Goal: Transaction & Acquisition: Purchase product/service

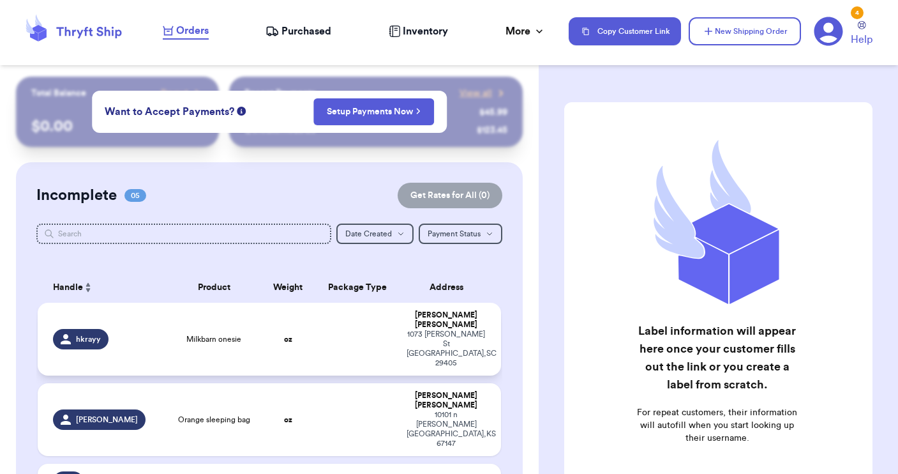
scroll to position [102, 0]
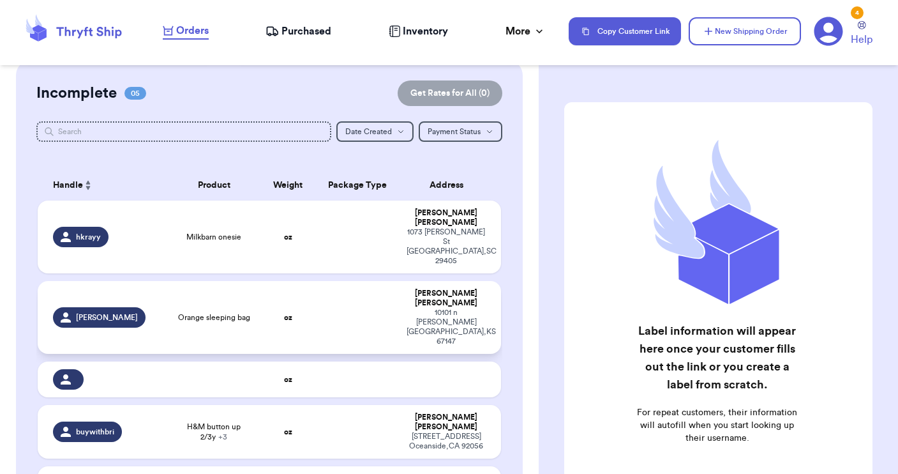
click at [211, 295] on td "Orange sleeping bag" at bounding box center [213, 317] width 93 height 73
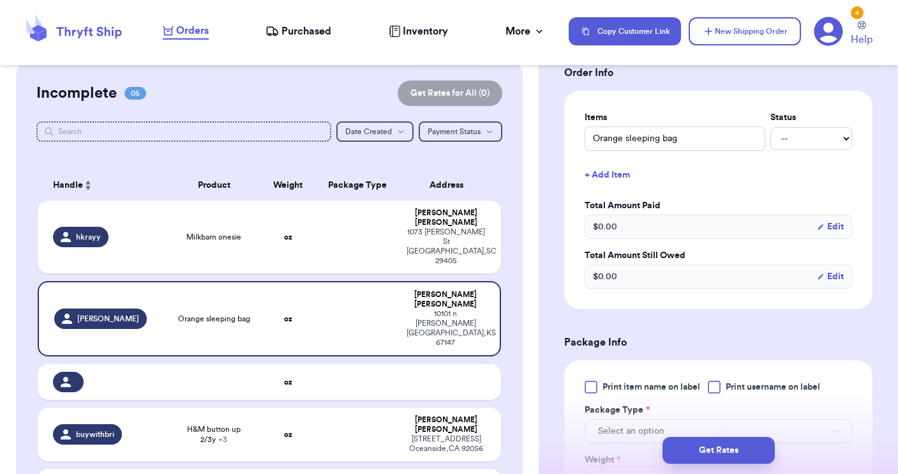
scroll to position [294, 0]
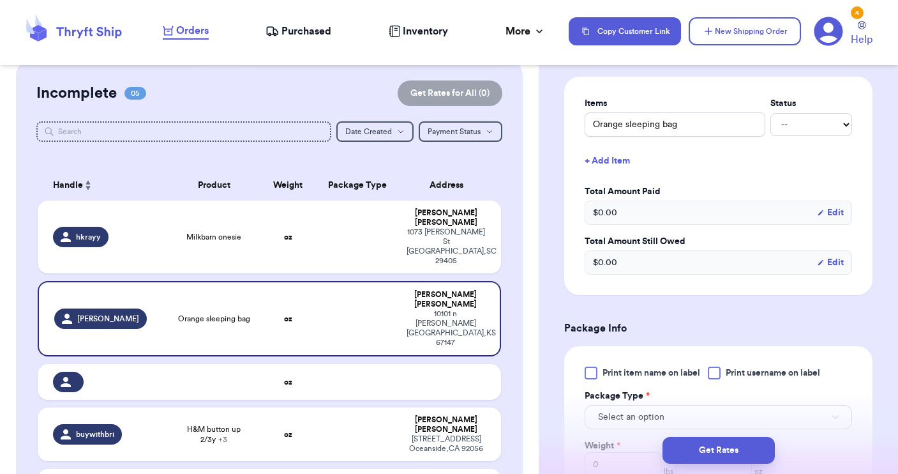
click at [719, 373] on div at bounding box center [714, 372] width 13 height 13
click at [0, 0] on input "Print username on label" at bounding box center [0, 0] width 0 height 0
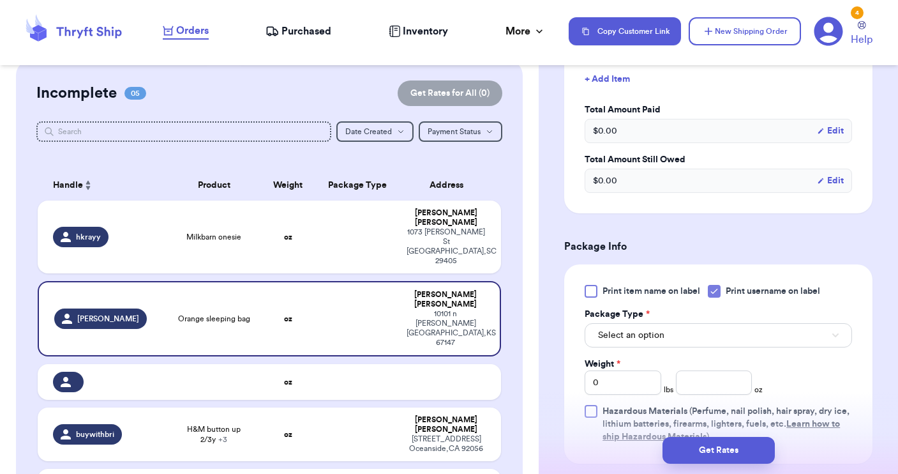
scroll to position [387, 0]
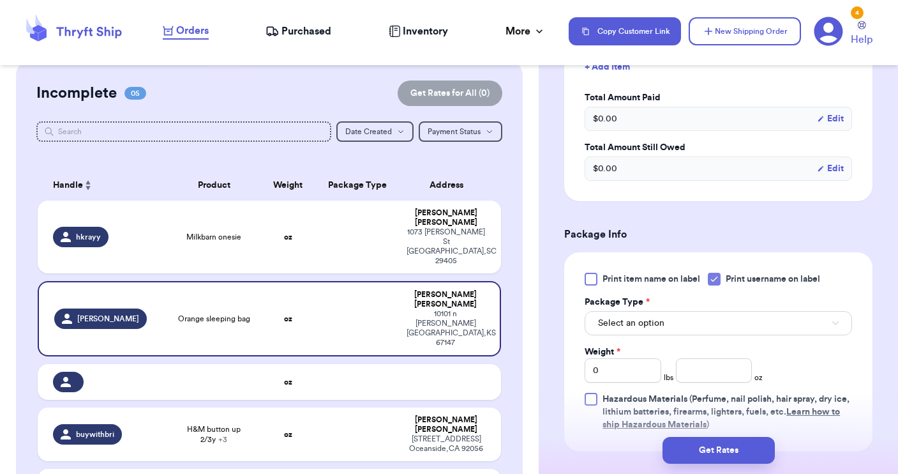
click at [689, 319] on button "Select an option" at bounding box center [718, 323] width 267 height 24
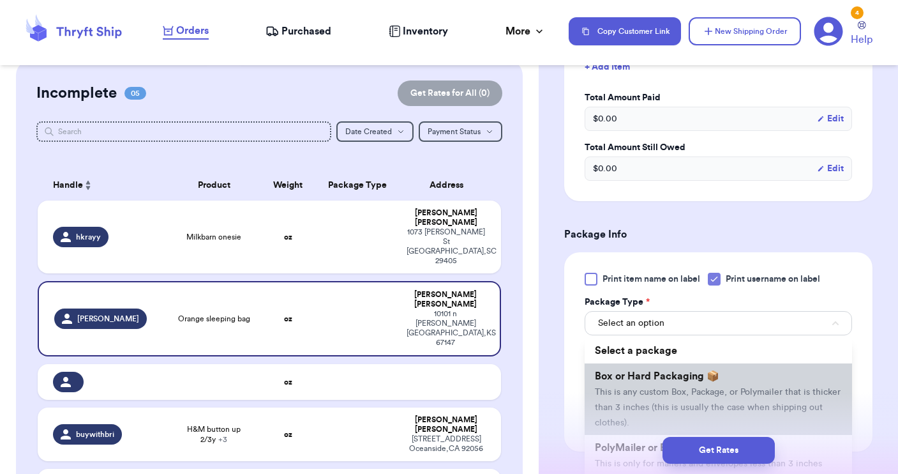
click at [655, 380] on span "Box or Hard Packaging 📦" at bounding box center [657, 376] width 124 height 10
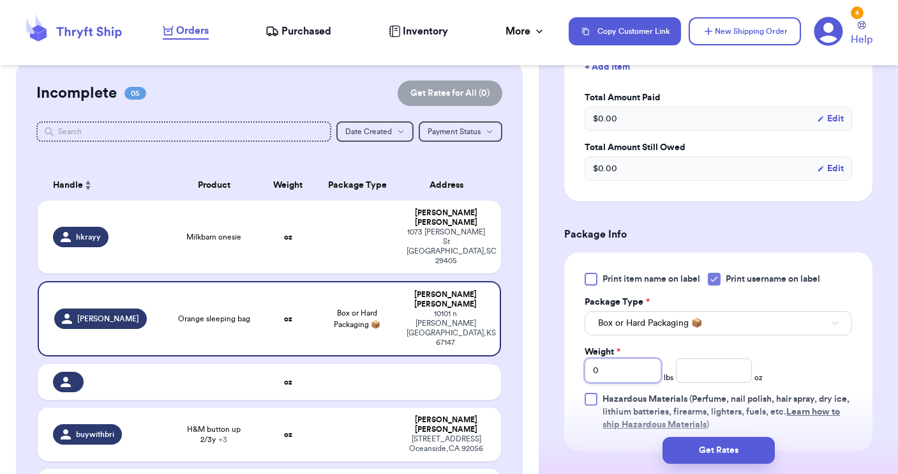
drag, startPoint x: 615, startPoint y: 376, endPoint x: 558, endPoint y: 349, distance: 62.8
click at [558, 349] on div "Shipping Information Delete Label Customer Info Order created: 09/15, 10:32 PM …" at bounding box center [718, 238] width 359 height 1098
type input "4"
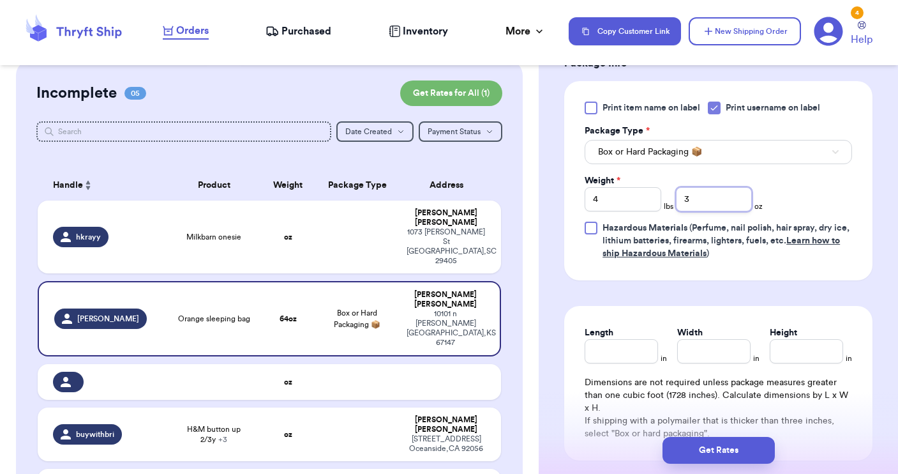
scroll to position [561, 0]
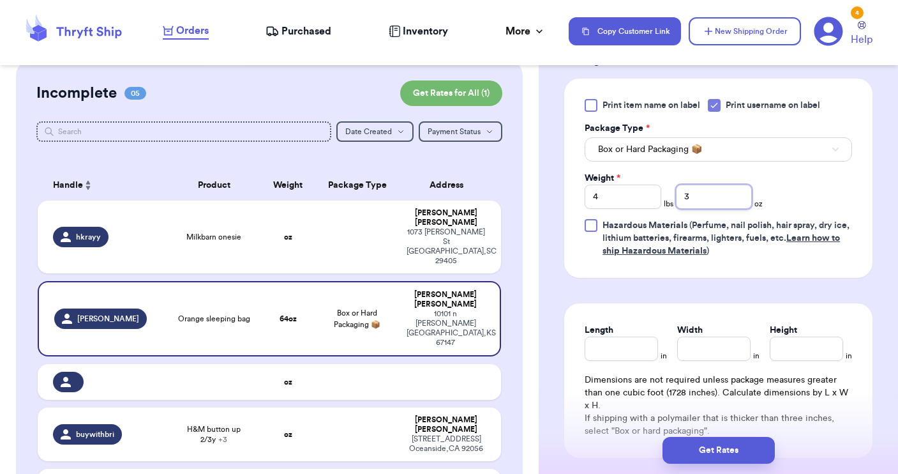
type input "3"
click at [628, 347] on input "Length" at bounding box center [621, 348] width 73 height 24
type input "15"
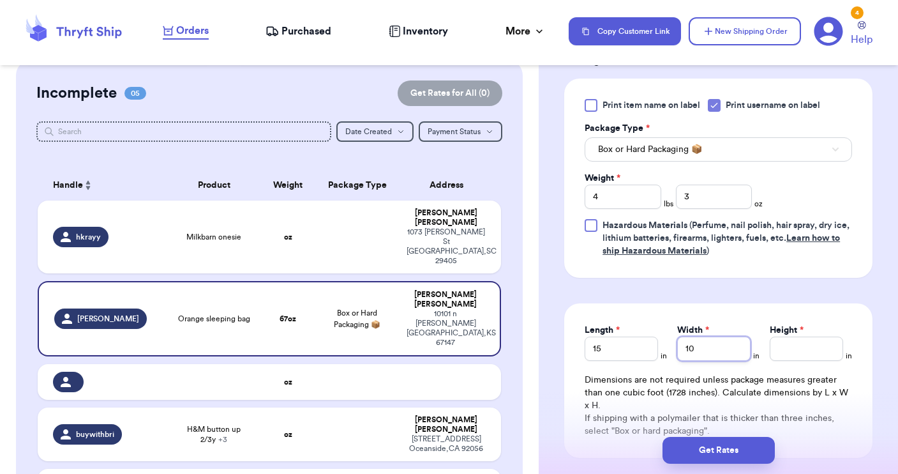
type input "10"
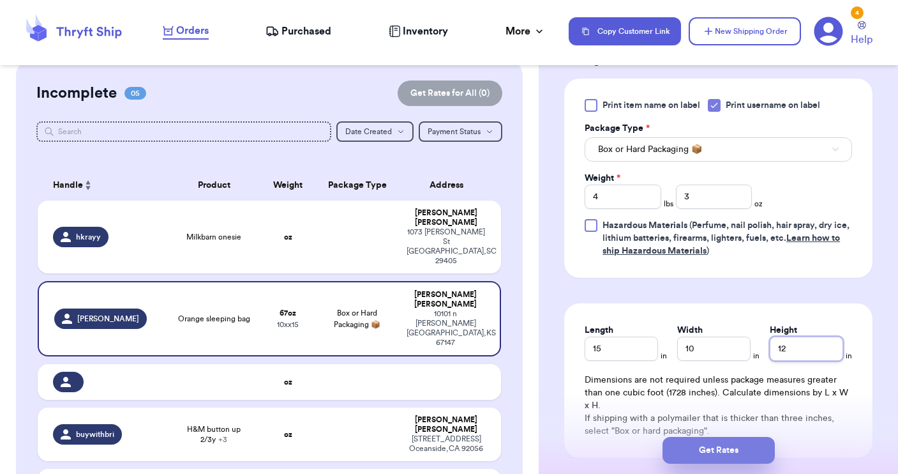
type input "12"
click at [709, 449] on button "Get Rates" at bounding box center [719, 450] width 112 height 27
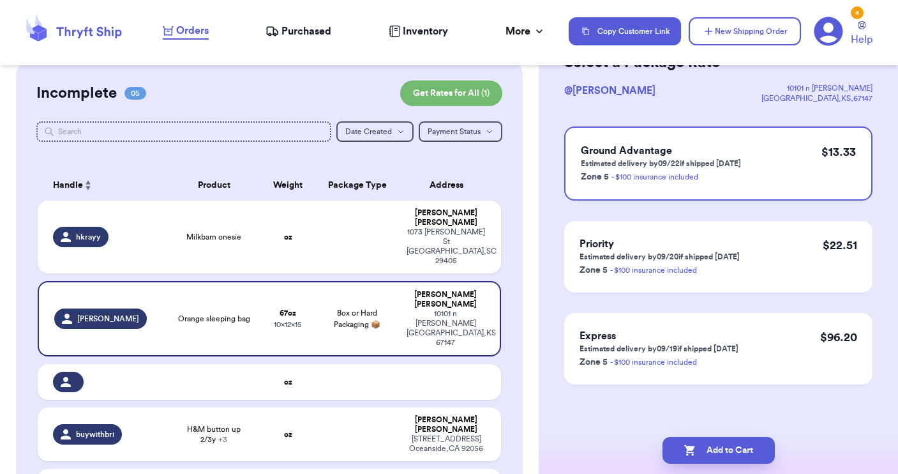
scroll to position [0, 0]
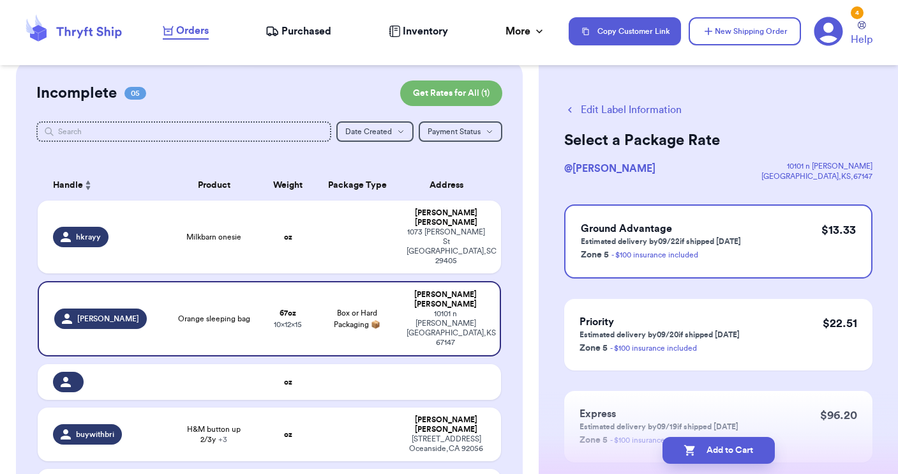
click at [571, 110] on icon "button" at bounding box center [569, 109] width 11 height 11
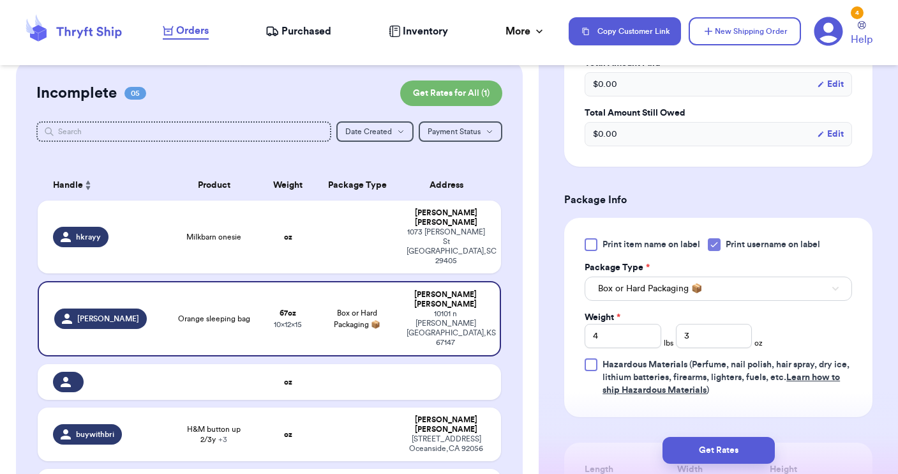
scroll to position [423, 0]
click at [643, 285] on span "Box or Hard Packaging 📦" at bounding box center [650, 288] width 104 height 13
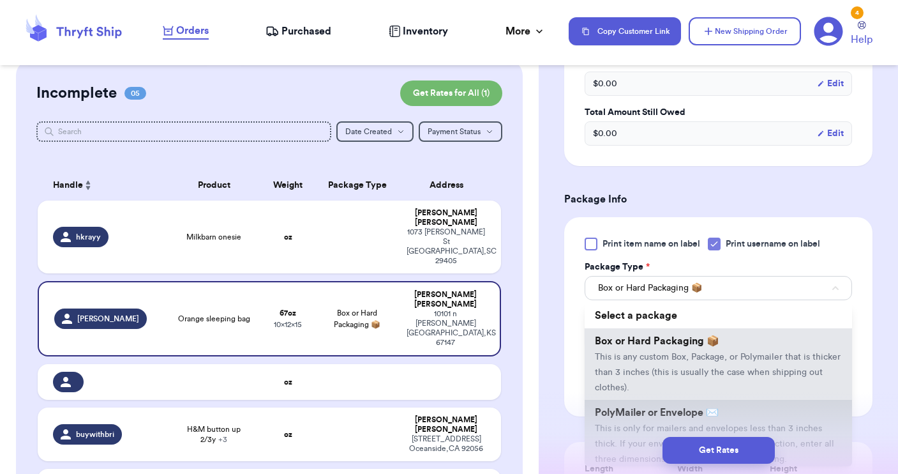
click at [634, 417] on span "PolyMailer or Envelope ✉️" at bounding box center [657, 412] width 124 height 10
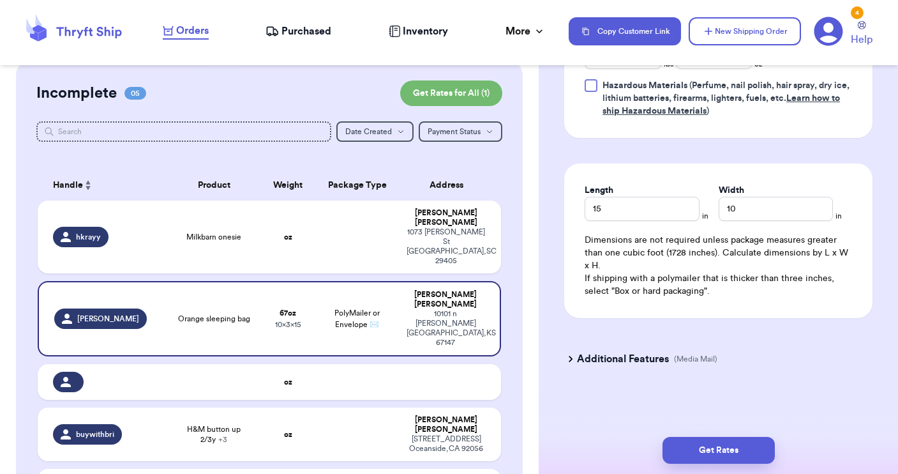
scroll to position [703, 0]
click at [700, 455] on button "Get Rates" at bounding box center [719, 450] width 112 height 27
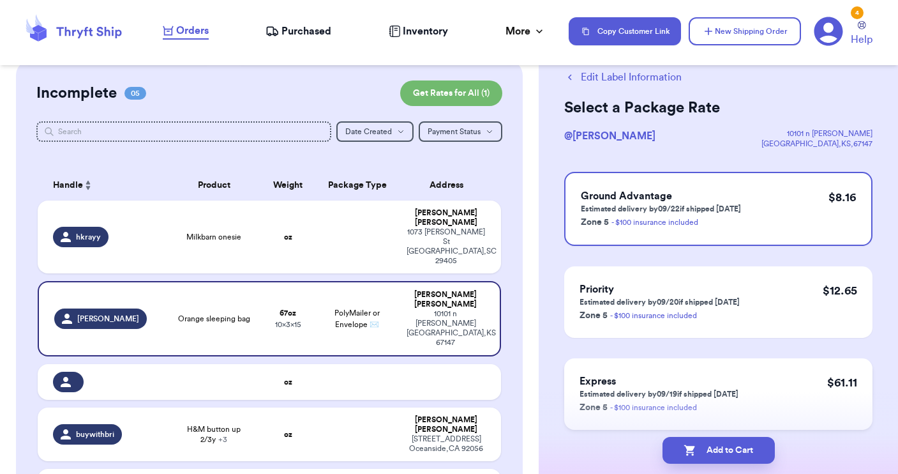
scroll to position [34, 0]
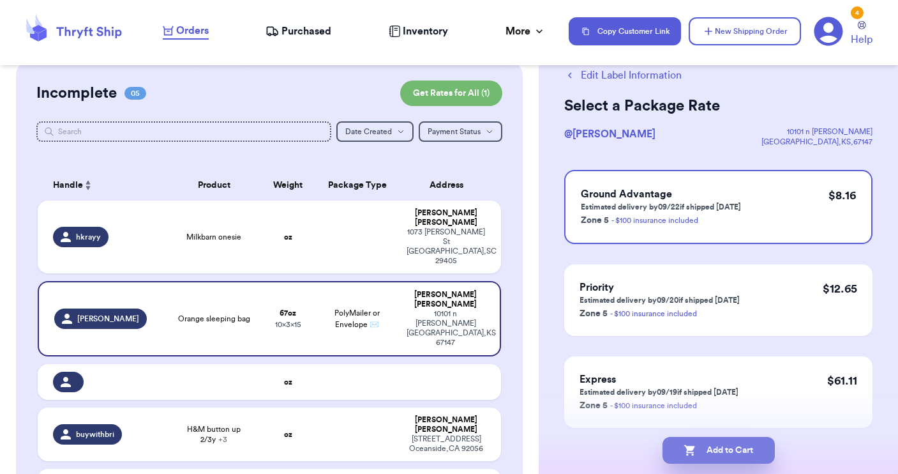
click at [728, 445] on button "Add to Cart" at bounding box center [719, 450] width 112 height 27
checkbox input "true"
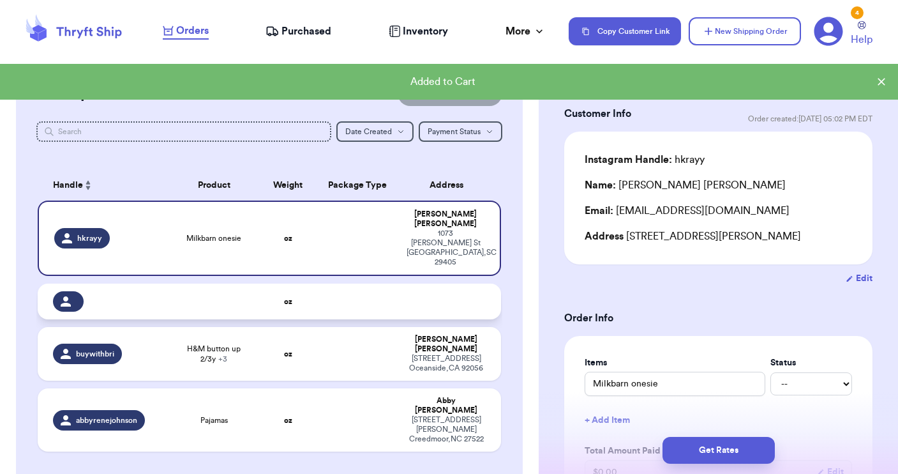
click at [326, 283] on td at bounding box center [358, 301] width 84 height 36
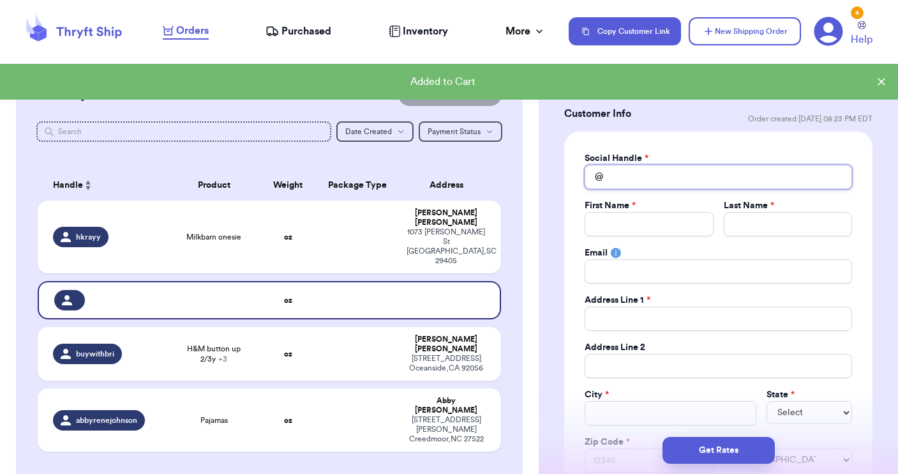
click at [647, 179] on input "Total Amount Paid" at bounding box center [718, 177] width 267 height 24
type input "a"
type input "an"
type input "and"
type input "ande"
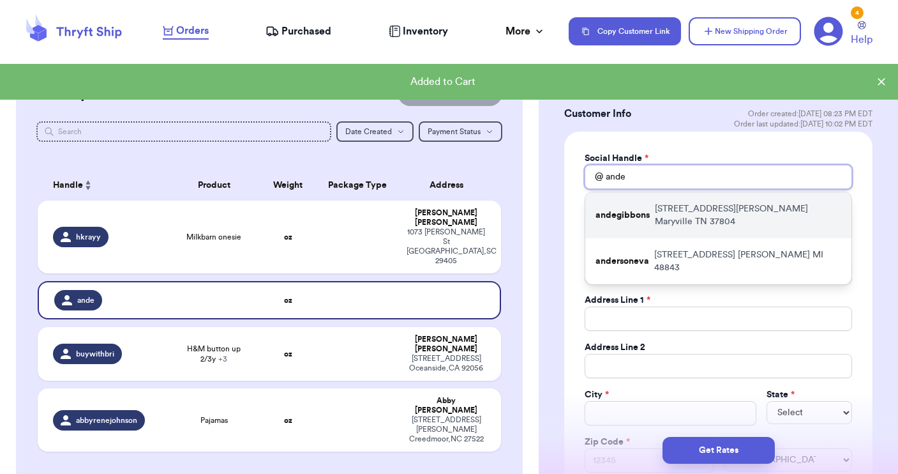
type input "ande"
click at [628, 213] on p "andegibbons" at bounding box center [623, 215] width 54 height 13
type input "andegibbons"
type input "Ande"
type input "Gibbons"
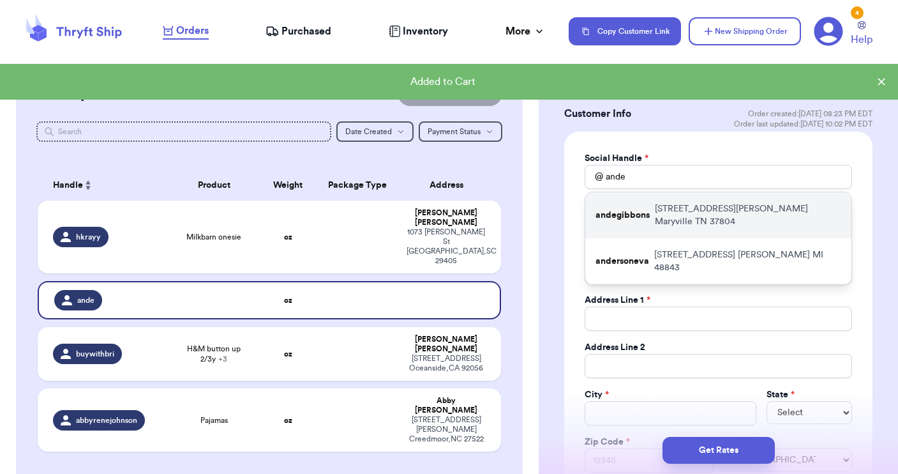
type input "andersenbcr@gmail.com"
type input "909 Sam Houston School Rd"
type input "Maryville"
select select "TN"
type input "37804"
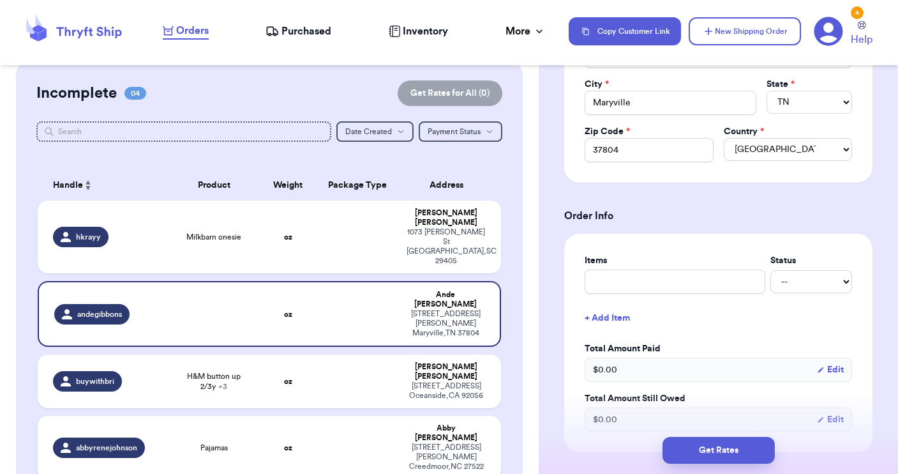
scroll to position [346, 0]
type input "s"
type input "sl"
type input "sle"
type input "slee"
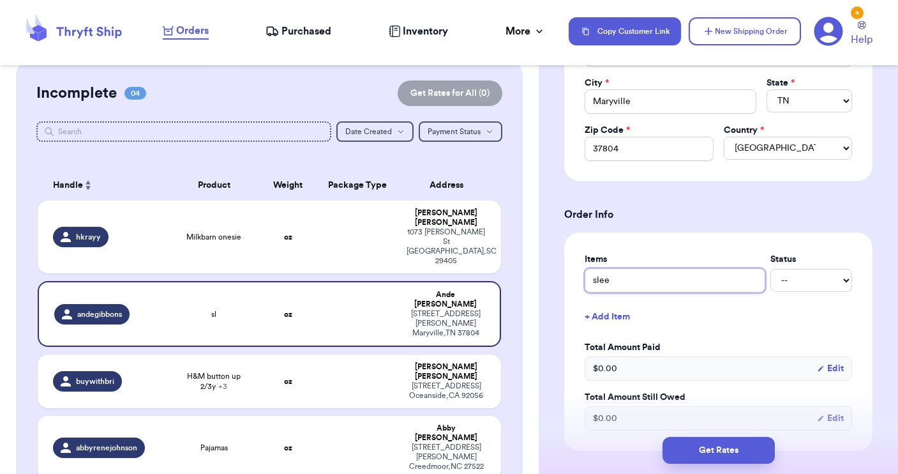
type input "sleep"
type input "sleepi"
type input "sleepin"
type input "sleeping"
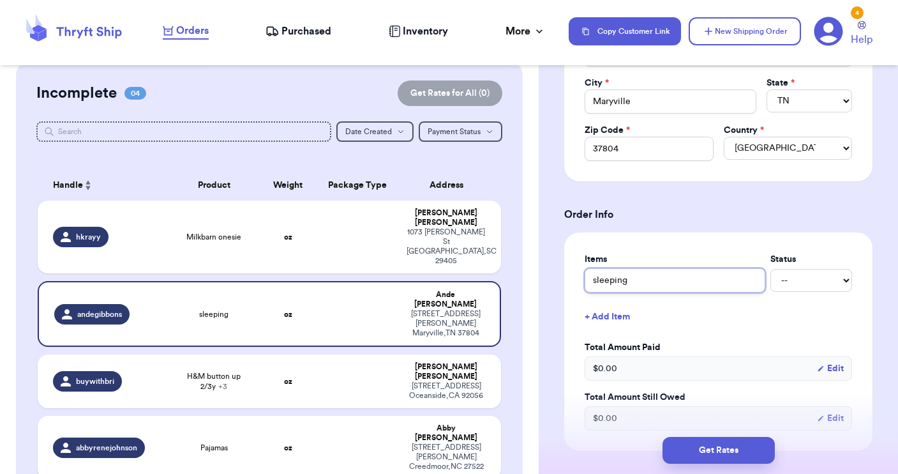
type input "sleeping b"
type input "sleeping ba"
type input "sleeping bag"
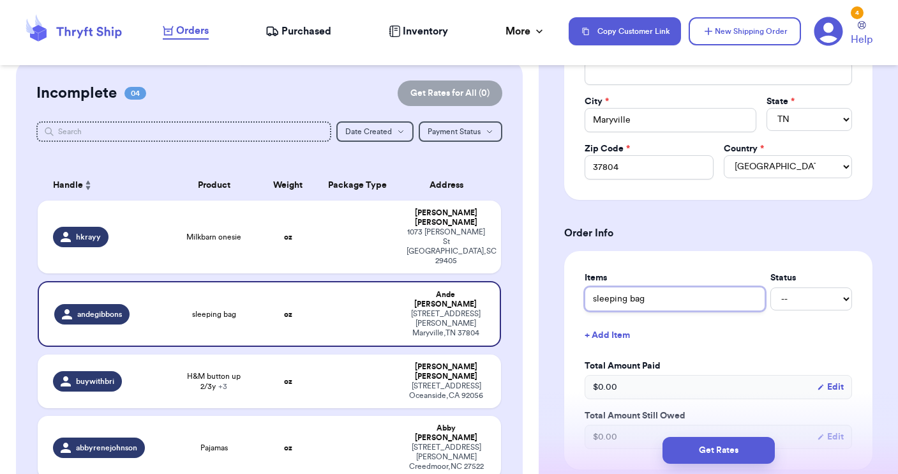
scroll to position [328, 0]
type input "sleeping bag"
click at [605, 333] on button "+ Add Item" at bounding box center [719, 334] width 278 height 28
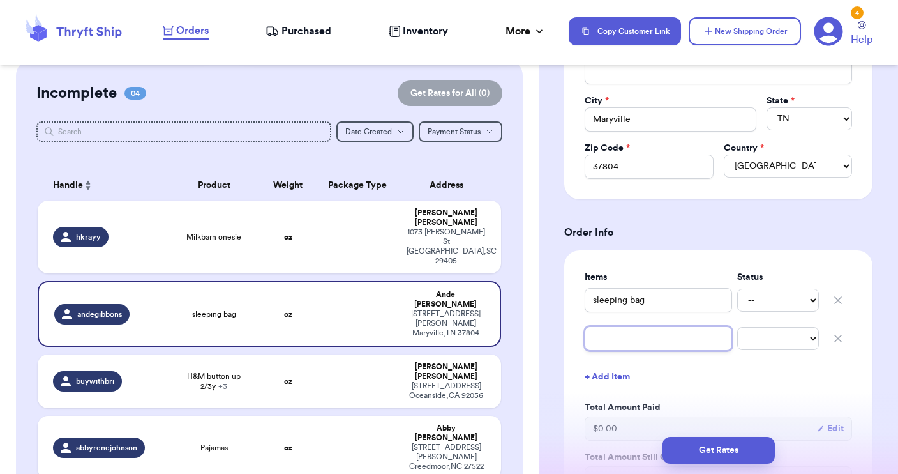
type input "a"
type input "a&"
type input "a&a"
type input "a&a d"
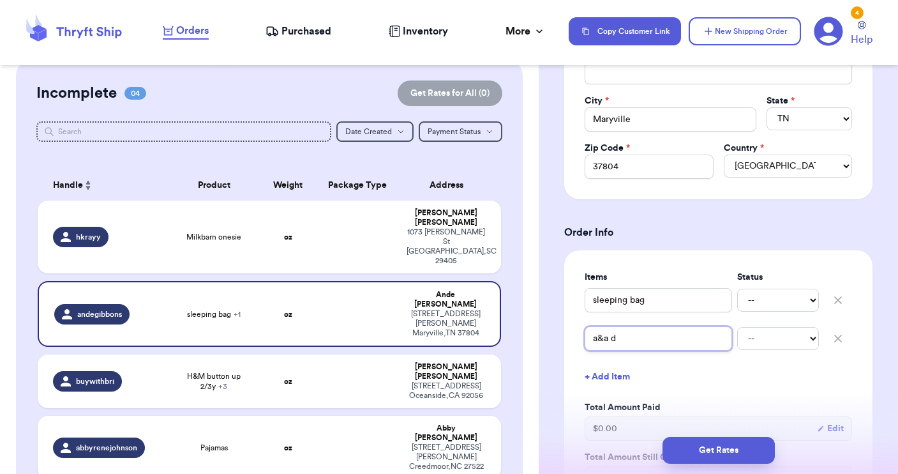
type input "a&a dr"
type input "a&a dre"
type input "a&a dres"
type input "a&a dress"
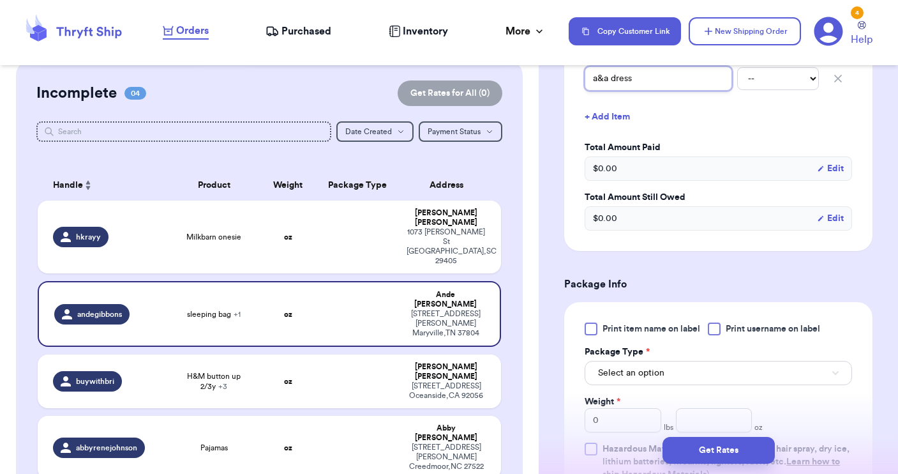
scroll to position [600, 0]
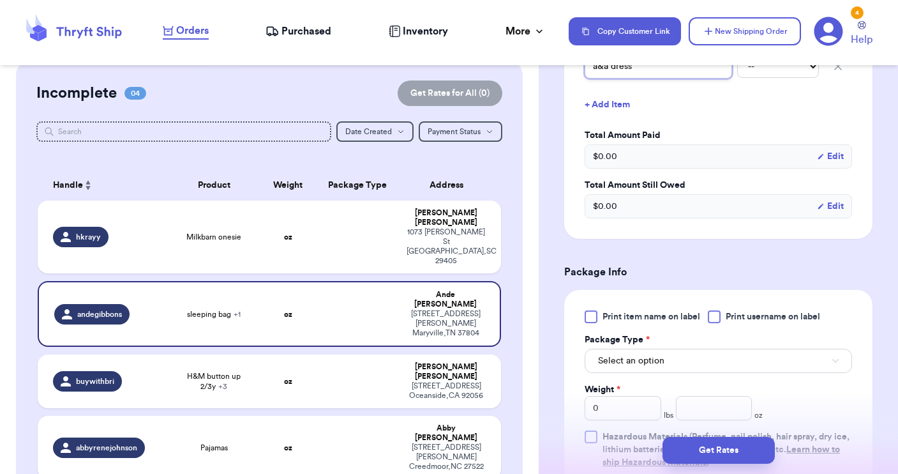
type input "a&a dress"
click at [688, 359] on button "Select an option" at bounding box center [718, 361] width 267 height 24
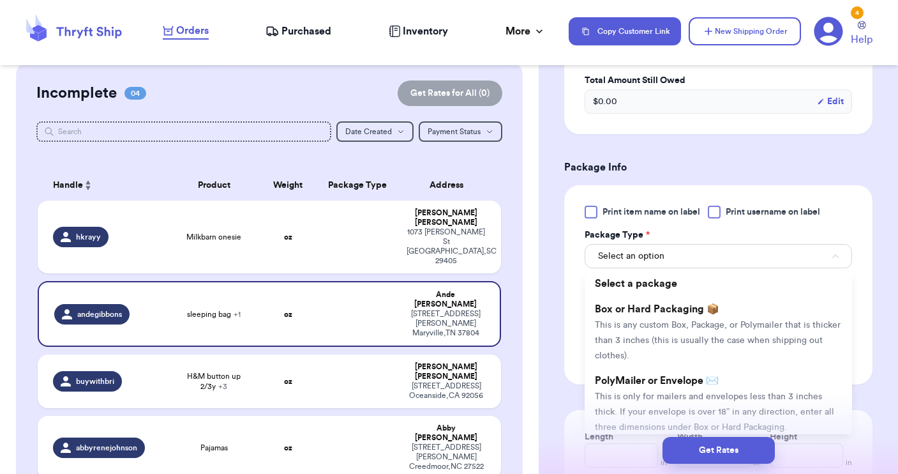
scroll to position [714, 0]
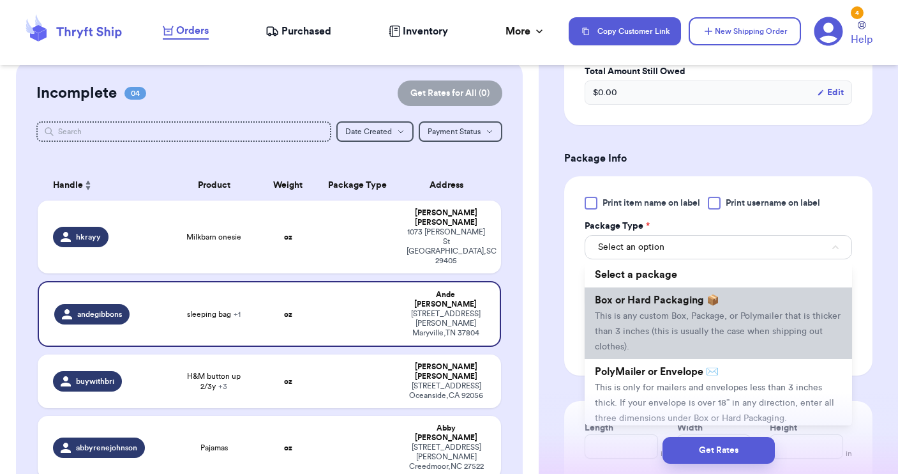
click at [665, 315] on span "This is any custom Box, Package, or Polymailer that is thicker than 3 inches (t…" at bounding box center [718, 332] width 246 height 40
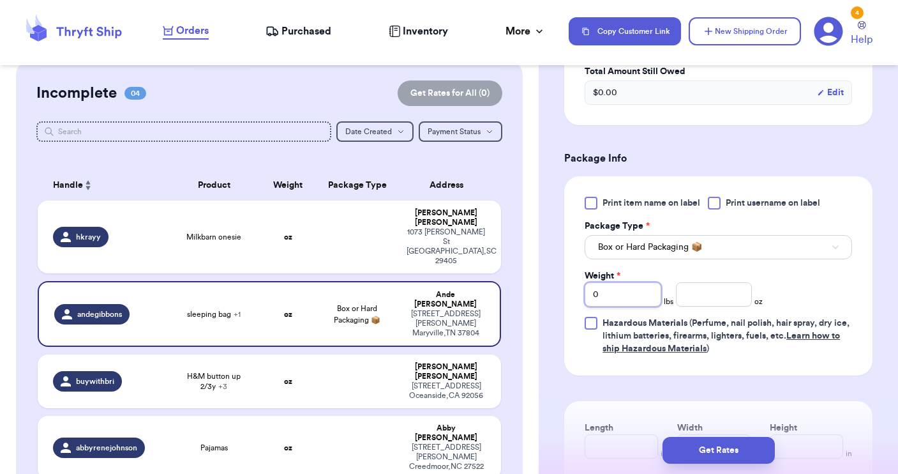
click at [620, 291] on input "0" at bounding box center [623, 294] width 77 height 24
type input "5"
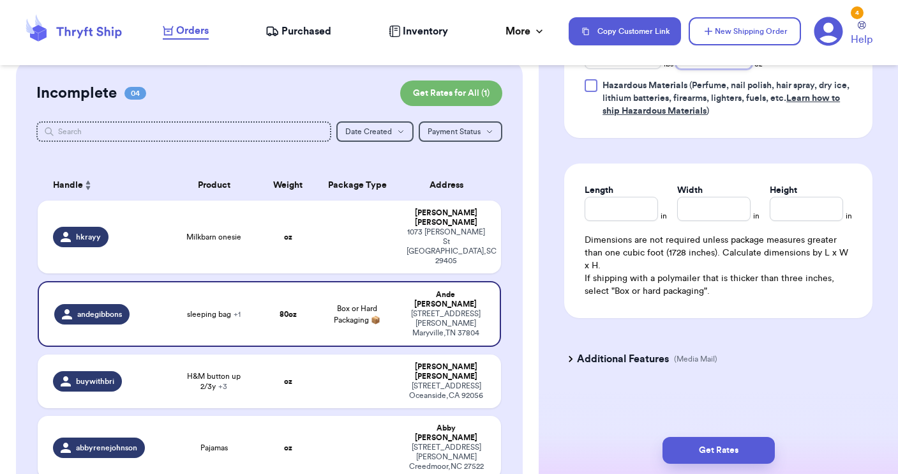
scroll to position [951, 0]
type input "3"
click at [608, 206] on input "Length" at bounding box center [621, 209] width 73 height 24
click at [724, 454] on button "Get Rates" at bounding box center [719, 450] width 112 height 27
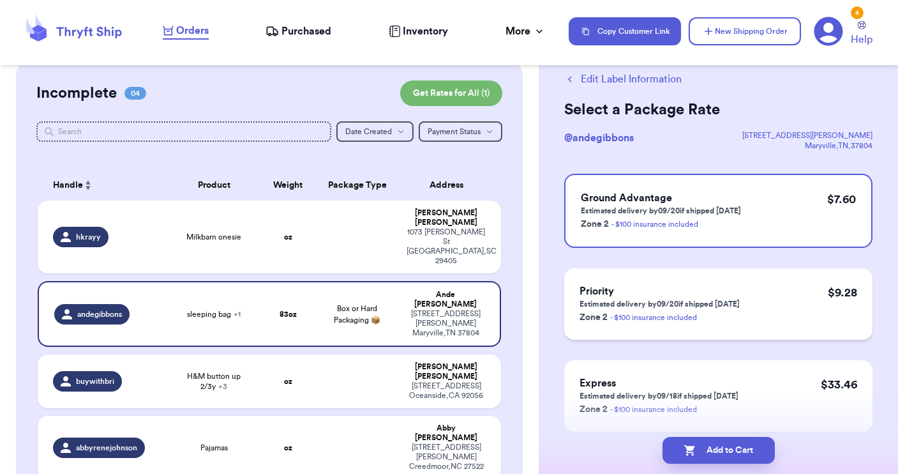
scroll to position [34, 0]
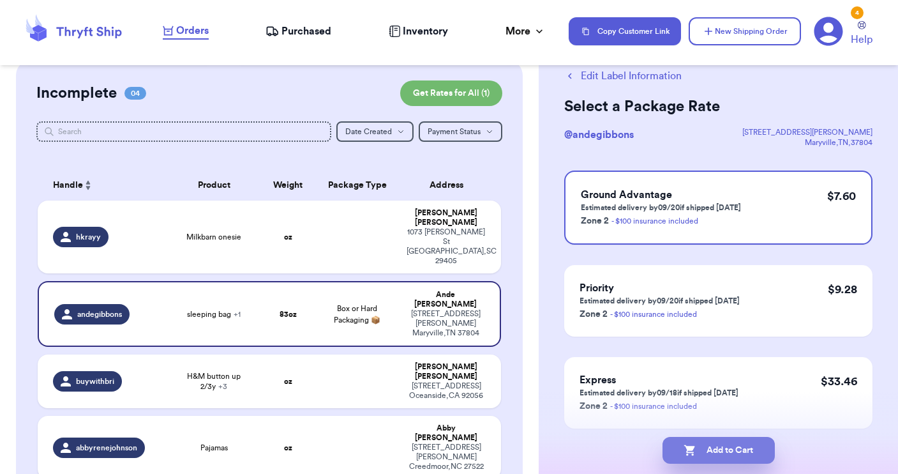
click at [716, 452] on button "Add to Cart" at bounding box center [719, 450] width 112 height 27
checkbox input "true"
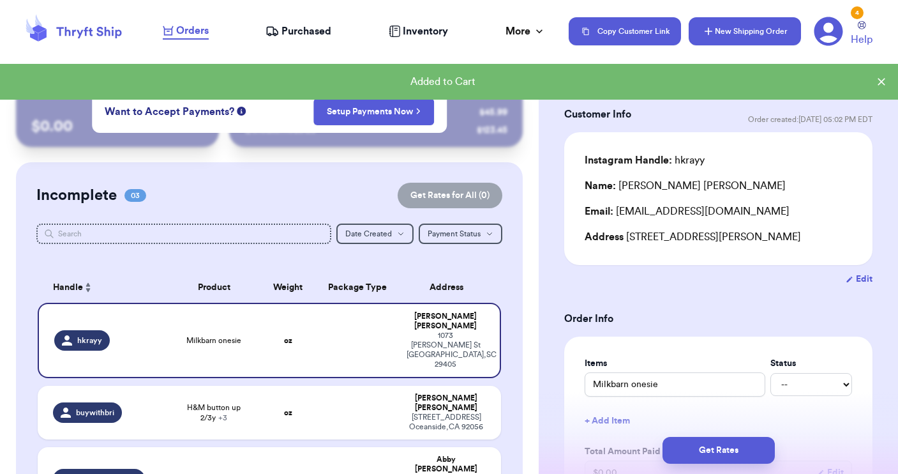
scroll to position [0, 0]
click at [734, 27] on button "New Shipping Order" at bounding box center [745, 31] width 112 height 28
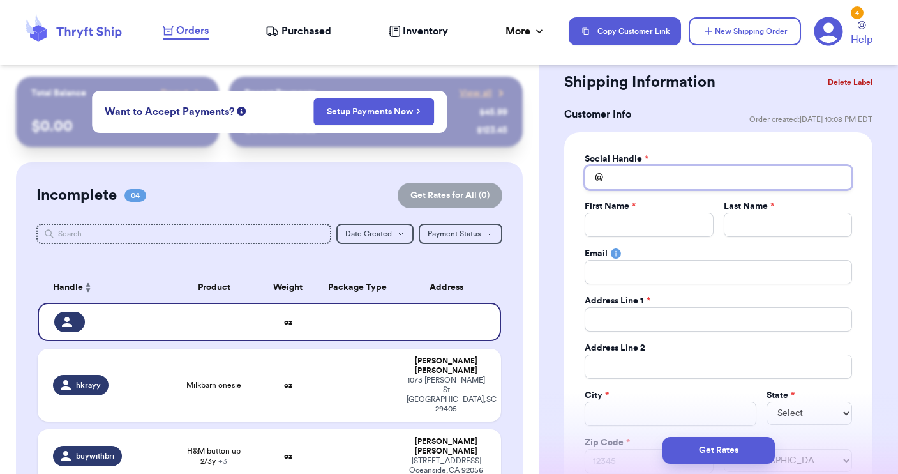
click at [638, 172] on input "Total Amount Paid" at bounding box center [718, 177] width 267 height 24
type input "m"
type input "me"
type input "mel"
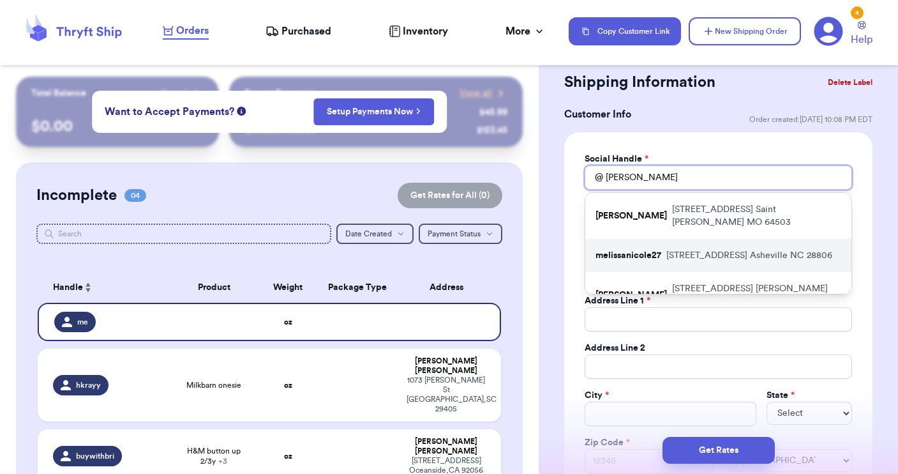
type input "mel"
click at [636, 249] on p "melissanicole27" at bounding box center [629, 255] width 66 height 13
type input "melissanicole27"
type input "Melissa"
type input "Fehling"
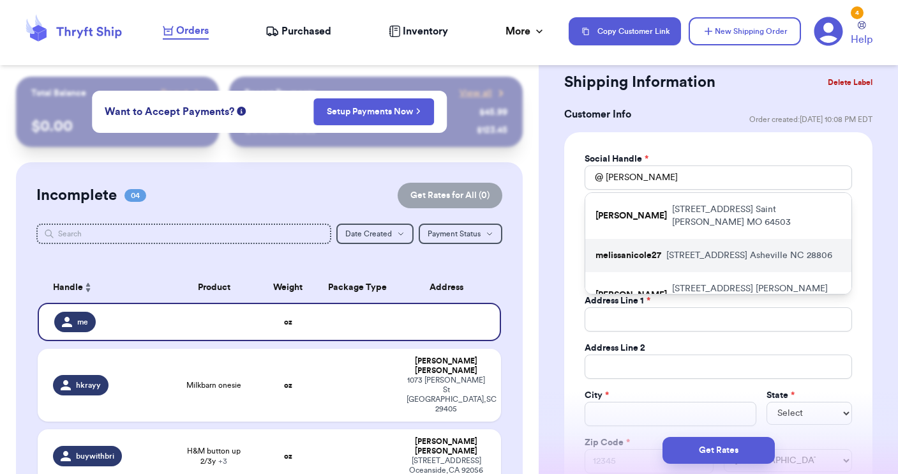
type input "melissanicolefehling@gmail.com"
type input "115 Druid Drive"
type input "Asheville"
select select "NC"
type input "28806"
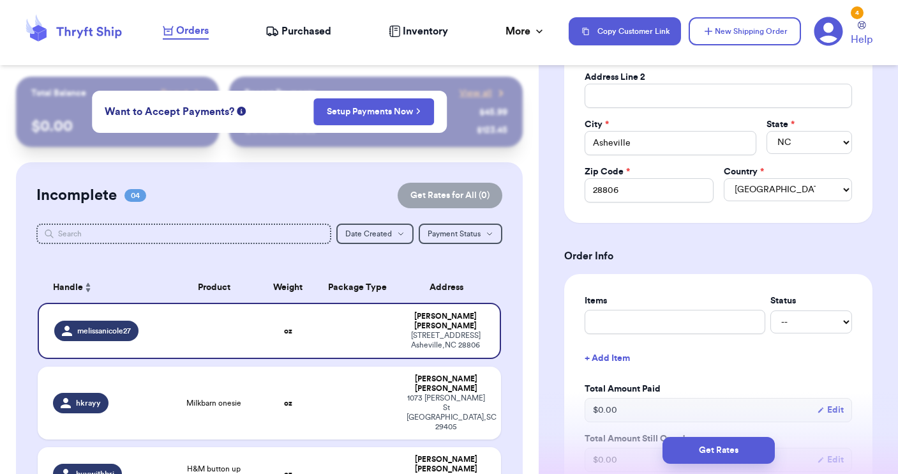
scroll to position [313, 0]
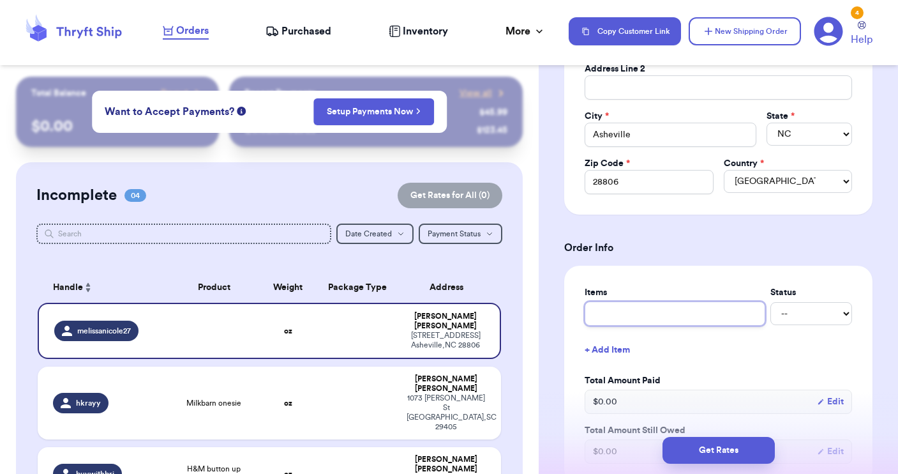
type input "b"
type input "br"
type input "bro"
type input "brow"
type input "brown"
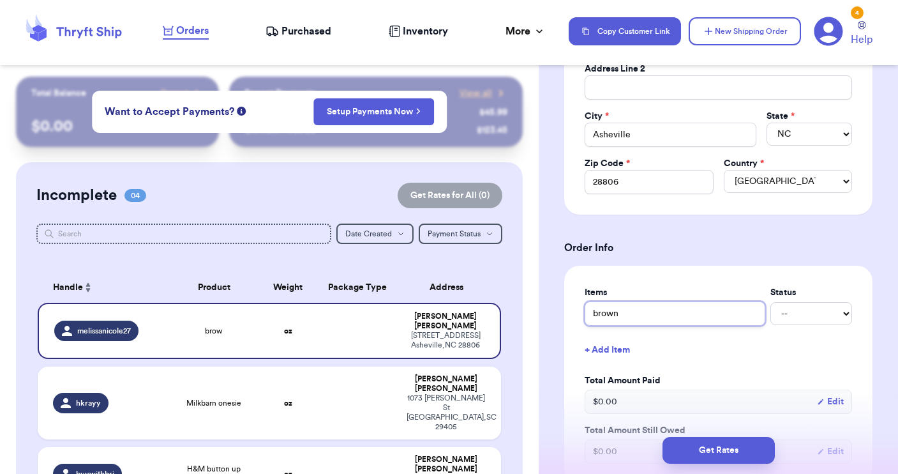
type input "brown"
type input "brown c"
type input "brown co"
type input "brown col"
type input "brown colu"
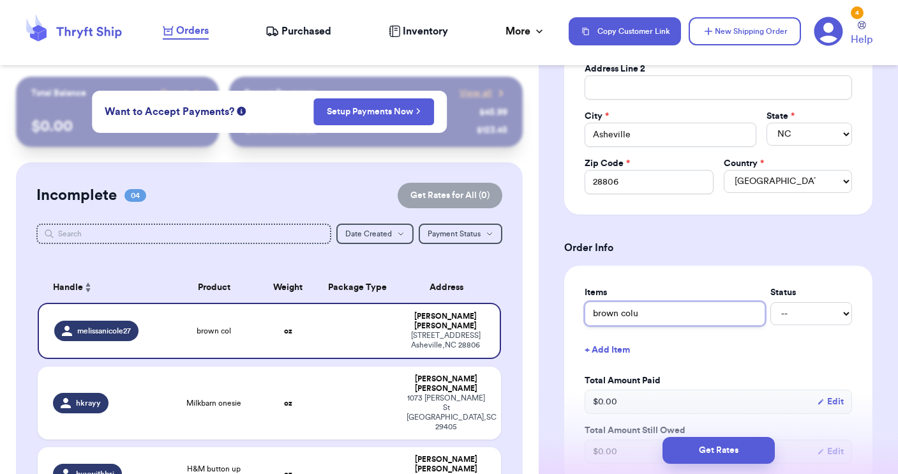
type input "brown colum"
type input "brown columb"
type input "brown columbi"
type input "brown columbia"
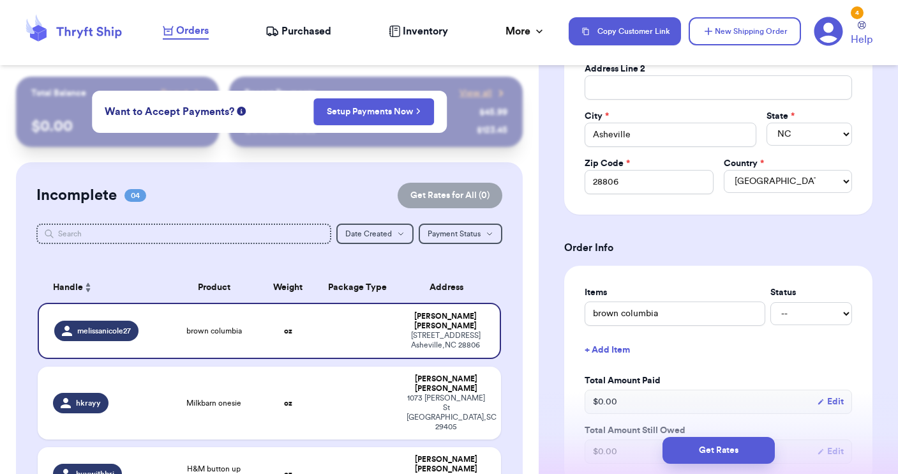
click at [601, 347] on button "+ Add Item" at bounding box center [719, 350] width 278 height 28
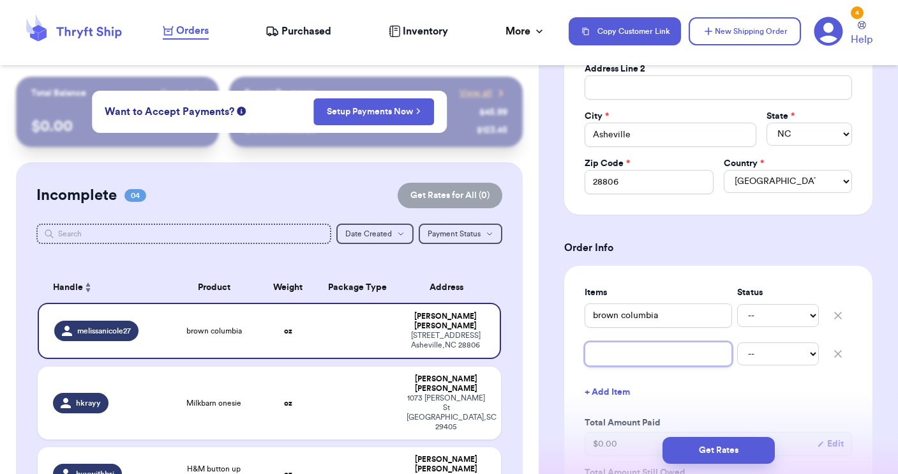
type input "M"
type input "MM"
type input "MM v"
type input "MM ve"
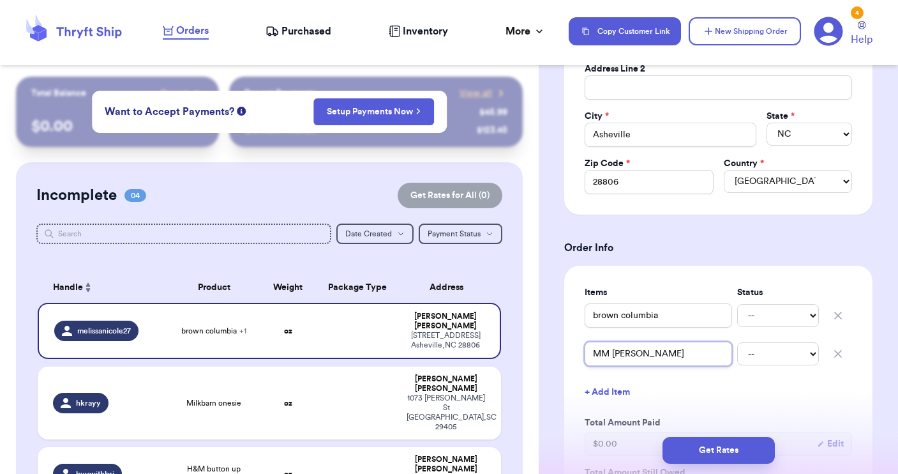
type input "MM ves"
type input "MM vest"
click at [599, 389] on button "+ Add Item" at bounding box center [719, 392] width 278 height 28
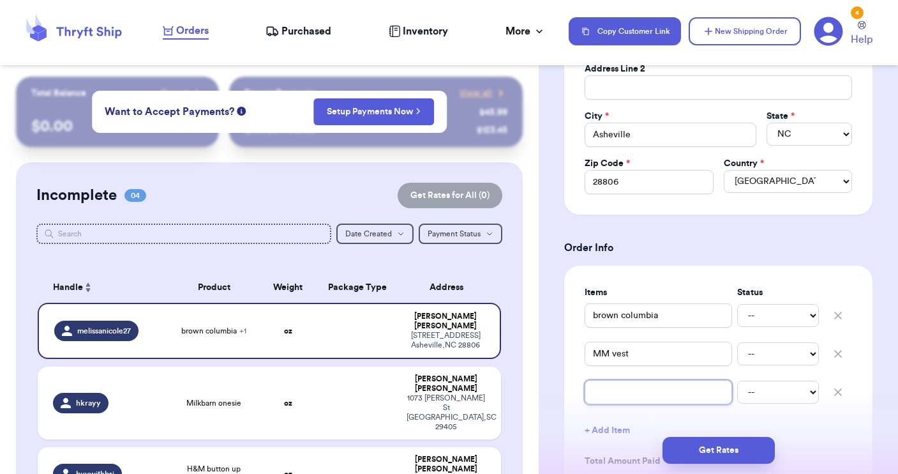
type input "E"
type input "EP"
type input "EP c"
type input "EP co"
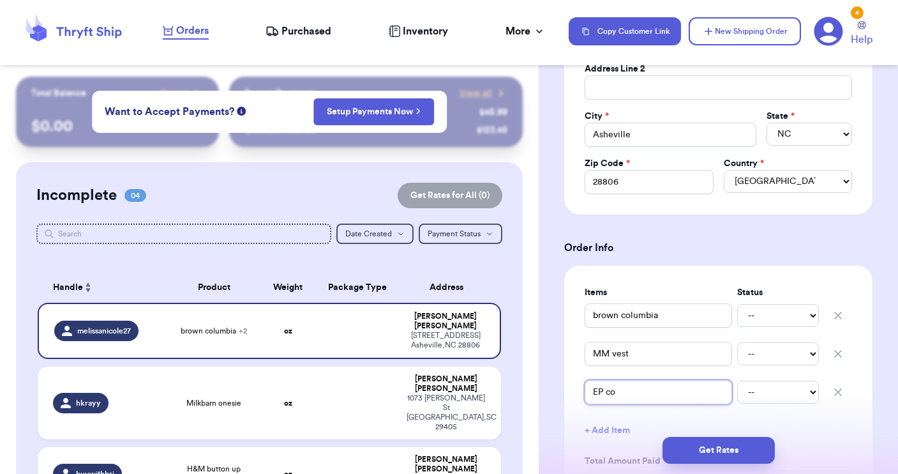
type input "EP cor"
type input "EP cord"
type input "EP cords"
click at [605, 434] on div "Get Rates" at bounding box center [718, 449] width 359 height 47
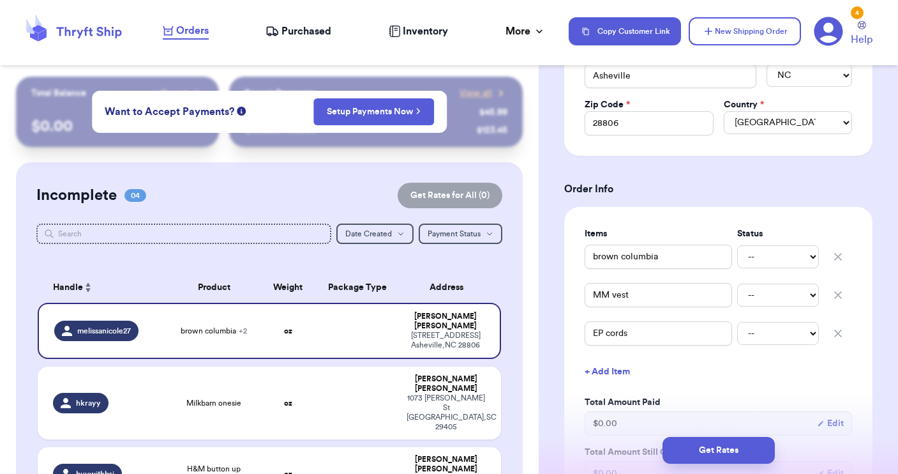
scroll to position [375, 0]
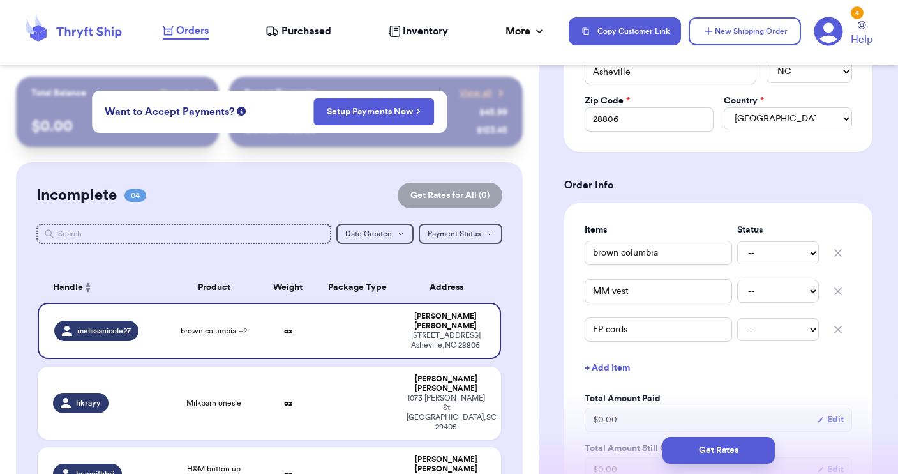
click at [617, 368] on button "+ Add Item" at bounding box center [719, 368] width 278 height 28
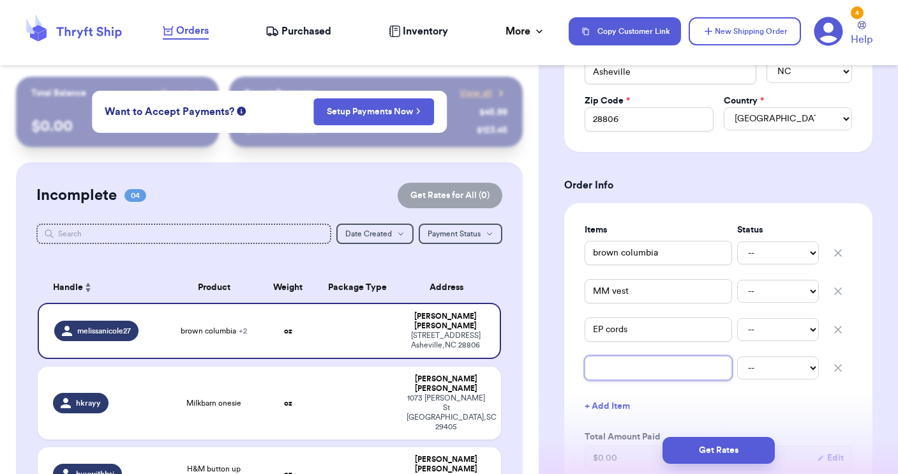
type input "R"
type input "R&"
type input "R&C"
type input "R&C p"
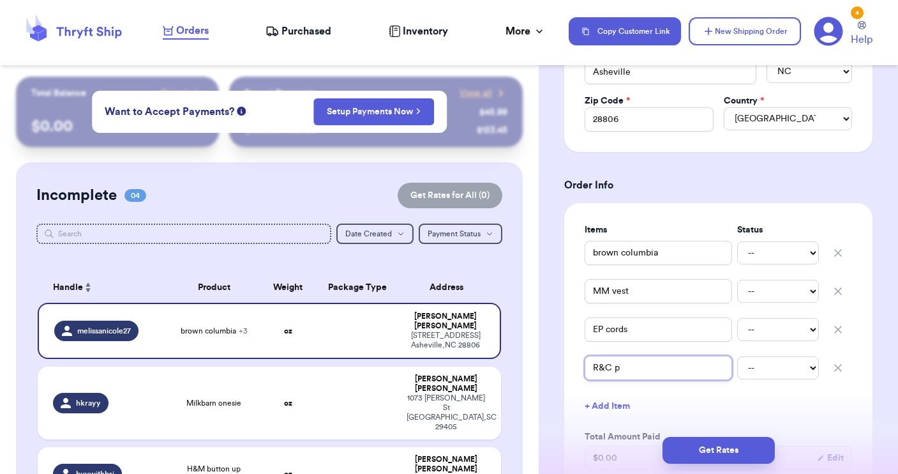
type input "R&C pa"
type input "R&C pan"
type input "R&C pant"
type input "R&C pants"
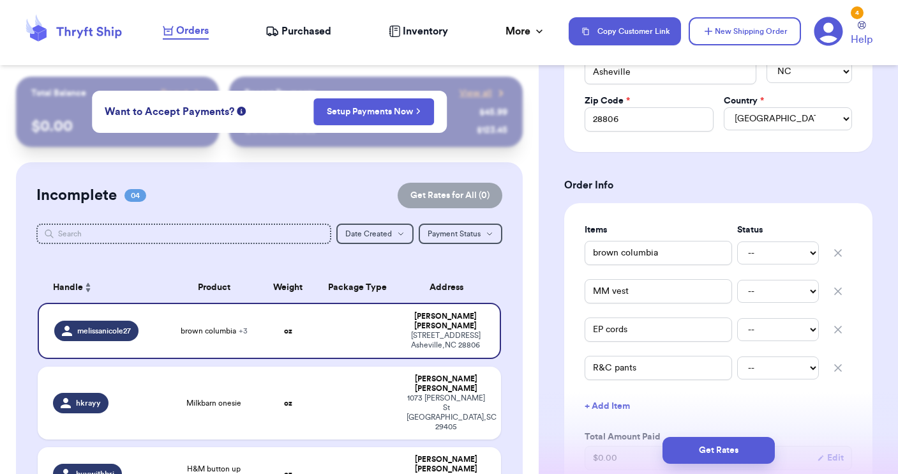
click at [610, 403] on button "+ Add Item" at bounding box center [719, 406] width 278 height 28
type input "w"
type input "o"
type input "ow"
type input "owl"
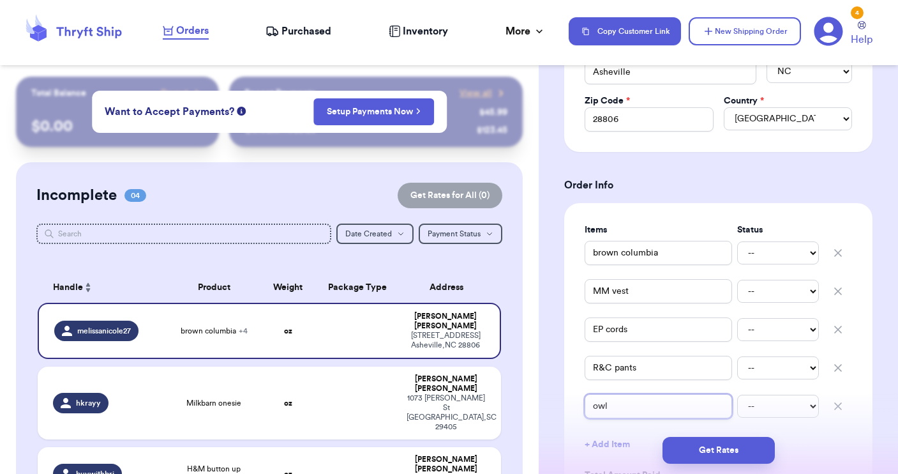
type input "owl"
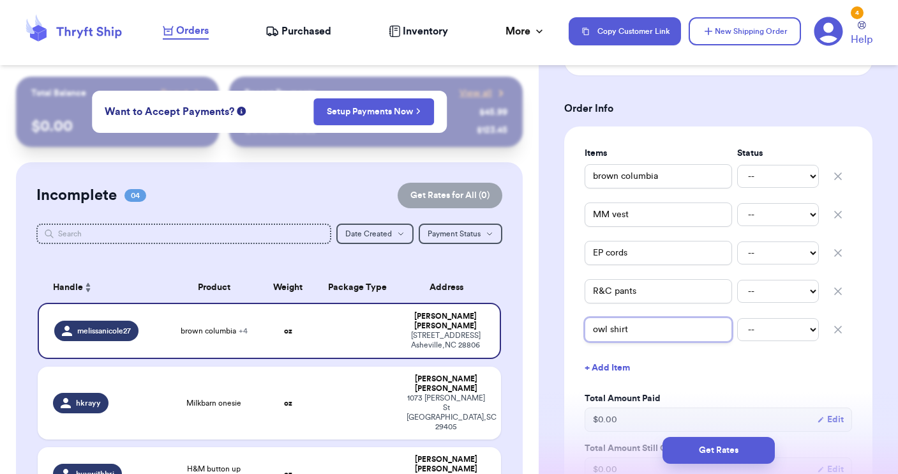
scroll to position [462, 0]
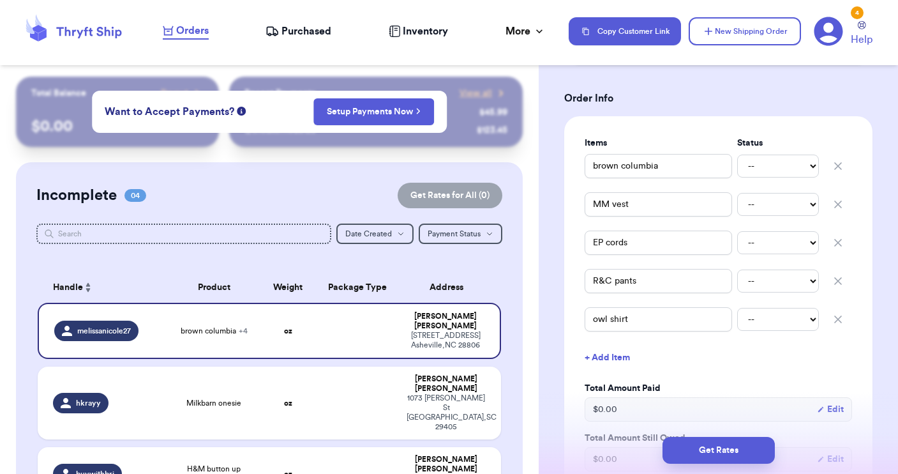
click at [603, 351] on button "+ Add Item" at bounding box center [719, 357] width 278 height 28
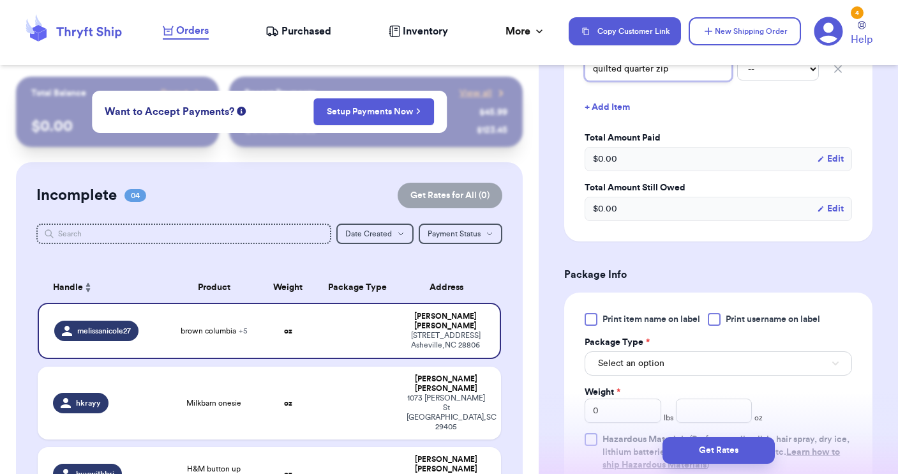
scroll to position [753, 0]
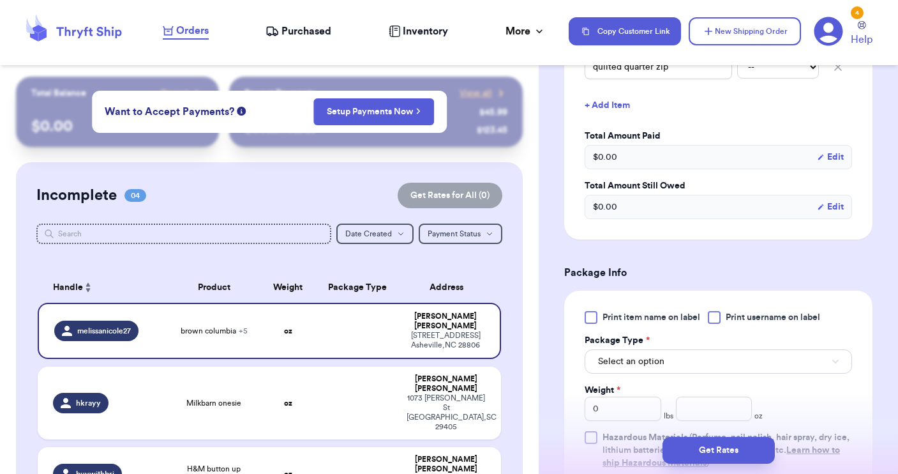
click at [713, 317] on div at bounding box center [714, 317] width 13 height 13
click at [0, 0] on input "Print username on label" at bounding box center [0, 0] width 0 height 0
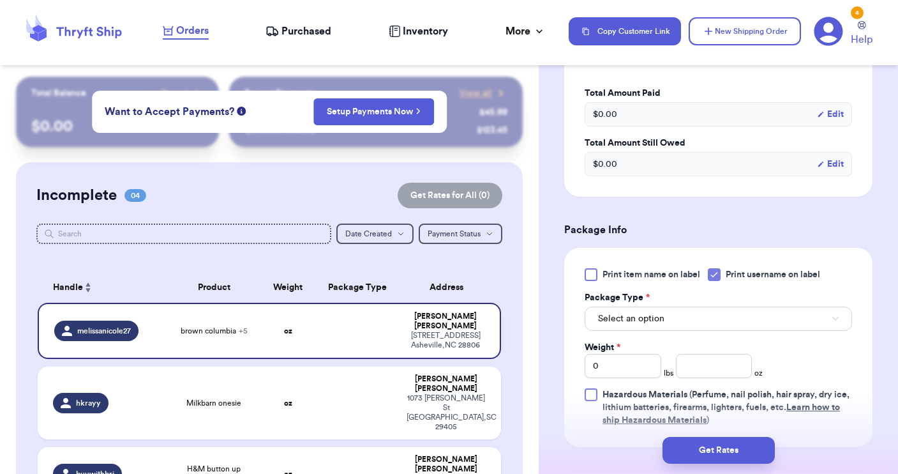
click at [698, 324] on button "Select an option" at bounding box center [718, 318] width 267 height 24
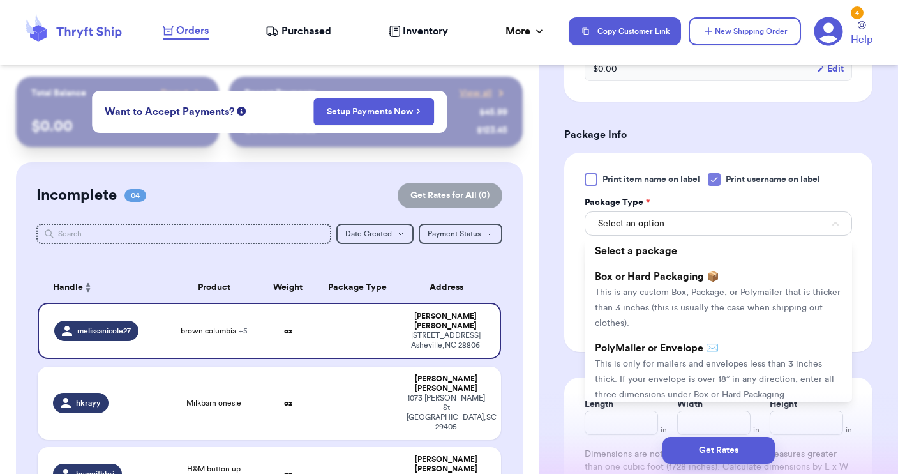
scroll to position [904, 0]
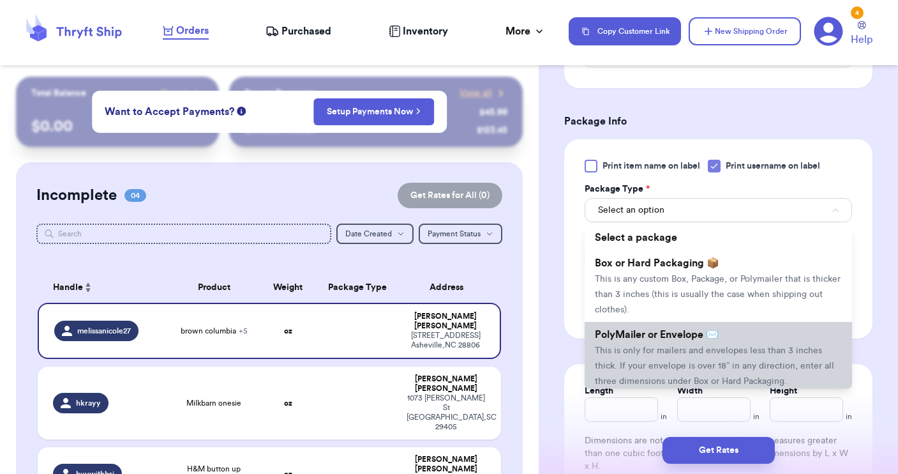
click at [688, 336] on span "PolyMailer or Envelope ✉️" at bounding box center [657, 334] width 124 height 10
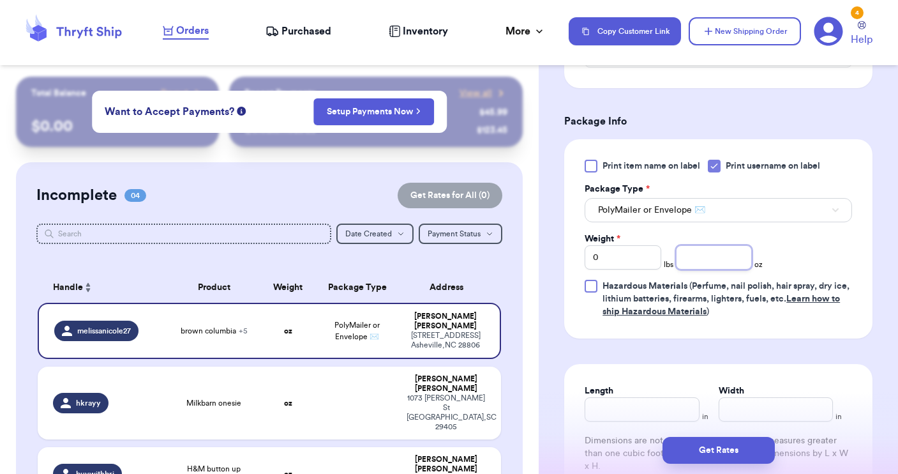
click at [705, 262] on input "number" at bounding box center [714, 257] width 77 height 24
drag, startPoint x: 649, startPoint y: 256, endPoint x: 597, endPoint y: 253, distance: 51.8
click at [597, 253] on input "0" at bounding box center [623, 257] width 77 height 24
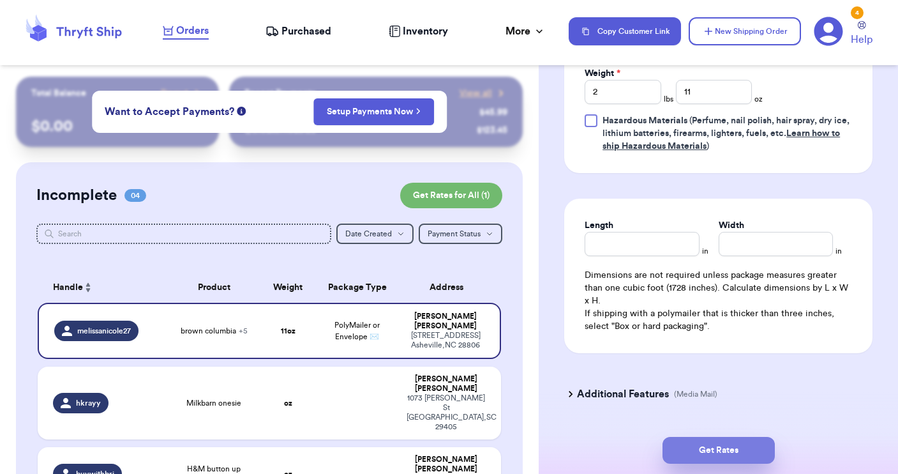
click at [712, 451] on button "Get Rates" at bounding box center [719, 450] width 112 height 27
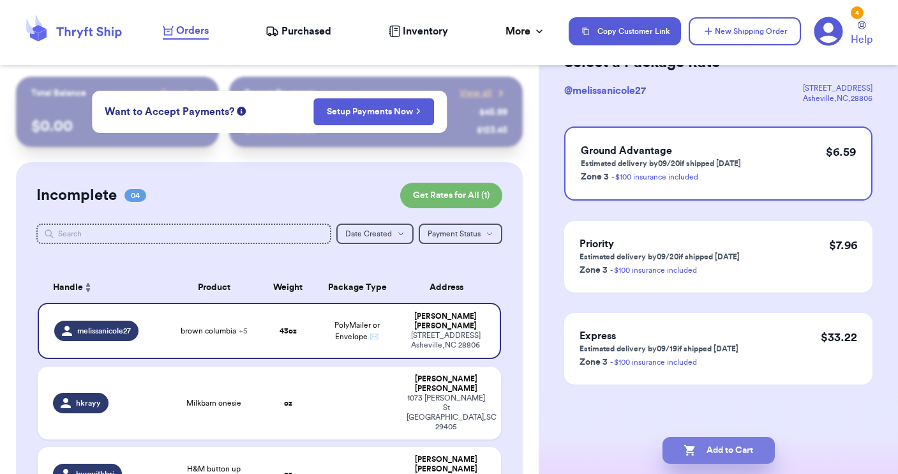
scroll to position [0, 0]
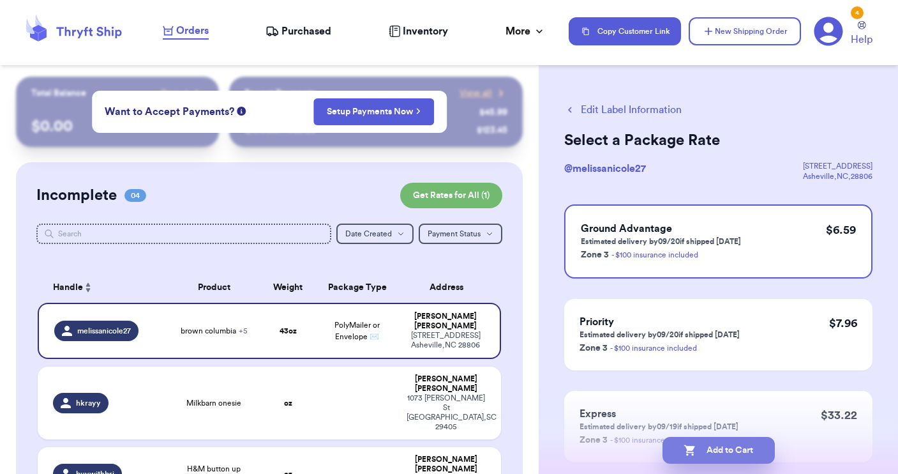
click at [714, 456] on button "Add to Cart" at bounding box center [719, 450] width 112 height 27
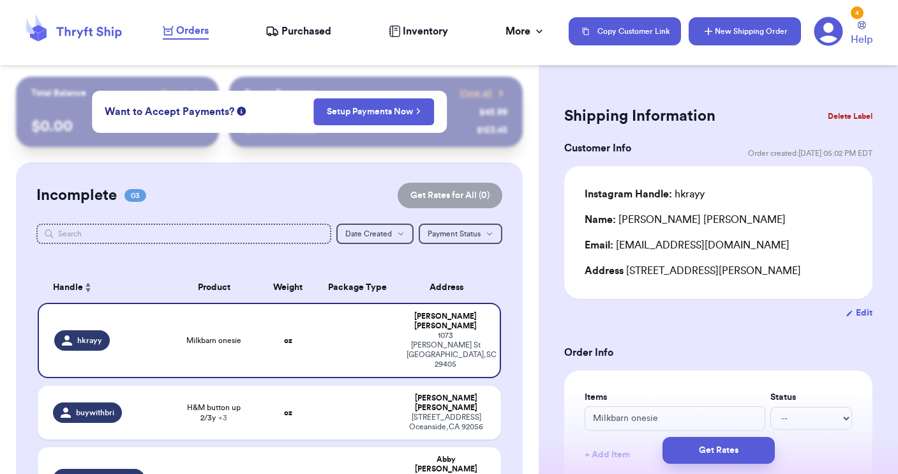
click at [723, 40] on button "New Shipping Order" at bounding box center [745, 31] width 112 height 28
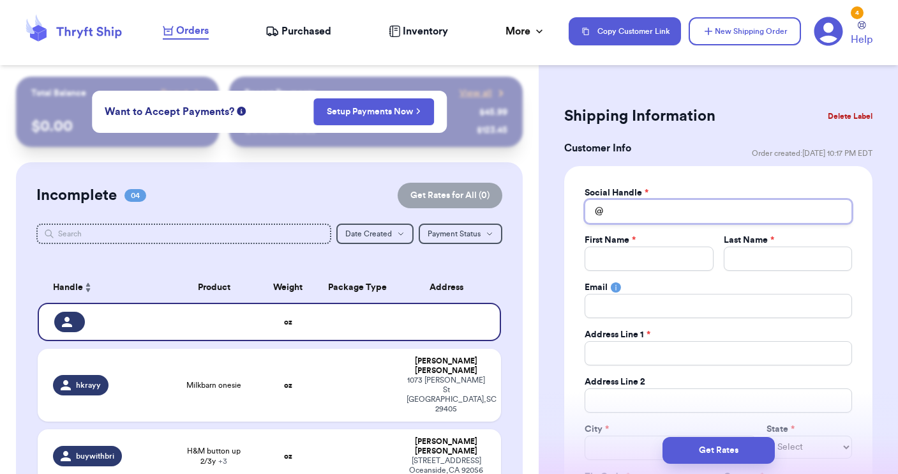
click at [622, 215] on input "Total Amount Paid" at bounding box center [718, 211] width 267 height 24
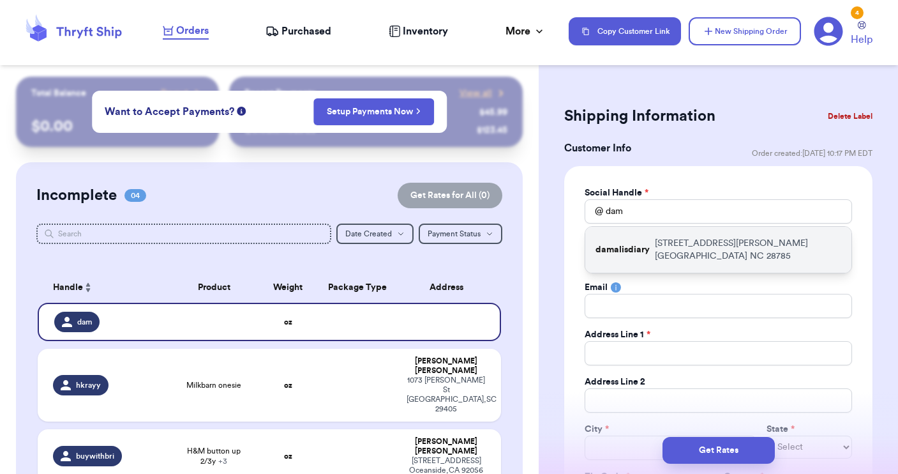
click at [629, 244] on p "damalisdiary" at bounding box center [623, 249] width 54 height 13
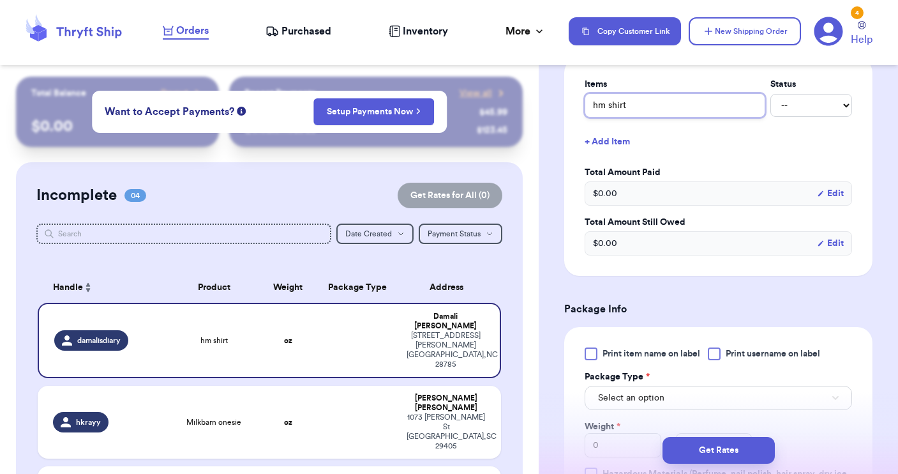
scroll to position [539, 0]
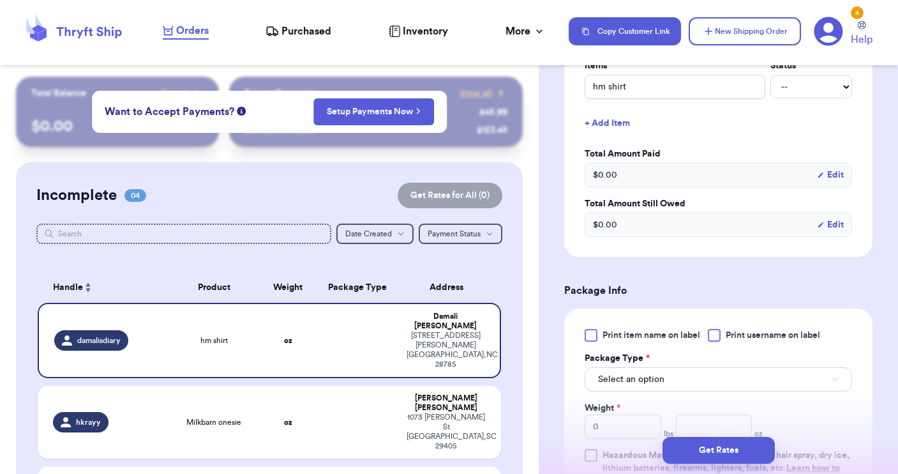
click at [716, 338] on div at bounding box center [714, 335] width 13 height 13
click at [0, 0] on input "Print username on label" at bounding box center [0, 0] width 0 height 0
click at [700, 381] on button "Select an option" at bounding box center [718, 379] width 267 height 24
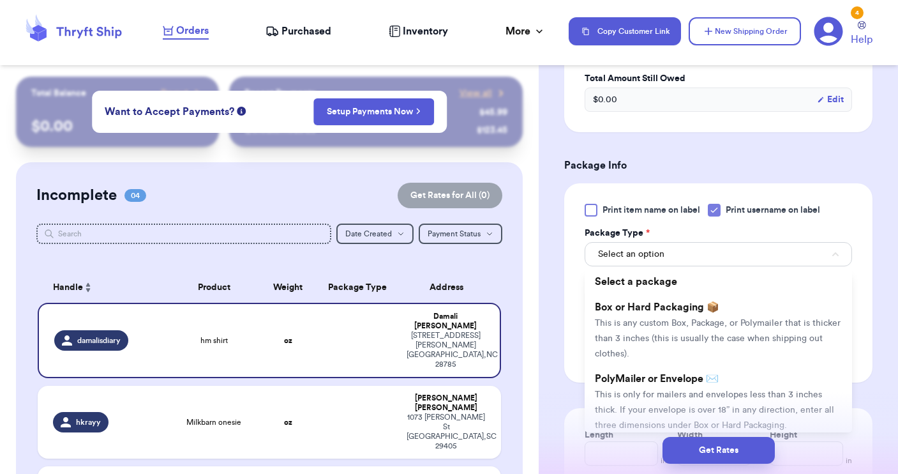
scroll to position [676, 0]
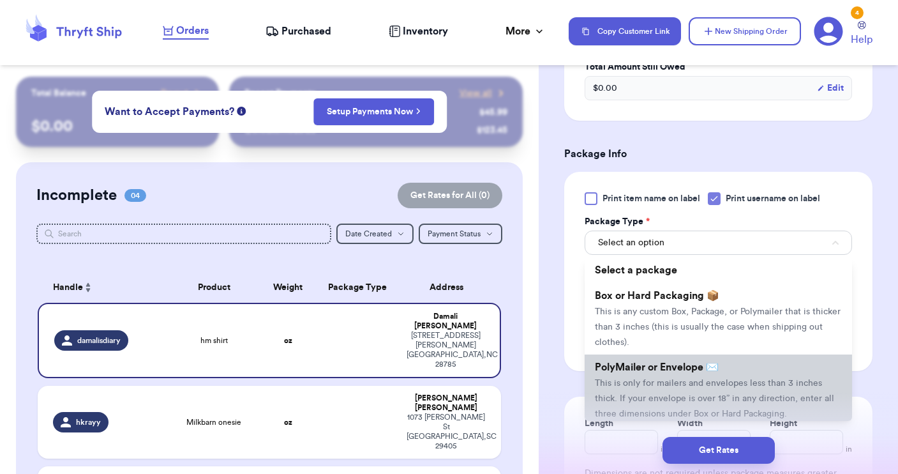
click at [700, 381] on span "This is only for mailers and envelopes less than 3 inches thick. If your envelo…" at bounding box center [714, 399] width 239 height 40
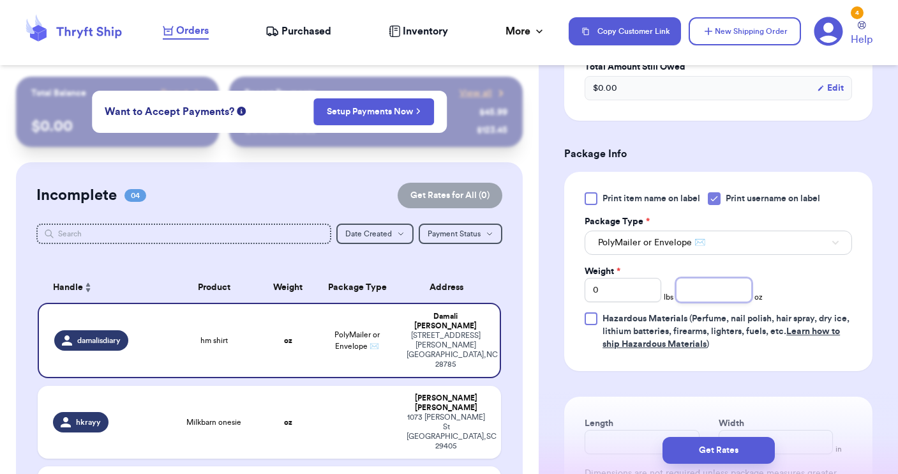
click at [693, 288] on input "number" at bounding box center [714, 290] width 77 height 24
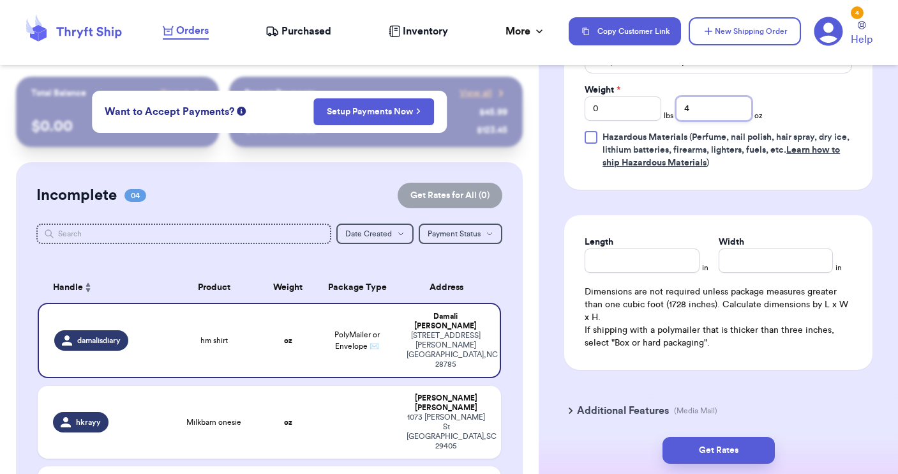
scroll to position [866, 0]
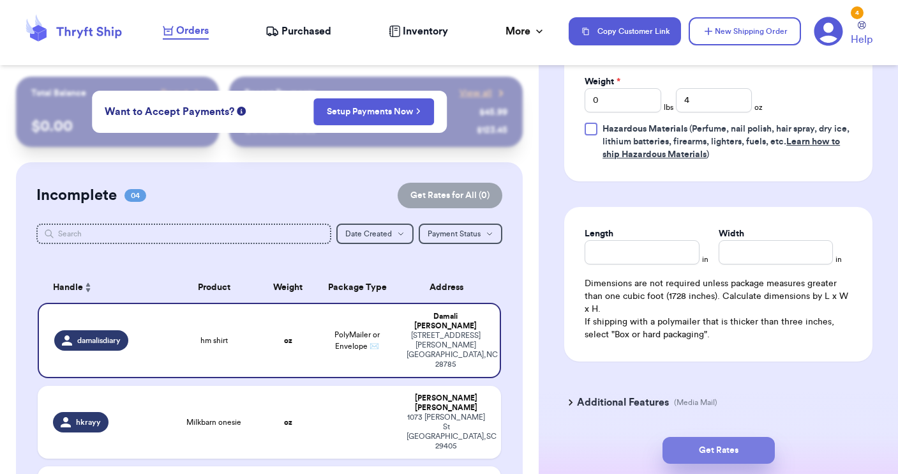
click at [714, 446] on button "Get Rates" at bounding box center [719, 450] width 112 height 27
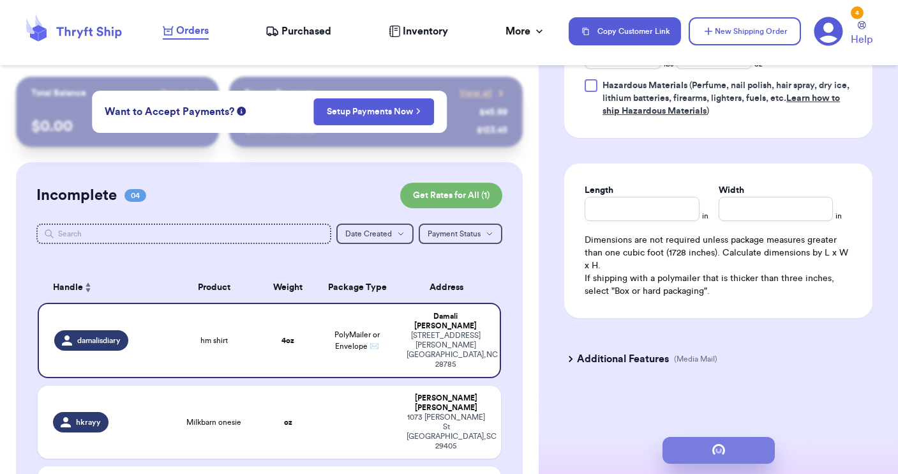
scroll to position [0, 0]
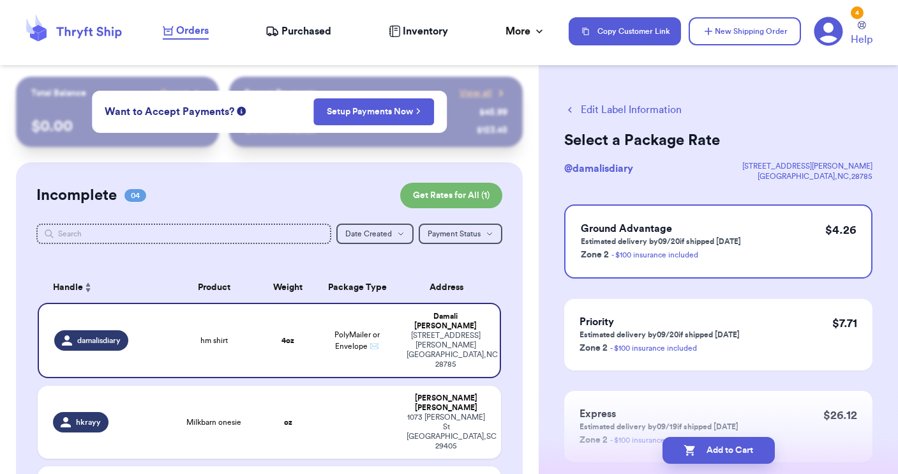
click at [586, 116] on button "Edit Label Information" at bounding box center [622, 109] width 117 height 15
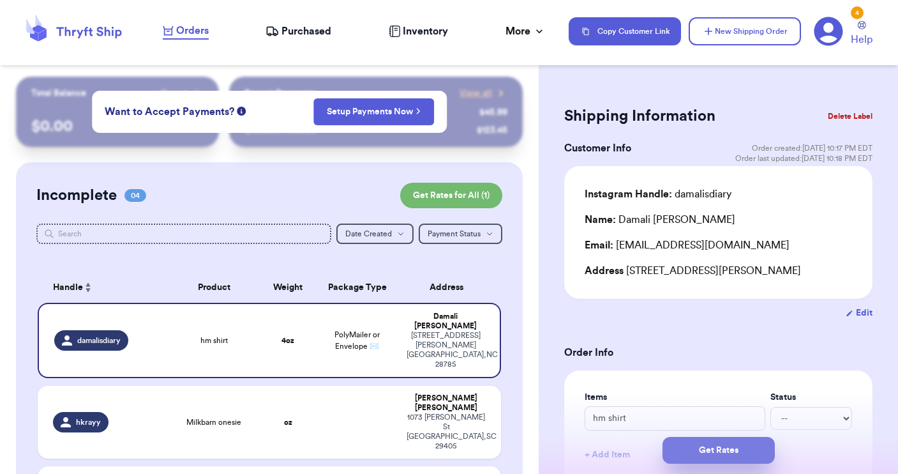
click at [714, 448] on button "Get Rates" at bounding box center [719, 450] width 112 height 27
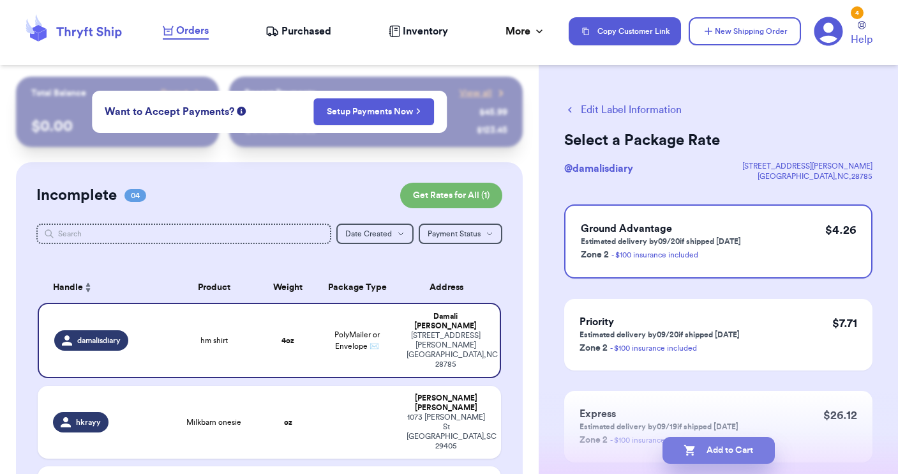
click at [707, 454] on button "Add to Cart" at bounding box center [719, 450] width 112 height 27
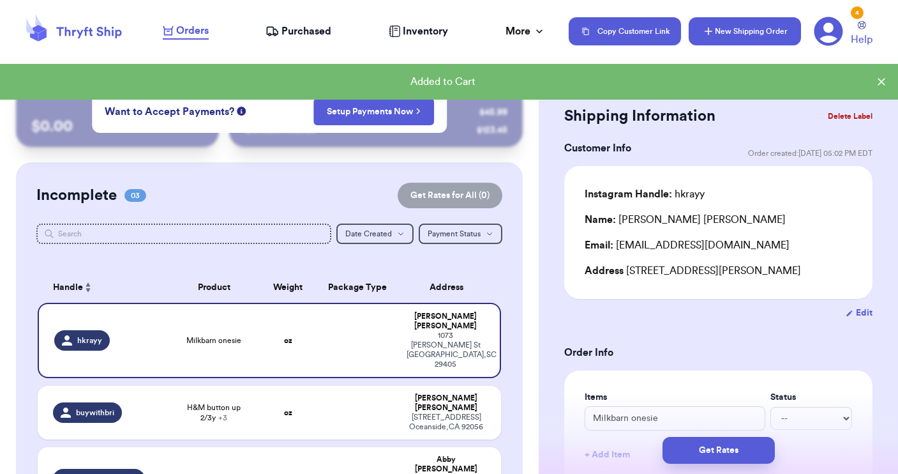
click at [747, 23] on button "New Shipping Order" at bounding box center [745, 31] width 112 height 28
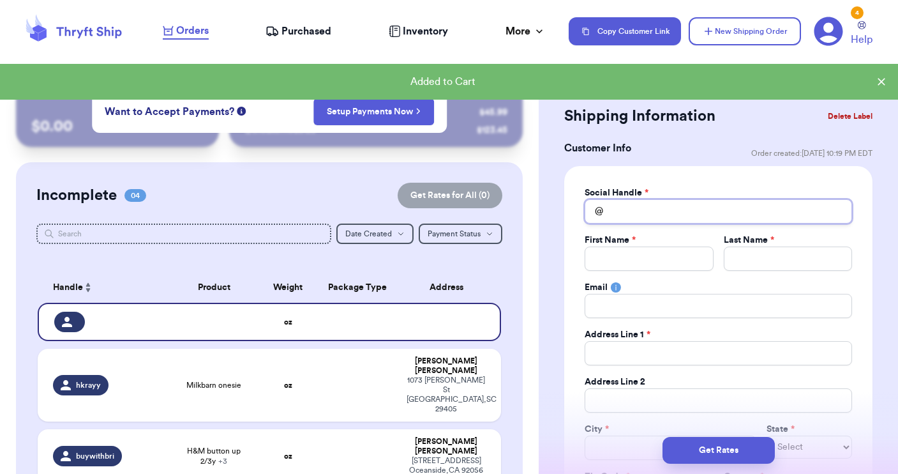
click at [624, 210] on input "Total Amount Paid" at bounding box center [718, 211] width 267 height 24
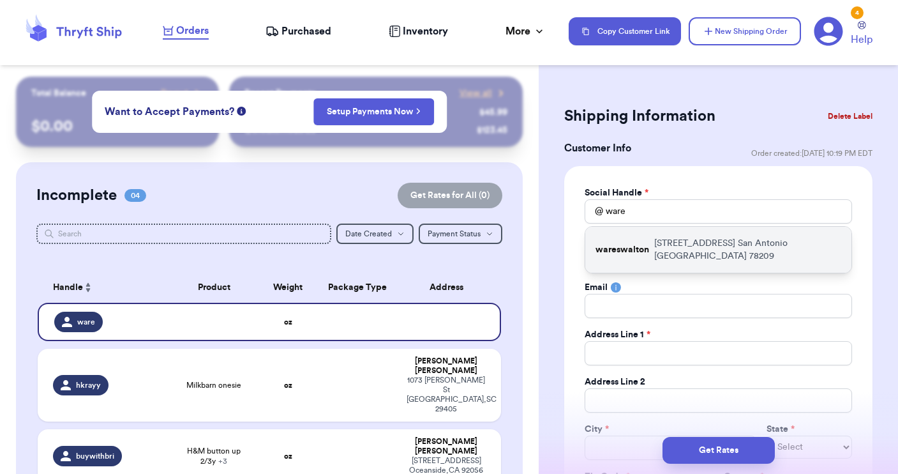
click at [622, 248] on p "wareswalton" at bounding box center [623, 249] width 54 height 13
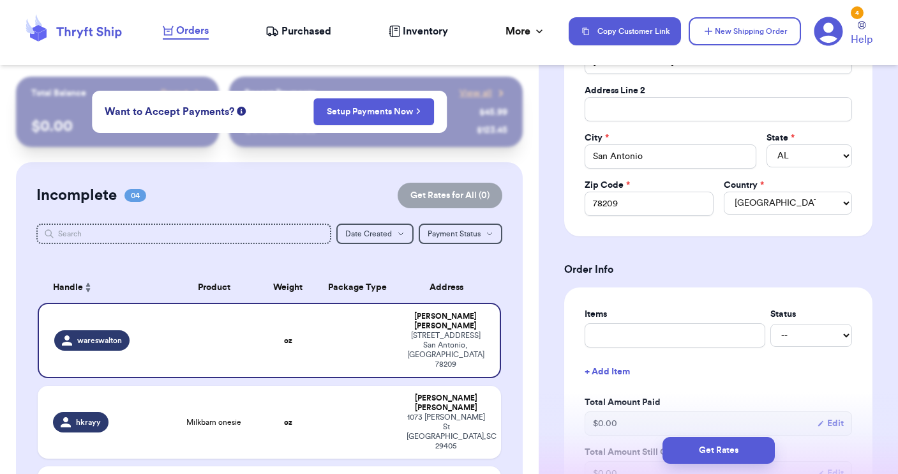
scroll to position [296, 0]
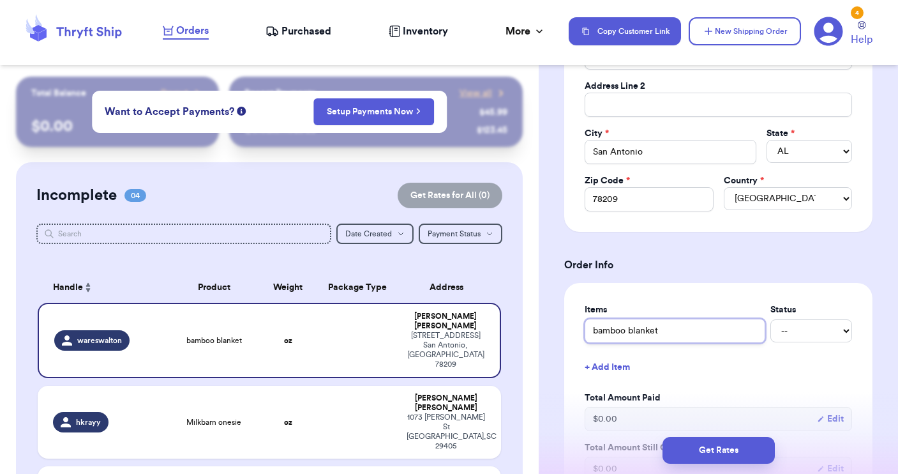
drag, startPoint x: 668, startPoint y: 328, endPoint x: 566, endPoint y: 316, distance: 102.2
click at [567, 317] on div "Items Status bamboo blanket -- Paid Owes + Add Item Total Amount Paid $ 0.00 Ed…" at bounding box center [718, 392] width 308 height 218
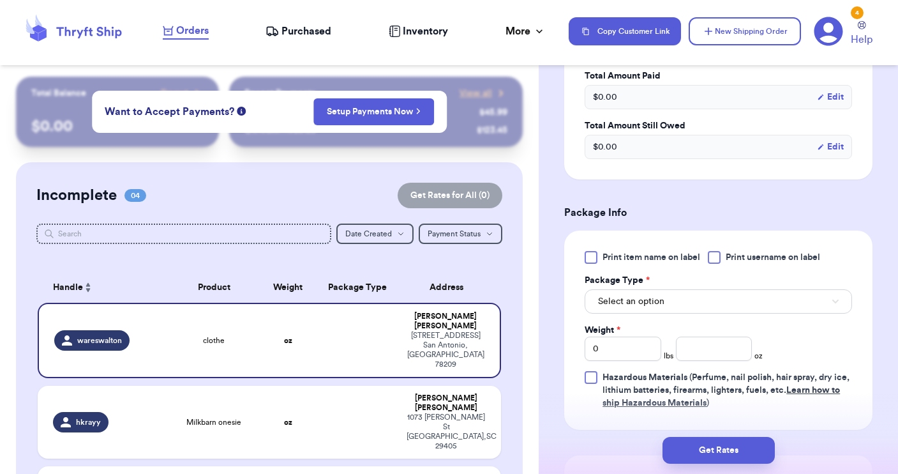
scroll to position [619, 0]
click at [717, 250] on div at bounding box center [714, 256] width 13 height 13
click at [0, 0] on input "Print username on label" at bounding box center [0, 0] width 0 height 0
click at [656, 304] on span "Select an option" at bounding box center [631, 300] width 66 height 13
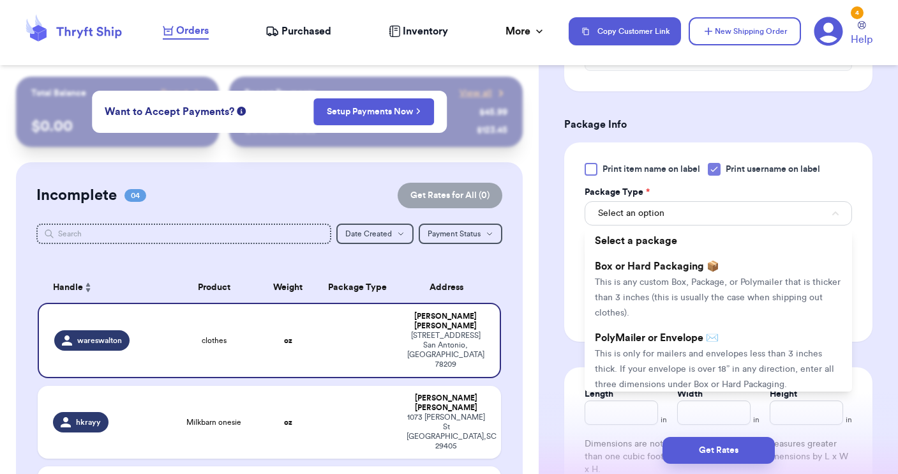
scroll to position [730, 0]
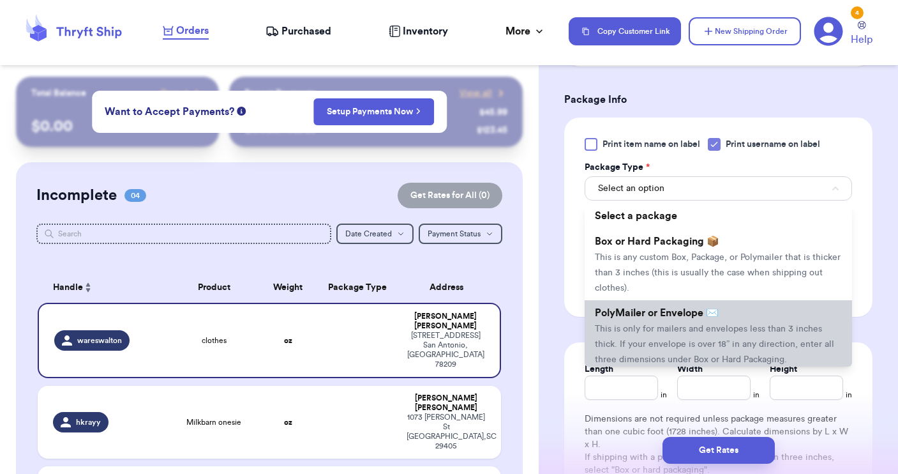
click at [642, 338] on li "PolyMailer or Envelope ✉️ This is only for mailers and envelopes less than 3 in…" at bounding box center [718, 335] width 267 height 71
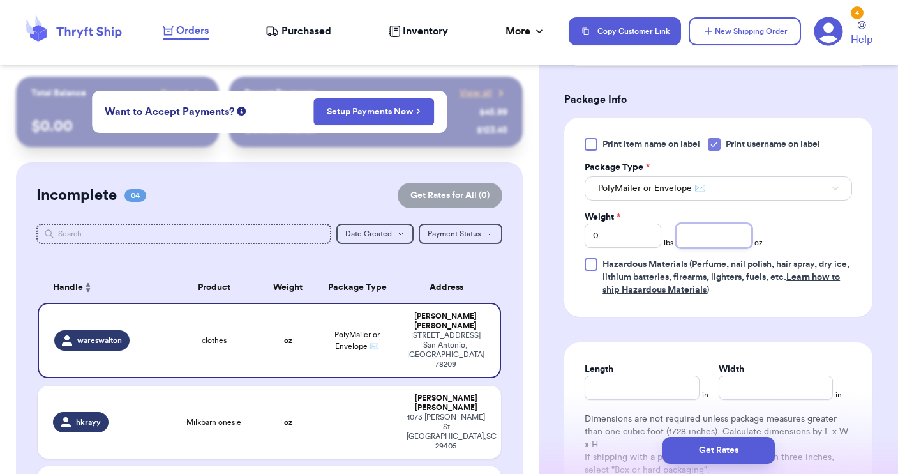
click at [701, 234] on input "number" at bounding box center [714, 235] width 77 height 24
drag, startPoint x: 616, startPoint y: 234, endPoint x: 562, endPoint y: 227, distance: 54.6
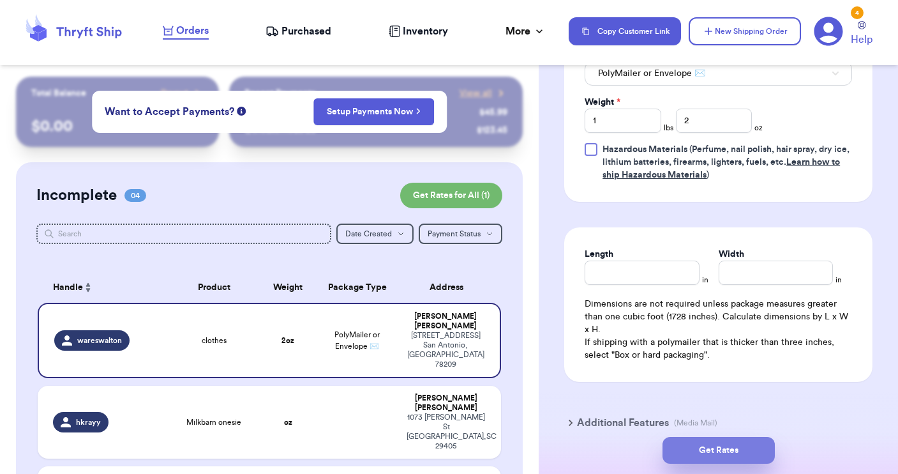
click at [705, 445] on button "Get Rates" at bounding box center [719, 450] width 112 height 27
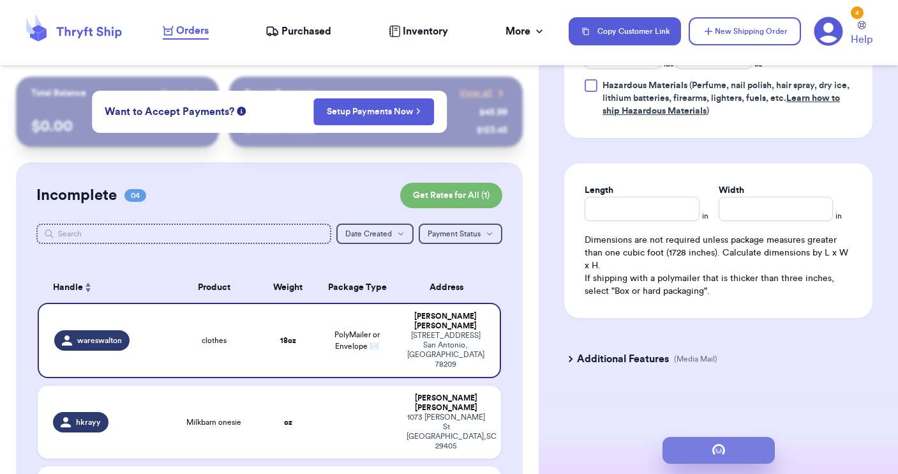
scroll to position [0, 0]
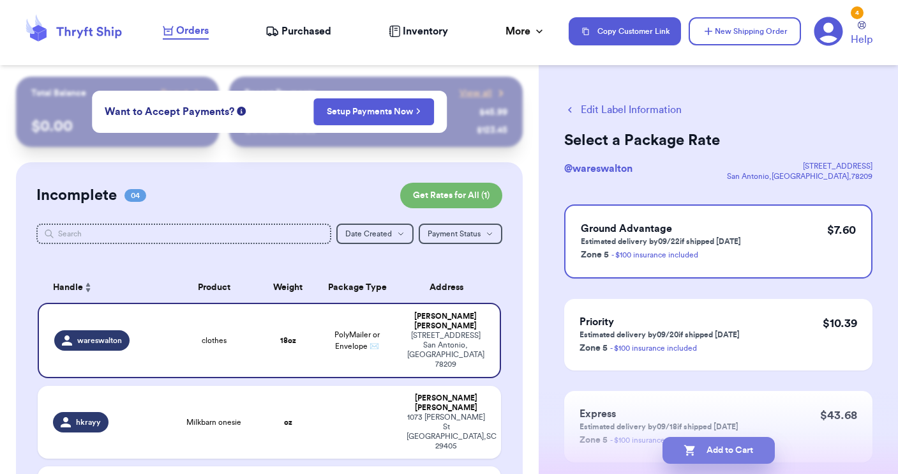
click at [721, 450] on button "Add to Cart" at bounding box center [719, 450] width 112 height 27
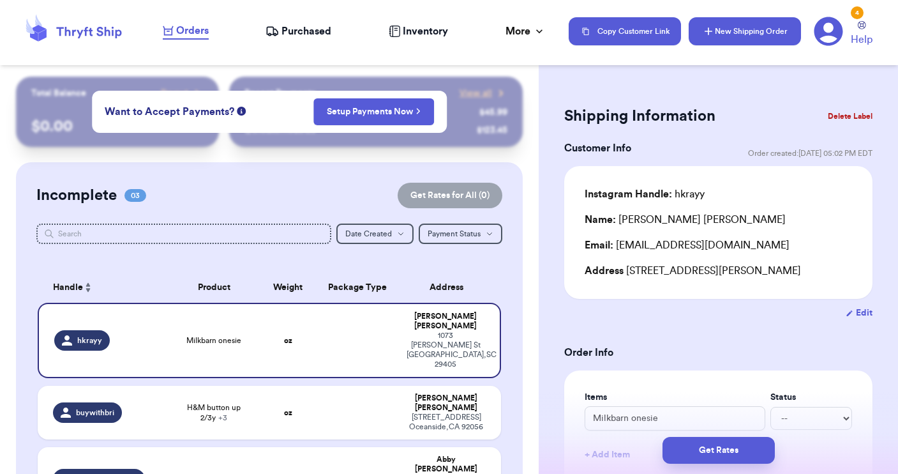
click at [752, 38] on button "New Shipping Order" at bounding box center [745, 31] width 112 height 28
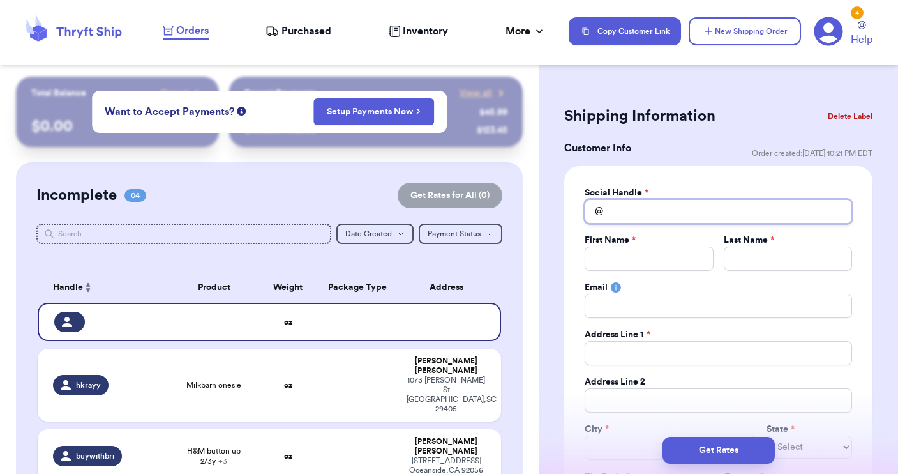
click at [642, 223] on input "Total Amount Paid" at bounding box center [718, 211] width 267 height 24
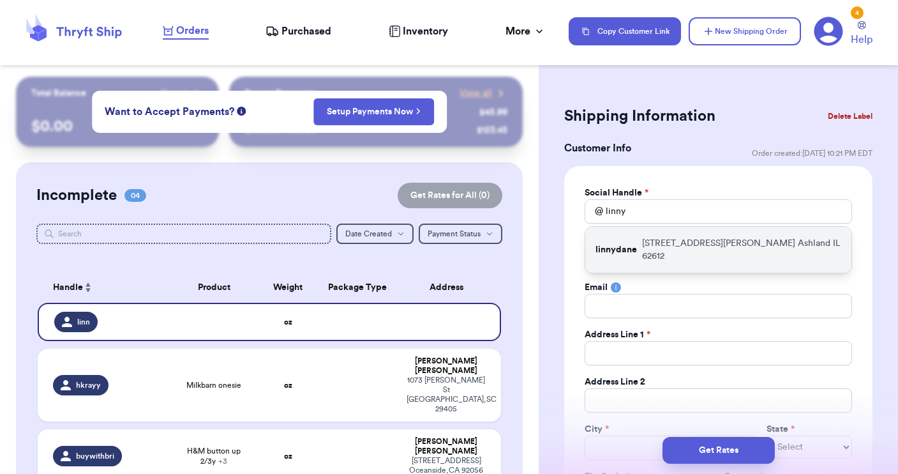
click at [635, 249] on p "linnydane" at bounding box center [616, 249] width 41 height 13
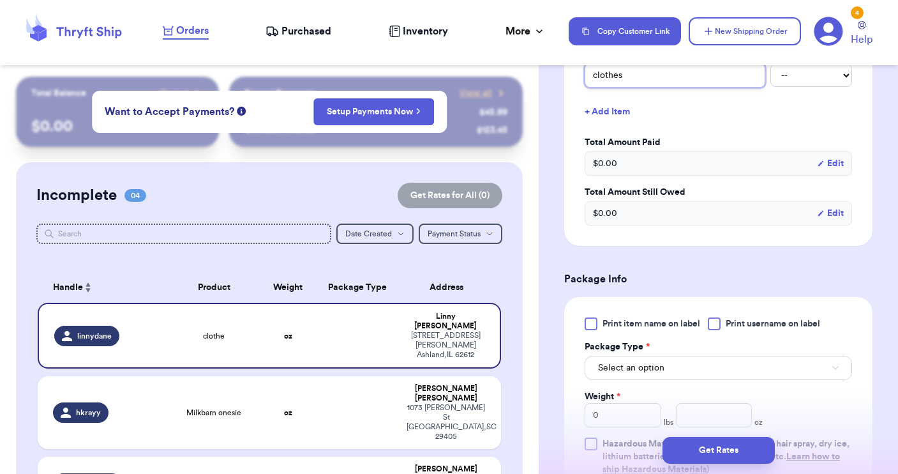
scroll to position [566, 0]
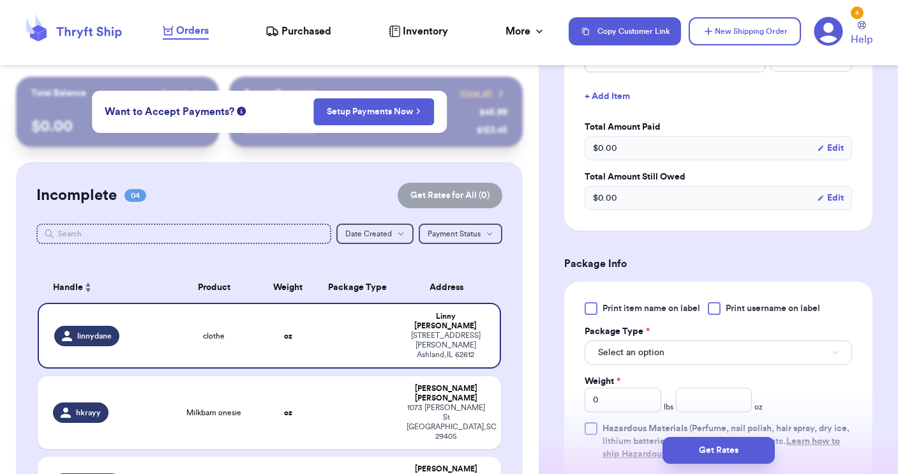
click at [717, 310] on div at bounding box center [714, 308] width 13 height 13
click at [0, 0] on input "Print username on label" at bounding box center [0, 0] width 0 height 0
click at [692, 349] on button "Select an option" at bounding box center [718, 352] width 267 height 24
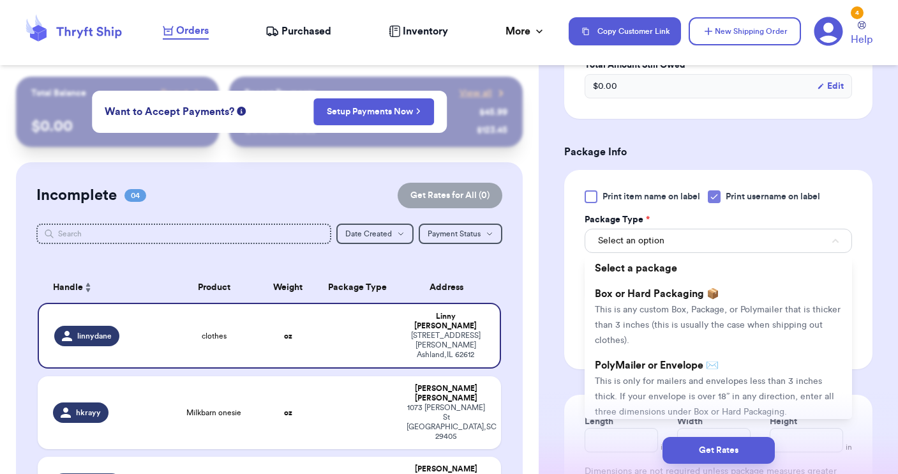
scroll to position [682, 0]
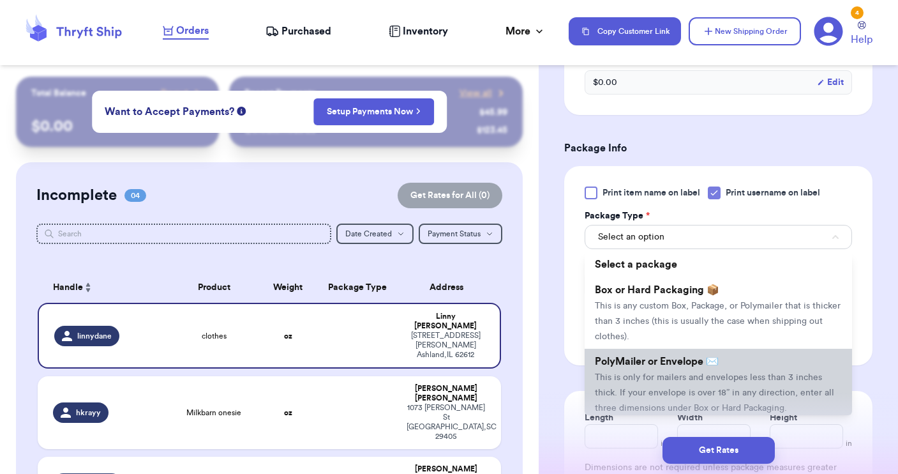
click at [676, 363] on span "PolyMailer or Envelope ✉️" at bounding box center [657, 361] width 124 height 10
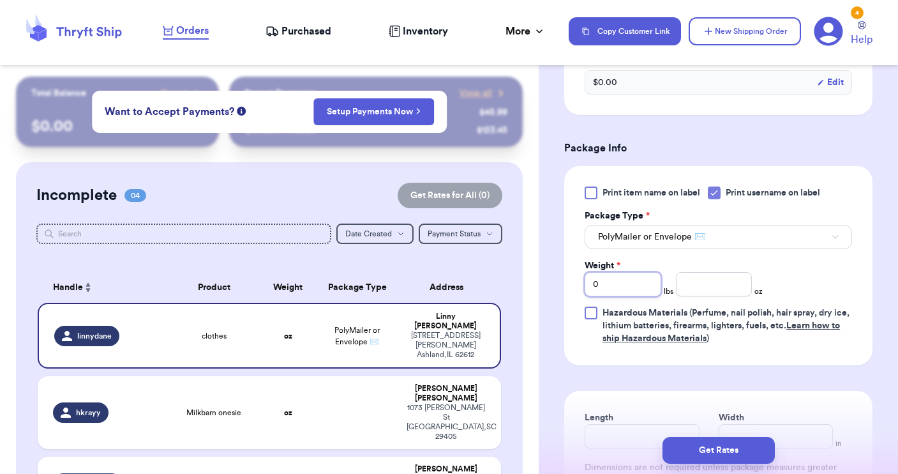
drag, startPoint x: 620, startPoint y: 289, endPoint x: 571, endPoint y: 260, distance: 56.1
click at [573, 263] on div "Print item name on label Print username on label Package Type * PolyMailer or E…" at bounding box center [718, 265] width 308 height 199
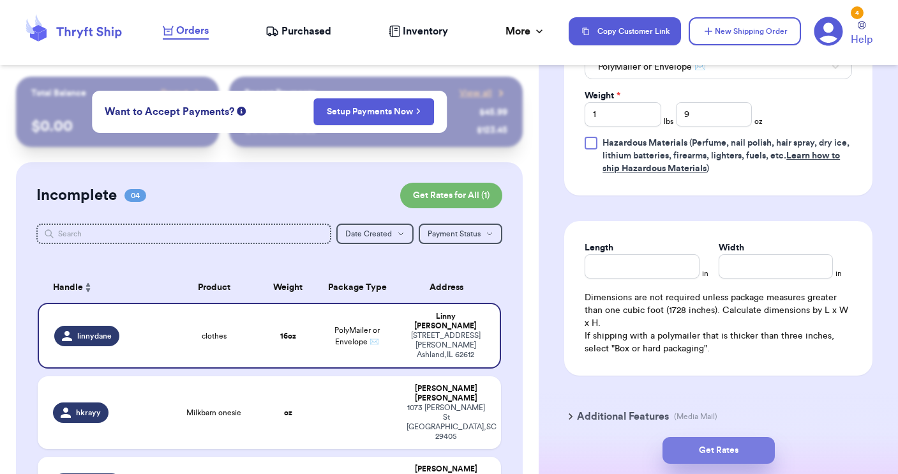
click at [723, 447] on button "Get Rates" at bounding box center [719, 450] width 112 height 27
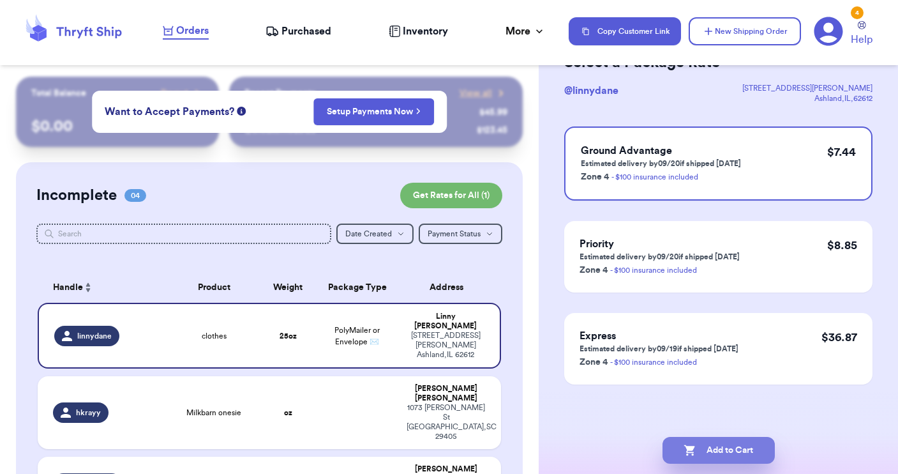
scroll to position [0, 0]
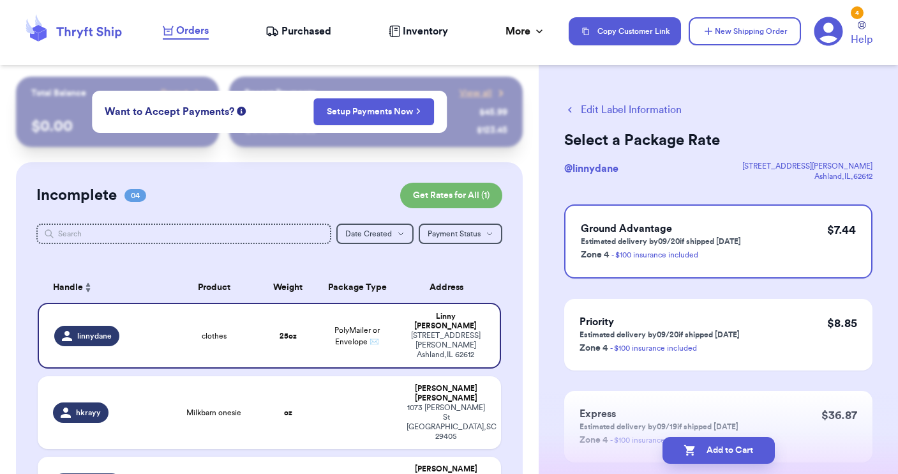
click at [592, 110] on button "Edit Label Information" at bounding box center [622, 109] width 117 height 15
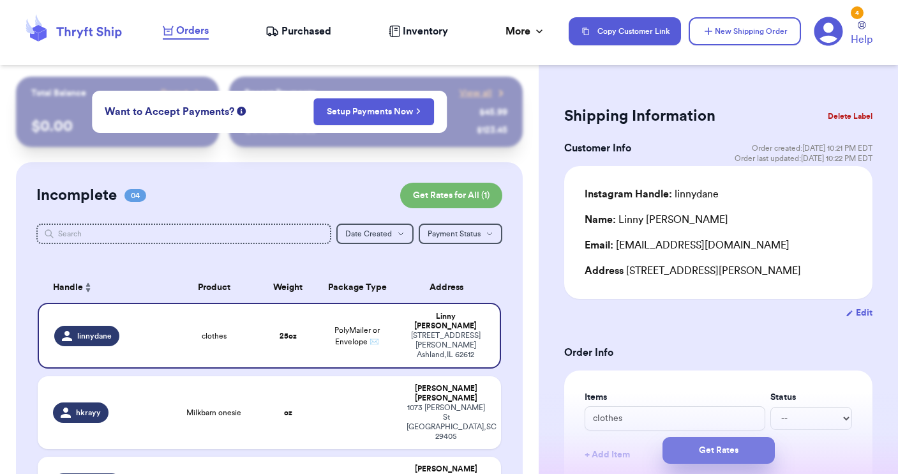
click at [718, 457] on button "Get Rates" at bounding box center [719, 450] width 112 height 27
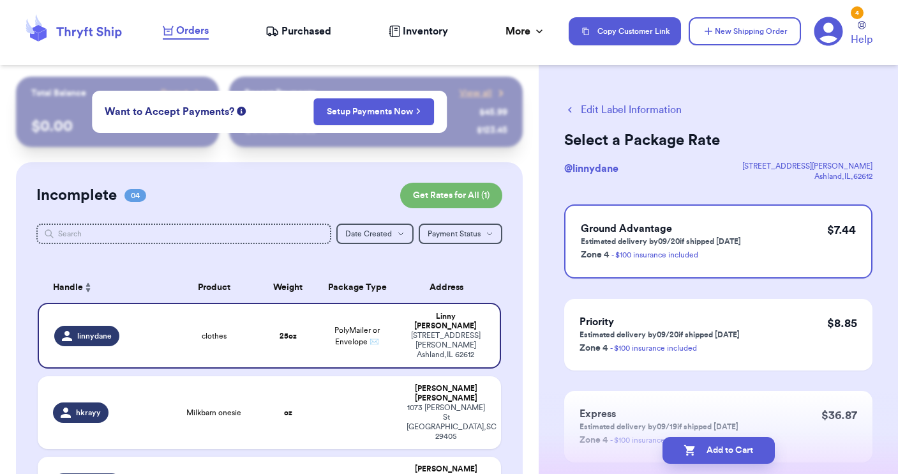
click at [718, 457] on button "Add to Cart" at bounding box center [719, 450] width 112 height 27
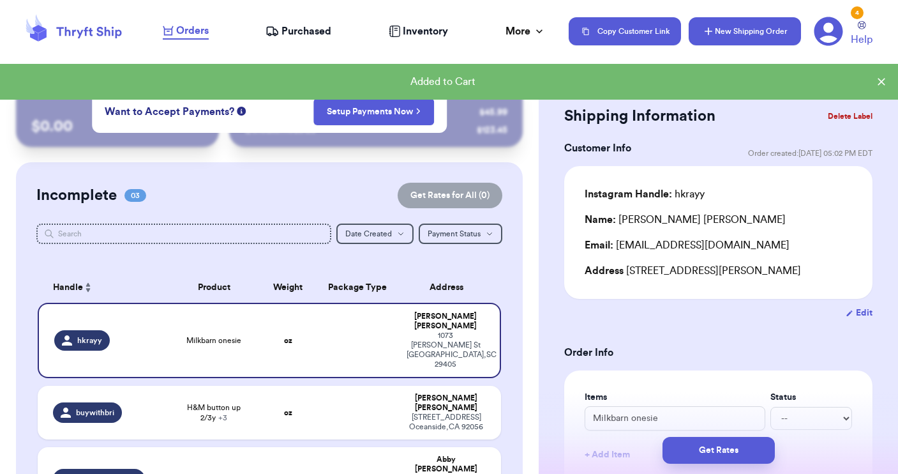
click at [749, 29] on button "New Shipping Order" at bounding box center [745, 31] width 112 height 28
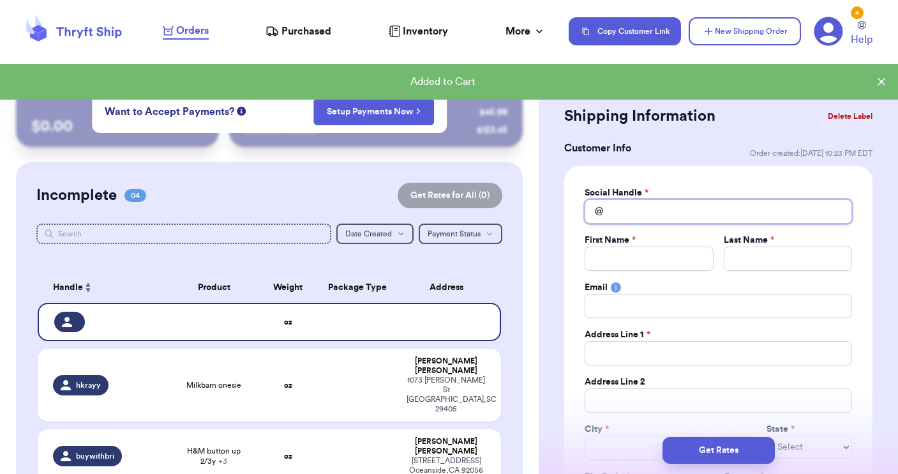
click at [613, 211] on input "Total Amount Paid" at bounding box center [718, 211] width 267 height 24
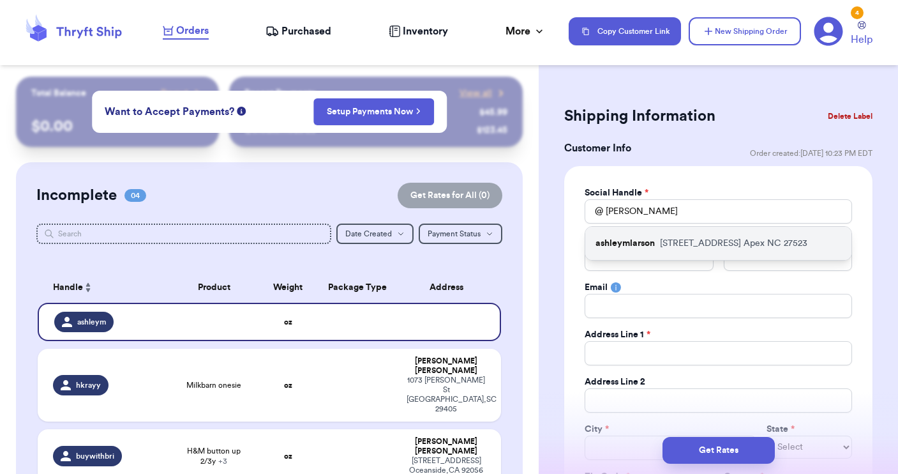
drag, startPoint x: 627, startPoint y: 232, endPoint x: 667, endPoint y: 252, distance: 44.8
click at [667, 252] on div "ashleymlarson 2401 Flints Pond Circle Apex NC 27523" at bounding box center [718, 243] width 266 height 33
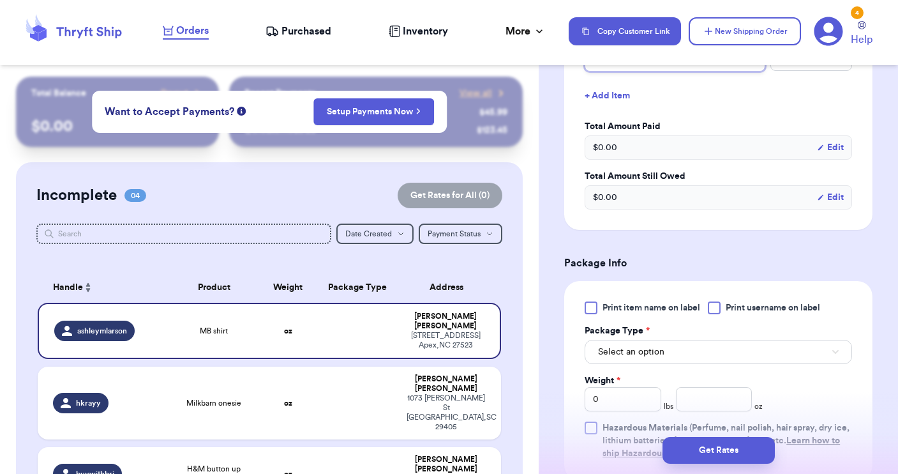
scroll to position [569, 0]
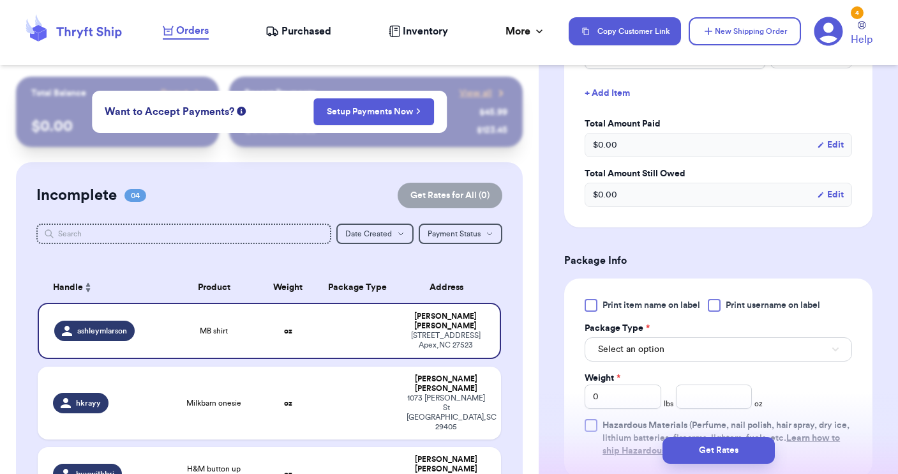
click at [720, 307] on div at bounding box center [714, 305] width 13 height 13
click at [0, 0] on input "Print username on label" at bounding box center [0, 0] width 0 height 0
click at [706, 345] on button "Select an option" at bounding box center [718, 349] width 267 height 24
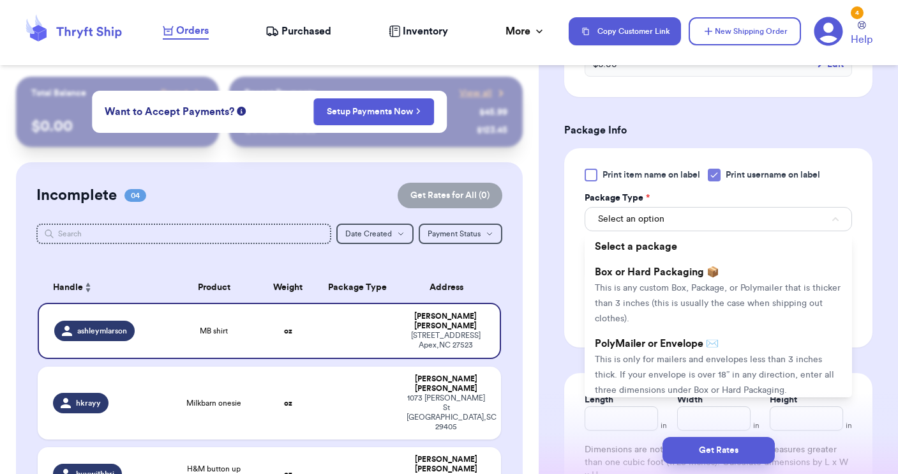
scroll to position [700, 0]
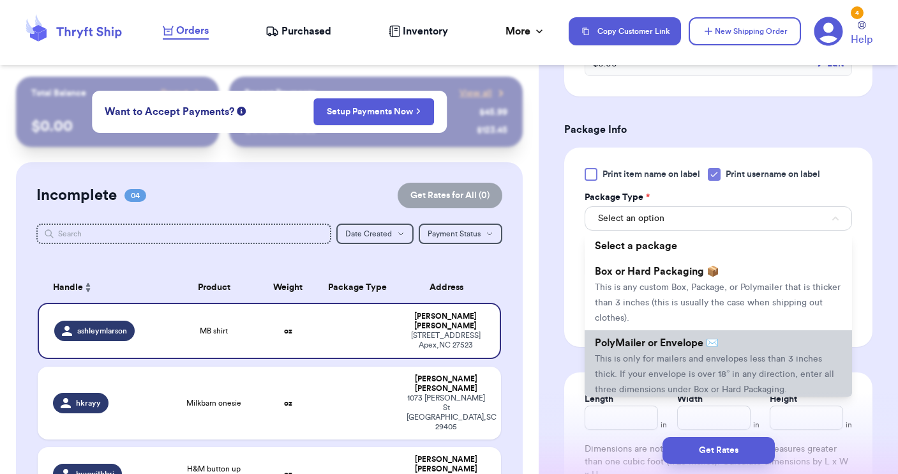
click at [706, 345] on span "PolyMailer or Envelope ✉️" at bounding box center [657, 343] width 124 height 10
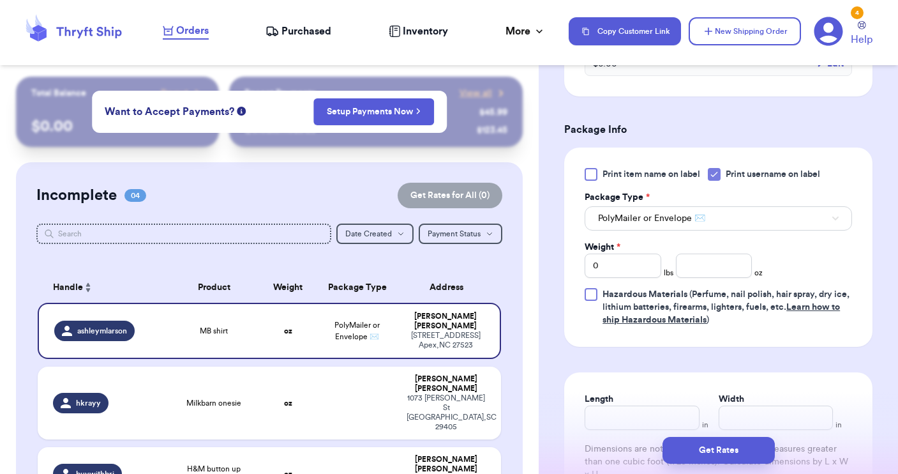
click at [716, 171] on icon at bounding box center [714, 174] width 10 height 10
click at [0, 0] on input "Print username on label" at bounding box center [0, 0] width 0 height 0
click at [698, 267] on input "number" at bounding box center [714, 265] width 77 height 24
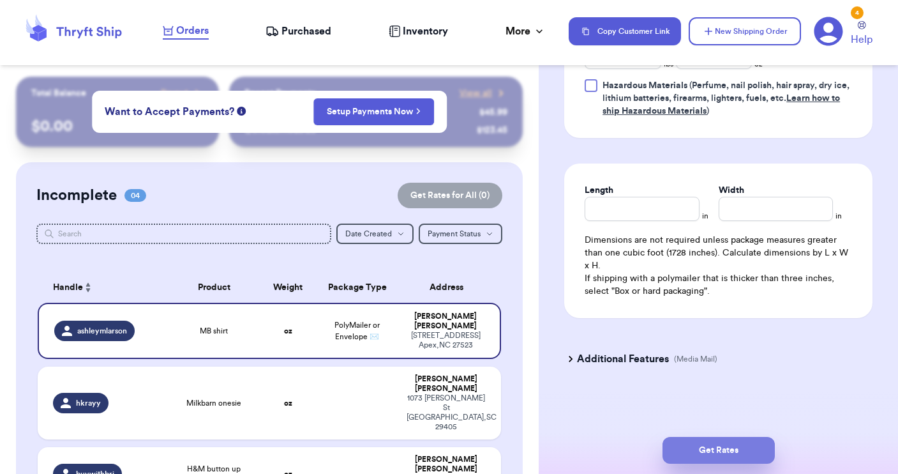
click at [715, 440] on button "Get Rates" at bounding box center [719, 450] width 112 height 27
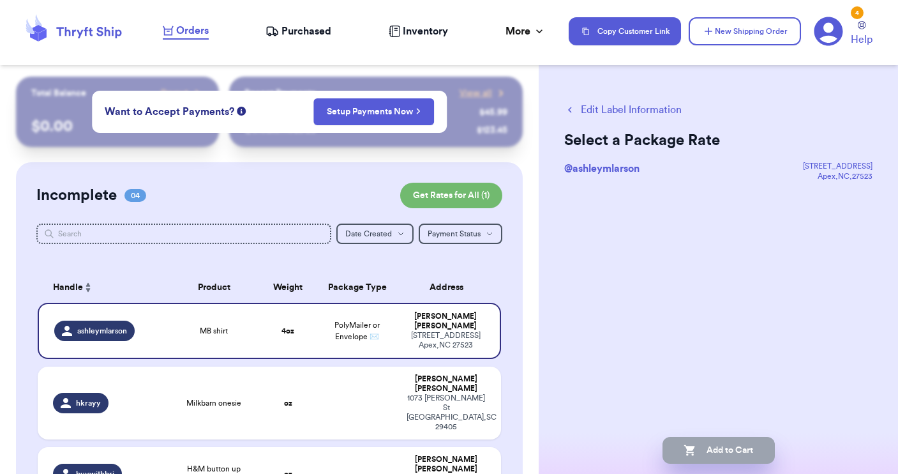
scroll to position [0, 0]
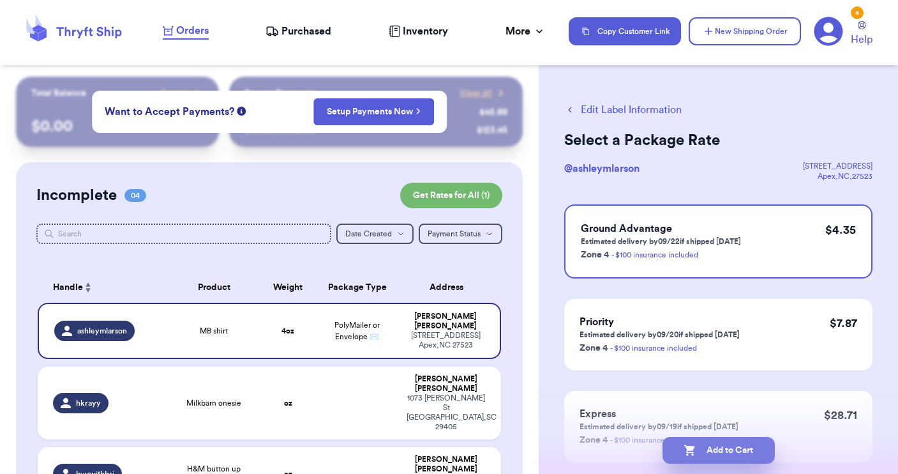
click at [717, 452] on button "Add to Cart" at bounding box center [719, 450] width 112 height 27
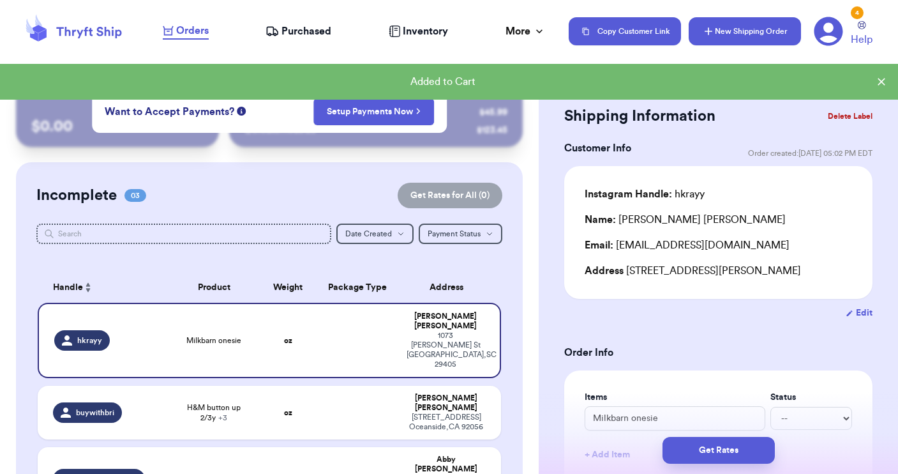
click at [737, 34] on button "New Shipping Order" at bounding box center [745, 31] width 112 height 28
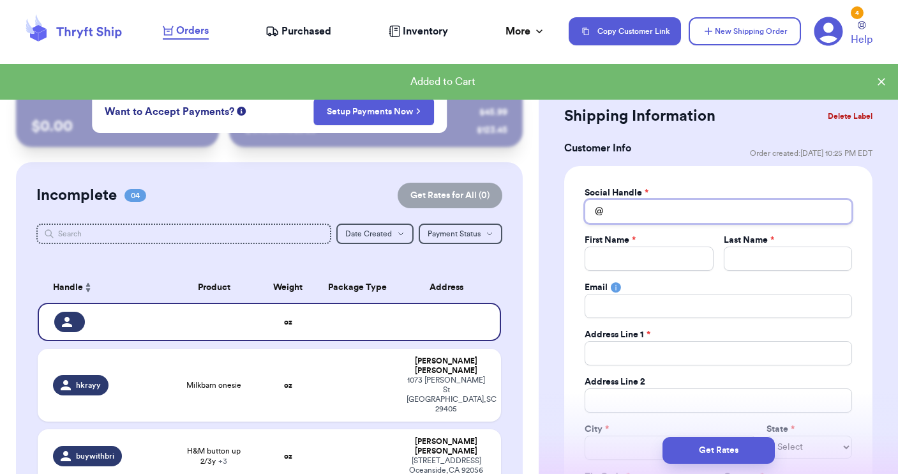
click at [628, 216] on input "Total Amount Paid" at bounding box center [718, 211] width 267 height 24
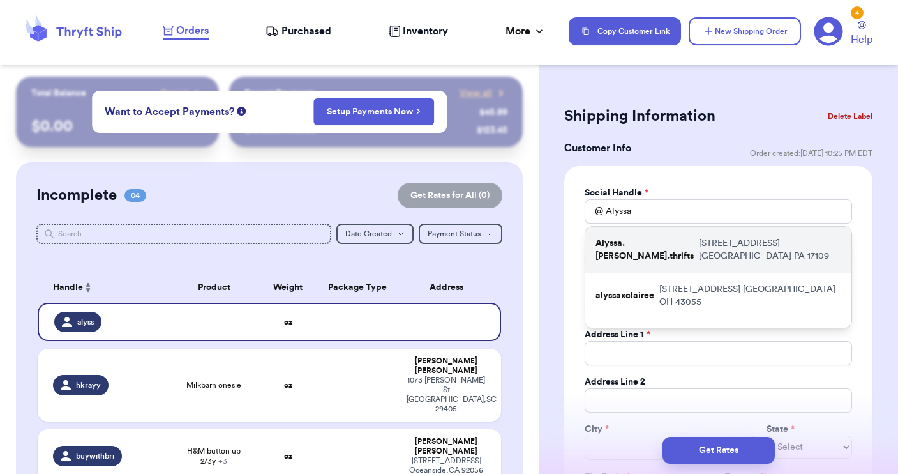
drag, startPoint x: 629, startPoint y: 232, endPoint x: 630, endPoint y: 256, distance: 23.6
click at [630, 256] on div "Alyssa.anne.thrifts 3532 Schoolhouse Lane Harrisburg PA 17109" at bounding box center [718, 250] width 266 height 46
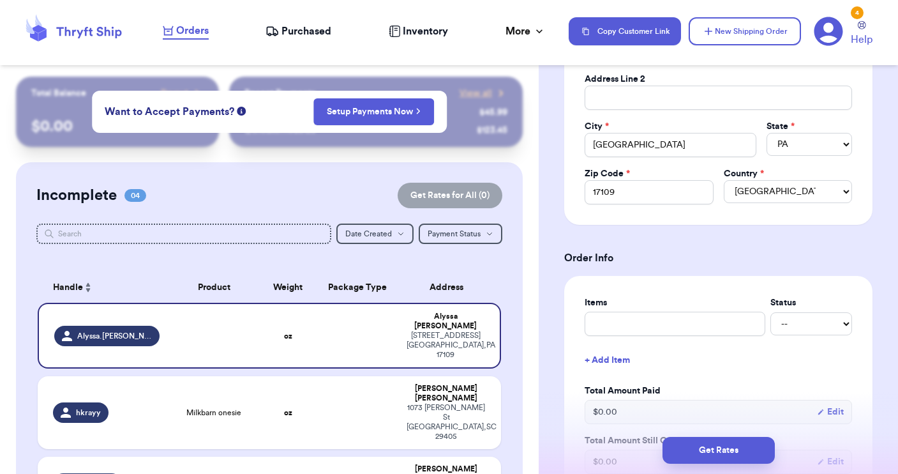
scroll to position [306, 0]
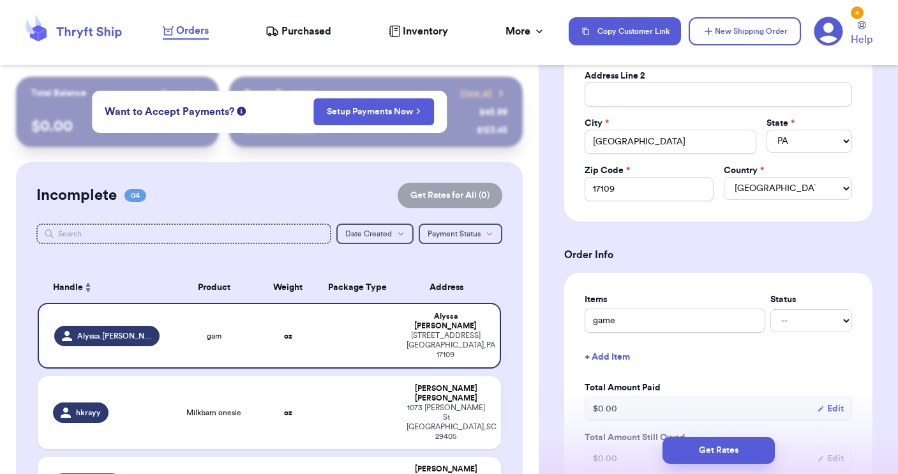
click at [602, 359] on button "+ Add Item" at bounding box center [719, 357] width 278 height 28
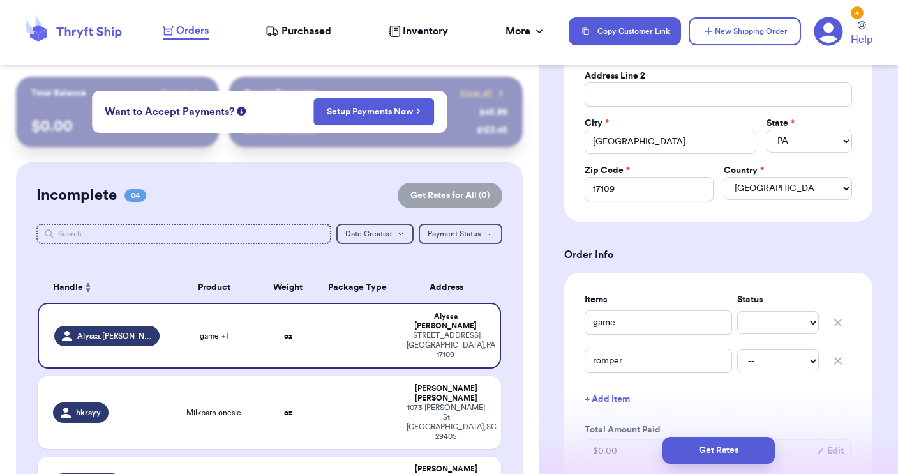
click at [595, 399] on button "+ Add Item" at bounding box center [719, 399] width 278 height 28
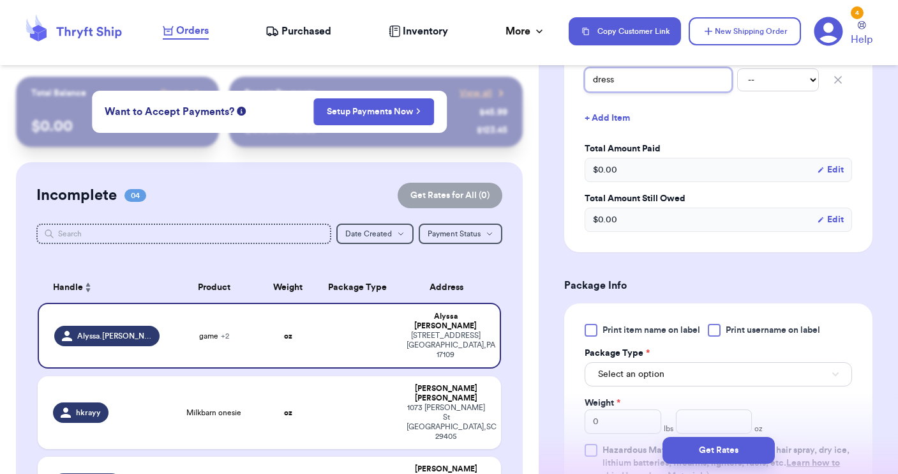
scroll to position [648, 0]
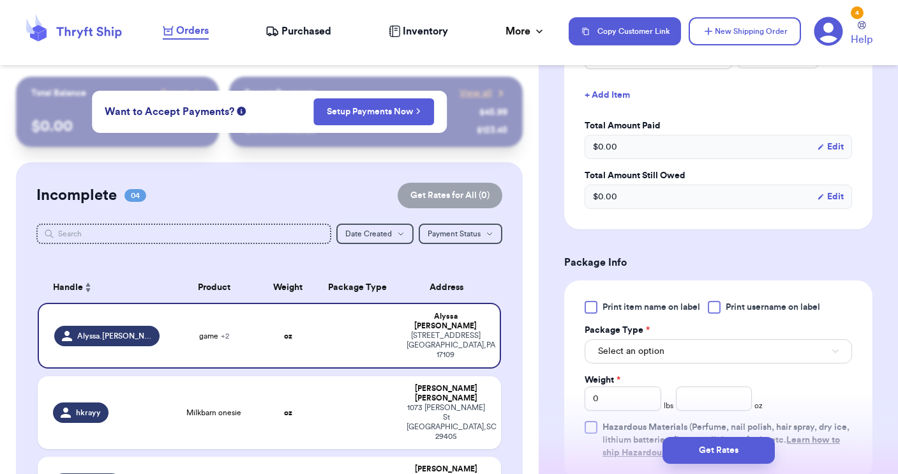
click at [714, 307] on div at bounding box center [714, 307] width 13 height 13
click at [0, 0] on input "Print username on label" at bounding box center [0, 0] width 0 height 0
click at [679, 348] on button "Select an option" at bounding box center [718, 351] width 267 height 24
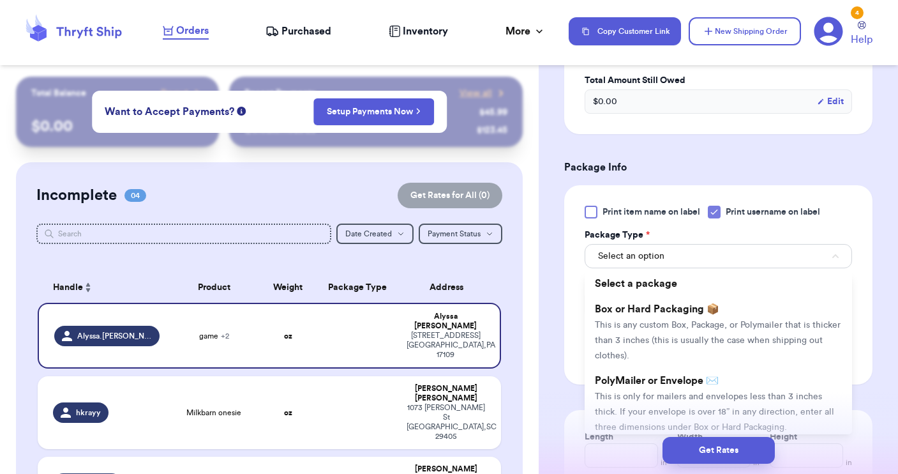
scroll to position [753, 0]
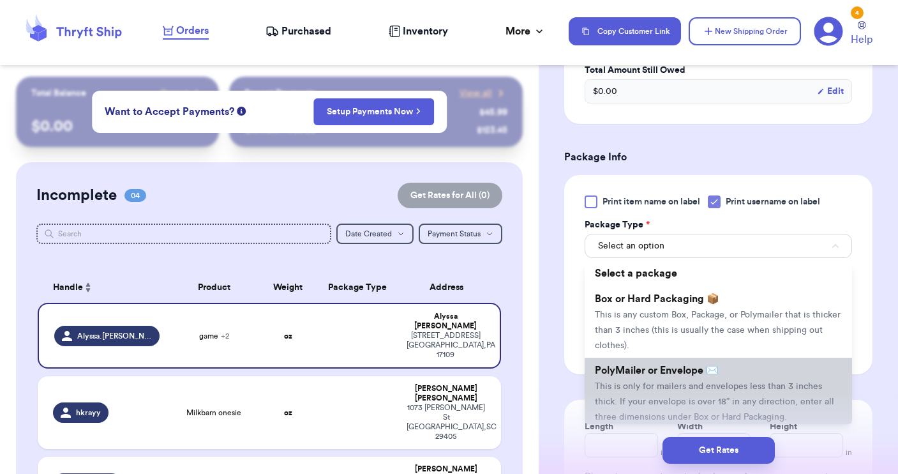
click at [659, 373] on span "PolyMailer or Envelope ✉️" at bounding box center [657, 370] width 124 height 10
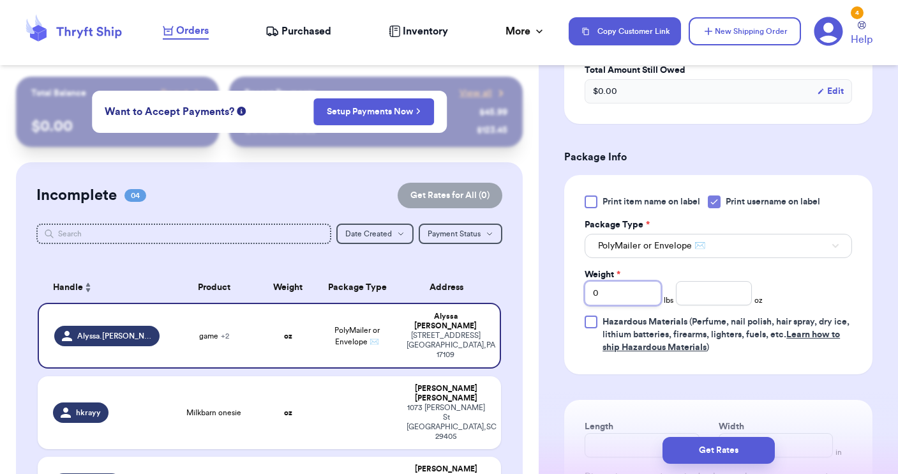
drag, startPoint x: 613, startPoint y: 292, endPoint x: 577, endPoint y: 280, distance: 37.7
click at [577, 280] on div "Print item name on label Print username on label Package Type * PolyMailer or E…" at bounding box center [718, 274] width 308 height 199
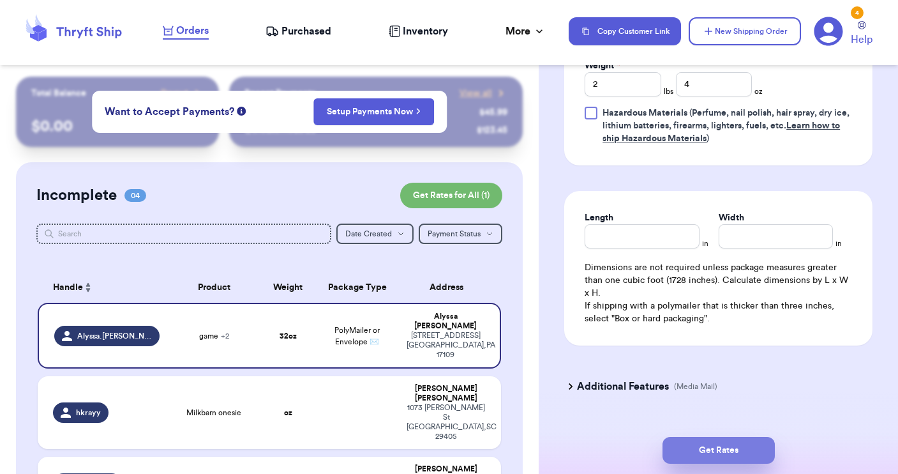
click at [712, 447] on button "Get Rates" at bounding box center [719, 450] width 112 height 27
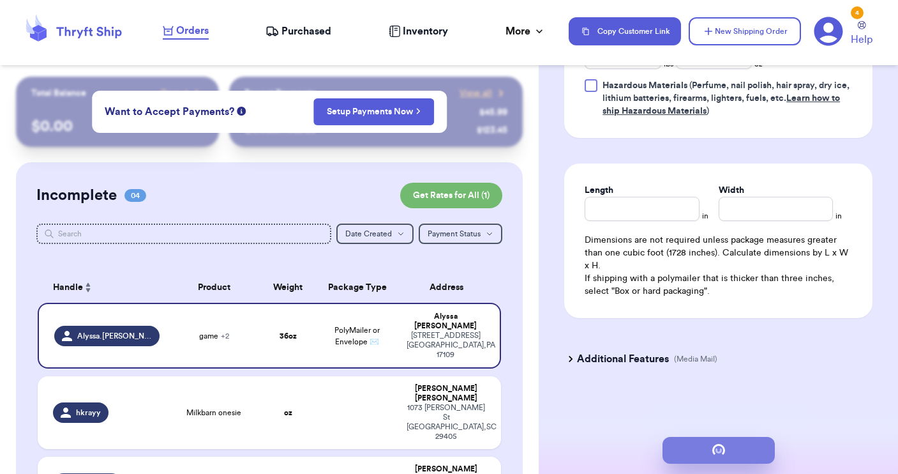
scroll to position [0, 0]
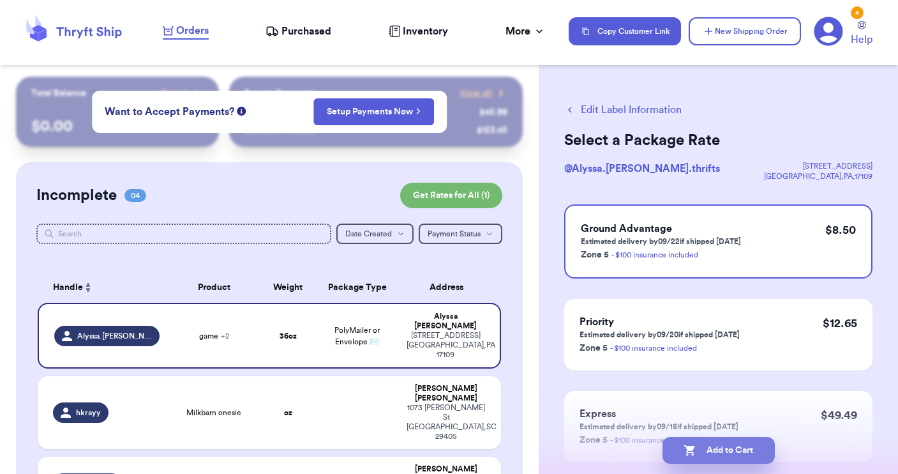
click at [729, 454] on button "Add to Cart" at bounding box center [719, 450] width 112 height 27
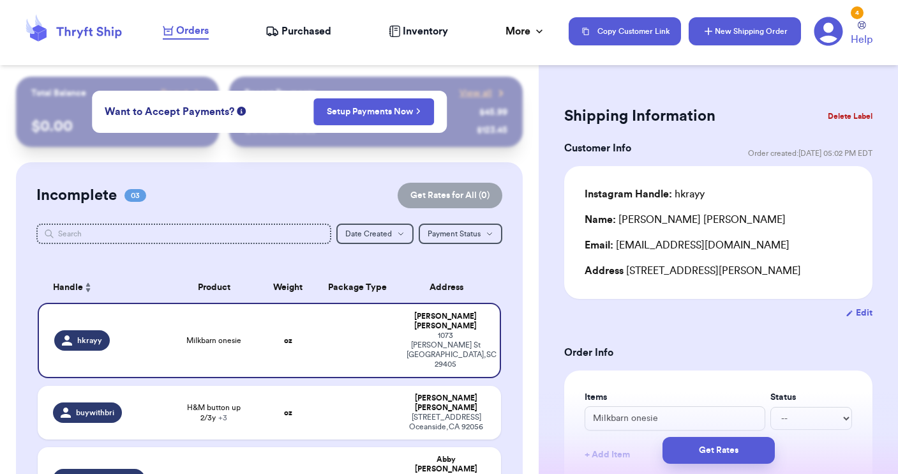
click at [703, 27] on icon "button" at bounding box center [708, 31] width 13 height 13
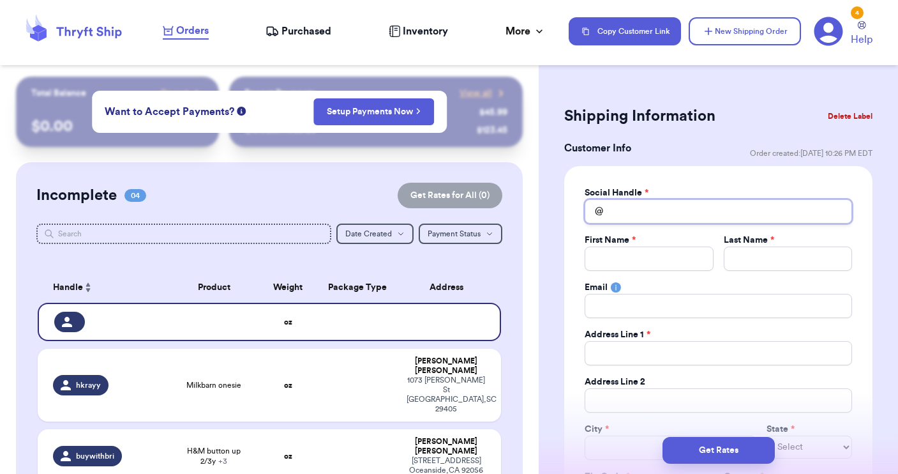
click at [617, 214] on input "Total Amount Paid" at bounding box center [718, 211] width 267 height 24
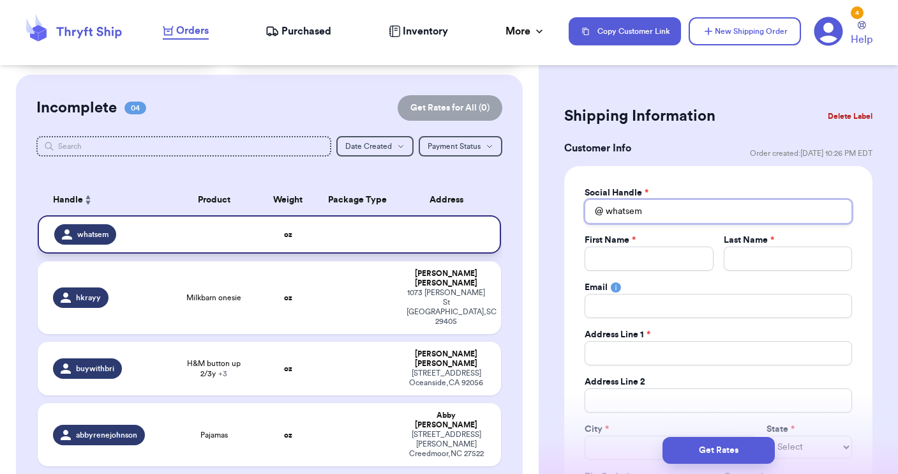
scroll to position [89, 0]
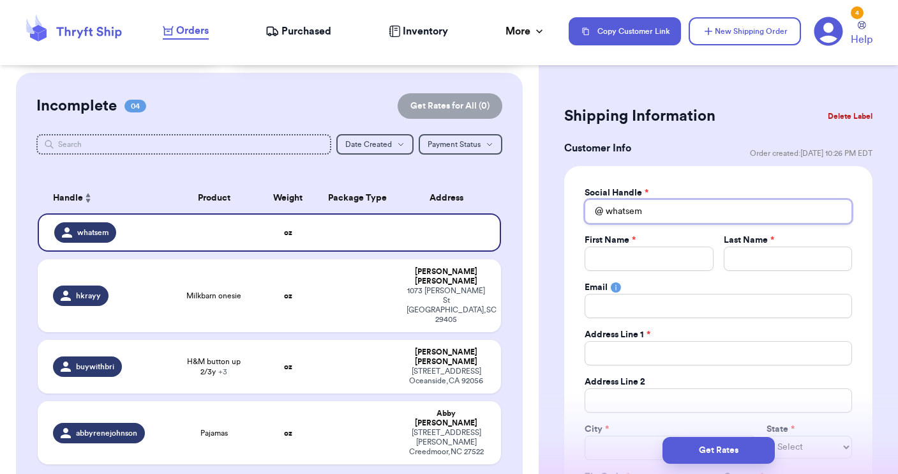
drag, startPoint x: 659, startPoint y: 211, endPoint x: 566, endPoint y: 183, distance: 97.3
click at [573, 186] on div "Social Handle * @ whatsem First Name * Last Name * Email Address Line 1 * Addre…" at bounding box center [718, 346] width 308 height 361
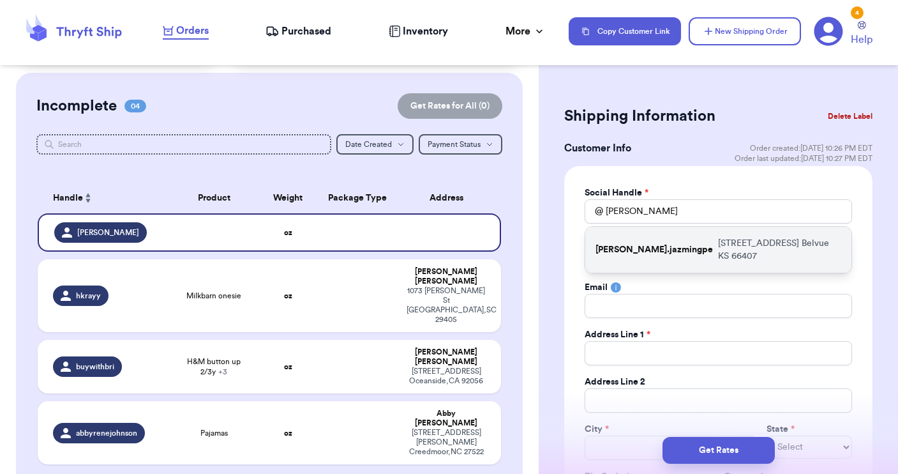
drag, startPoint x: 566, startPoint y: 183, endPoint x: 626, endPoint y: 241, distance: 83.5
click at [626, 243] on p "lopez.jazmingpe" at bounding box center [654, 249] width 117 height 13
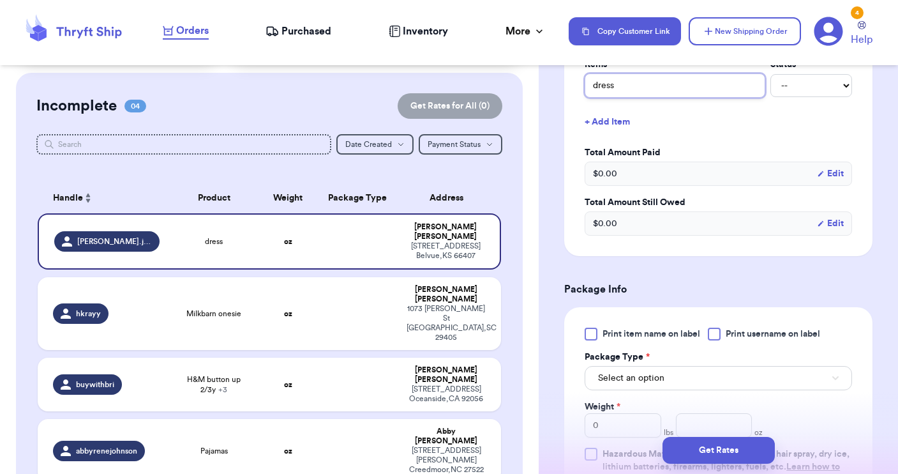
scroll to position [545, 0]
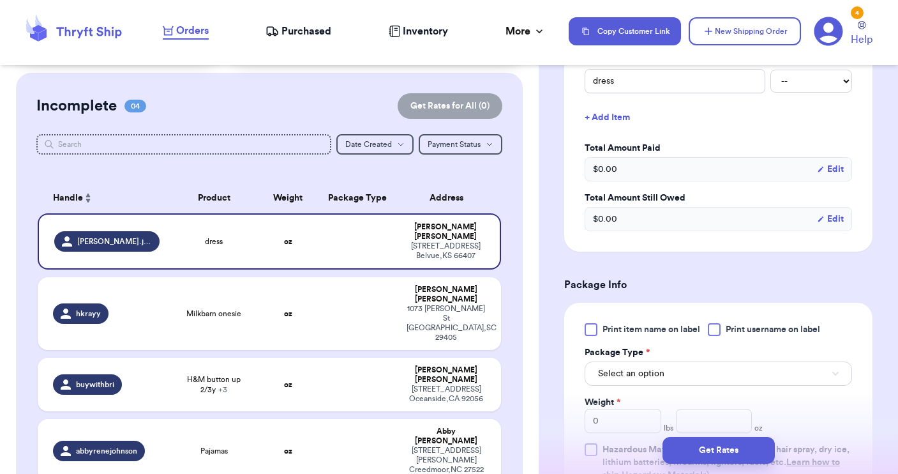
click at [717, 333] on div at bounding box center [714, 329] width 13 height 13
click at [0, 0] on input "Print username on label" at bounding box center [0, 0] width 0 height 0
click at [716, 367] on button "Select an option" at bounding box center [718, 373] width 267 height 24
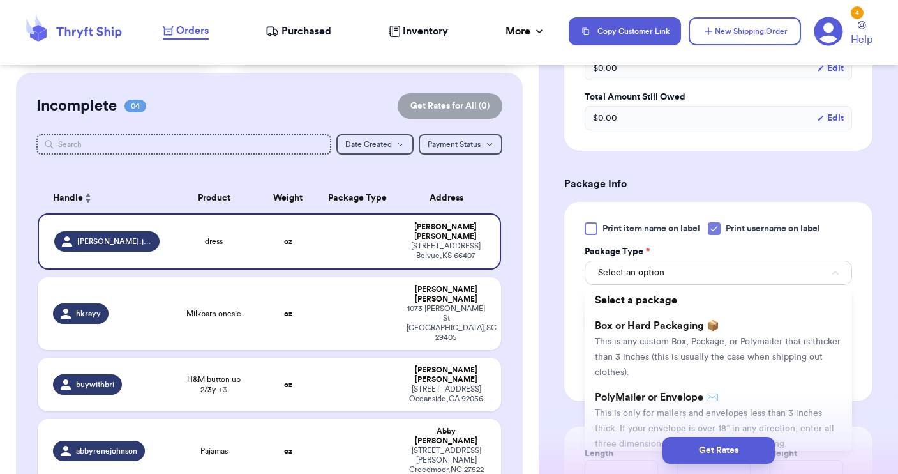
scroll to position [656, 0]
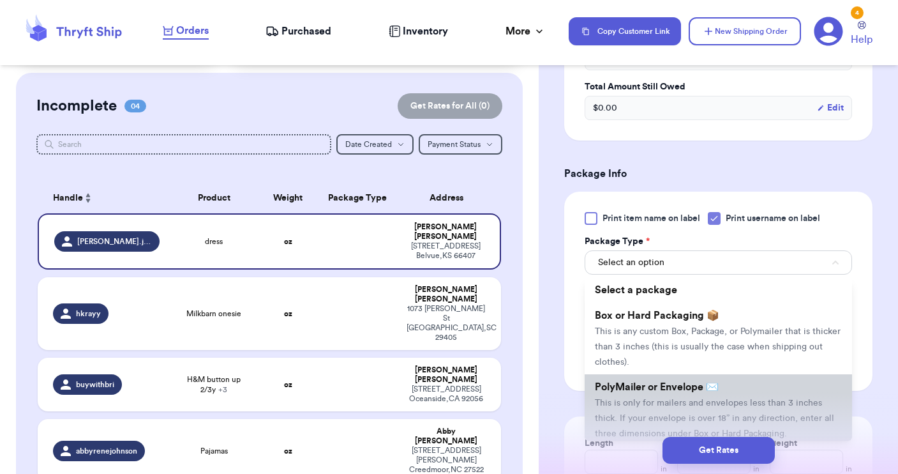
click at [688, 395] on li "PolyMailer or Envelope ✉️ This is only for mailers and envelopes less than 3 in…" at bounding box center [718, 409] width 267 height 71
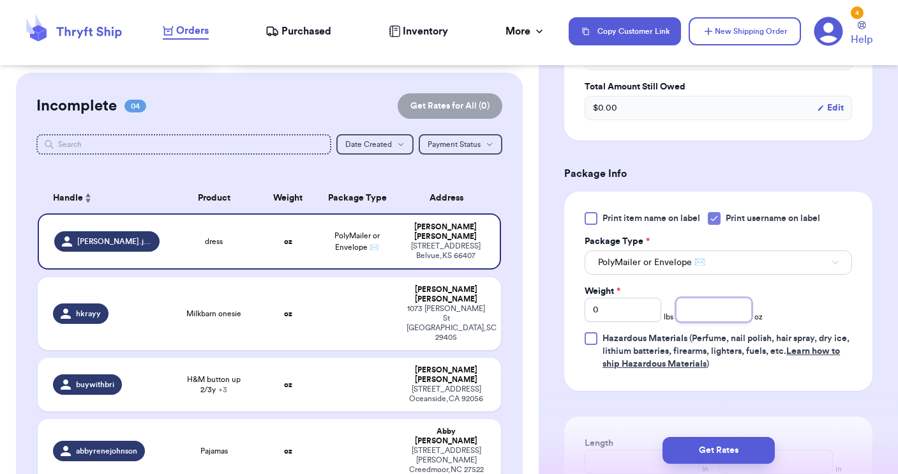
click at [709, 317] on input "number" at bounding box center [714, 309] width 77 height 24
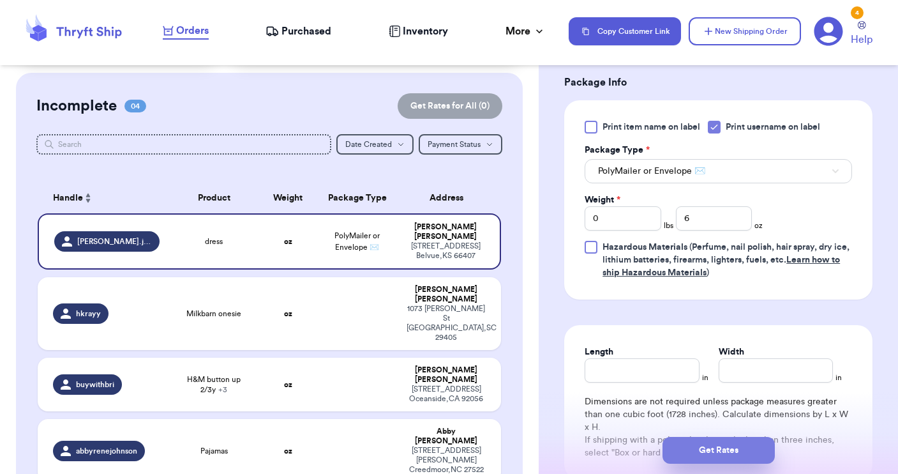
click at [714, 450] on button "Get Rates" at bounding box center [719, 450] width 112 height 27
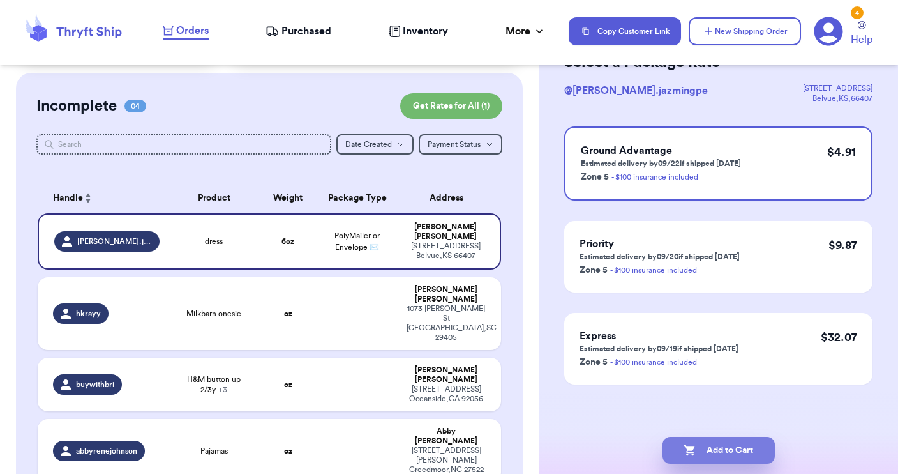
scroll to position [0, 0]
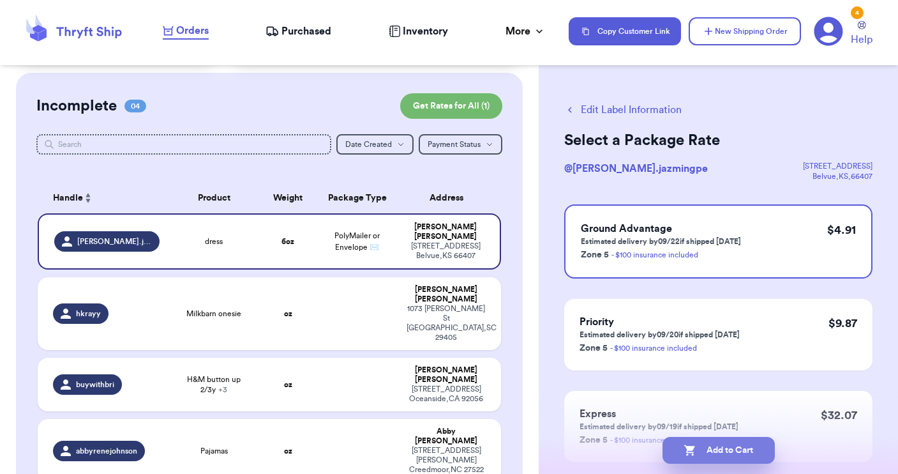
click at [714, 450] on button "Add to Cart" at bounding box center [719, 450] width 112 height 27
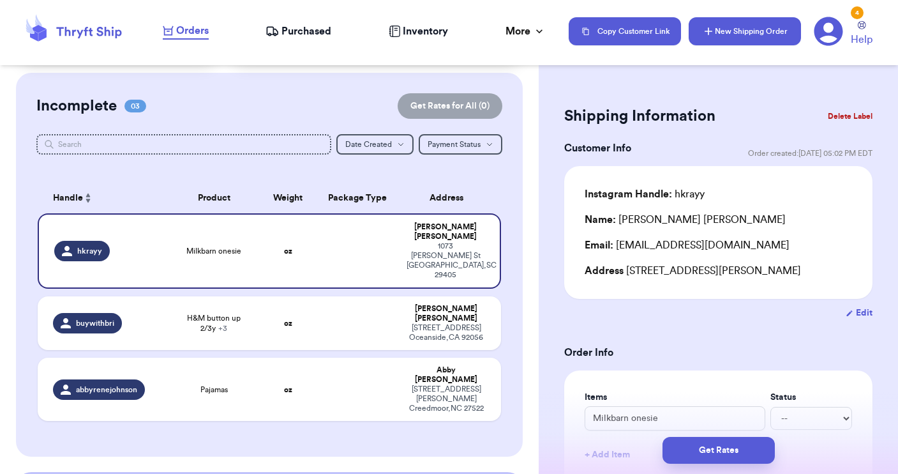
click at [725, 32] on button "New Shipping Order" at bounding box center [745, 31] width 112 height 28
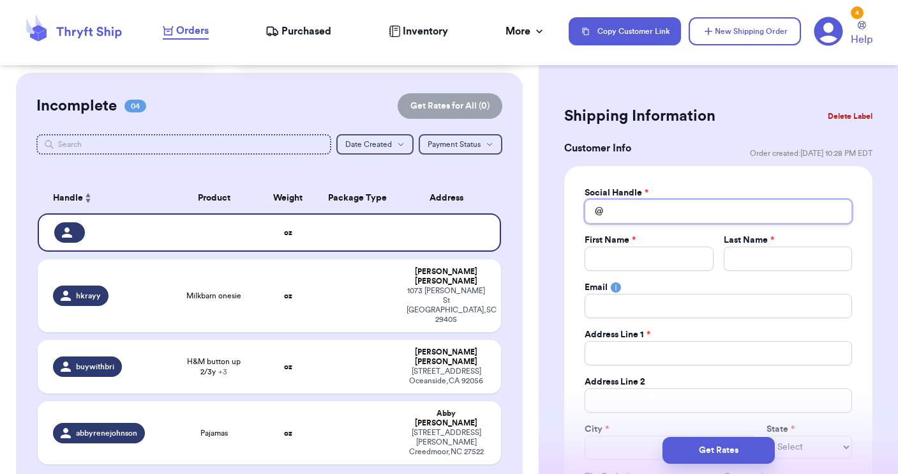
click at [619, 211] on input "Total Amount Paid" at bounding box center [718, 211] width 267 height 24
drag, startPoint x: 671, startPoint y: 221, endPoint x: 568, endPoint y: 187, distance: 108.8
click at [568, 187] on div "Social Handle * @ beeblessed First Name * Last Name * Email Address Line 1 * Ad…" at bounding box center [718, 346] width 308 height 361
drag, startPoint x: 662, startPoint y: 213, endPoint x: 579, endPoint y: 196, distance: 84.8
click at [579, 196] on div "Social Handle * @ beeblessed First Name * Last Name * Email Address Line 1 * Ad…" at bounding box center [718, 346] width 308 height 361
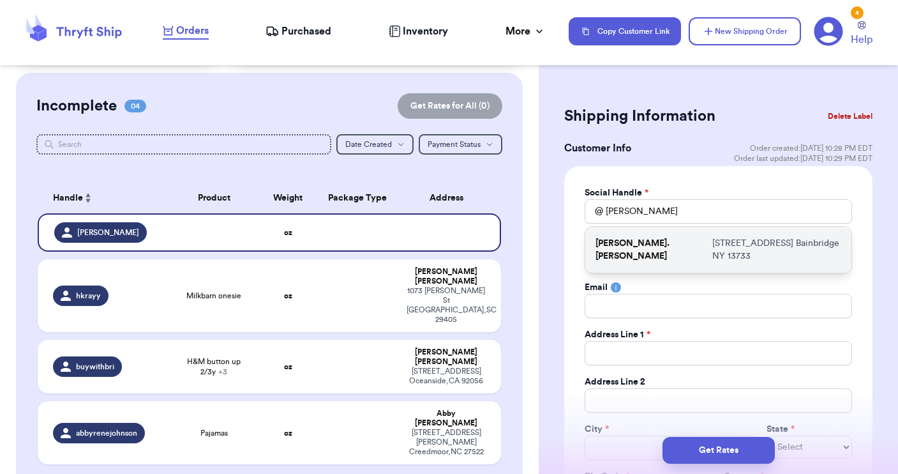
drag, startPoint x: 605, startPoint y: 232, endPoint x: 609, endPoint y: 241, distance: 10.0
click at [609, 241] on p "janette.byler" at bounding box center [652, 250] width 112 height 26
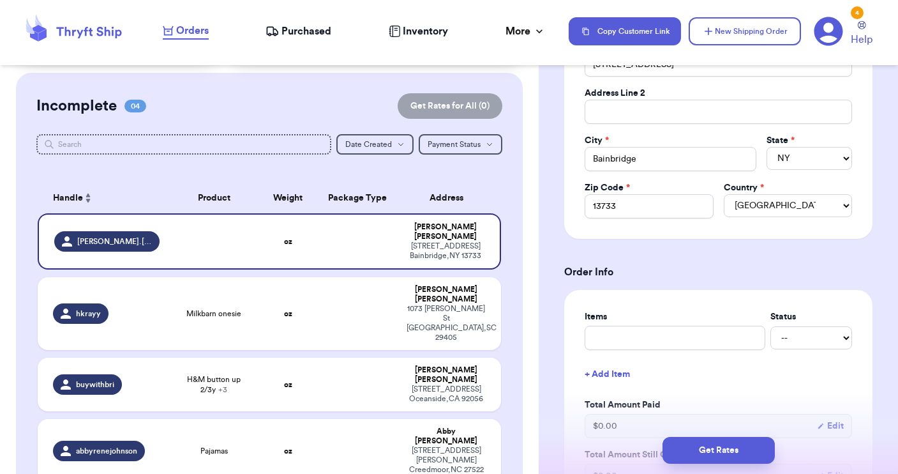
scroll to position [316, 0]
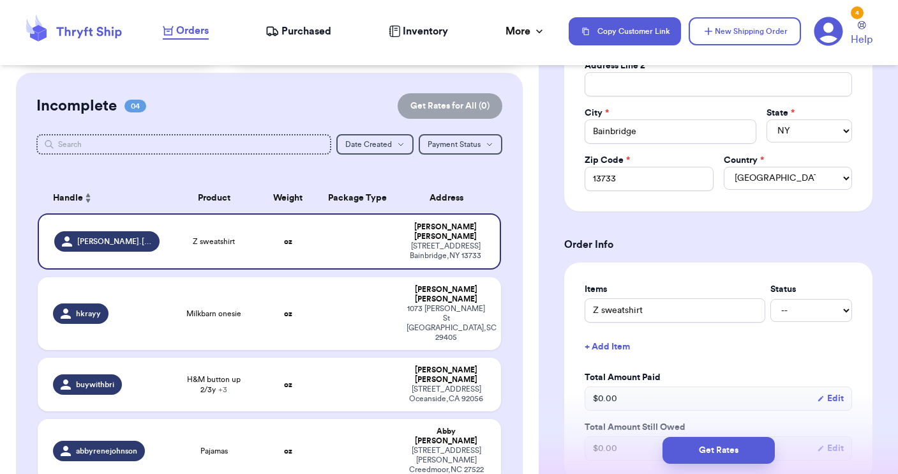
click at [615, 349] on button "+ Add Item" at bounding box center [719, 347] width 278 height 28
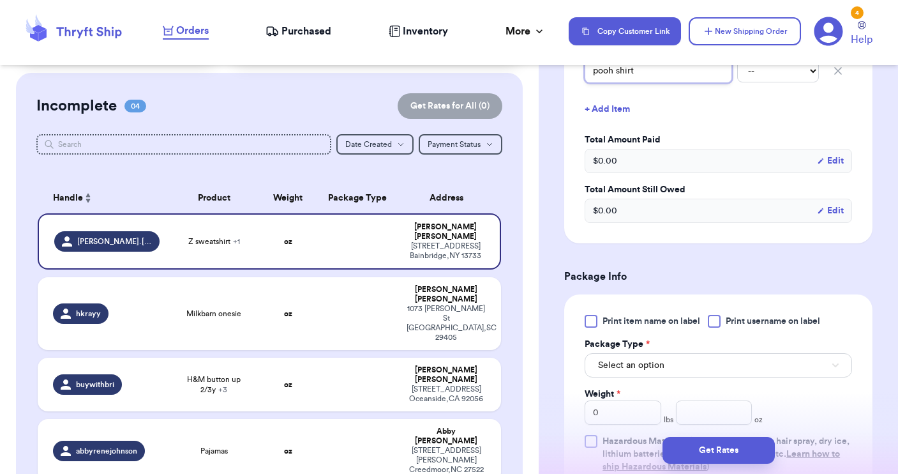
scroll to position [610, 0]
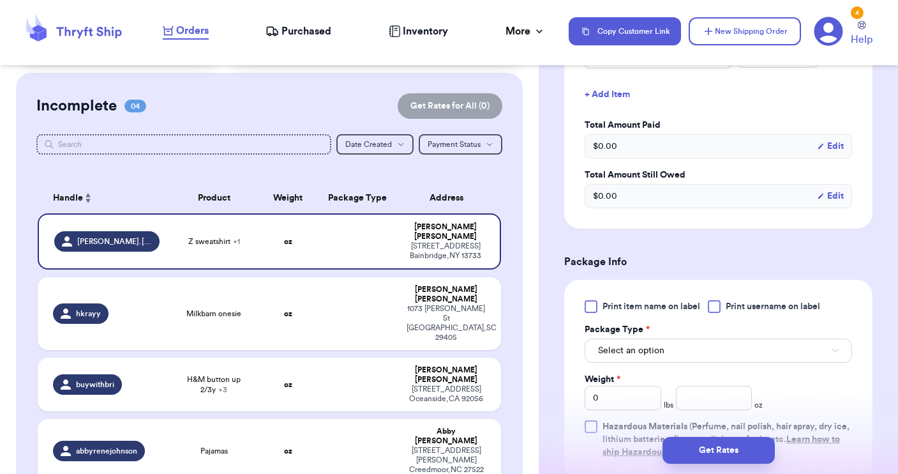
click at [686, 352] on button "Select an option" at bounding box center [718, 350] width 267 height 24
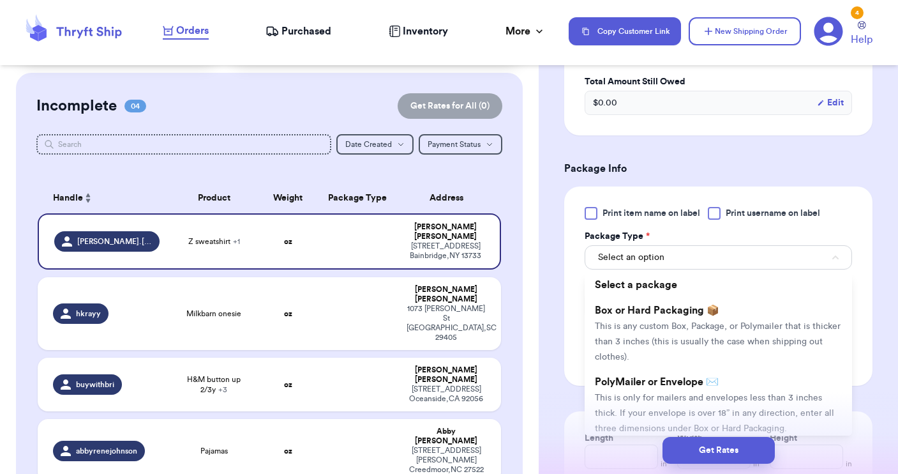
scroll to position [710, 0]
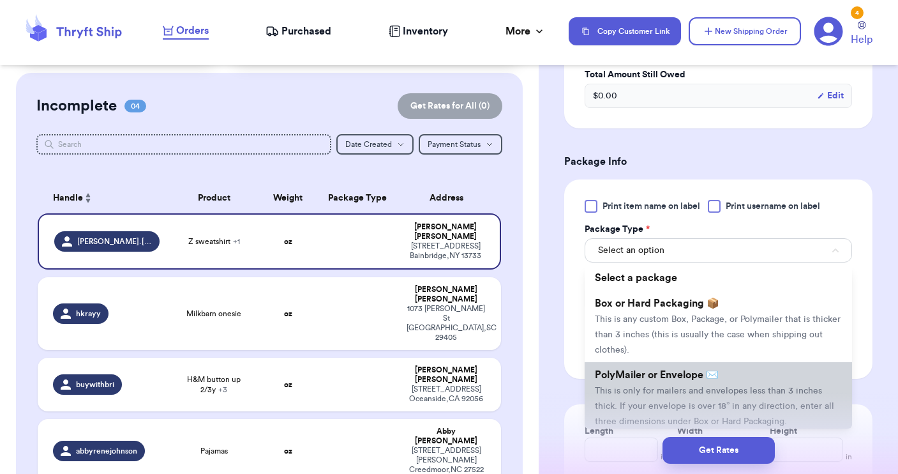
click at [665, 380] on span "PolyMailer or Envelope ✉️" at bounding box center [657, 375] width 124 height 10
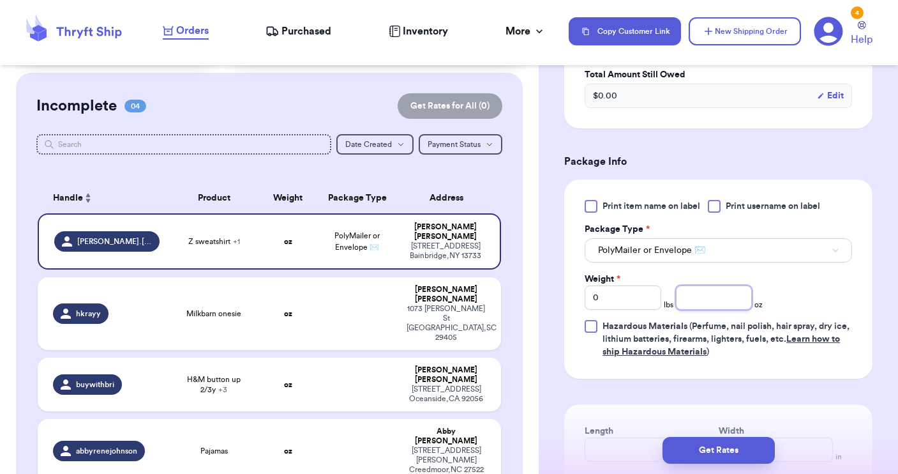
click at [691, 293] on input "number" at bounding box center [714, 297] width 77 height 24
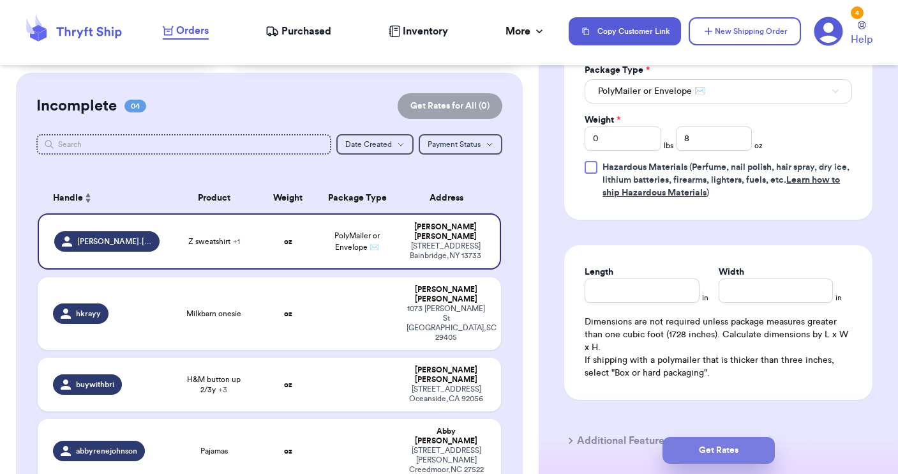
click at [715, 446] on button "Get Rates" at bounding box center [719, 450] width 112 height 27
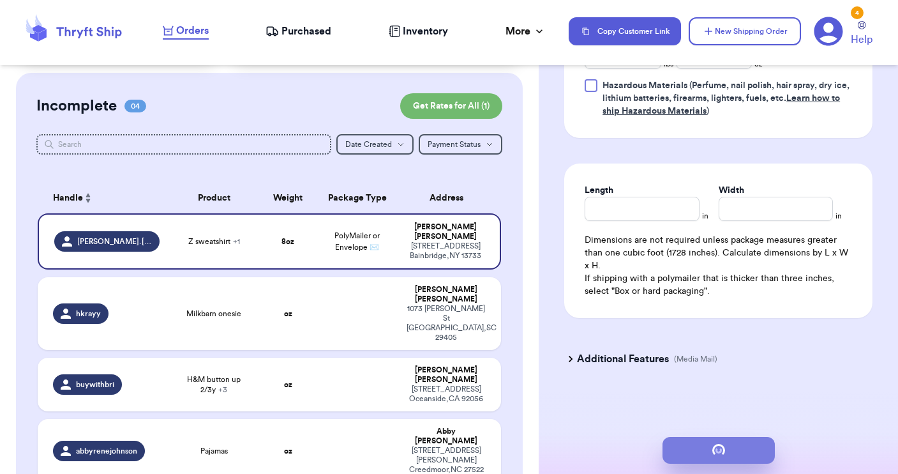
scroll to position [0, 0]
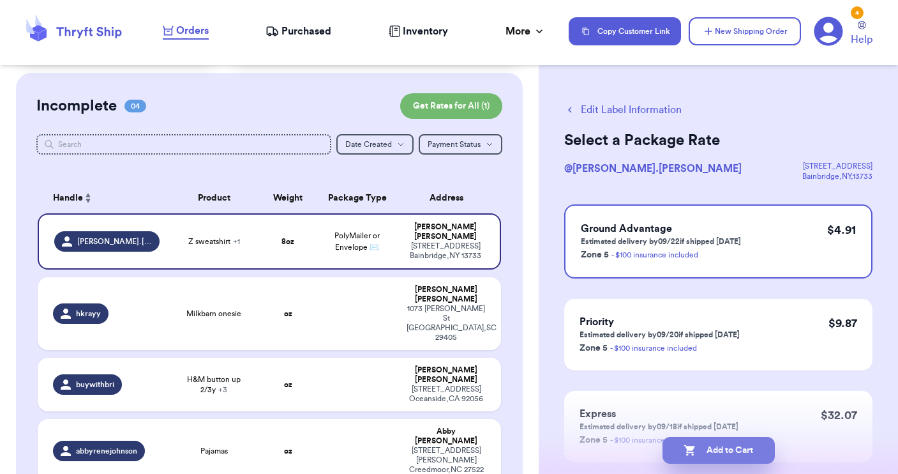
click at [720, 451] on button "Add to Cart" at bounding box center [719, 450] width 112 height 27
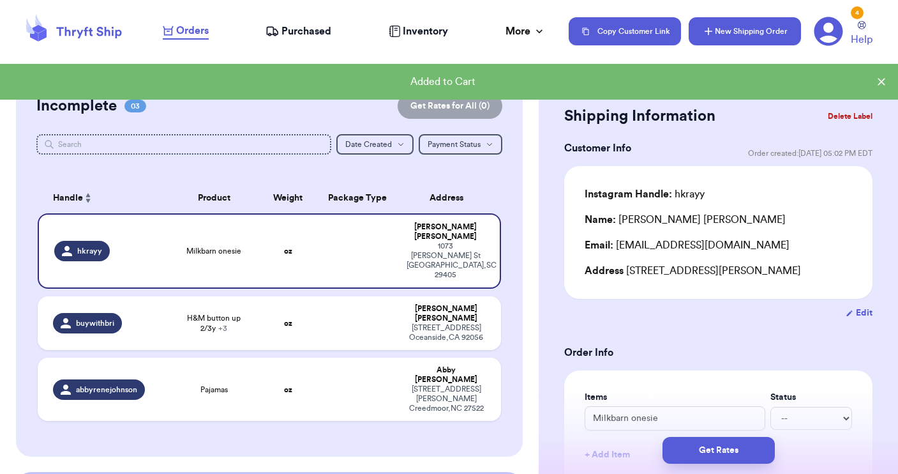
click at [741, 32] on button "New Shipping Order" at bounding box center [745, 31] width 112 height 28
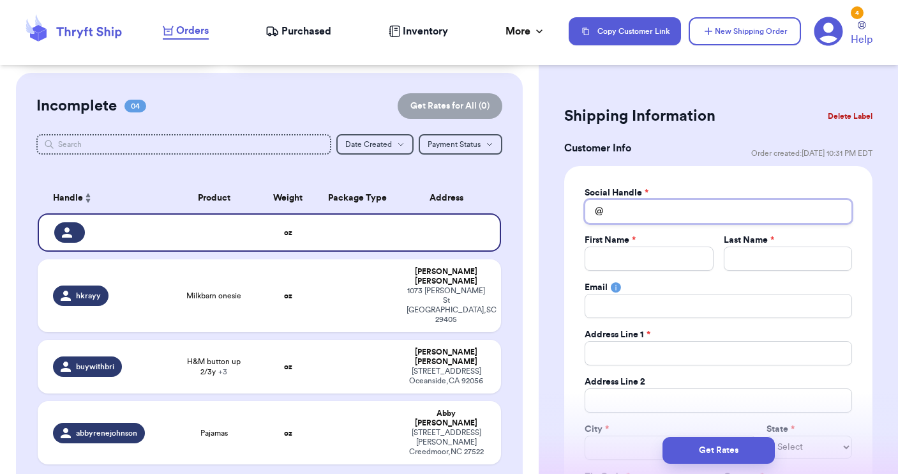
click at [652, 202] on input "Total Amount Paid" at bounding box center [718, 211] width 267 height 24
drag, startPoint x: 630, startPoint y: 214, endPoint x: 590, endPoint y: 209, distance: 39.9
click at [590, 209] on div "@ lara" at bounding box center [718, 211] width 267 height 24
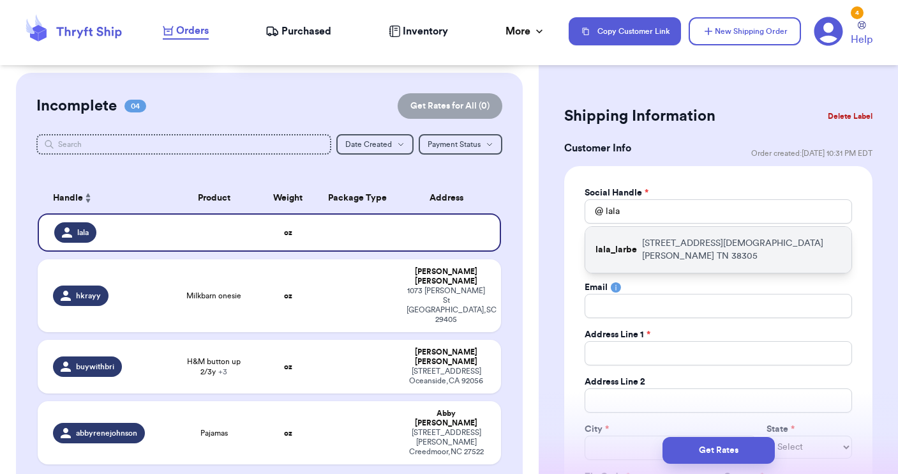
click at [606, 243] on p "lala_larbe" at bounding box center [616, 249] width 41 height 13
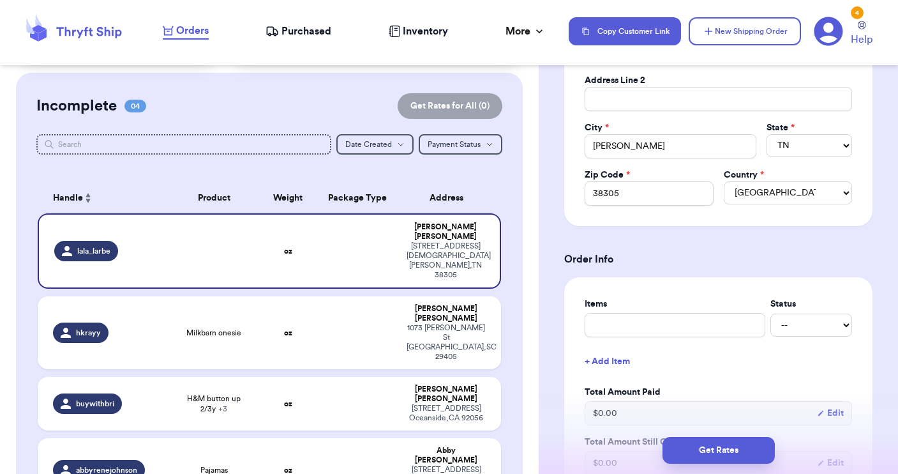
scroll to position [321, 0]
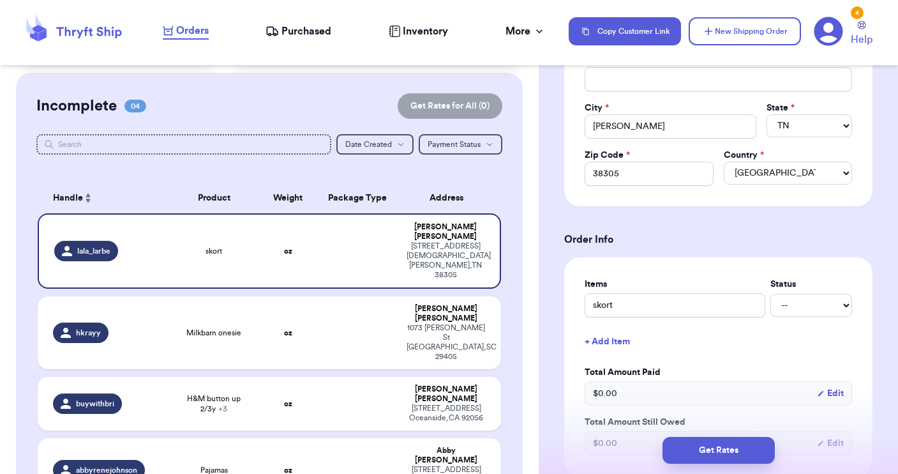
click at [612, 342] on button "+ Add Item" at bounding box center [719, 341] width 278 height 28
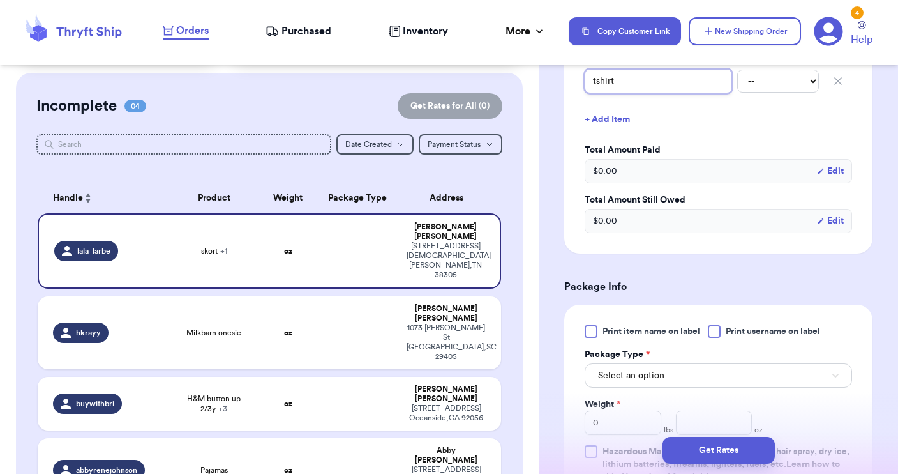
scroll to position [588, 0]
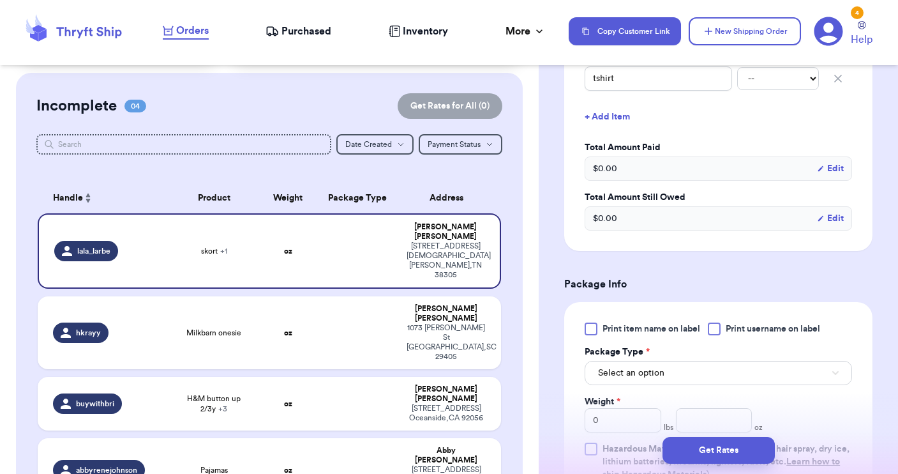
click at [717, 335] on div "Print item name on label Print username on label Package Type * Select an optio…" at bounding box center [718, 401] width 267 height 158
click at [716, 331] on div at bounding box center [714, 328] width 13 height 13
click at [0, 0] on input "Print username on label" at bounding box center [0, 0] width 0 height 0
click at [694, 375] on button "Select an option" at bounding box center [718, 373] width 267 height 24
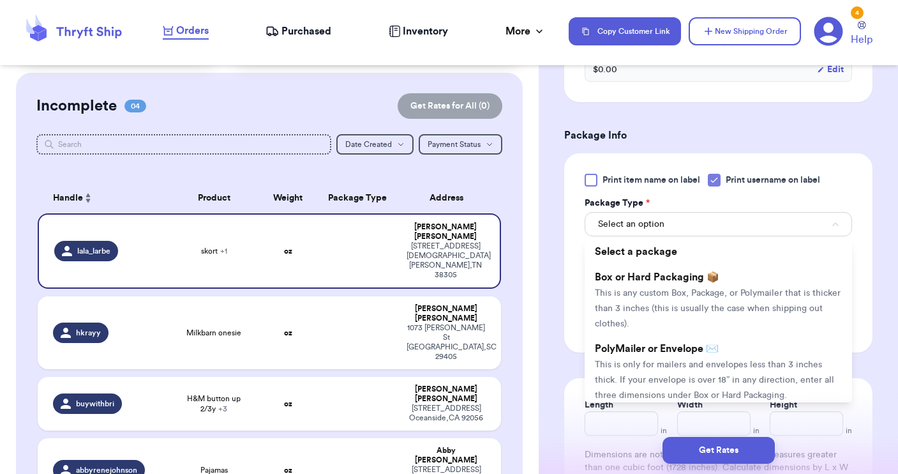
scroll to position [749, 0]
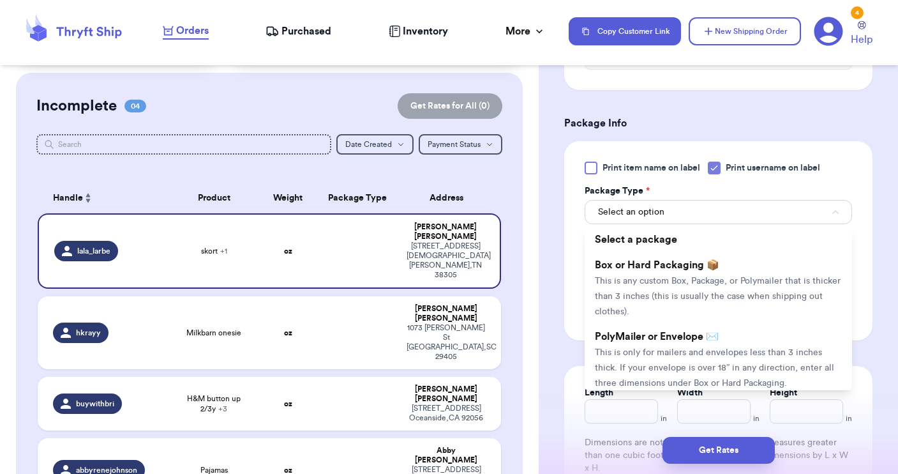
click at [694, 375] on li "PolyMailer or Envelope ✉️ This is only for mailers and envelopes less than 3 in…" at bounding box center [718, 359] width 267 height 71
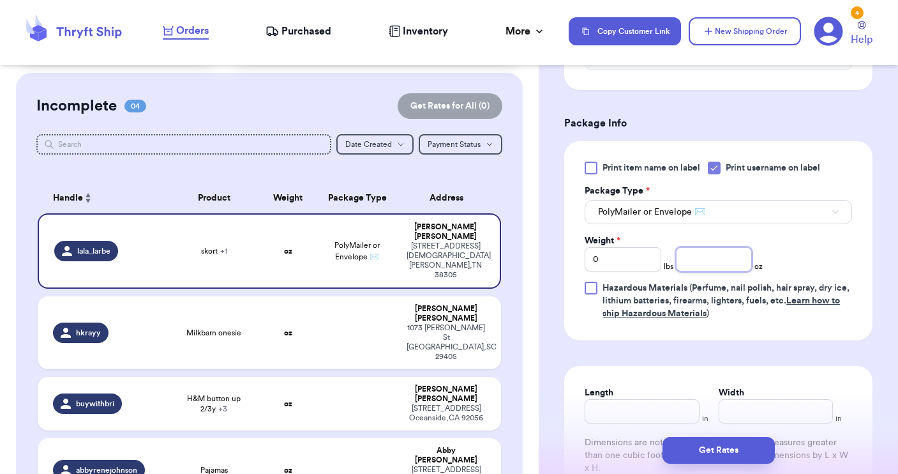
click at [698, 257] on input "number" at bounding box center [714, 259] width 77 height 24
click at [717, 446] on button "Get Rates" at bounding box center [719, 450] width 112 height 27
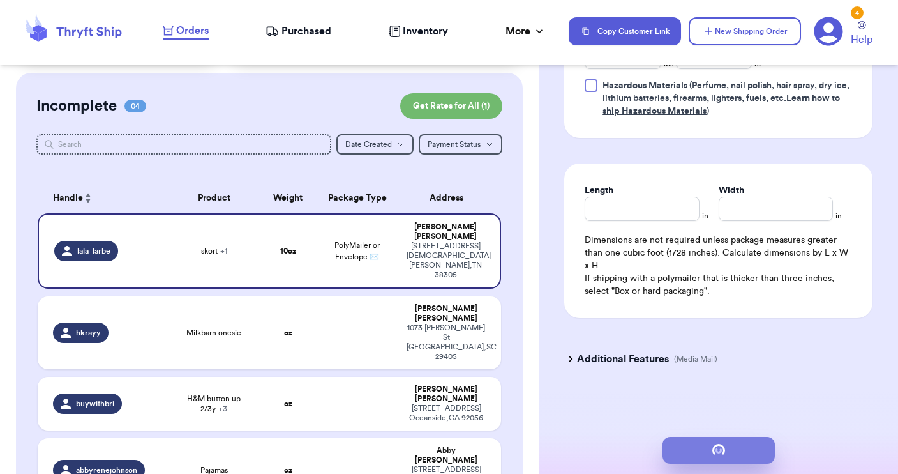
scroll to position [0, 0]
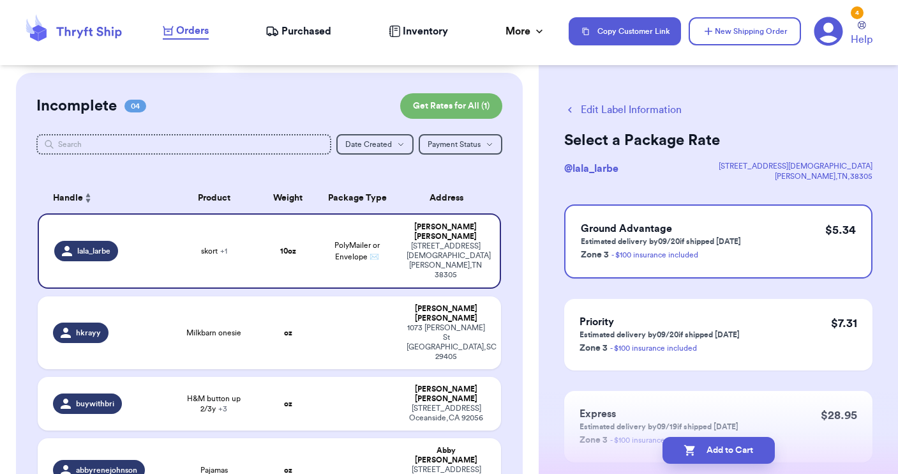
click at [717, 446] on button "Add to Cart" at bounding box center [719, 450] width 112 height 27
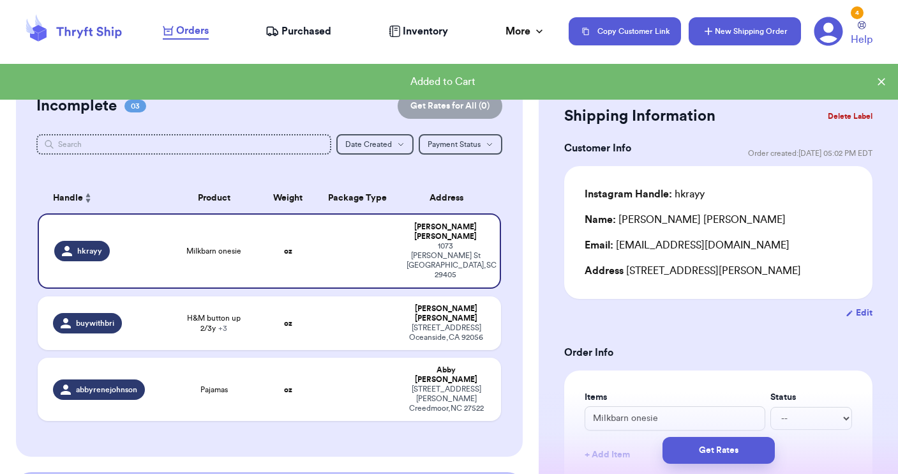
click at [738, 30] on button "New Shipping Order" at bounding box center [745, 31] width 112 height 28
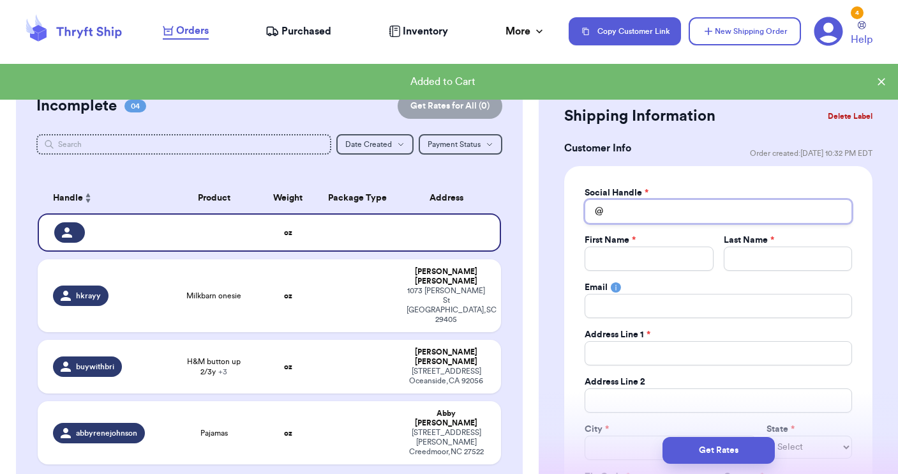
click at [639, 220] on input "Total Amount Paid" at bounding box center [718, 211] width 267 height 24
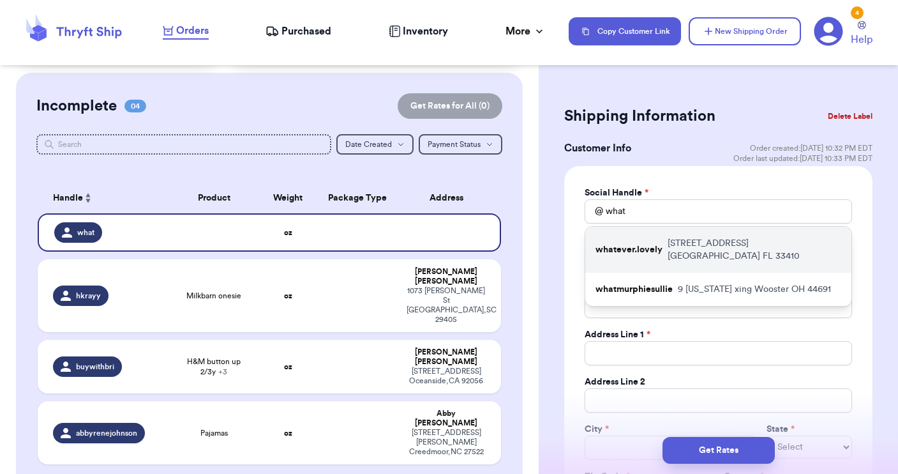
click at [640, 244] on p "whatever.lovely" at bounding box center [629, 249] width 67 height 13
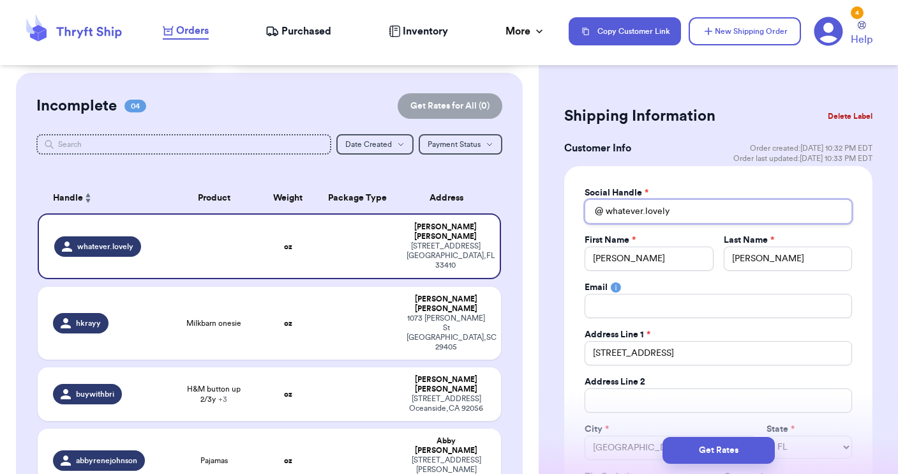
drag, startPoint x: 679, startPoint y: 211, endPoint x: 595, endPoint y: 193, distance: 85.4
click at [596, 195] on div "Social Handle * @ whatever.lovely" at bounding box center [718, 204] width 267 height 37
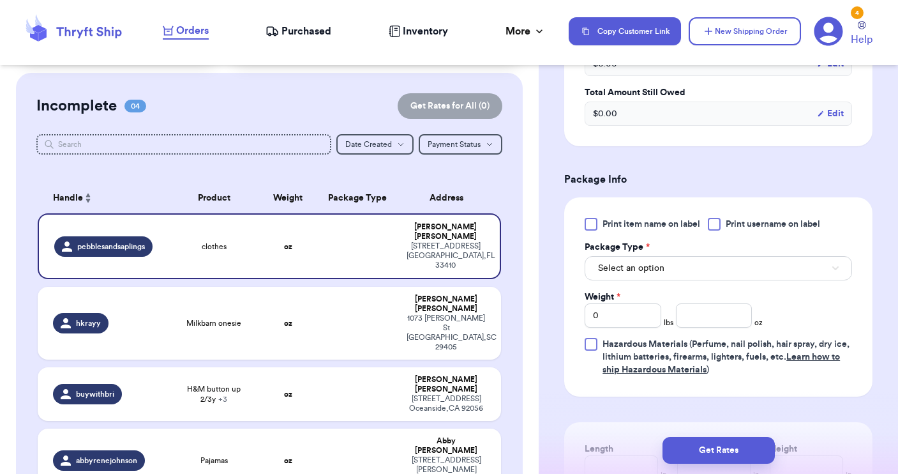
scroll to position [654, 0]
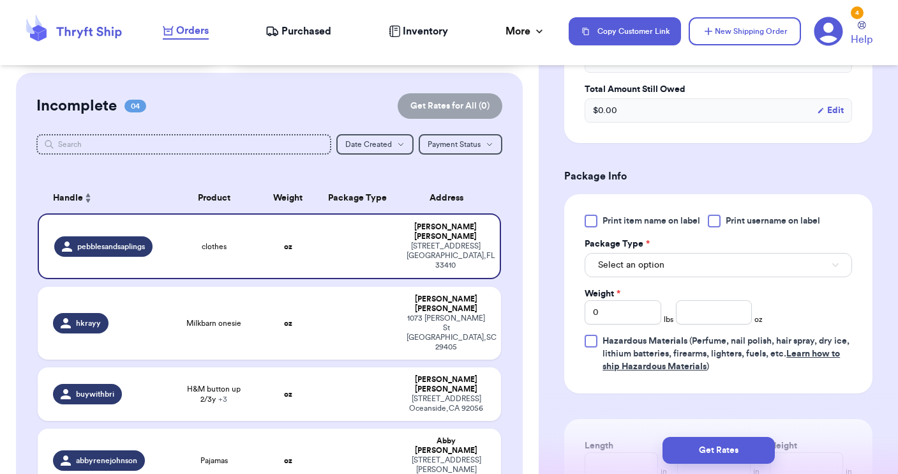
click at [706, 268] on button "Select an option" at bounding box center [718, 265] width 267 height 24
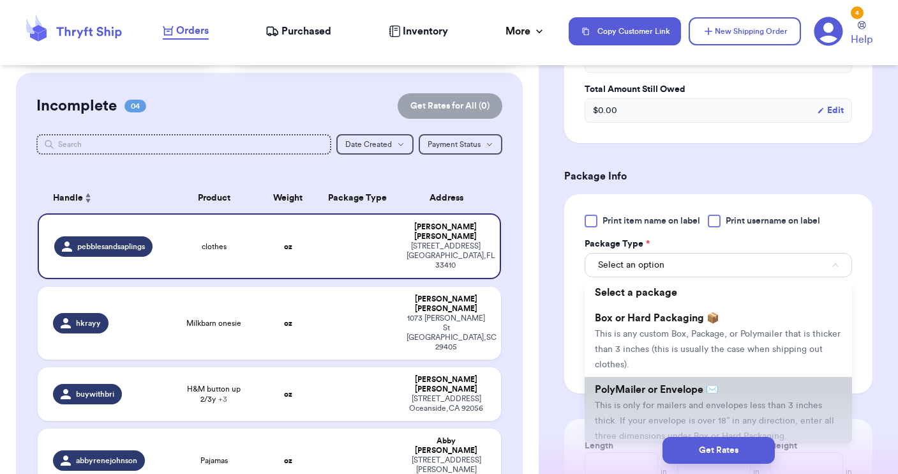
click at [684, 386] on span "PolyMailer or Envelope ✉️" at bounding box center [657, 389] width 124 height 10
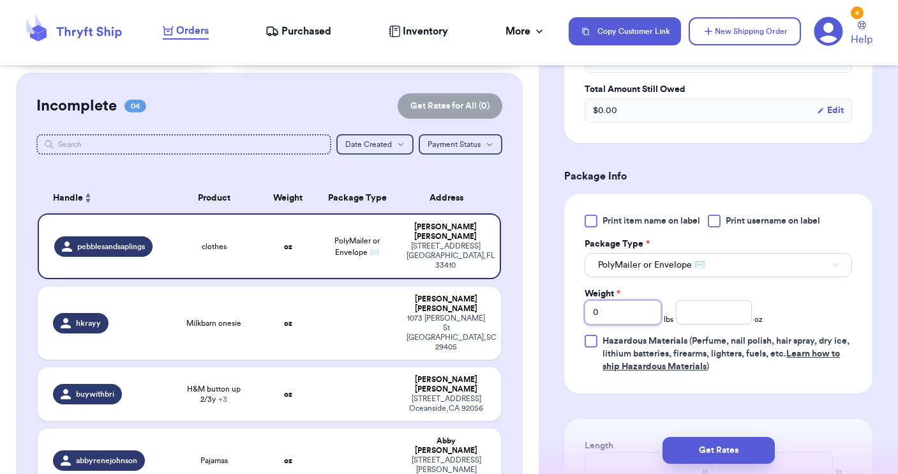
click at [614, 306] on input "0" at bounding box center [623, 312] width 77 height 24
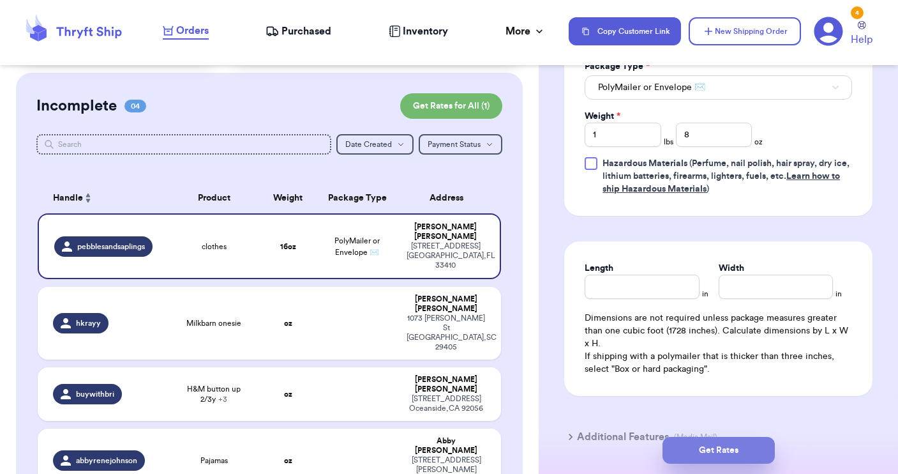
click at [705, 455] on button "Get Rates" at bounding box center [719, 450] width 112 height 27
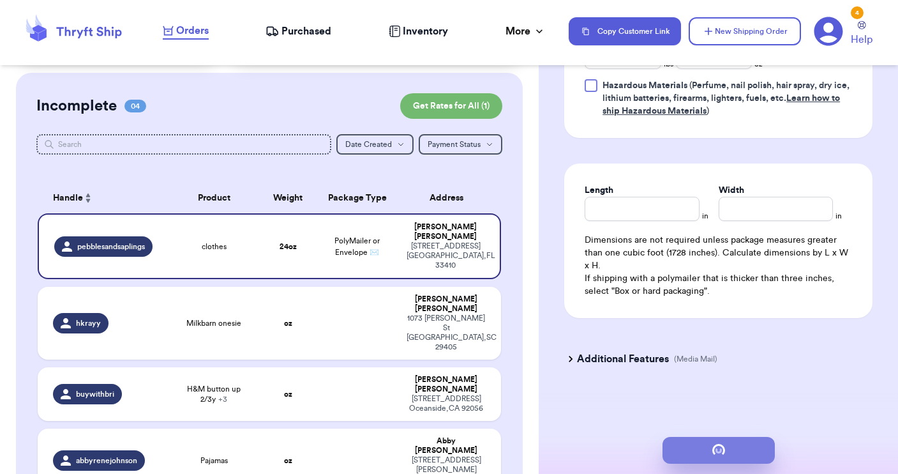
scroll to position [0, 0]
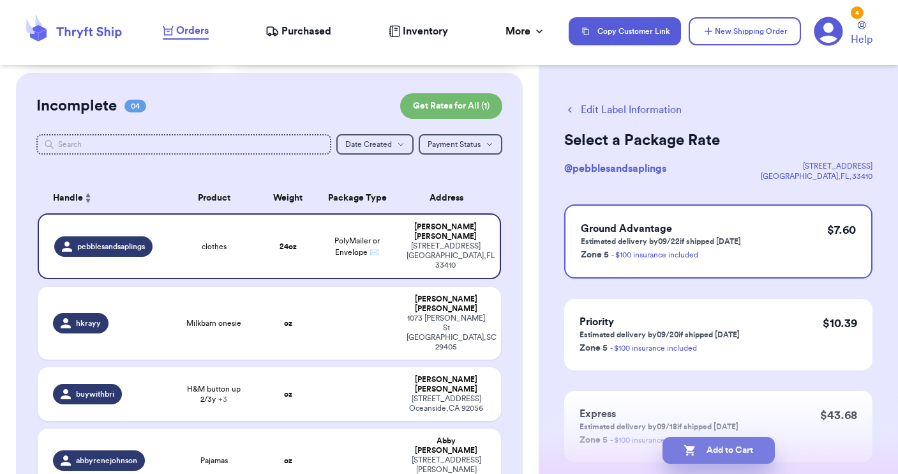
click at [705, 452] on button "Add to Cart" at bounding box center [719, 450] width 112 height 27
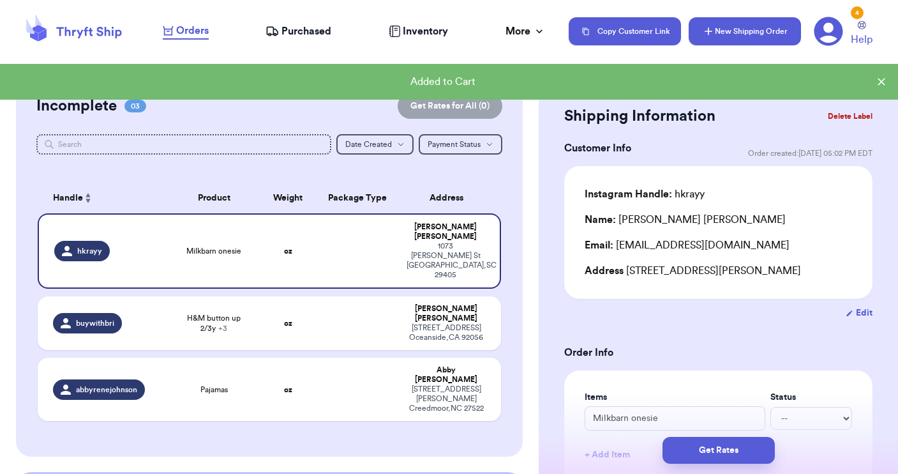
click at [750, 34] on button "New Shipping Order" at bounding box center [745, 31] width 112 height 28
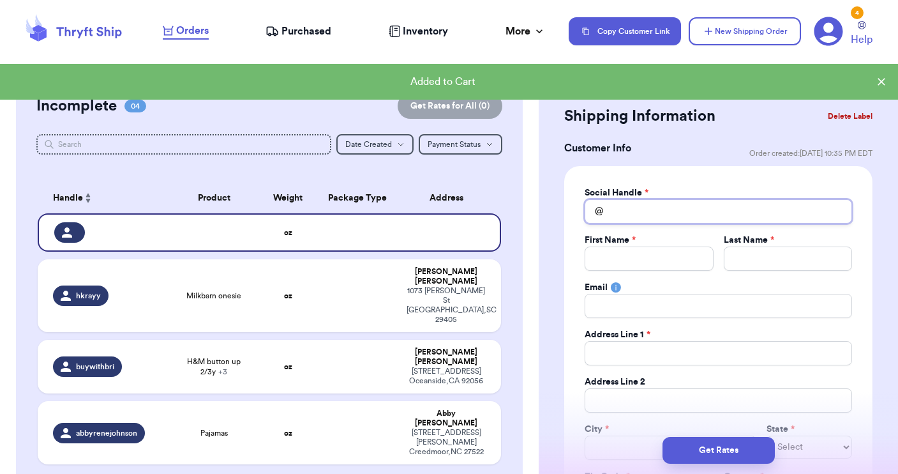
click at [625, 219] on input "Total Amount Paid" at bounding box center [718, 211] width 267 height 24
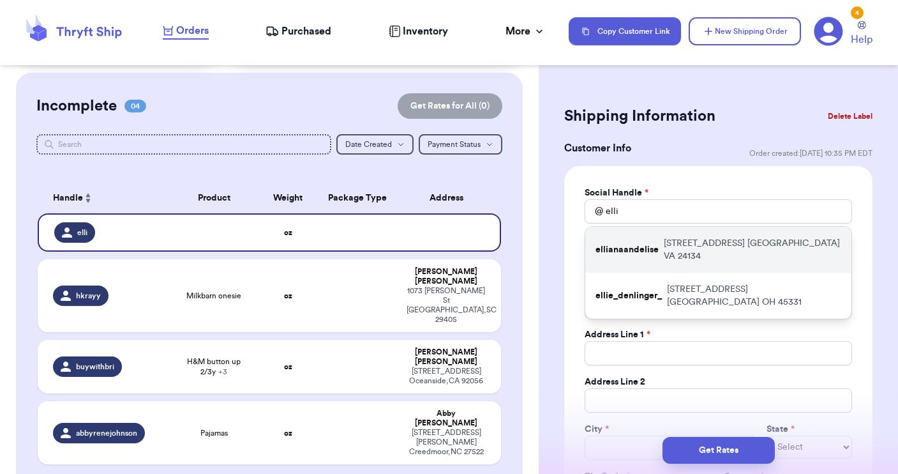
click at [631, 246] on p "ellianaandelise" at bounding box center [627, 249] width 63 height 13
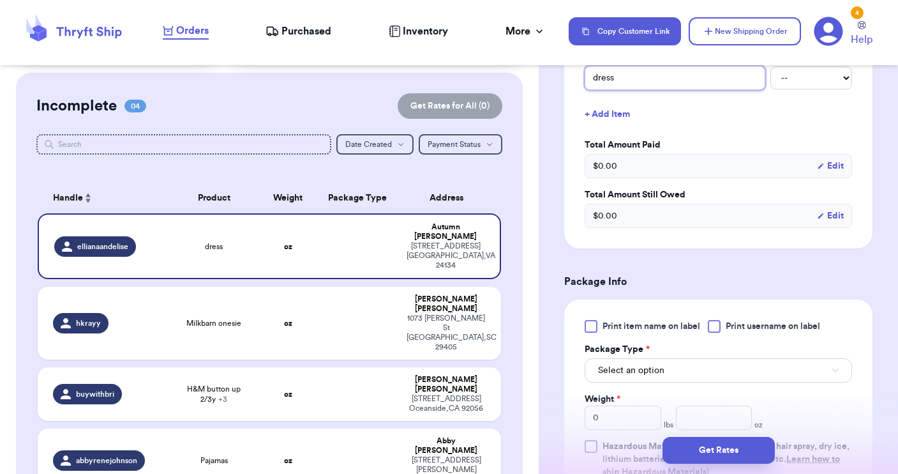
scroll to position [555, 0]
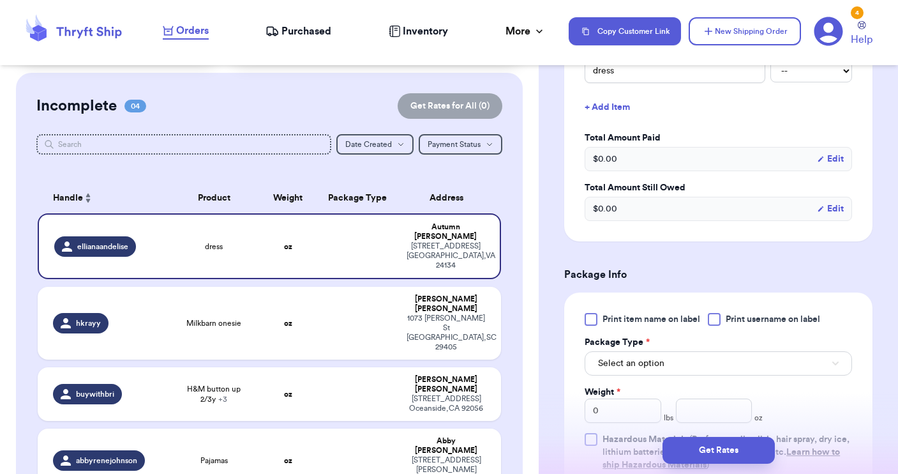
click at [716, 319] on div at bounding box center [714, 319] width 13 height 13
click at [0, 0] on input "Print username on label" at bounding box center [0, 0] width 0 height 0
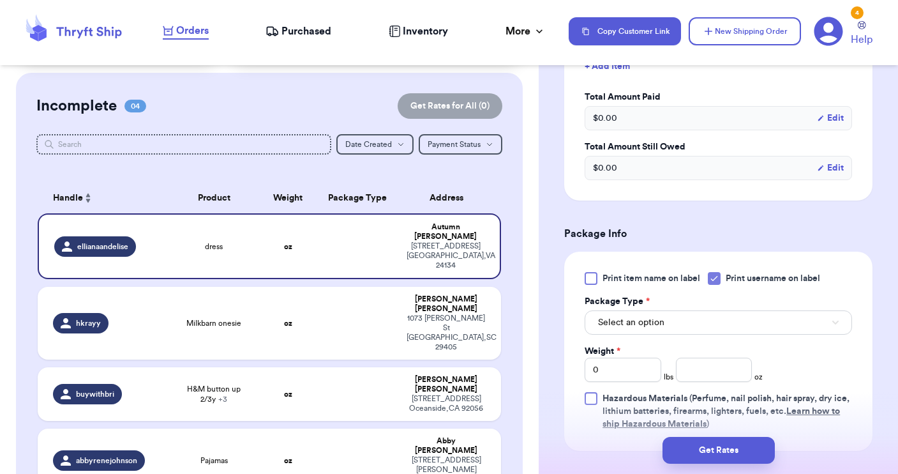
click at [681, 329] on button "Select an option" at bounding box center [718, 322] width 267 height 24
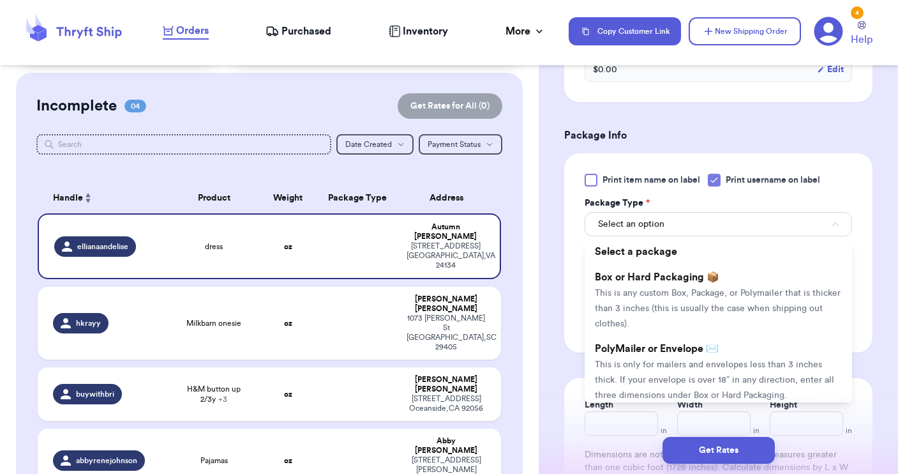
scroll to position [700, 0]
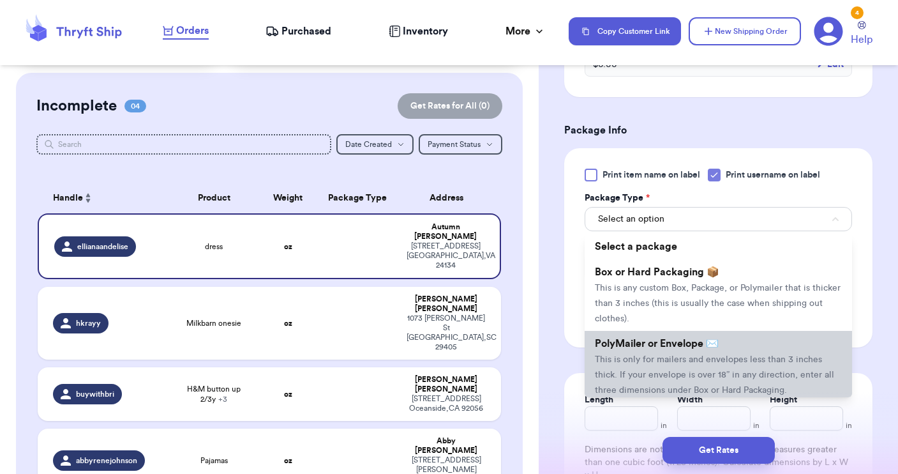
click at [659, 354] on li "PolyMailer or Envelope ✉️ This is only for mailers and envelopes less than 3 in…" at bounding box center [718, 366] width 267 height 71
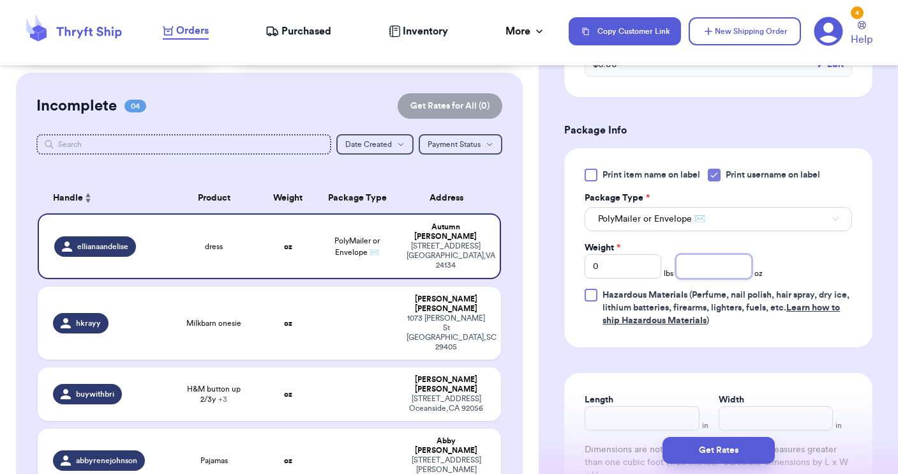
click at [708, 268] on input "number" at bounding box center [714, 266] width 77 height 24
click at [714, 451] on button "Get Rates" at bounding box center [719, 450] width 112 height 27
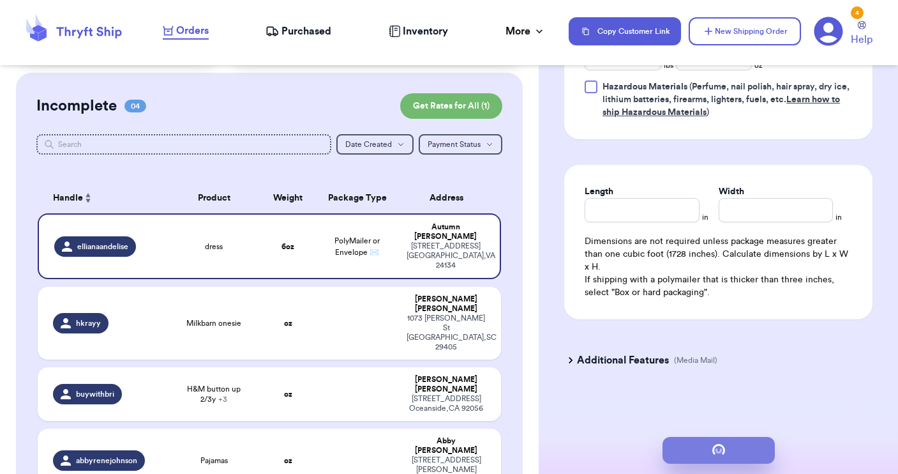
scroll to position [0, 0]
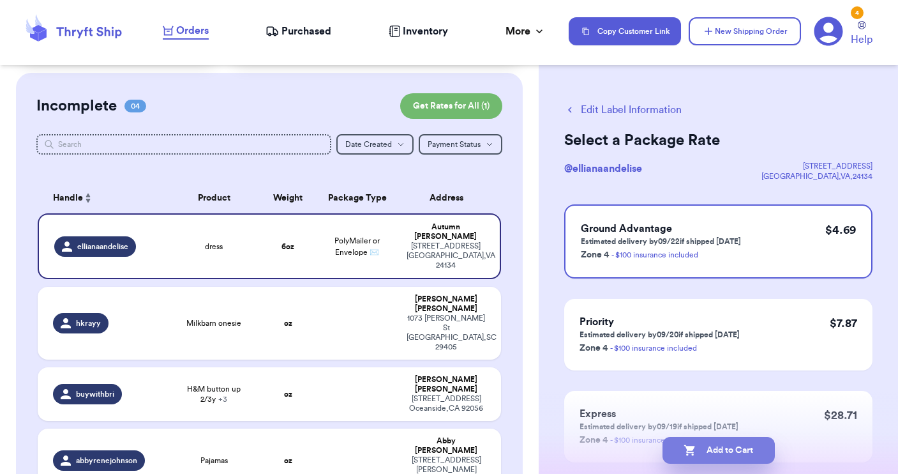
click at [743, 449] on button "Add to Cart" at bounding box center [719, 450] width 112 height 27
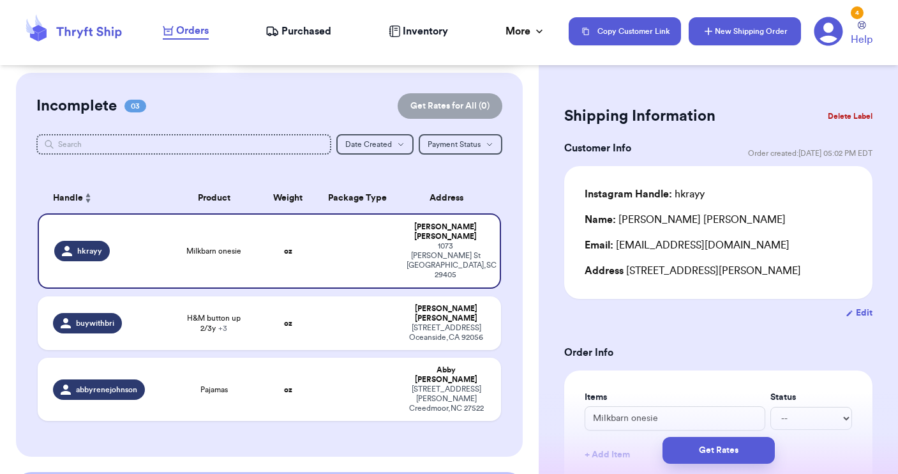
click at [751, 34] on button "New Shipping Order" at bounding box center [745, 31] width 112 height 28
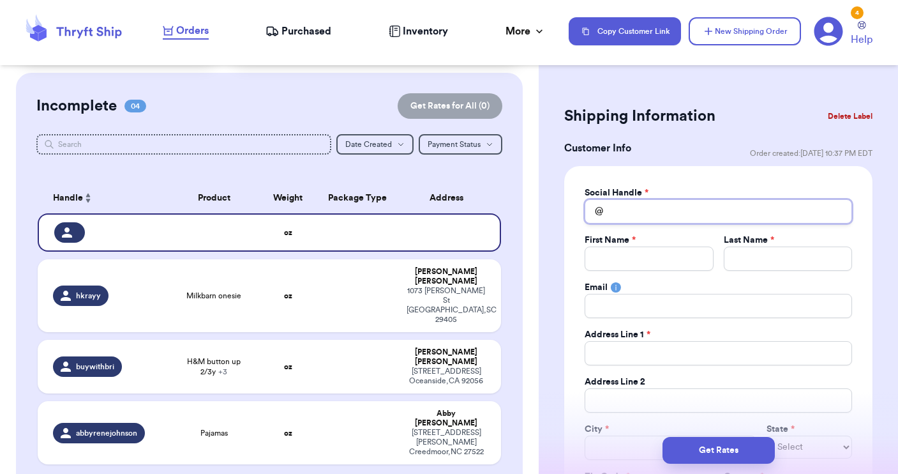
click at [630, 209] on input "Total Amount Paid" at bounding box center [718, 211] width 267 height 24
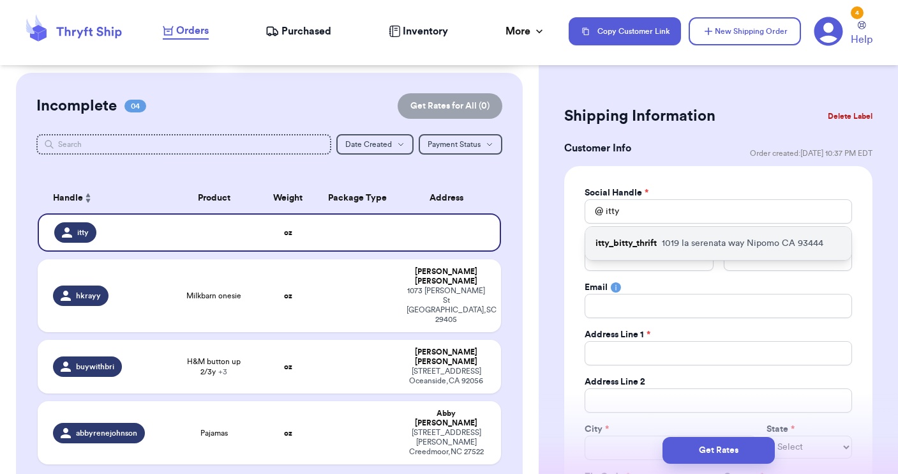
click at [624, 239] on p "itty_bitty_thrift" at bounding box center [626, 243] width 61 height 13
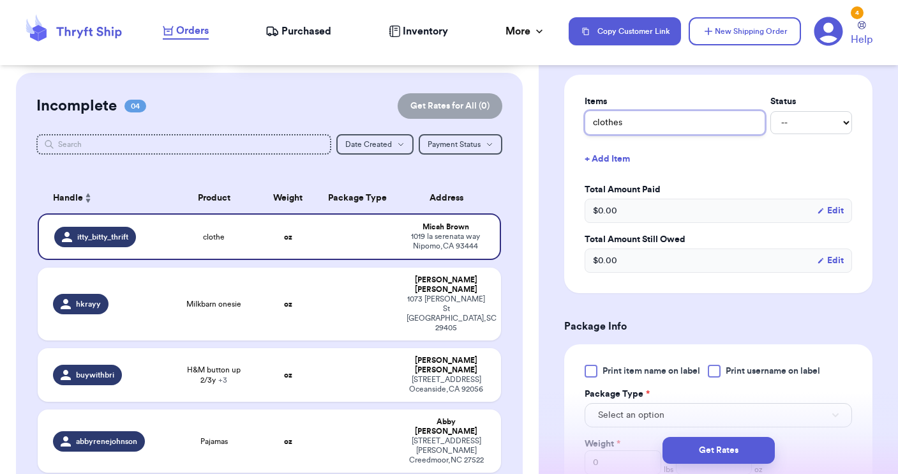
scroll to position [589, 0]
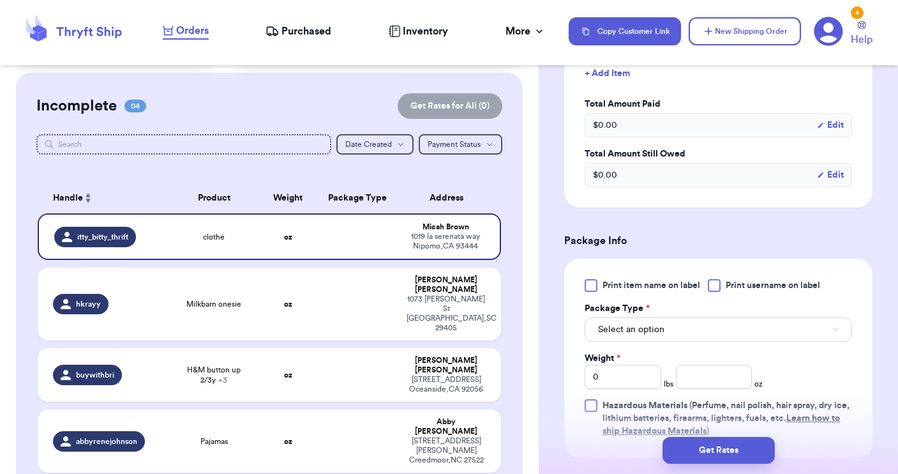
click at [721, 288] on div at bounding box center [714, 285] width 13 height 13
click at [0, 0] on input "Print username on label" at bounding box center [0, 0] width 0 height 0
click at [741, 330] on button "Select an option" at bounding box center [718, 329] width 267 height 24
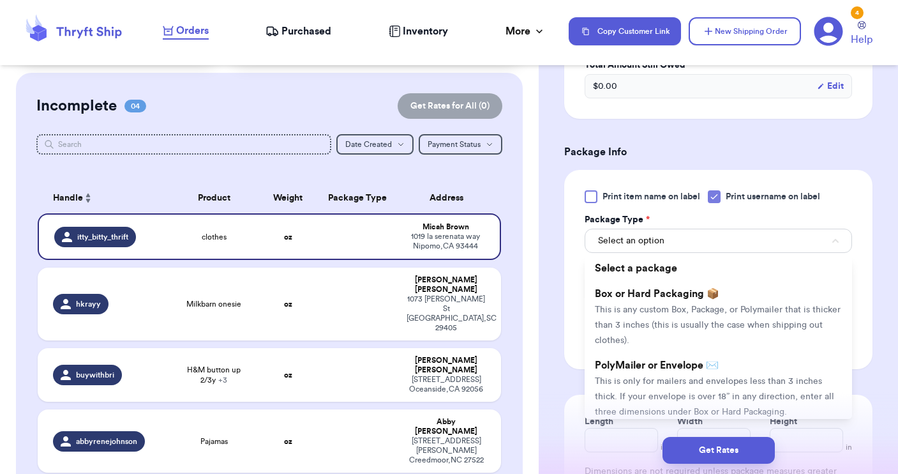
scroll to position [686, 0]
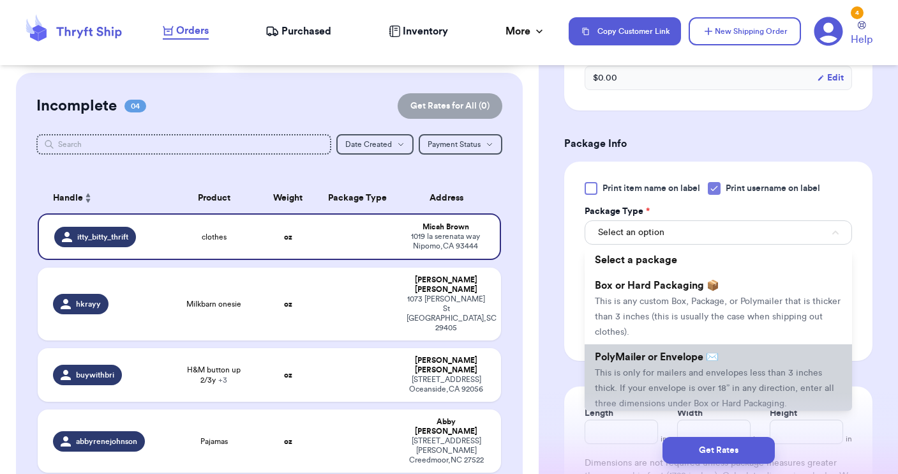
click at [711, 359] on span "PolyMailer or Envelope ✉️" at bounding box center [657, 357] width 124 height 10
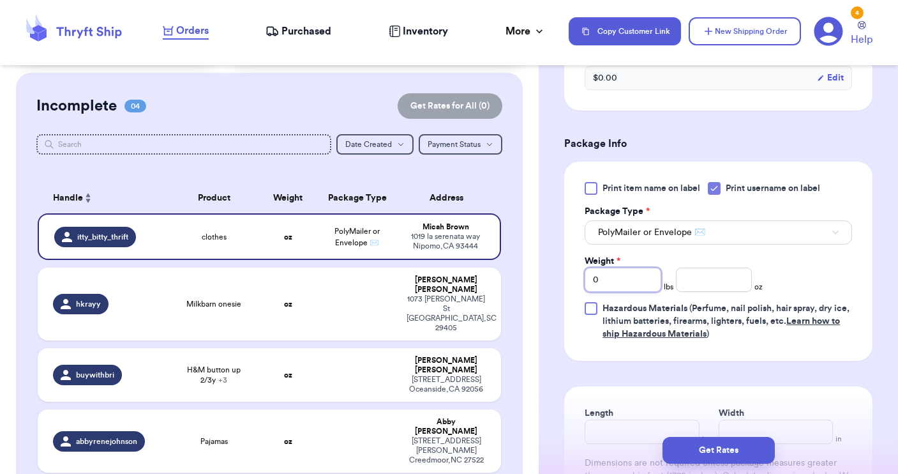
drag, startPoint x: 611, startPoint y: 280, endPoint x: 562, endPoint y: 271, distance: 49.8
click at [563, 271] on div "Shipping Information Delete Label Customer Info Order created: 09/17, 10:37 PM …" at bounding box center [718, 43] width 359 height 1306
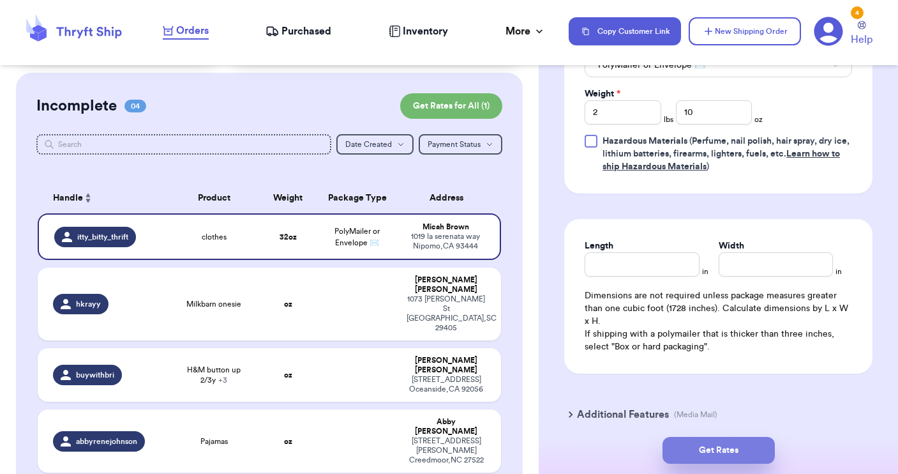
click at [679, 449] on button "Get Rates" at bounding box center [719, 450] width 112 height 27
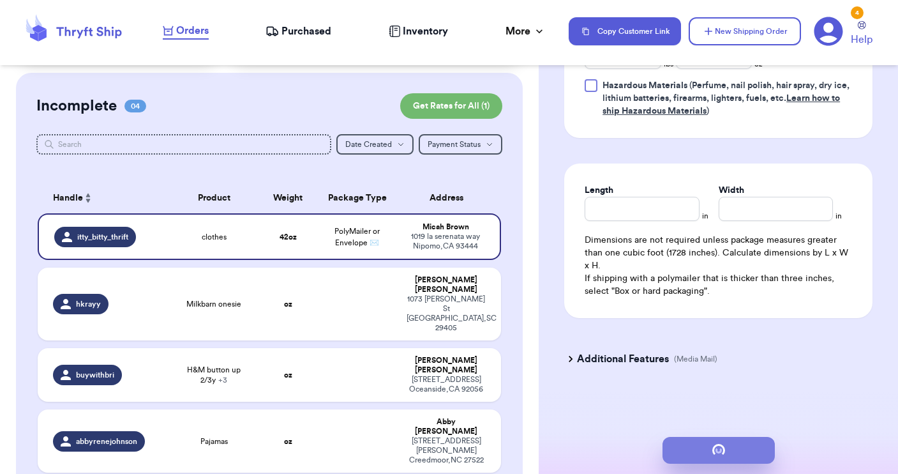
scroll to position [0, 0]
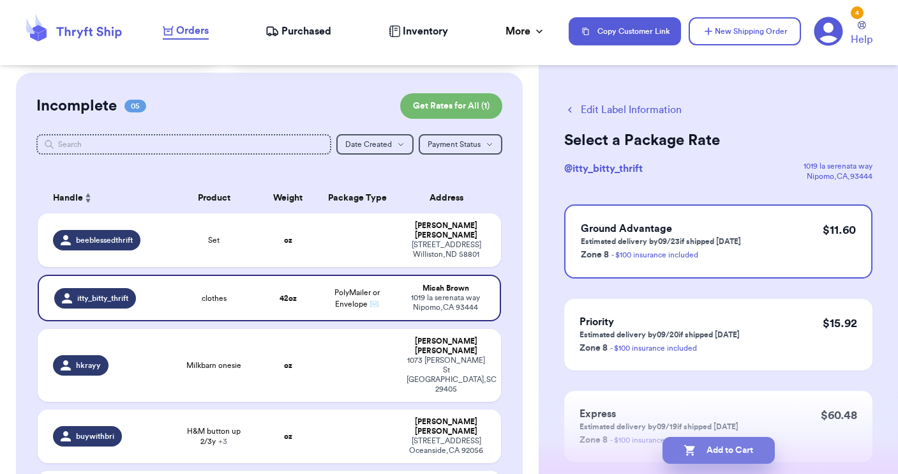
click at [733, 447] on button "Add to Cart" at bounding box center [719, 450] width 112 height 27
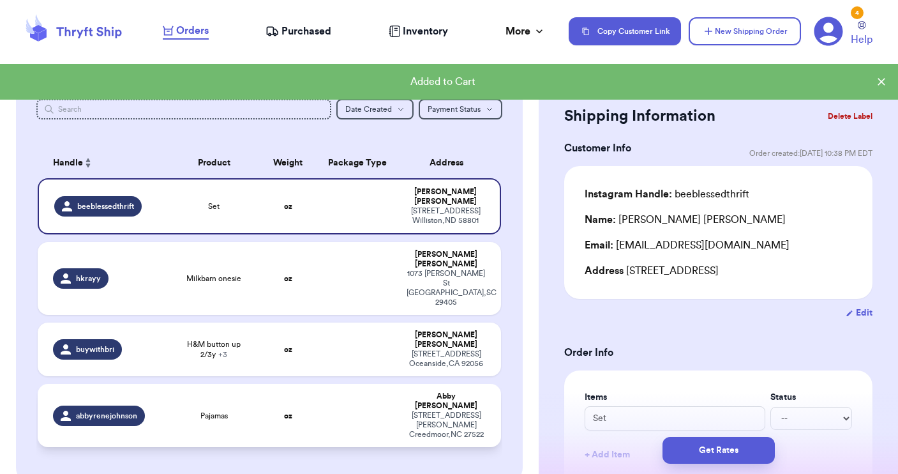
scroll to position [125, 0]
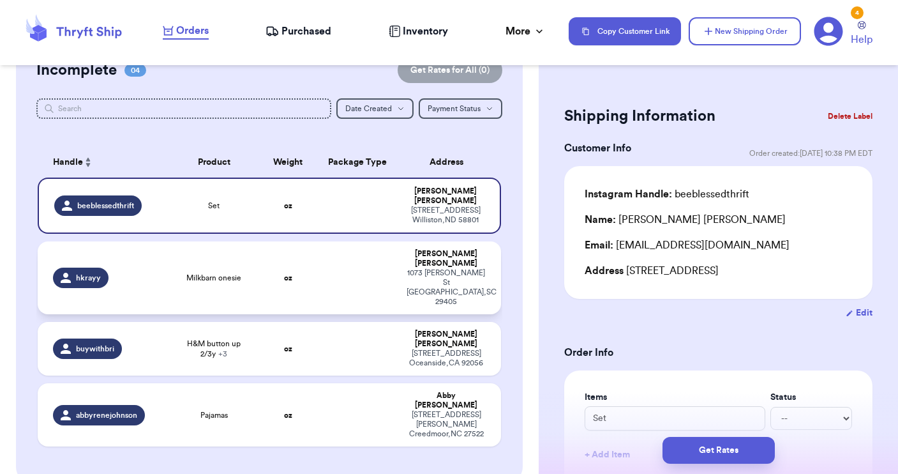
click at [346, 266] on td at bounding box center [358, 277] width 84 height 73
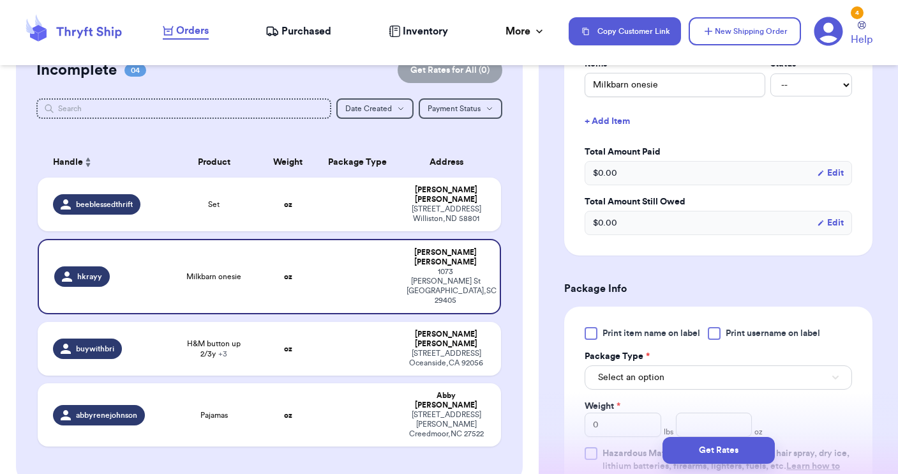
scroll to position [335, 0]
click at [717, 336] on div at bounding box center [714, 331] width 13 height 13
click at [0, 0] on input "Print username on label" at bounding box center [0, 0] width 0 height 0
click at [676, 385] on button "Select an option" at bounding box center [718, 375] width 267 height 24
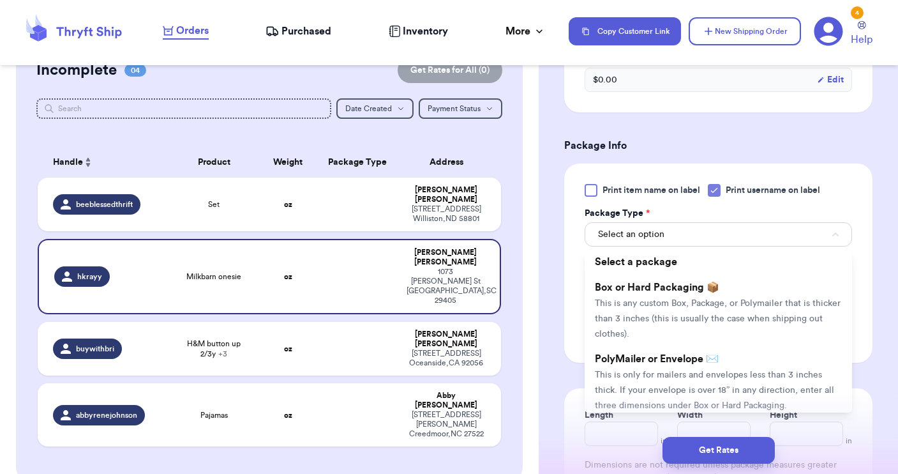
scroll to position [486, 0]
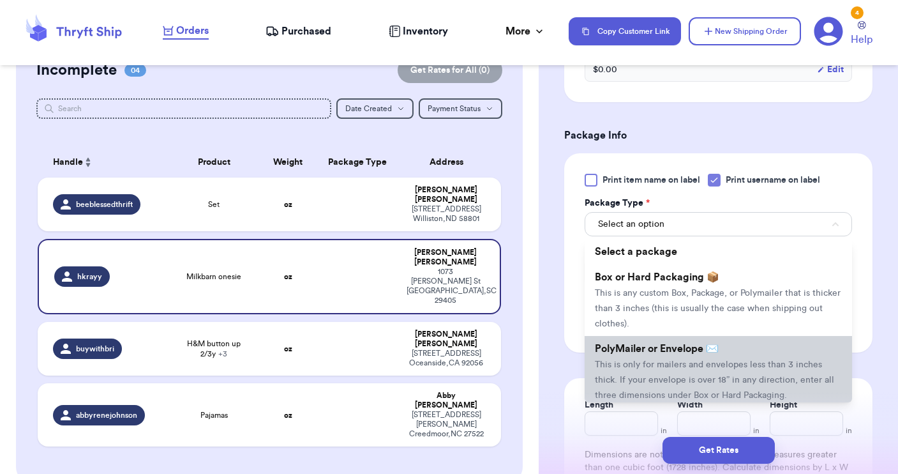
click at [667, 361] on li "PolyMailer or Envelope ✉️ This is only for mailers and envelopes less than 3 in…" at bounding box center [718, 371] width 267 height 71
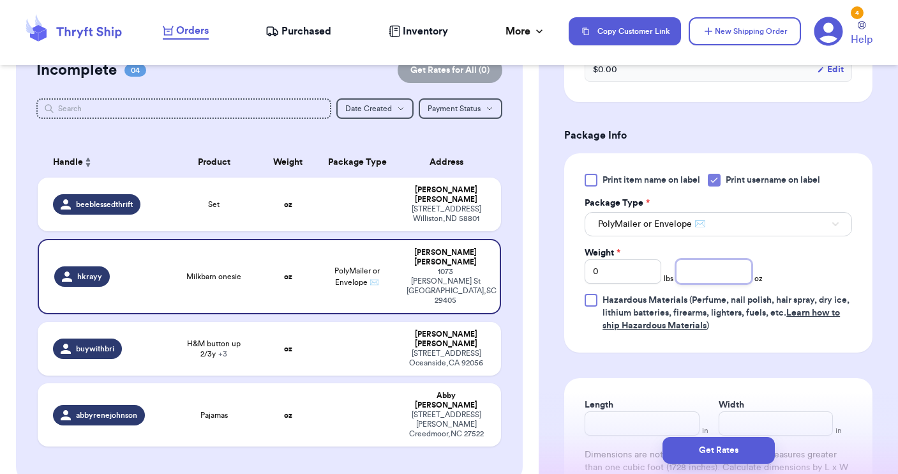
click at [703, 271] on input "number" at bounding box center [714, 271] width 77 height 24
click at [716, 455] on button "Get Rates" at bounding box center [719, 450] width 112 height 27
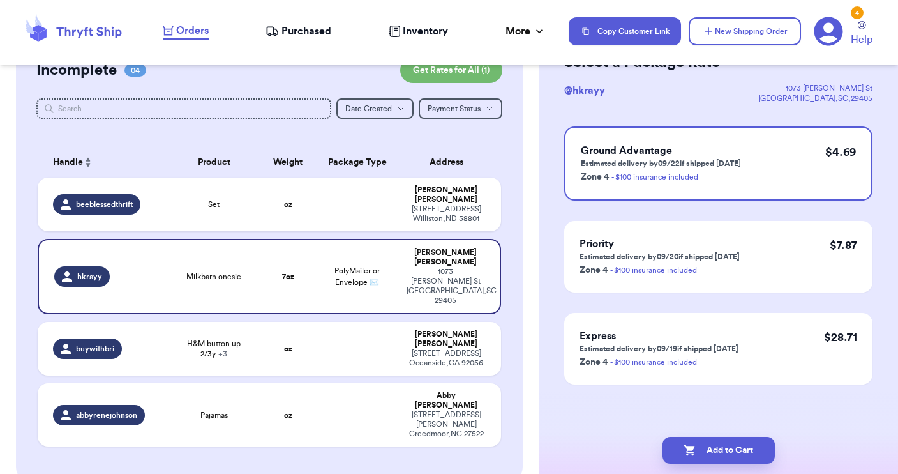
scroll to position [0, 0]
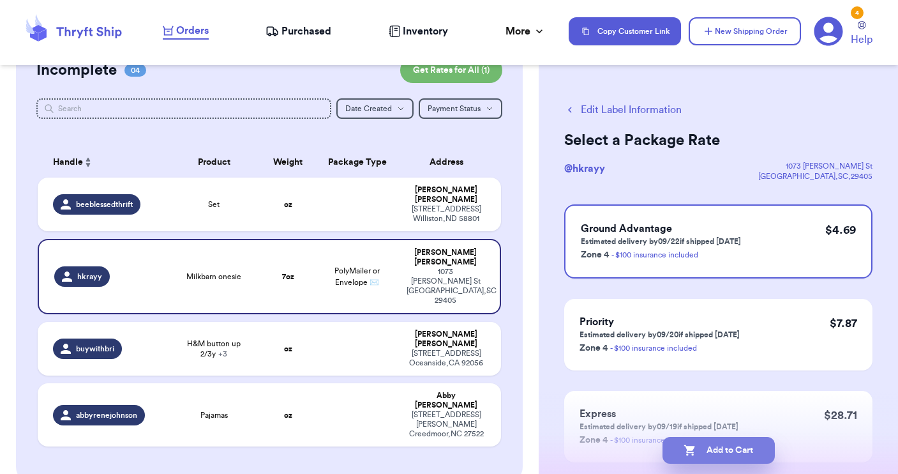
click at [723, 456] on button "Add to Cart" at bounding box center [719, 450] width 112 height 27
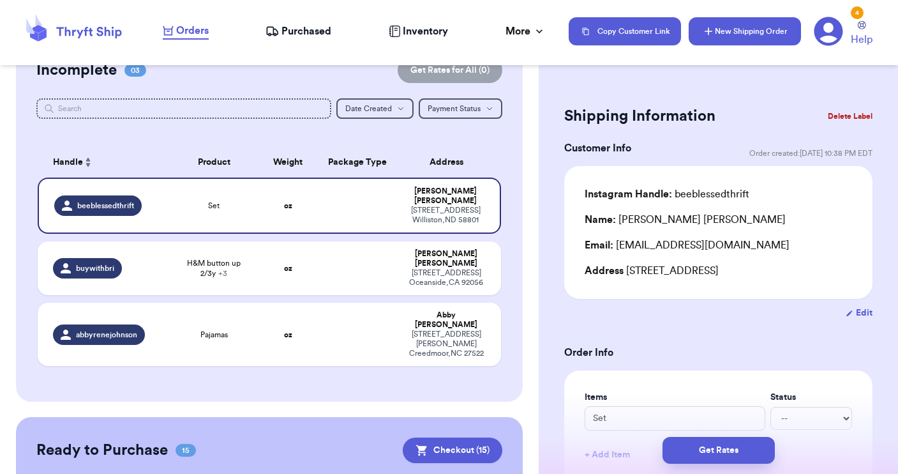
click at [734, 31] on button "New Shipping Order" at bounding box center [745, 31] width 112 height 28
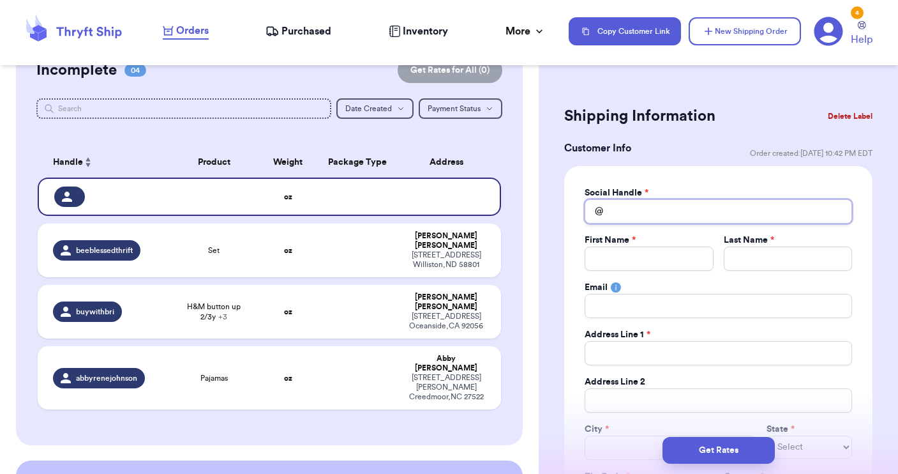
click at [621, 211] on input "Total Amount Paid" at bounding box center [718, 211] width 267 height 24
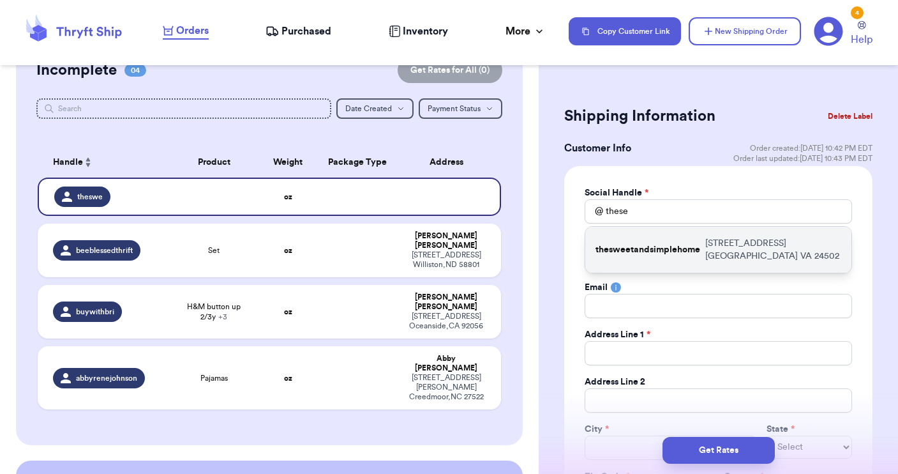
drag, startPoint x: 640, startPoint y: 232, endPoint x: 647, endPoint y: 249, distance: 18.4
click at [647, 249] on p "thesweetandsimplehome" at bounding box center [648, 249] width 105 height 13
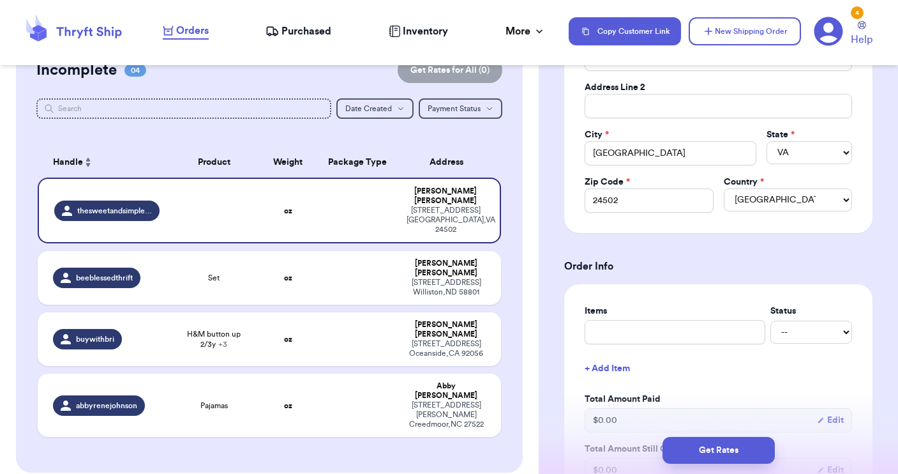
scroll to position [361, 0]
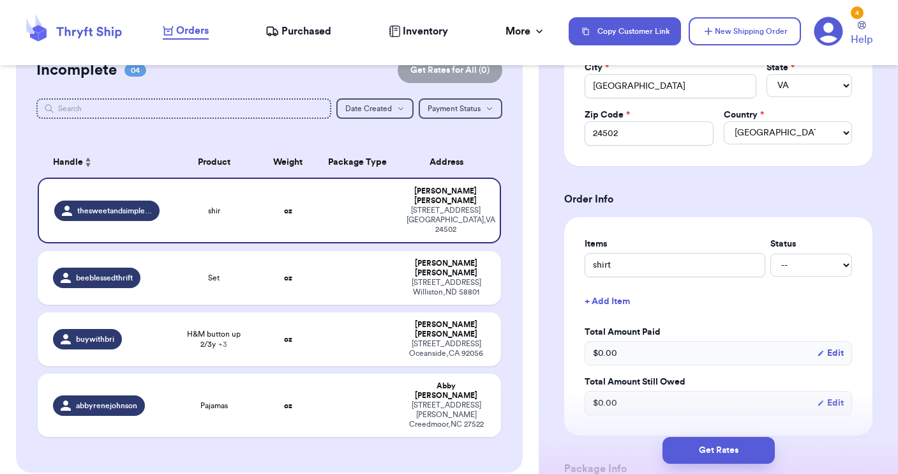
click at [603, 300] on button "+ Add Item" at bounding box center [719, 301] width 278 height 28
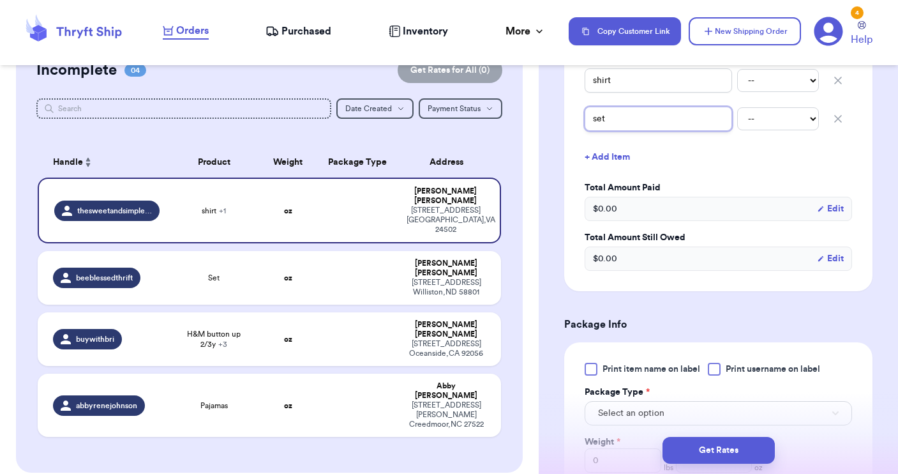
scroll to position [562, 0]
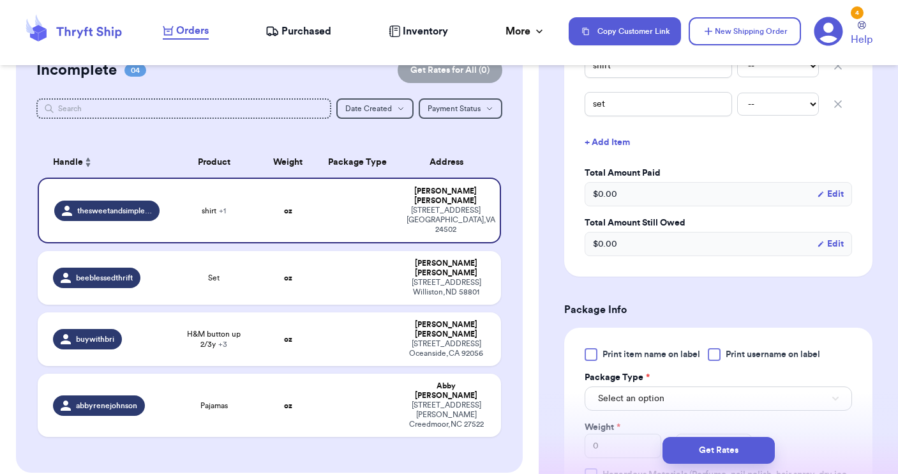
click at [716, 359] on div at bounding box center [714, 354] width 13 height 13
click at [0, 0] on input "Print username on label" at bounding box center [0, 0] width 0 height 0
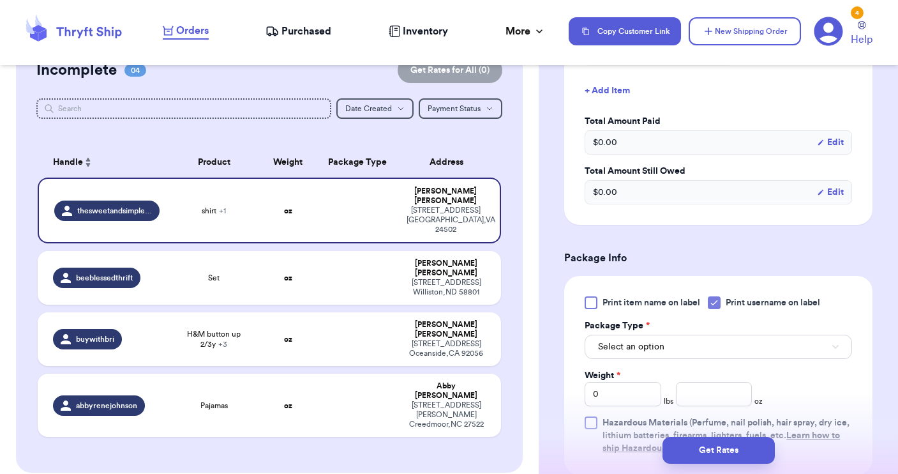
click at [698, 348] on button "Select an option" at bounding box center [718, 347] width 267 height 24
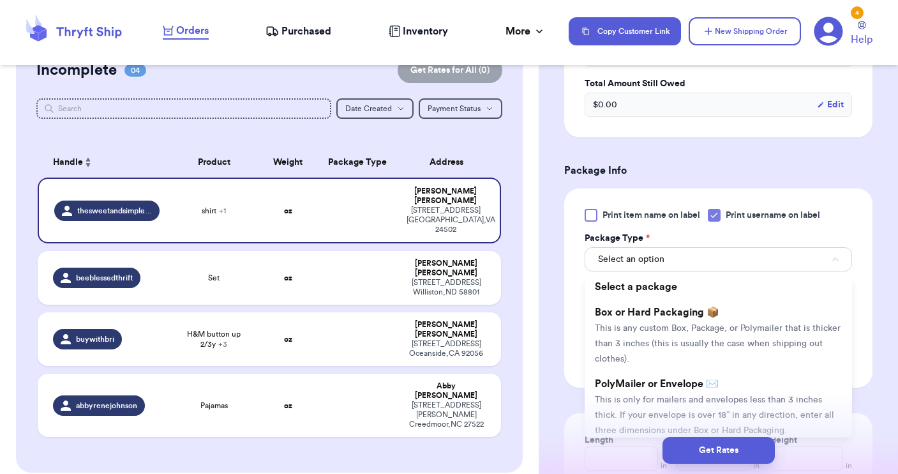
scroll to position [716, 0]
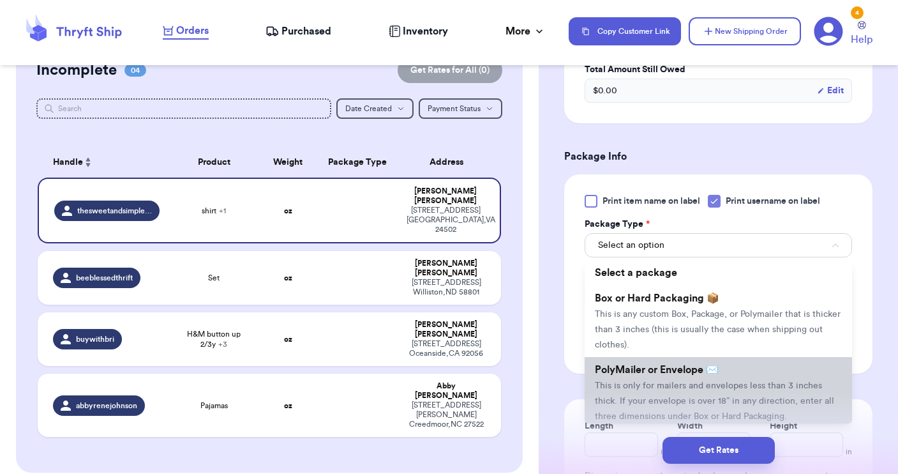
click at [668, 382] on span "This is only for mailers and envelopes less than 3 inches thick. If your envelo…" at bounding box center [714, 401] width 239 height 40
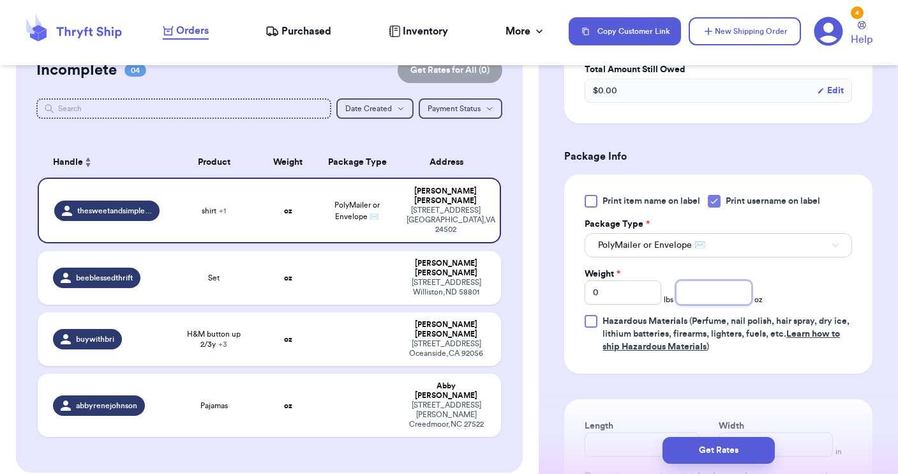
click at [692, 291] on input "number" at bounding box center [714, 292] width 77 height 24
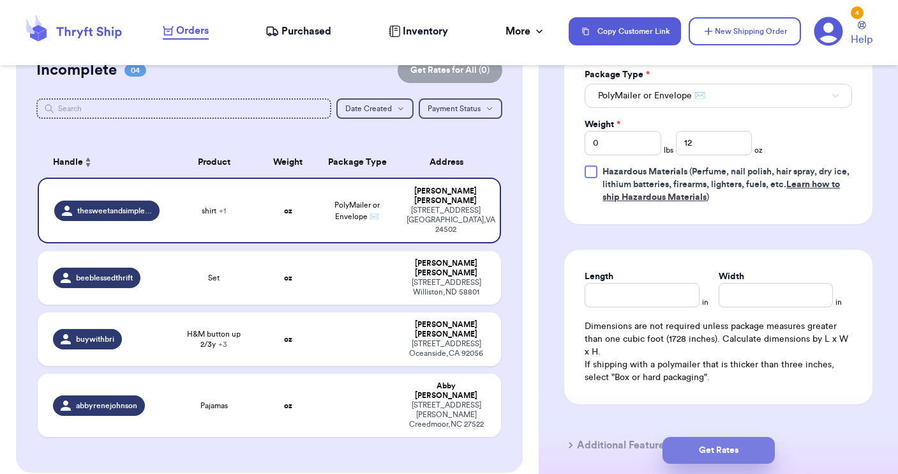
click at [718, 455] on button "Get Rates" at bounding box center [719, 450] width 112 height 27
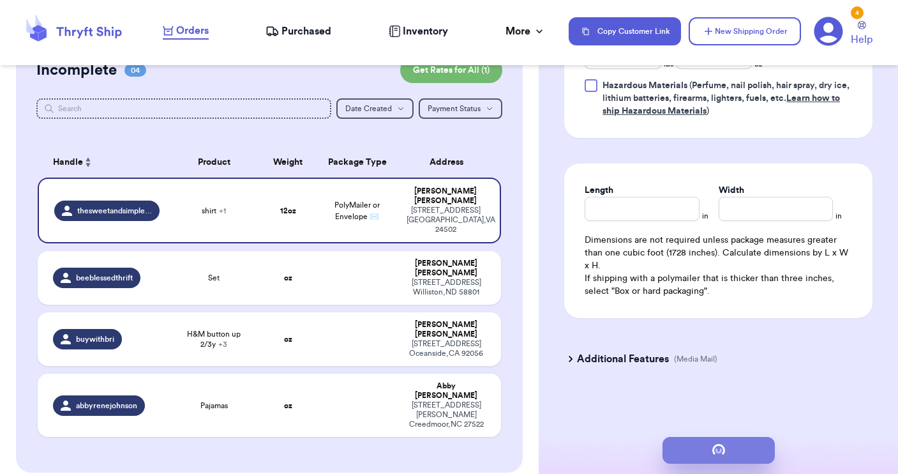
scroll to position [0, 0]
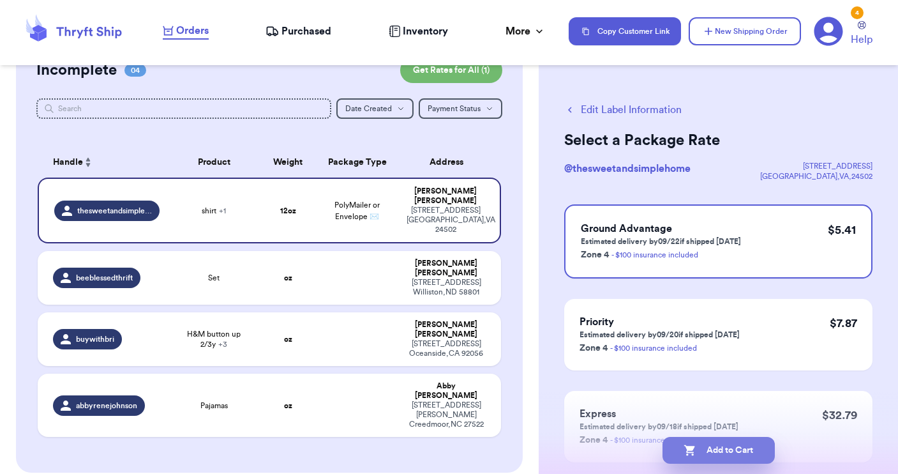
click at [730, 455] on button "Add to Cart" at bounding box center [719, 450] width 112 height 27
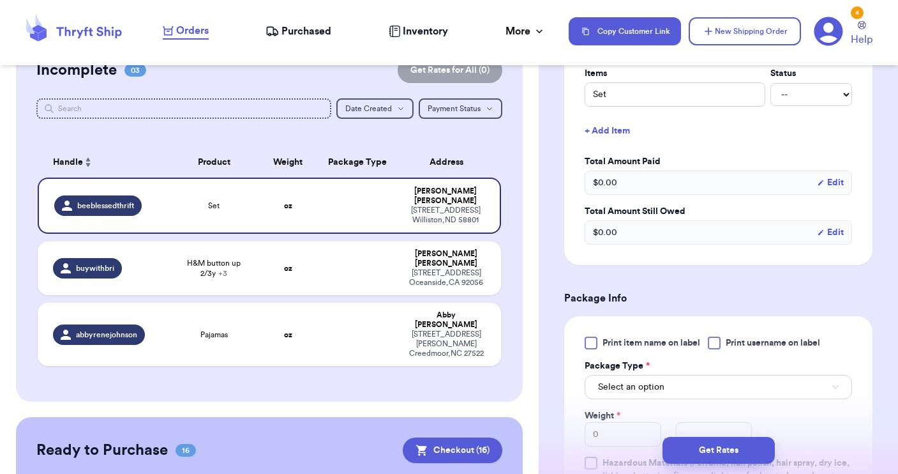
scroll to position [331, 0]
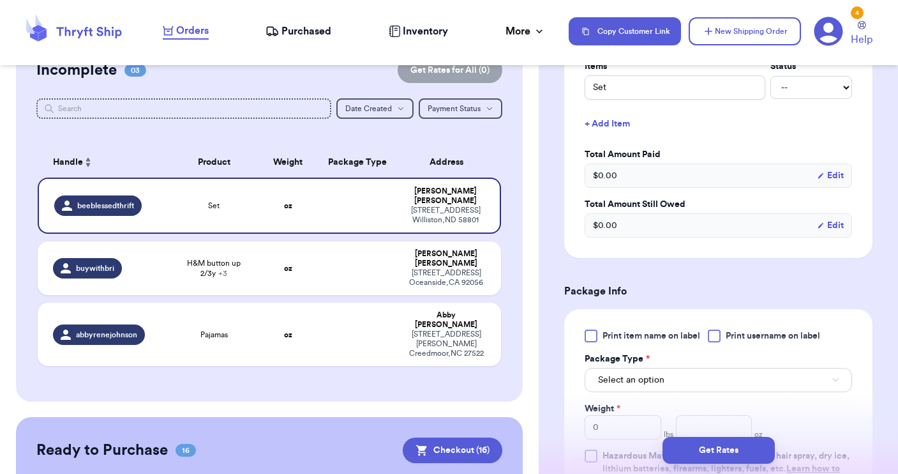
click at [723, 340] on label "Print username on label" at bounding box center [764, 335] width 112 height 13
click at [0, 0] on input "Print username on label" at bounding box center [0, 0] width 0 height 0
click at [707, 376] on button "Select an option" at bounding box center [718, 380] width 267 height 24
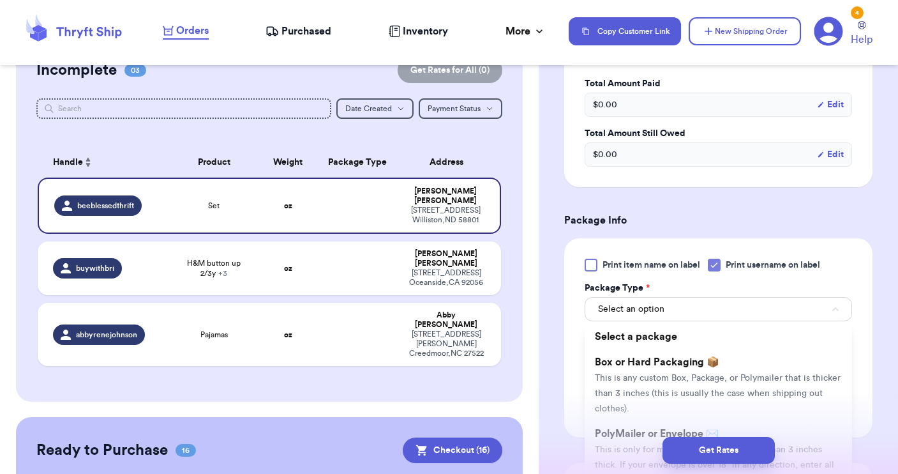
scroll to position [414, 0]
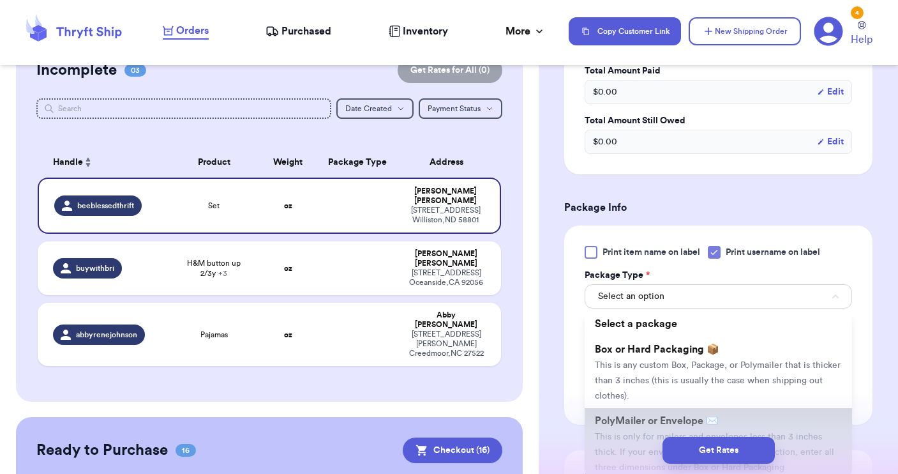
click at [655, 425] on span "PolyMailer or Envelope ✉️" at bounding box center [657, 421] width 124 height 10
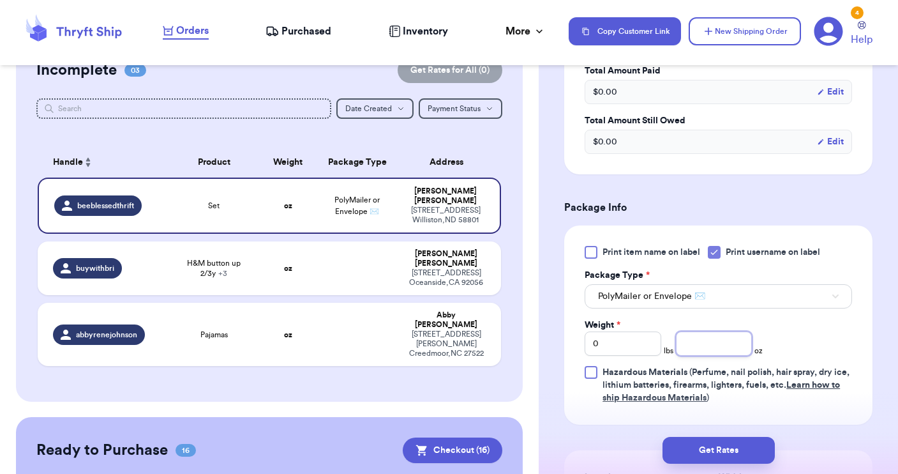
click at [687, 349] on input "number" at bounding box center [714, 343] width 77 height 24
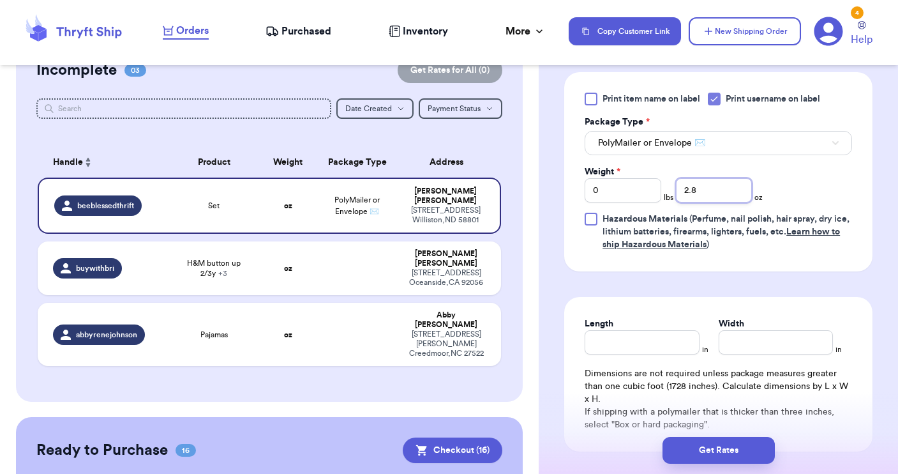
scroll to position [588, 0]
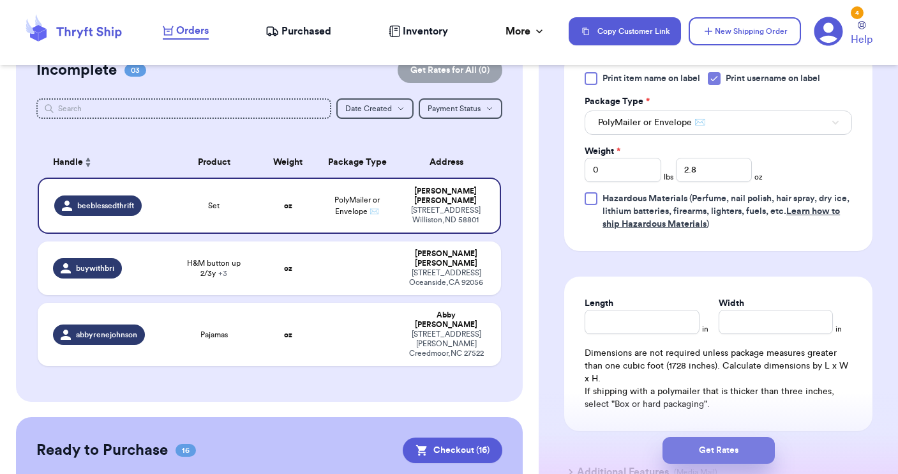
click at [705, 449] on button "Get Rates" at bounding box center [719, 450] width 112 height 27
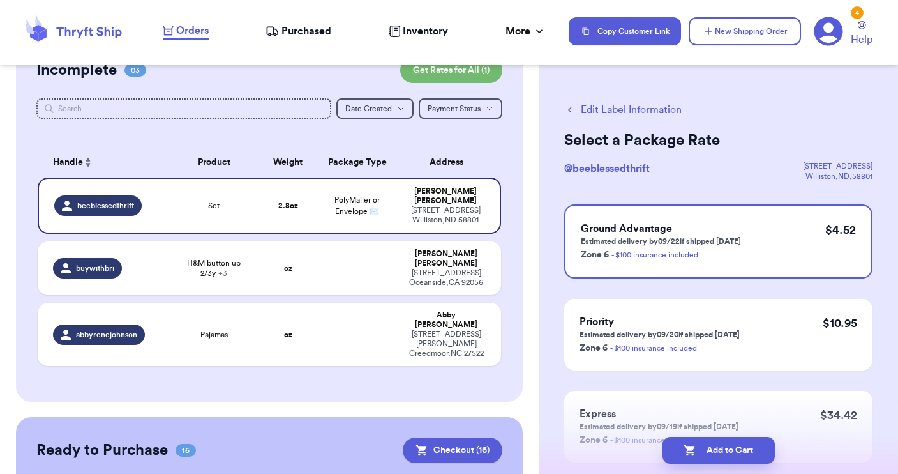
click at [705, 449] on button "Add to Cart" at bounding box center [719, 450] width 112 height 27
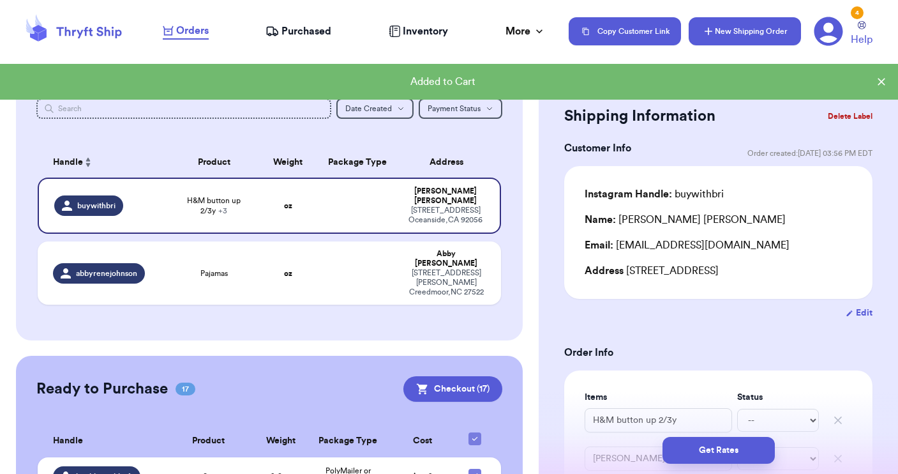
click at [737, 29] on button "New Shipping Order" at bounding box center [745, 31] width 112 height 28
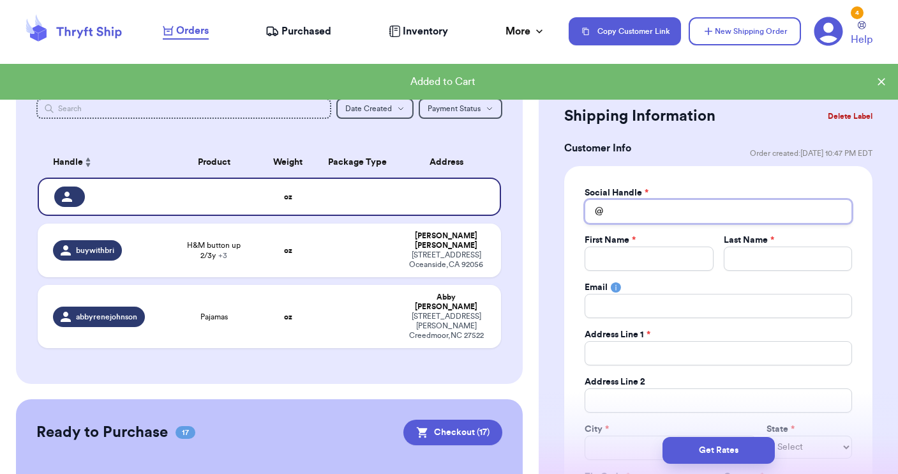
click at [620, 210] on input "Total Amount Paid" at bounding box center [718, 211] width 267 height 24
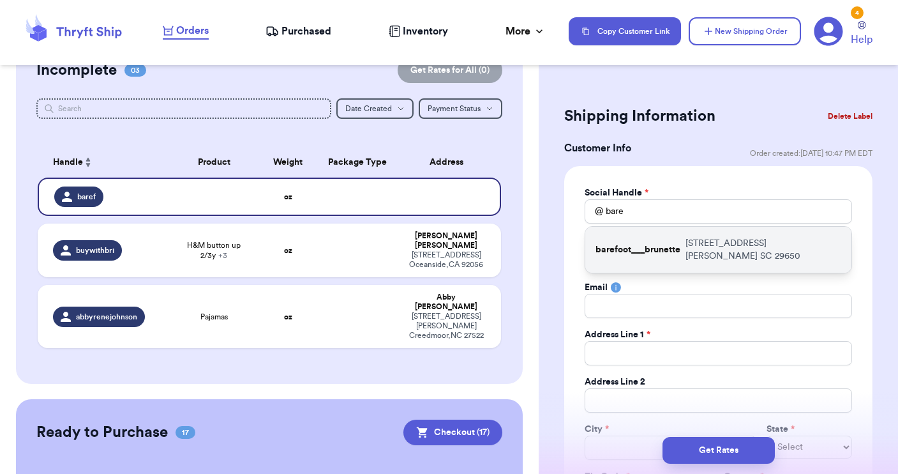
drag, startPoint x: 642, startPoint y: 220, endPoint x: 681, endPoint y: 238, distance: 43.1
click at [680, 243] on p "barefoot___brunette" at bounding box center [638, 249] width 85 height 13
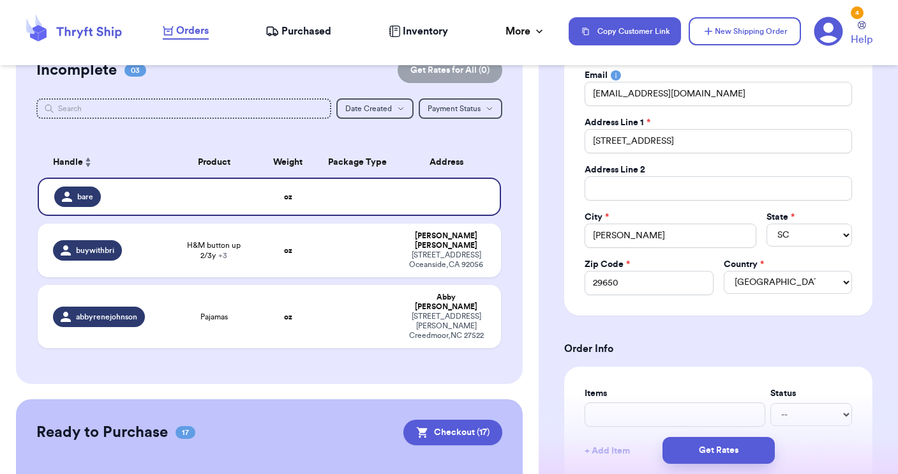
scroll to position [281, 0]
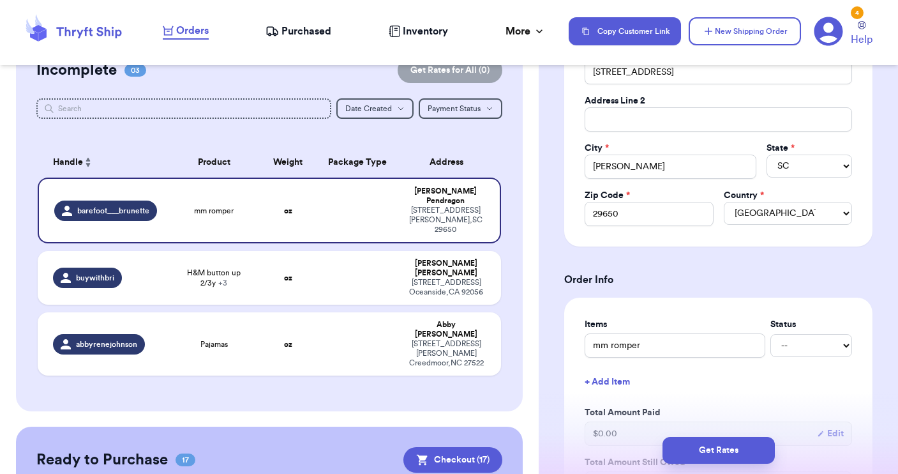
click at [613, 382] on button "+ Add Item" at bounding box center [719, 382] width 278 height 28
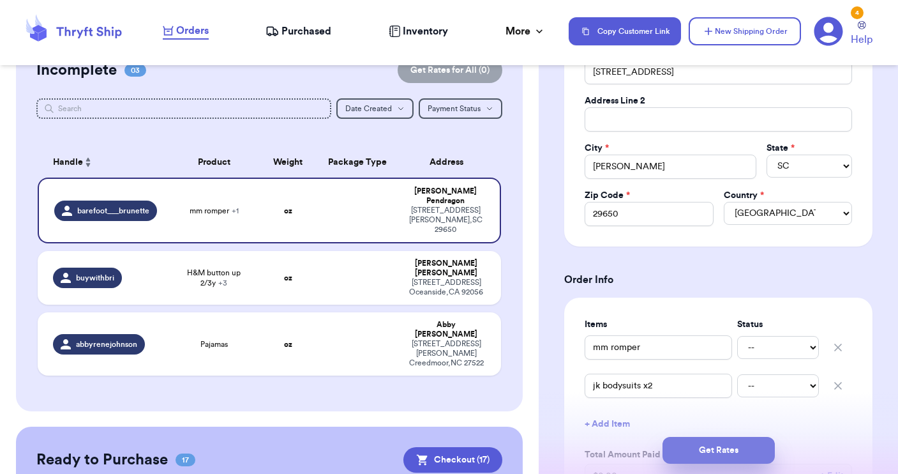
click at [709, 444] on button "Get Rates" at bounding box center [719, 450] width 112 height 27
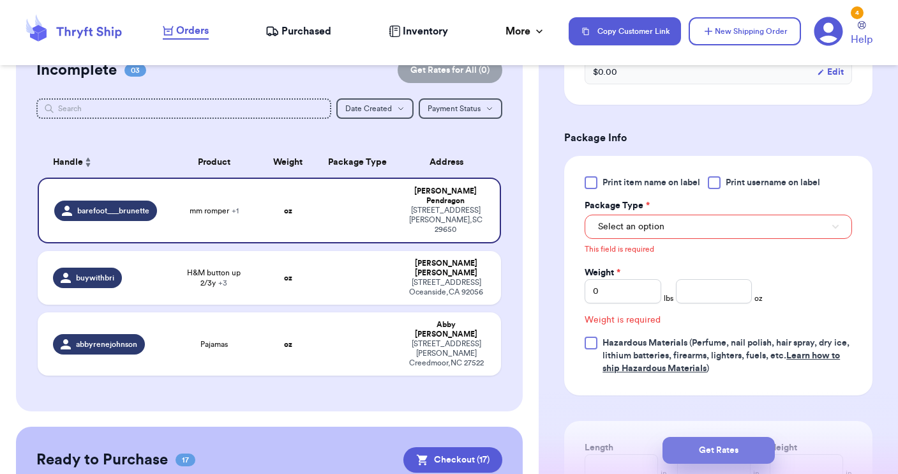
scroll to position [583, 0]
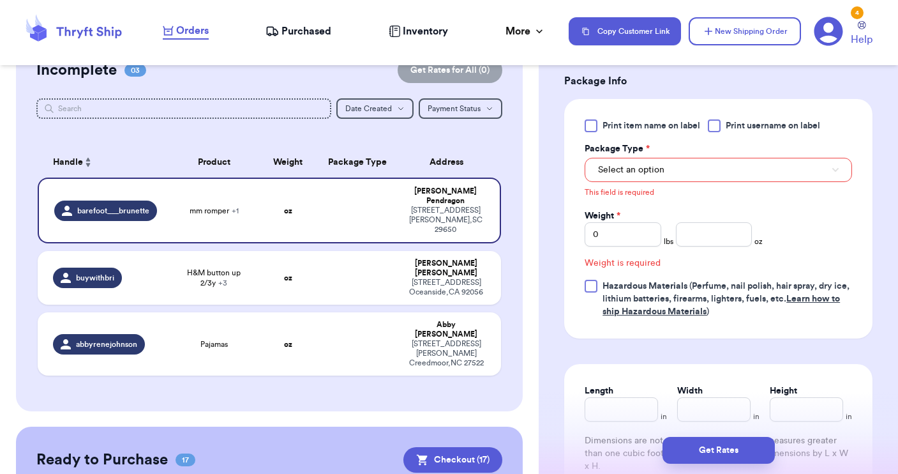
click at [665, 170] on button "Select an option" at bounding box center [718, 170] width 267 height 24
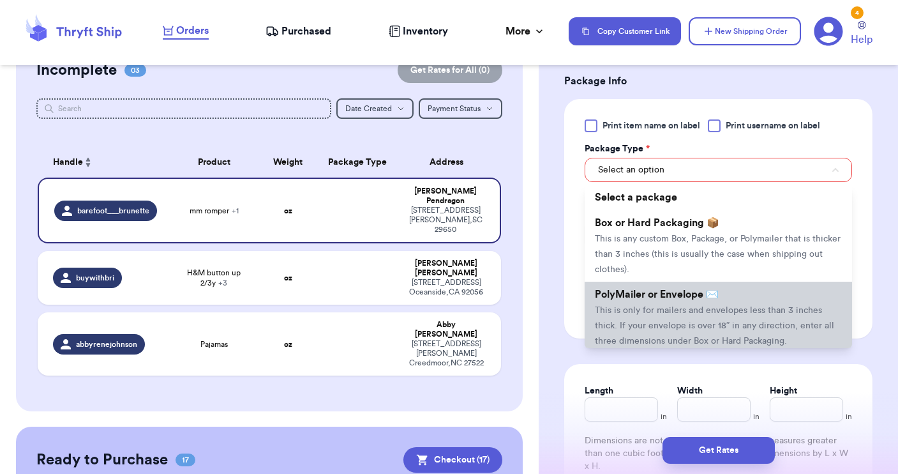
click at [651, 304] on li "PolyMailer or Envelope ✉️ This is only for mailers and envelopes less than 3 in…" at bounding box center [718, 317] width 267 height 71
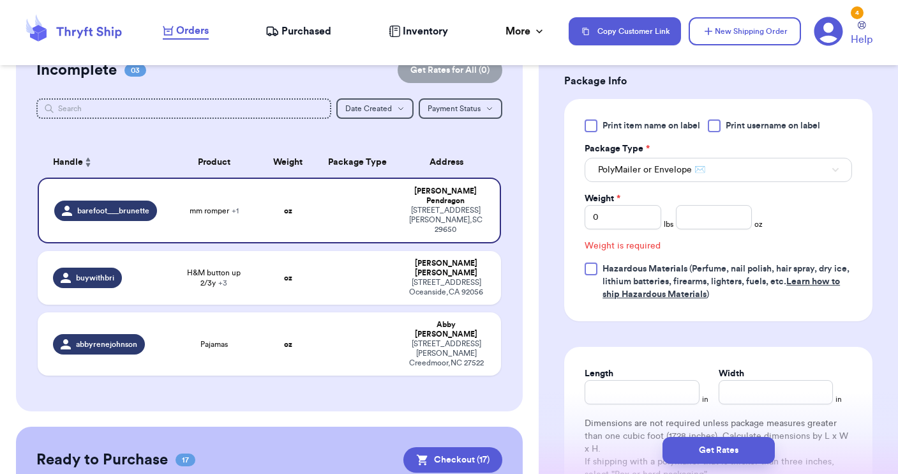
scroll to position [566, 0]
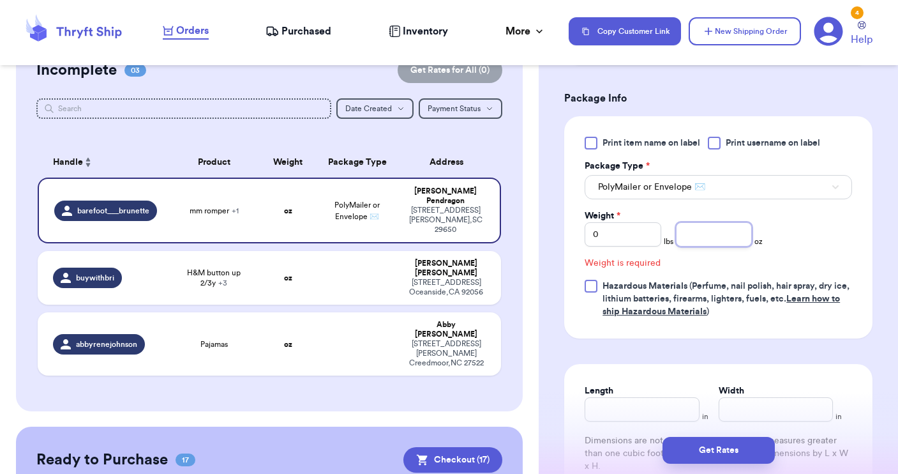
click at [700, 236] on input "number" at bounding box center [714, 234] width 77 height 24
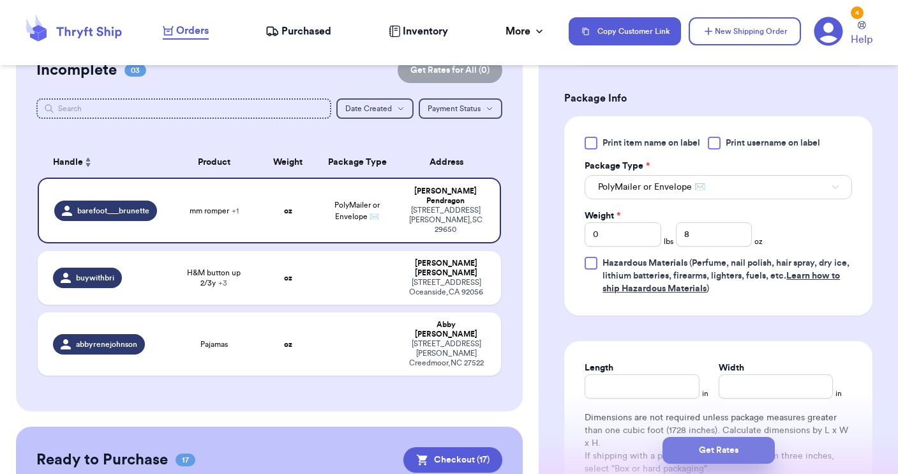
click at [702, 440] on button "Get Rates" at bounding box center [719, 450] width 112 height 27
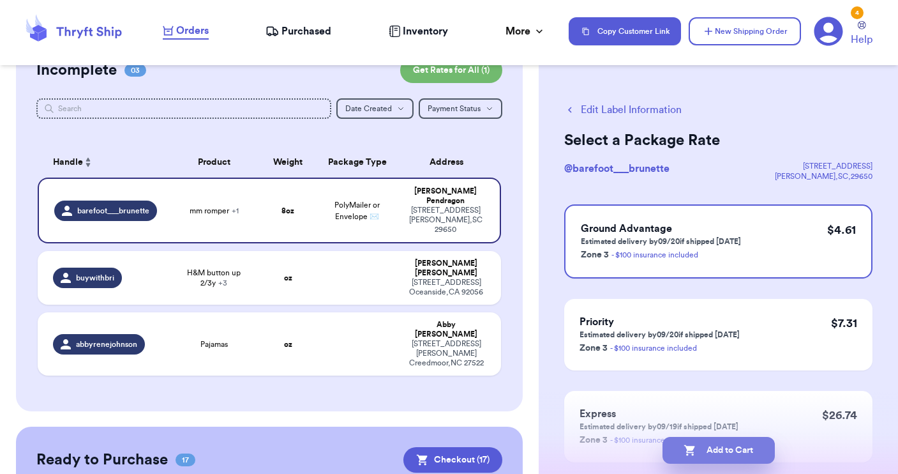
click at [726, 449] on button "Add to Cart" at bounding box center [719, 450] width 112 height 27
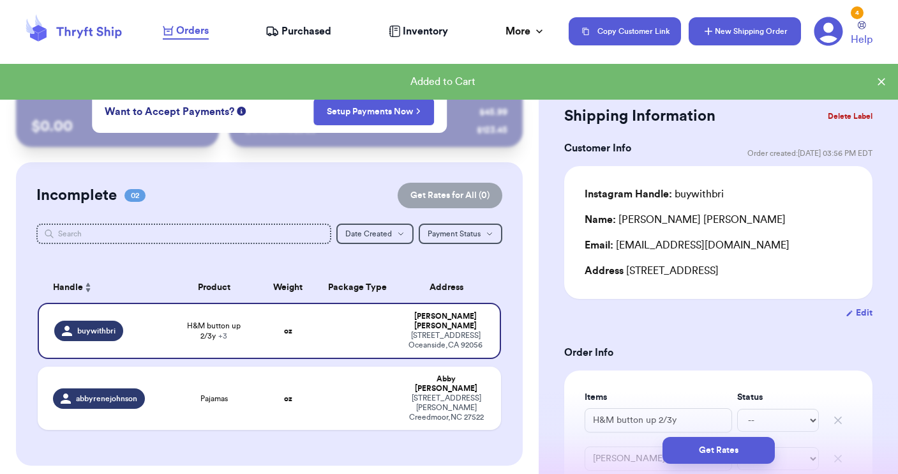
click at [741, 26] on button "New Shipping Order" at bounding box center [745, 31] width 112 height 28
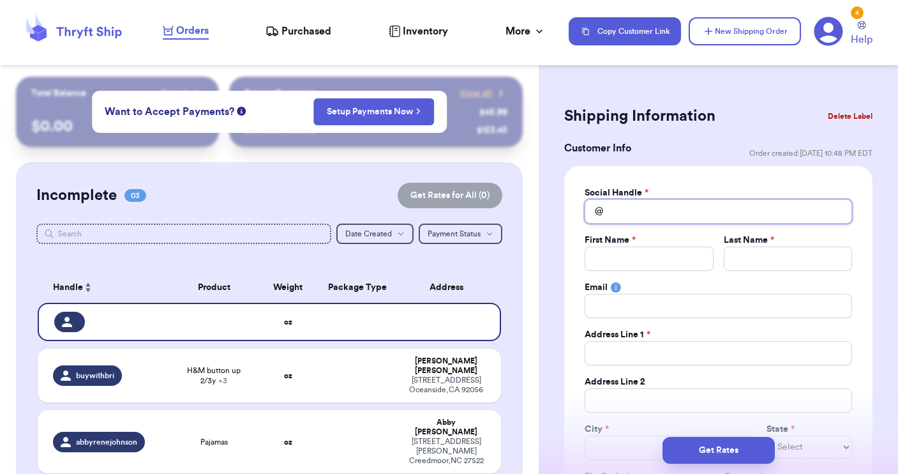
click at [633, 211] on input "Total Amount Paid" at bounding box center [718, 211] width 267 height 24
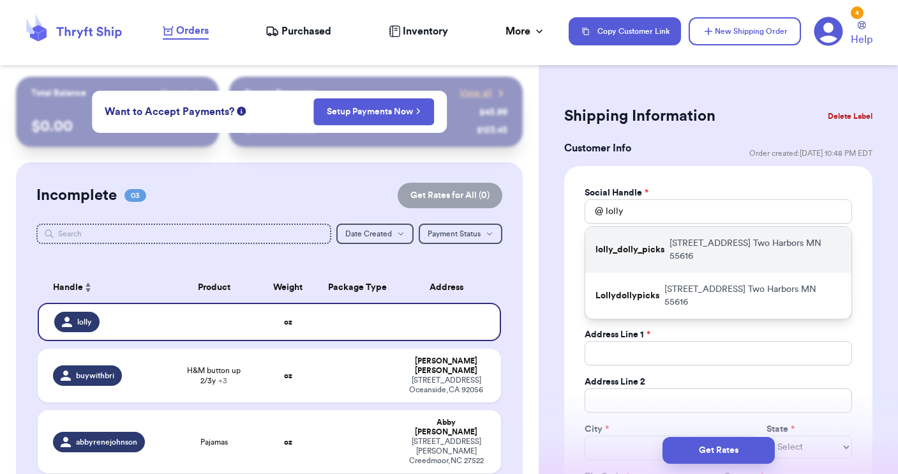
click at [639, 243] on p "lolly_dolly_picks" at bounding box center [630, 249] width 69 height 13
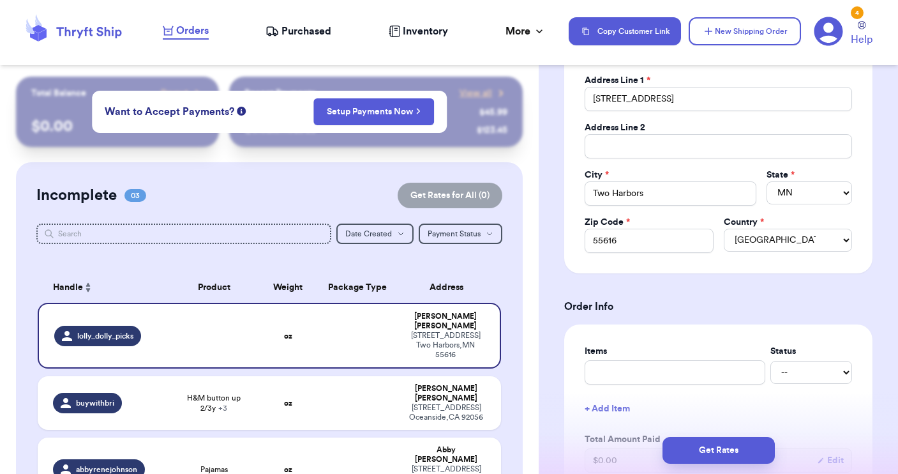
scroll to position [269, 0]
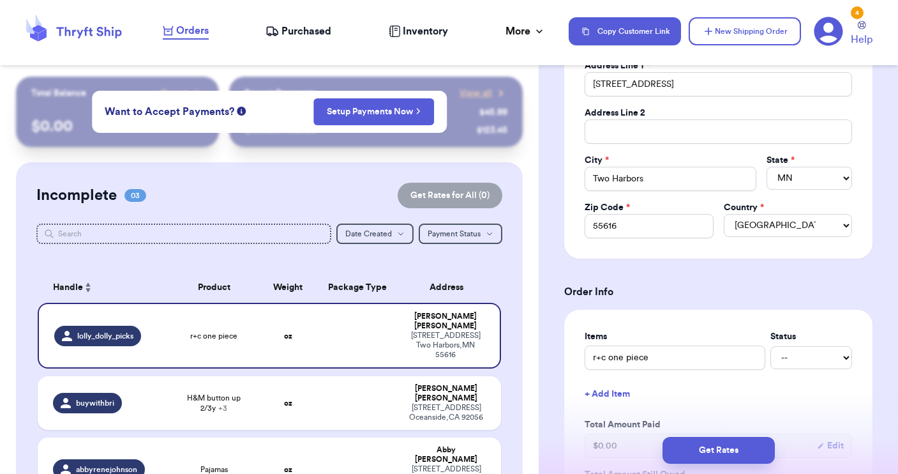
click at [613, 393] on button "+ Add Item" at bounding box center [719, 394] width 278 height 28
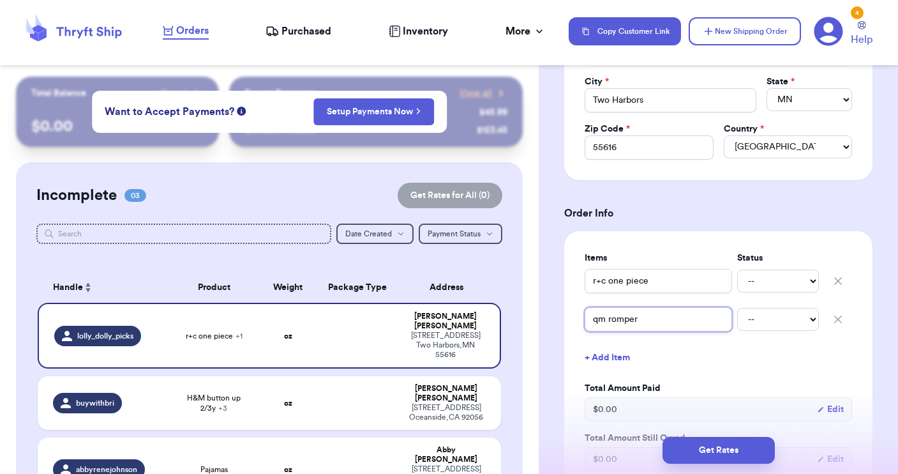
scroll to position [359, 0]
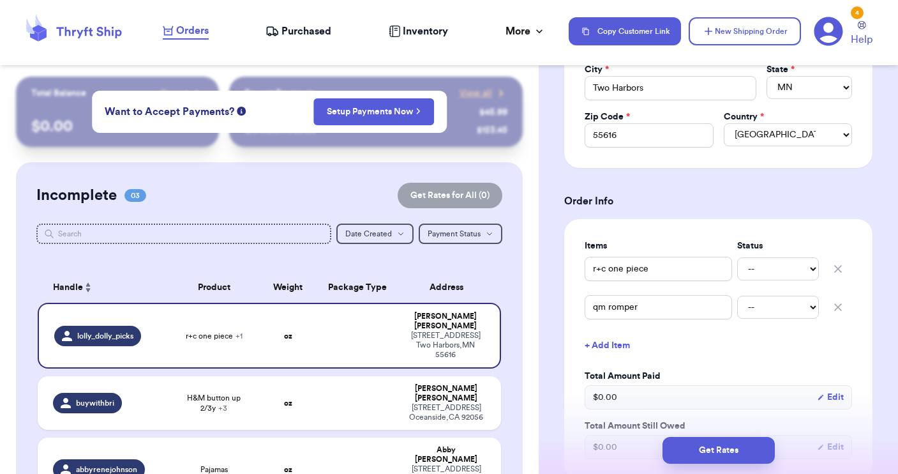
click at [609, 347] on button "+ Add Item" at bounding box center [719, 345] width 278 height 28
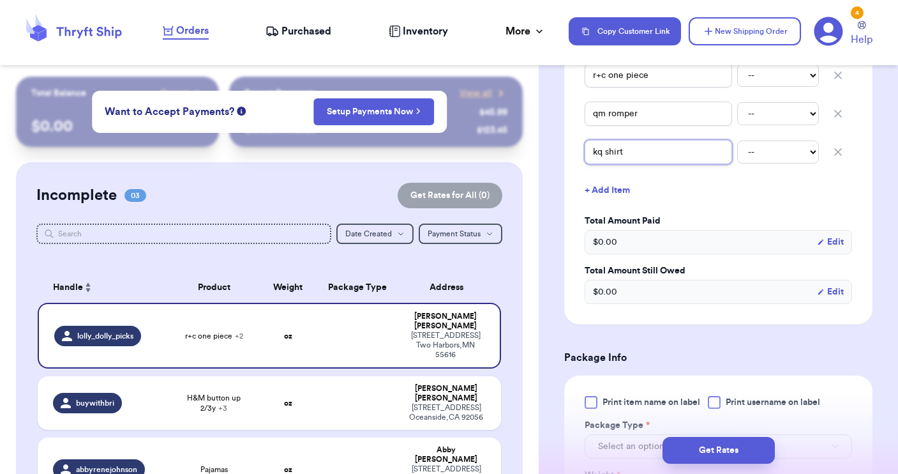
scroll to position [608, 0]
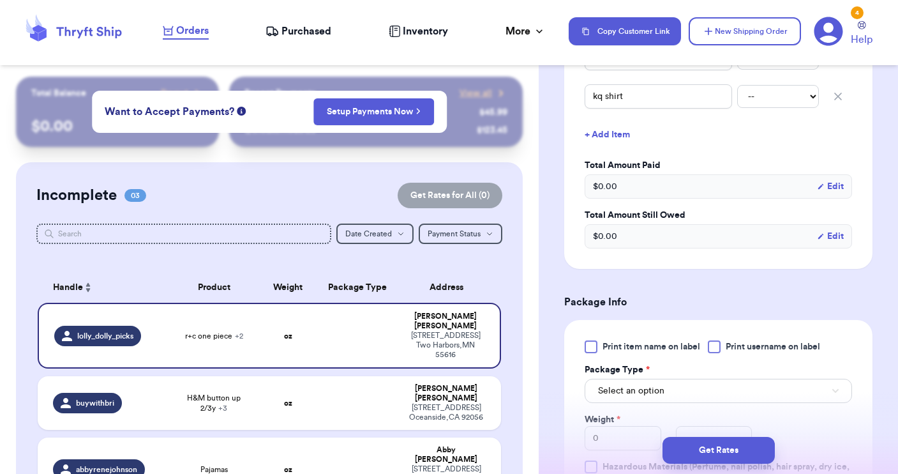
click at [709, 347] on div at bounding box center [714, 346] width 13 height 13
click at [0, 0] on input "Print username on label" at bounding box center [0, 0] width 0 height 0
click at [693, 387] on button "Select an option" at bounding box center [718, 391] width 267 height 24
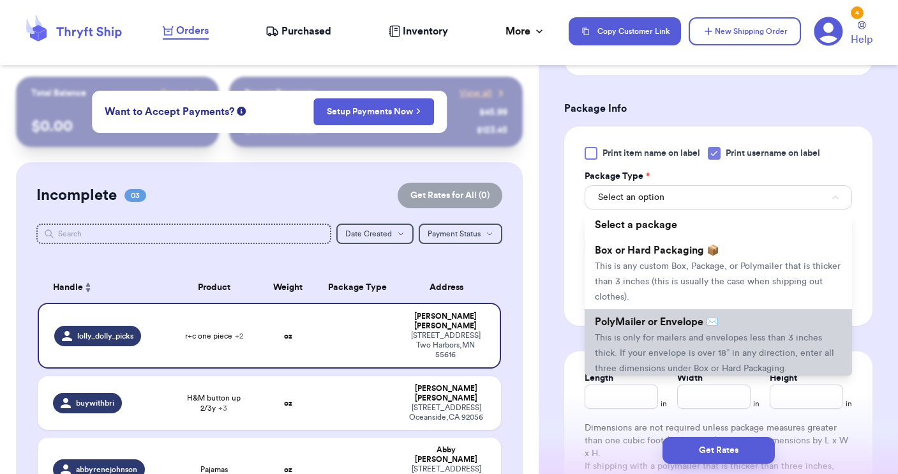
scroll to position [809, 0]
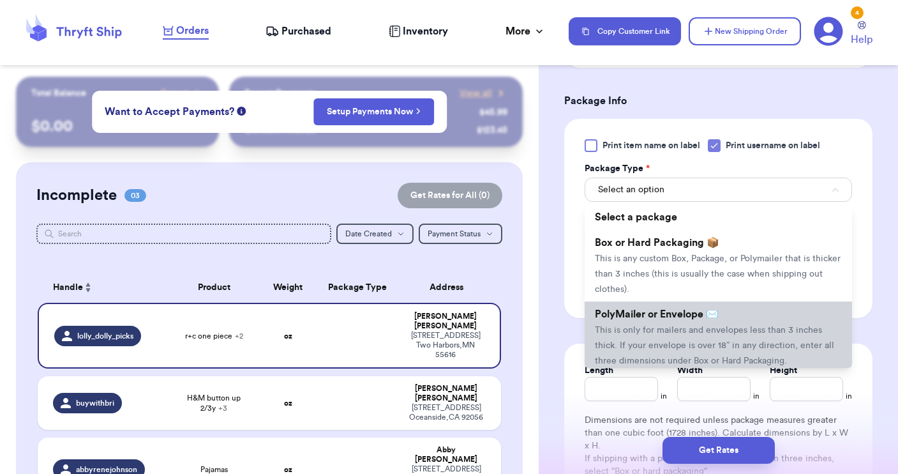
click at [658, 333] on span "This is only for mailers and envelopes less than 3 inches thick. If your envelo…" at bounding box center [714, 346] width 239 height 40
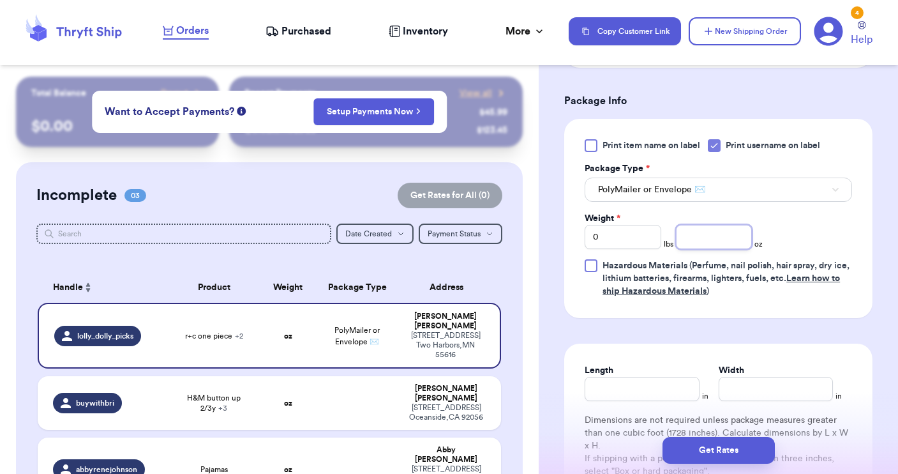
click at [686, 241] on input "number" at bounding box center [714, 237] width 77 height 24
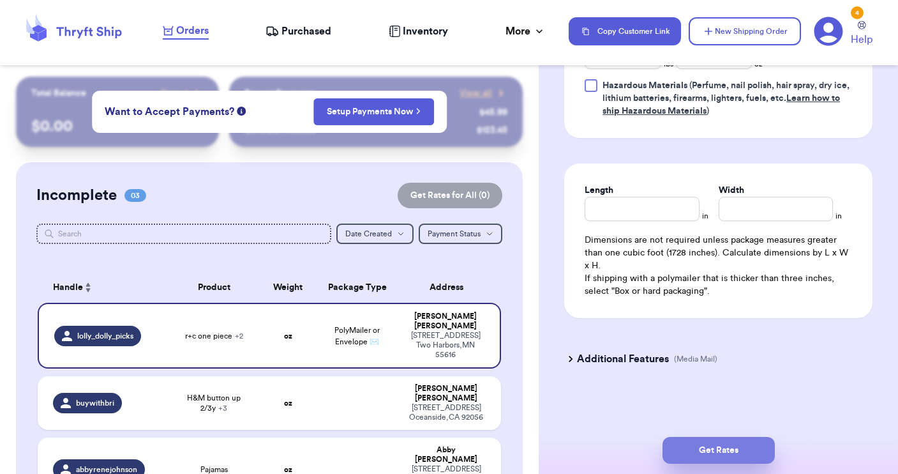
click at [703, 446] on button "Get Rates" at bounding box center [719, 450] width 112 height 27
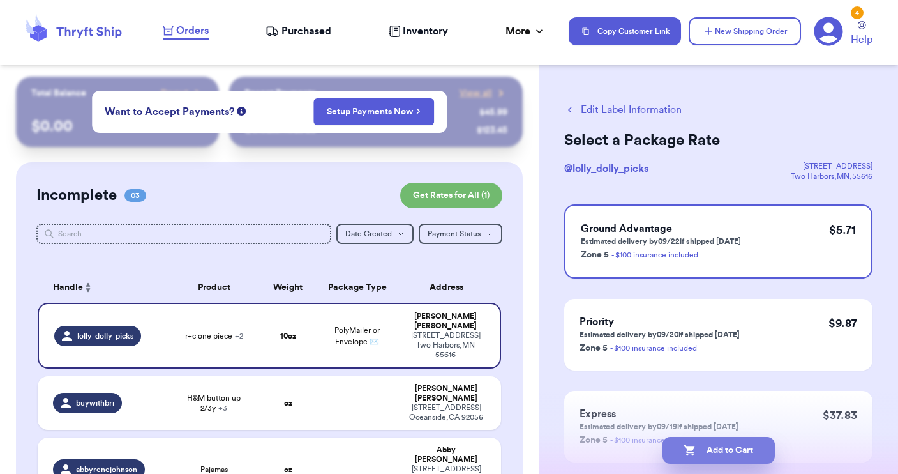
click at [716, 453] on button "Add to Cart" at bounding box center [719, 450] width 112 height 27
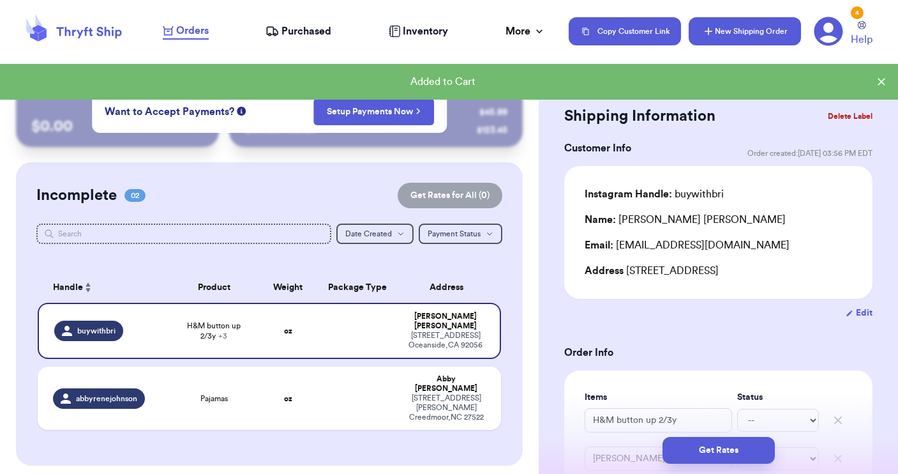
click at [711, 33] on icon "button" at bounding box center [708, 31] width 13 height 13
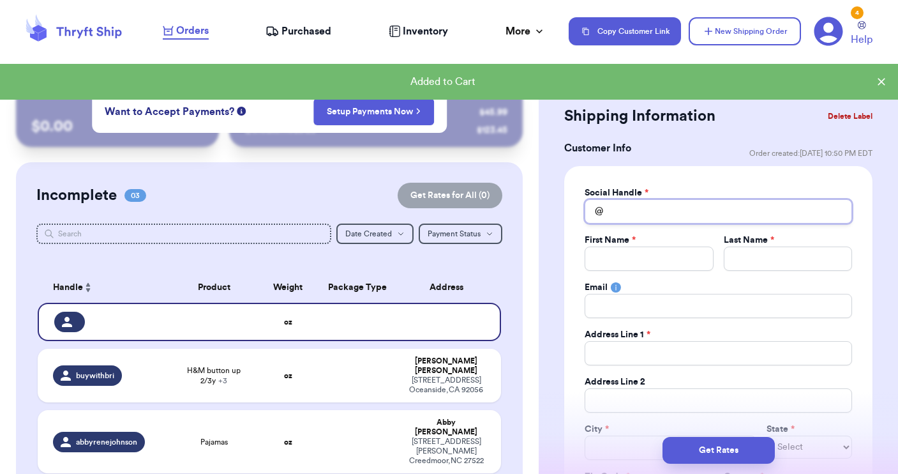
click at [630, 207] on input "Total Amount Paid" at bounding box center [718, 211] width 267 height 24
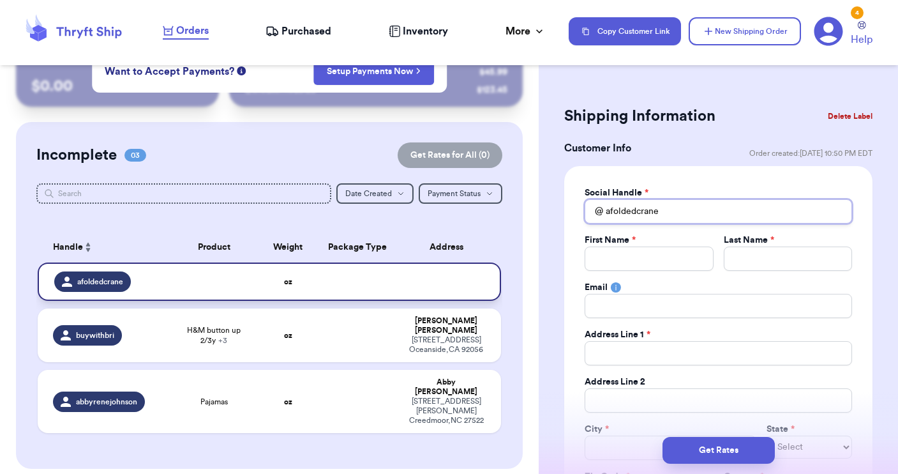
scroll to position [19, 0]
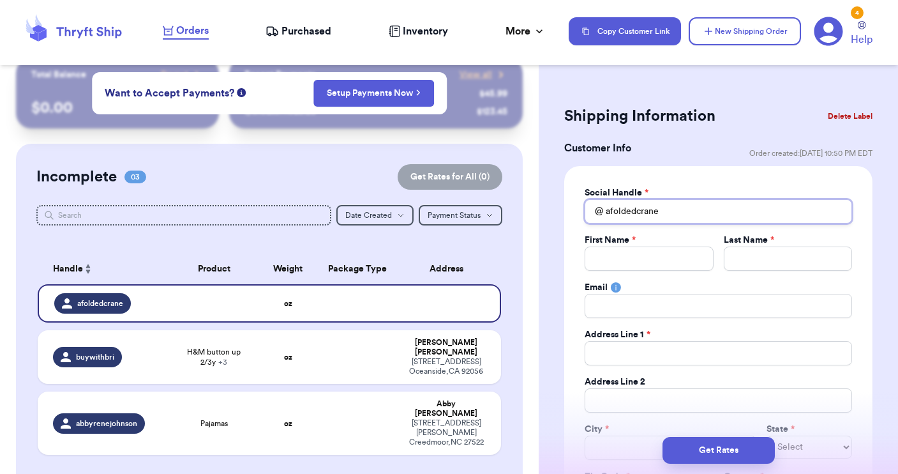
drag, startPoint x: 665, startPoint y: 204, endPoint x: 695, endPoint y: 215, distance: 32.1
click at [693, 215] on input "afoldedcrane" at bounding box center [718, 211] width 267 height 24
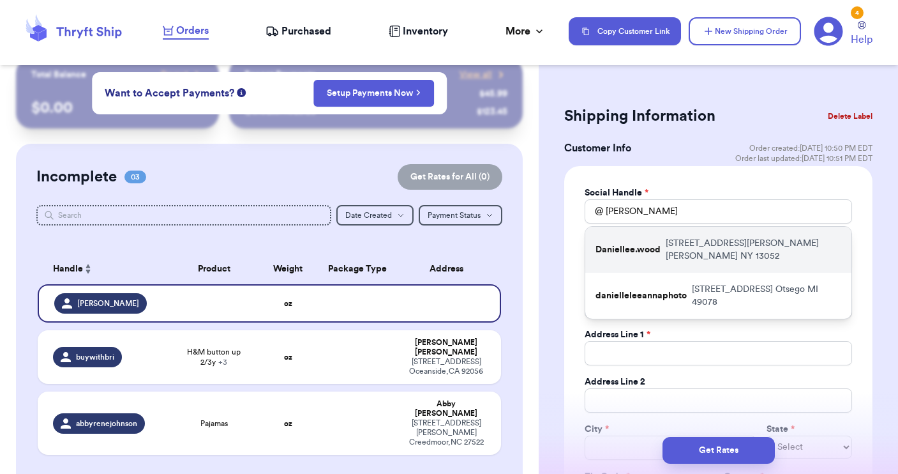
drag, startPoint x: 695, startPoint y: 215, endPoint x: 677, endPoint y: 244, distance: 34.2
click at [677, 244] on p "2236 Crumb Hill Rd De Ruyter NY 13052" at bounding box center [754, 250] width 176 height 26
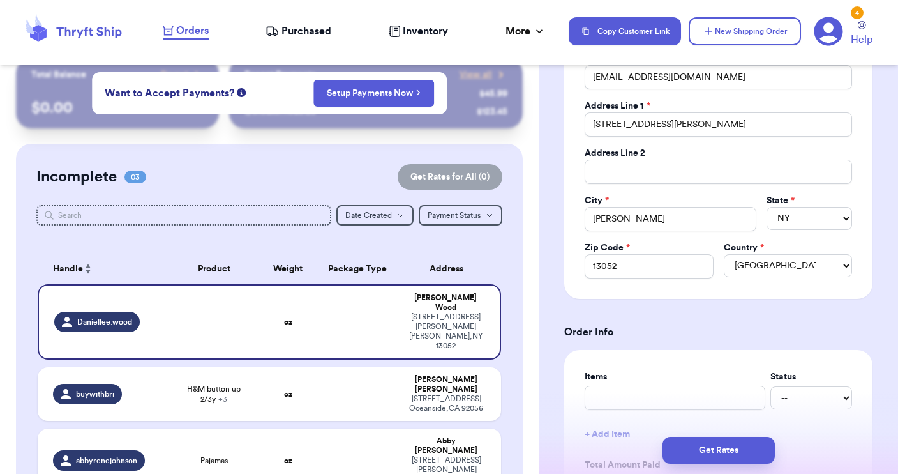
scroll to position [269, 0]
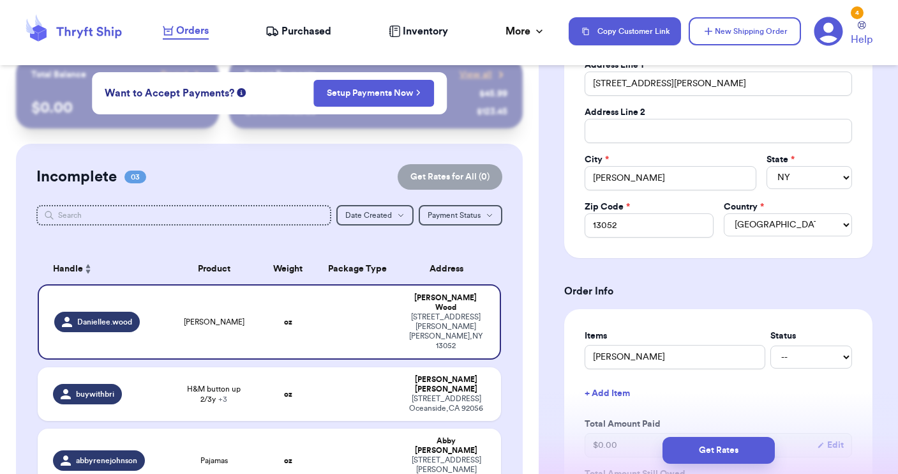
click at [603, 395] on button "+ Add Item" at bounding box center [719, 393] width 278 height 28
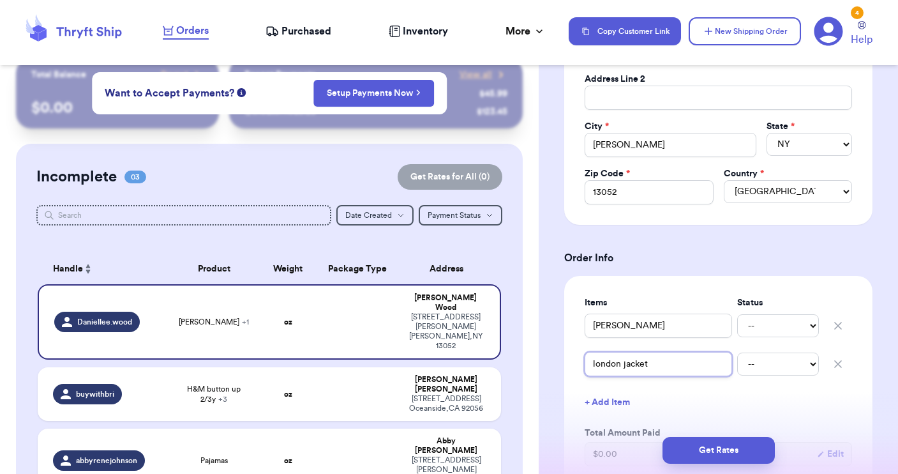
scroll to position [321, 0]
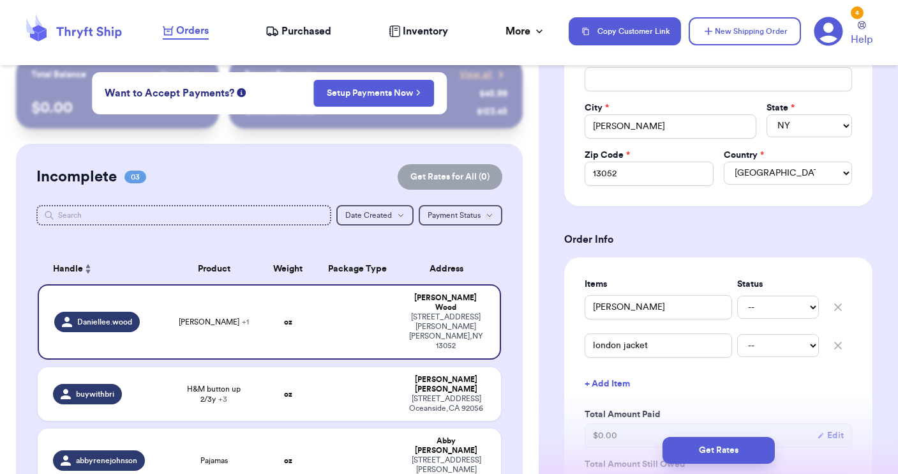
click at [617, 380] on button "+ Add Item" at bounding box center [719, 384] width 278 height 28
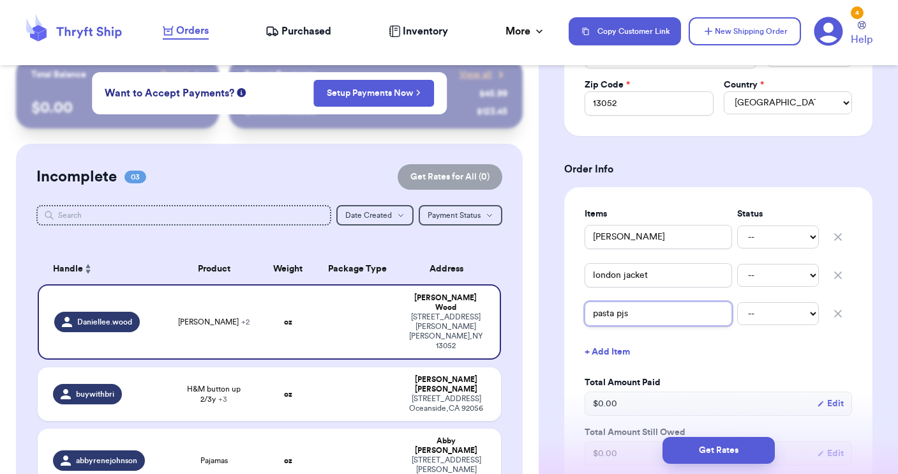
scroll to position [408, 0]
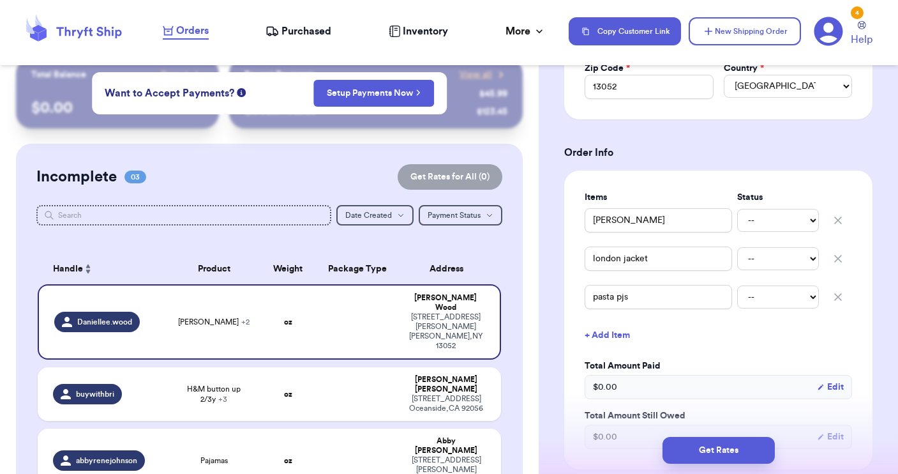
click at [612, 332] on button "+ Add Item" at bounding box center [719, 335] width 278 height 28
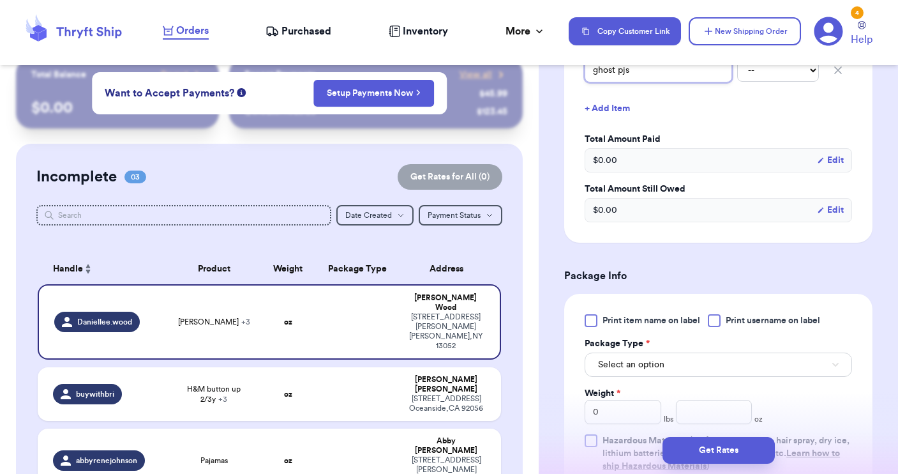
scroll to position [682, 0]
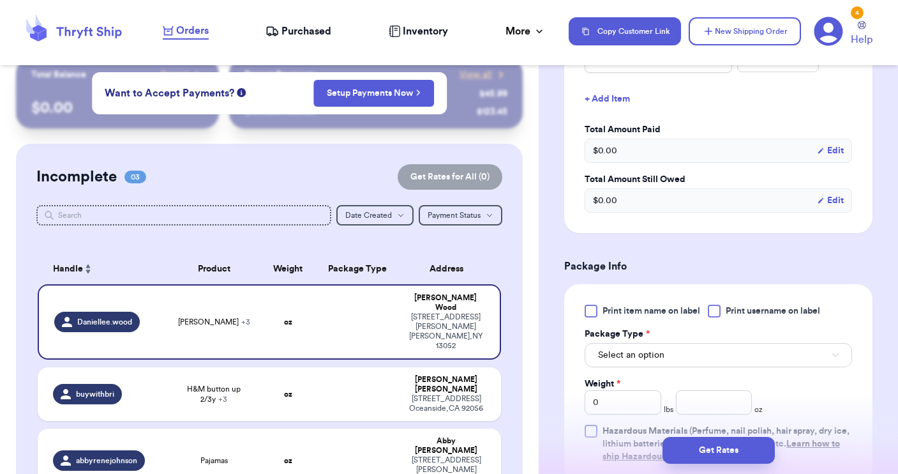
click at [654, 356] on span "Select an option" at bounding box center [631, 355] width 66 height 13
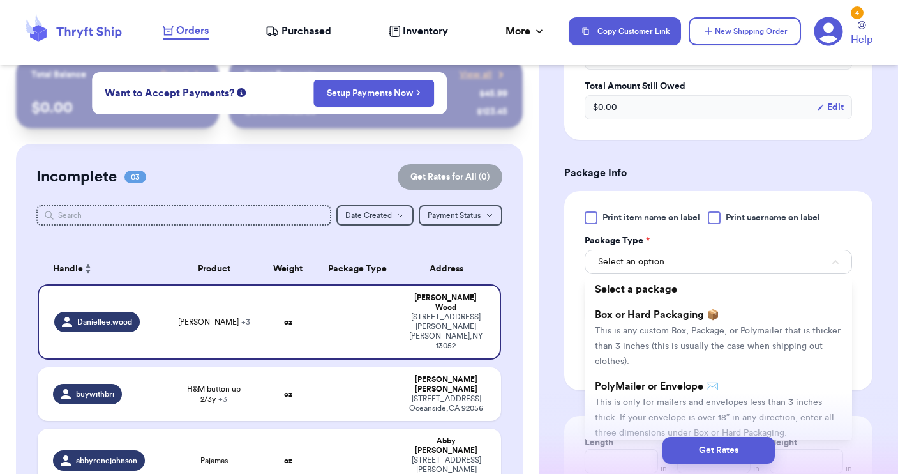
scroll to position [804, 0]
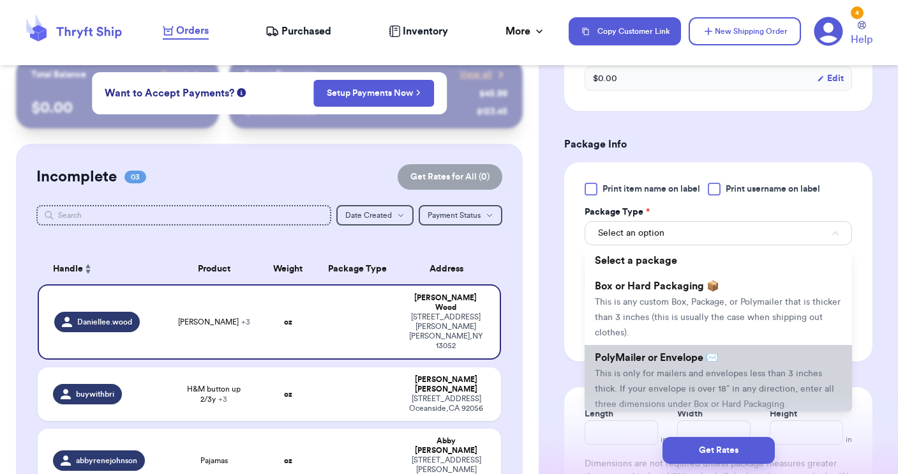
click at [644, 374] on span "This is only for mailers and envelopes less than 3 inches thick. If your envelo…" at bounding box center [714, 389] width 239 height 40
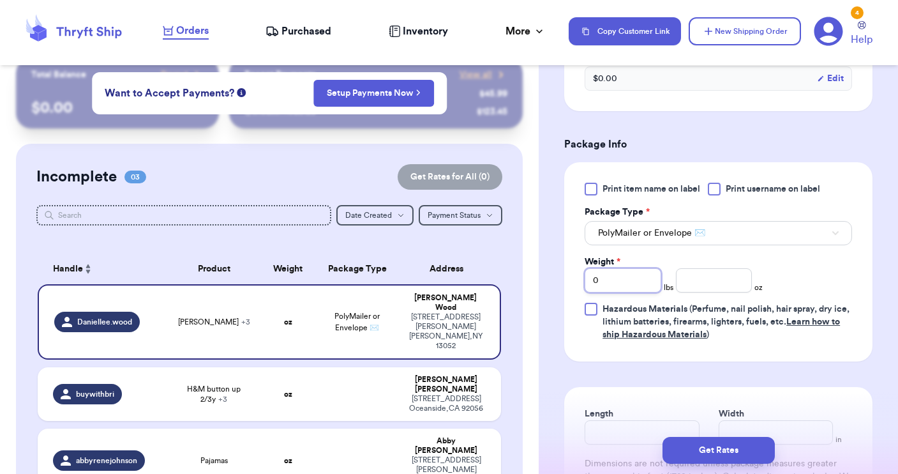
drag, startPoint x: 601, startPoint y: 280, endPoint x: 565, endPoint y: 273, distance: 36.9
click at [565, 273] on div "Print item name on label Print username on label Package Type * PolyMailer or E…" at bounding box center [718, 261] width 308 height 199
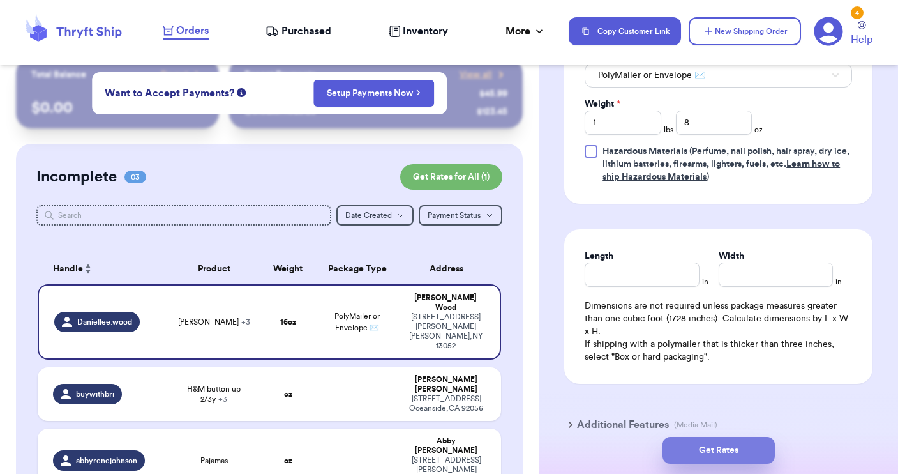
click at [695, 451] on button "Get Rates" at bounding box center [719, 450] width 112 height 27
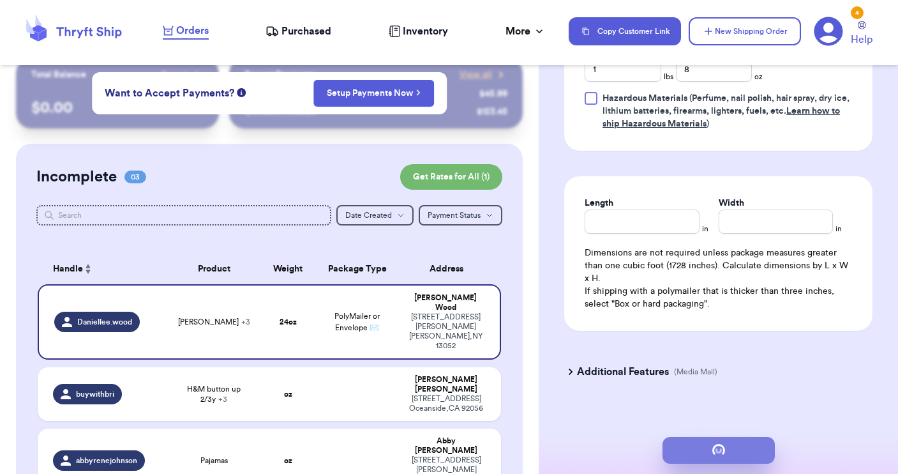
scroll to position [0, 0]
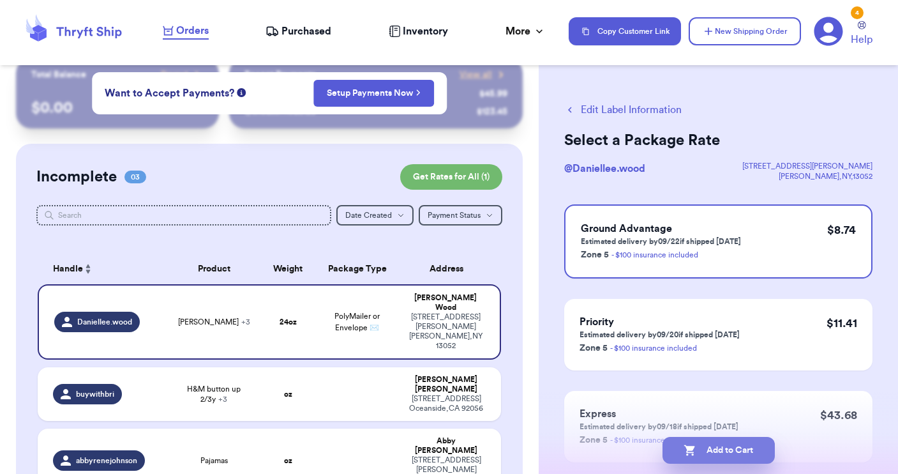
click at [718, 452] on button "Add to Cart" at bounding box center [719, 450] width 112 height 27
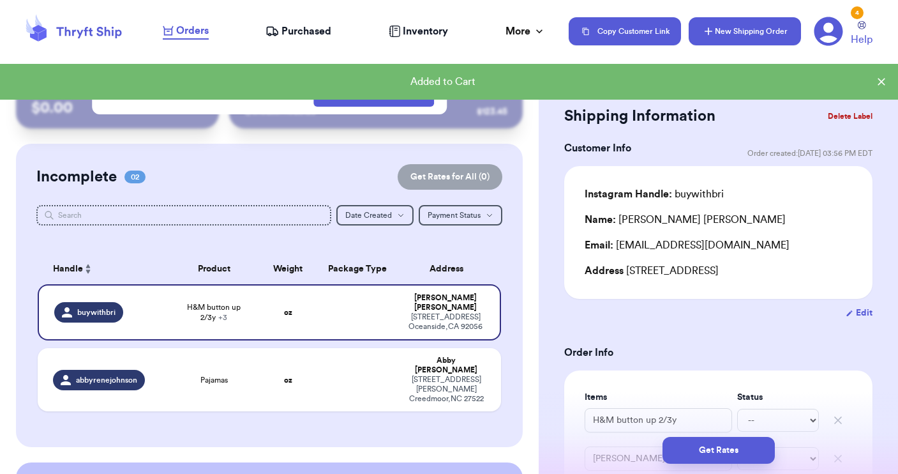
click at [744, 33] on button "New Shipping Order" at bounding box center [745, 31] width 112 height 28
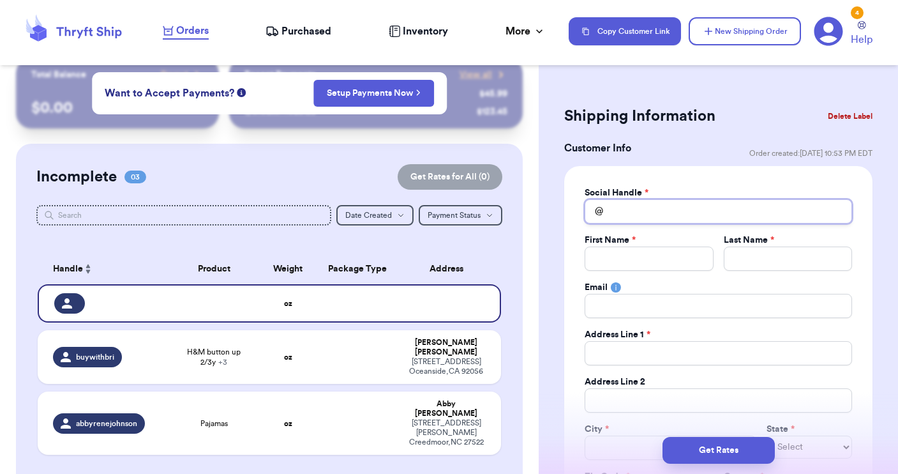
click at [615, 211] on input "Total Amount Paid" at bounding box center [718, 211] width 267 height 24
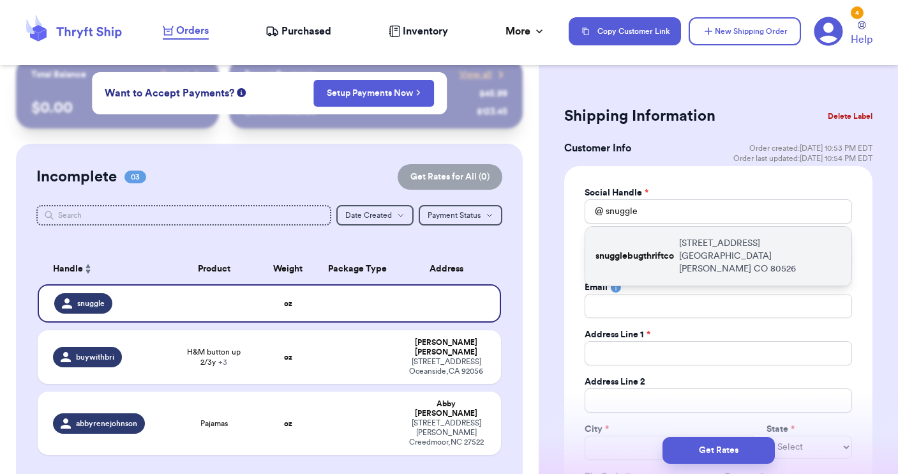
click at [619, 250] on p "snugglebugthriftco" at bounding box center [635, 256] width 79 height 13
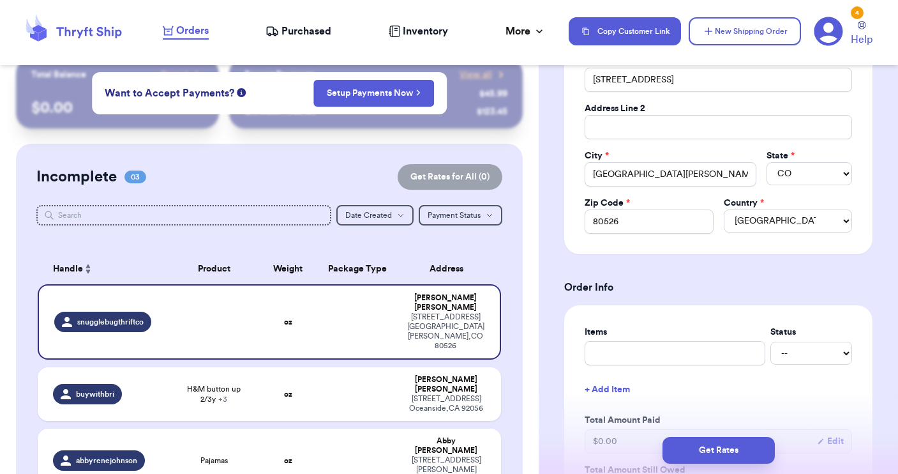
scroll to position [276, 0]
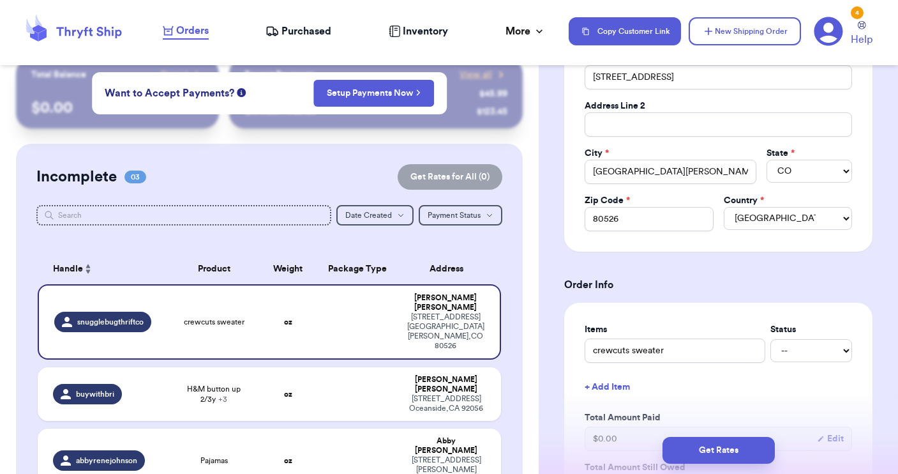
click at [610, 387] on button "+ Add Item" at bounding box center [719, 387] width 278 height 28
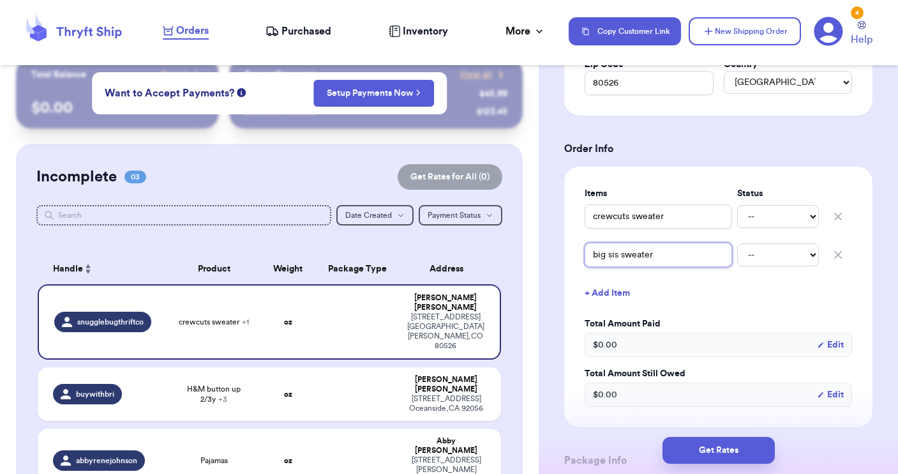
scroll to position [414, 0]
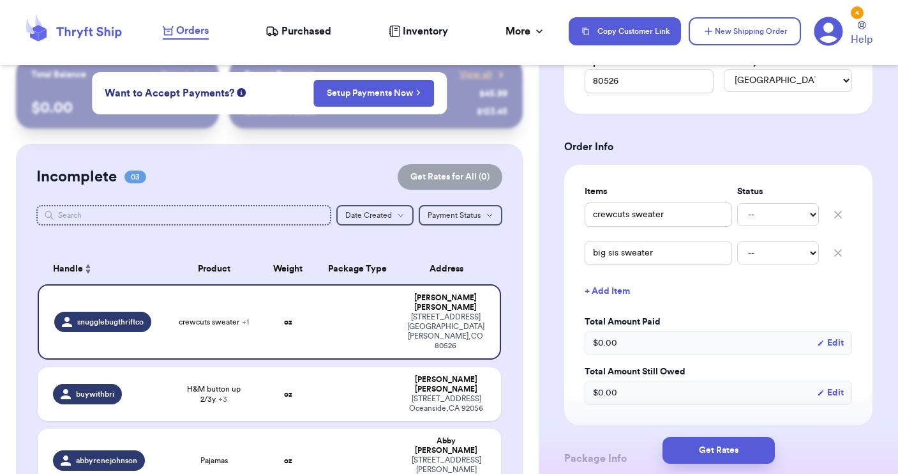
click at [622, 292] on button "+ Add Item" at bounding box center [719, 291] width 278 height 28
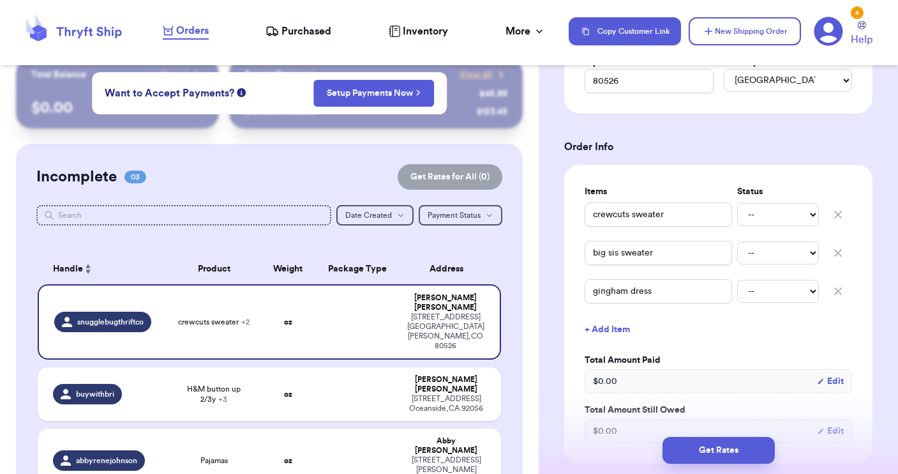
click at [608, 328] on button "+ Add Item" at bounding box center [719, 329] width 278 height 28
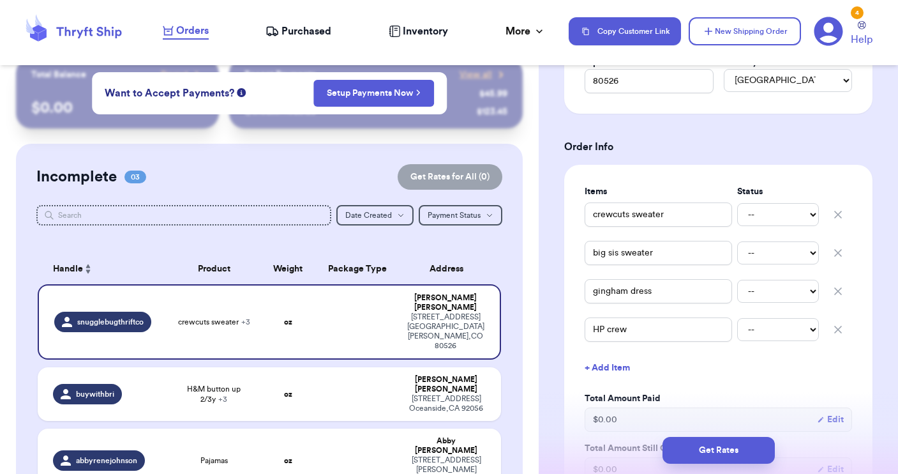
click at [606, 370] on button "+ Add Item" at bounding box center [719, 368] width 278 height 28
click at [605, 409] on button "+ Add Item" at bounding box center [719, 406] width 278 height 28
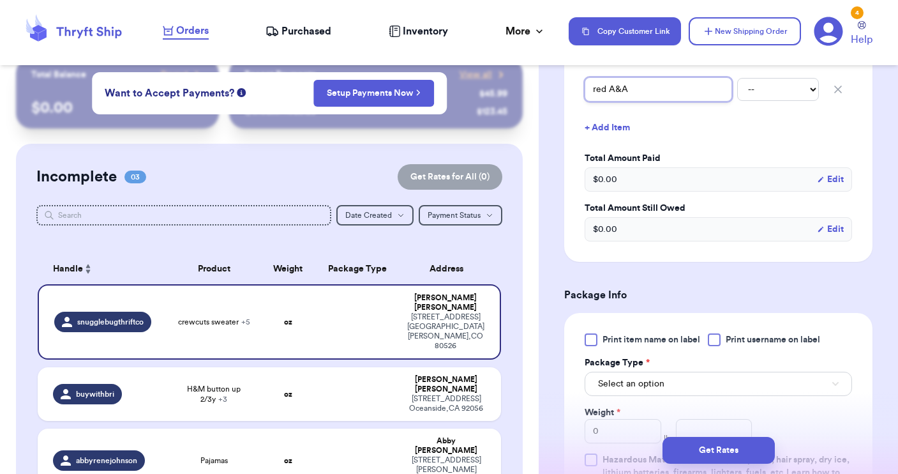
scroll to position [732, 0]
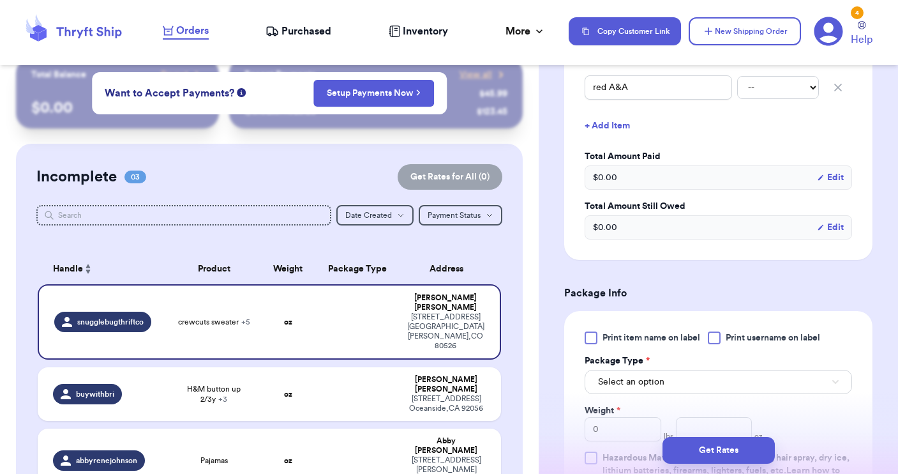
click at [718, 341] on div at bounding box center [714, 337] width 13 height 13
click at [0, 0] on input "Print username on label" at bounding box center [0, 0] width 0 height 0
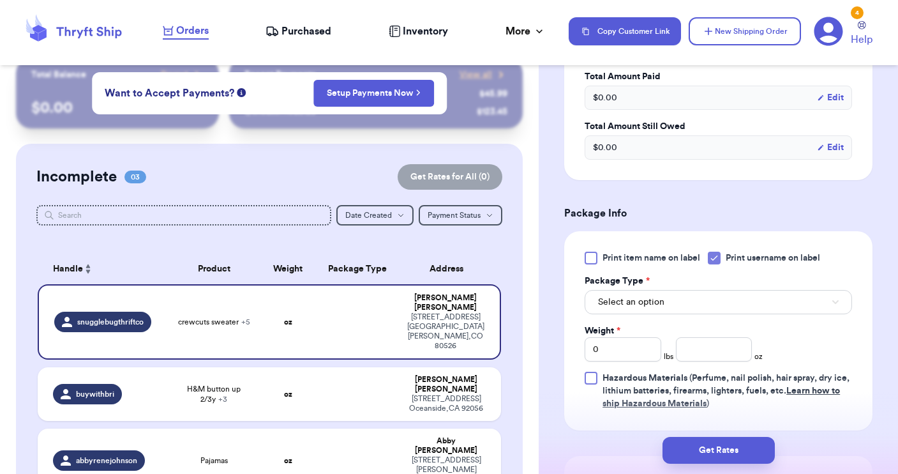
scroll to position [814, 0]
click at [684, 308] on button "Select an option" at bounding box center [718, 300] width 267 height 24
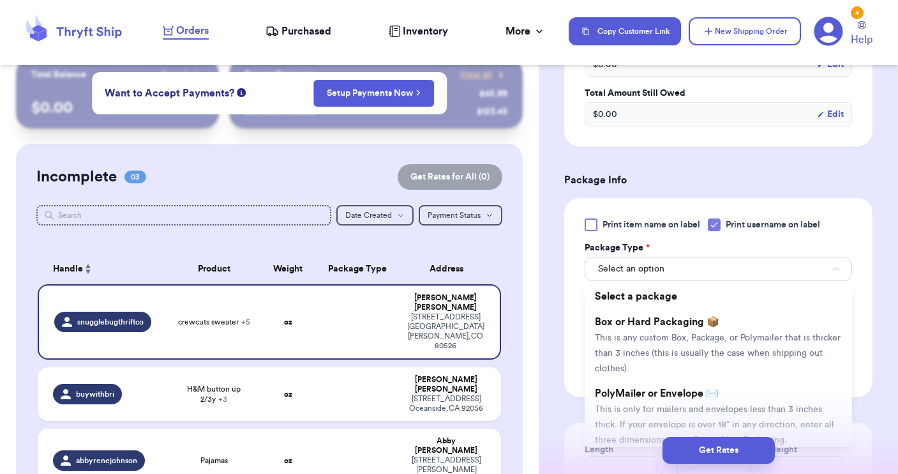
scroll to position [861, 0]
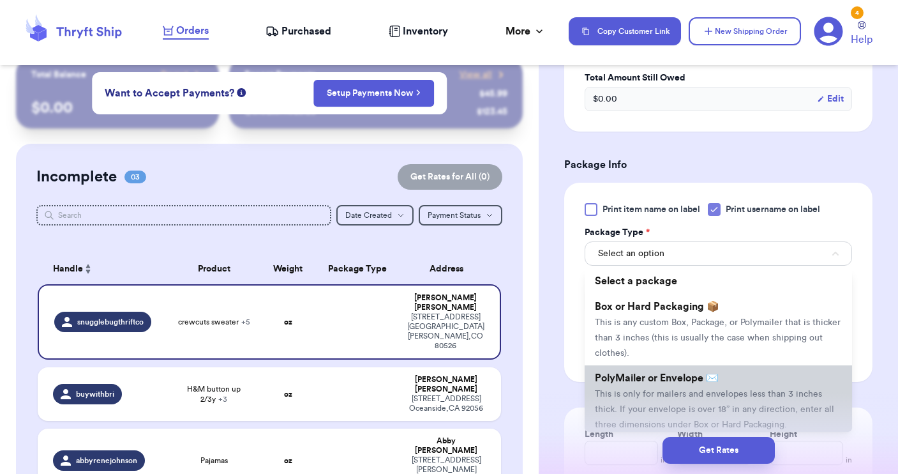
click at [656, 370] on li "PolyMailer or Envelope ✉️ This is only for mailers and envelopes less than 3 in…" at bounding box center [718, 400] width 267 height 71
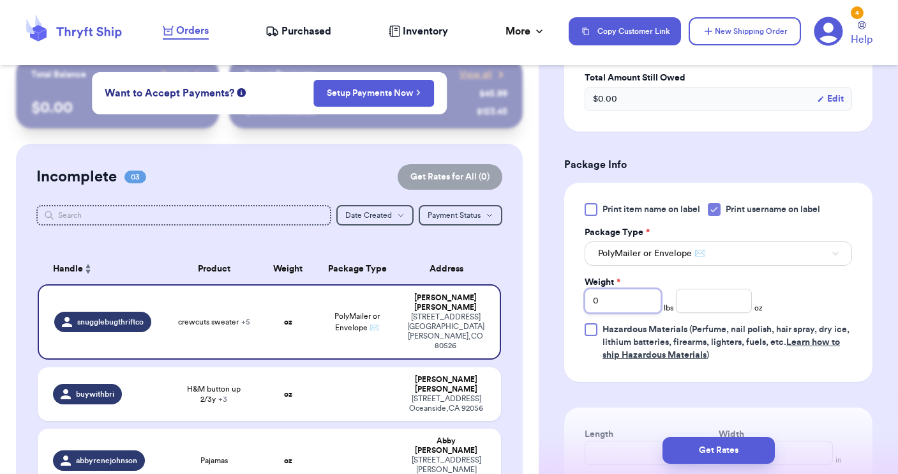
drag, startPoint x: 603, startPoint y: 307, endPoint x: 580, endPoint y: 297, distance: 24.9
click at [580, 297] on div "Print item name on label Print username on label Package Type * PolyMailer or E…" at bounding box center [718, 282] width 308 height 199
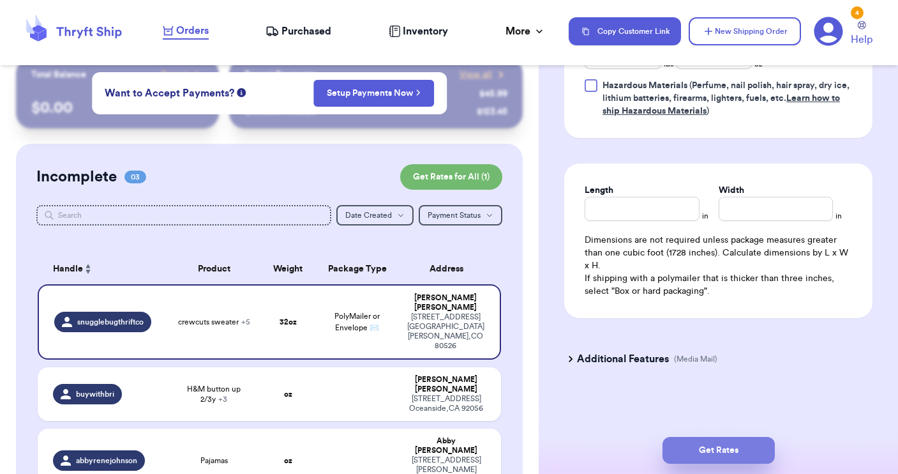
click at [696, 455] on button "Get Rates" at bounding box center [719, 450] width 112 height 27
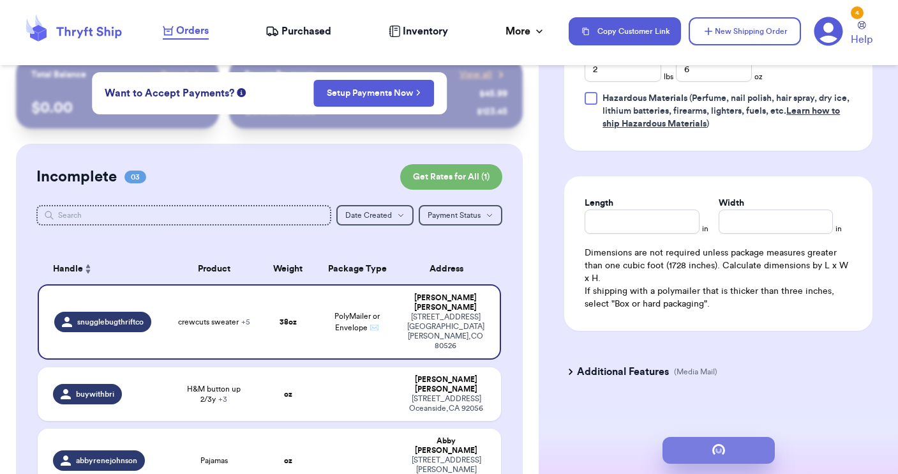
scroll to position [0, 0]
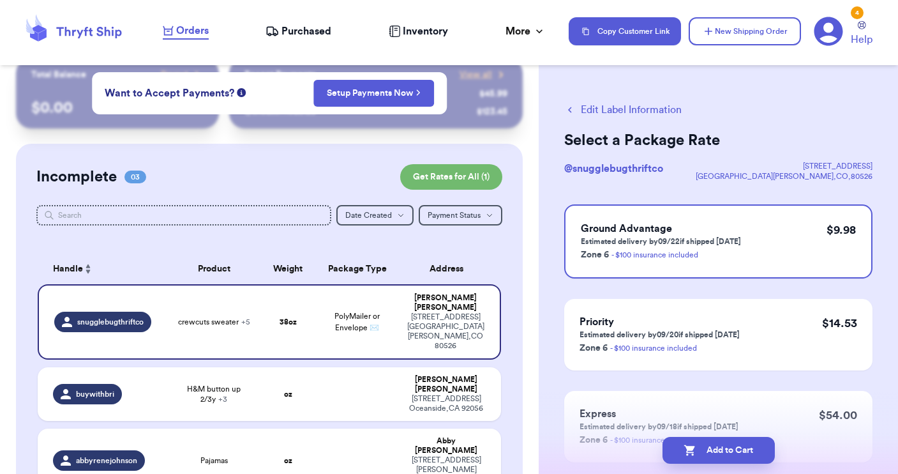
click at [719, 464] on div "Add to Cart" at bounding box center [718, 449] width 359 height 47
click at [719, 449] on button "Add to Cart" at bounding box center [719, 450] width 112 height 27
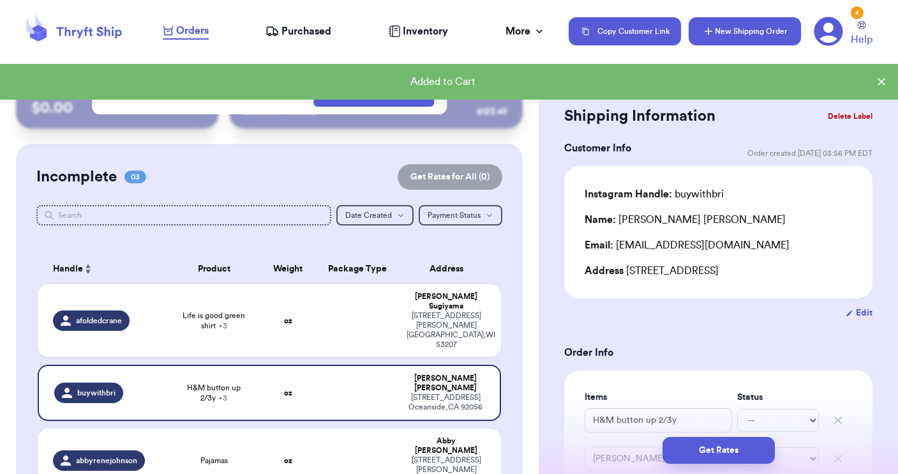
click at [758, 31] on button "New Shipping Order" at bounding box center [745, 31] width 112 height 28
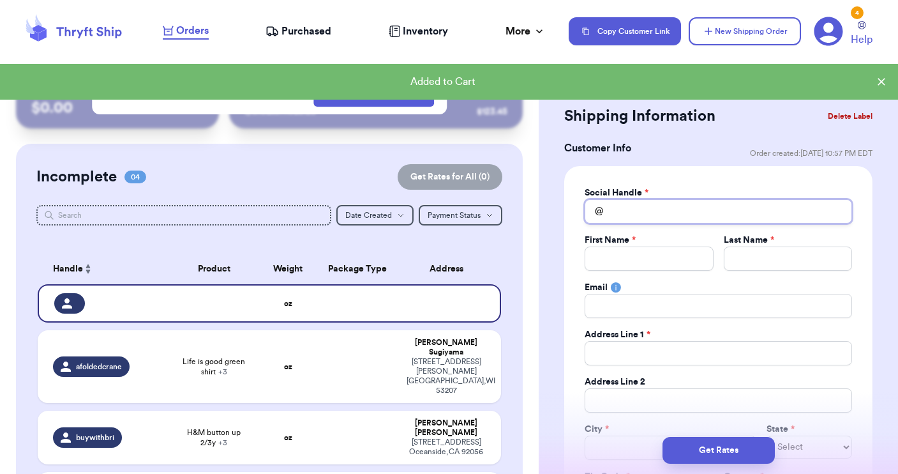
click at [642, 214] on input "Total Amount Paid" at bounding box center [718, 211] width 267 height 24
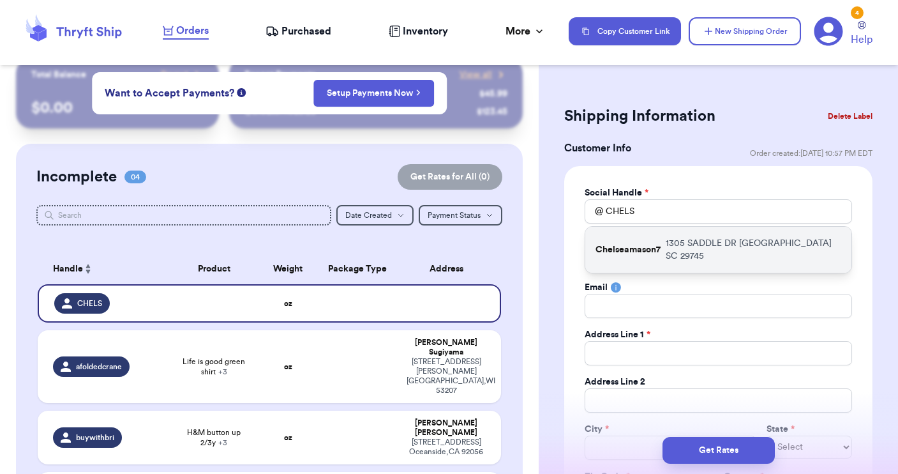
click at [637, 243] on p "Chelseamason7" at bounding box center [628, 249] width 65 height 13
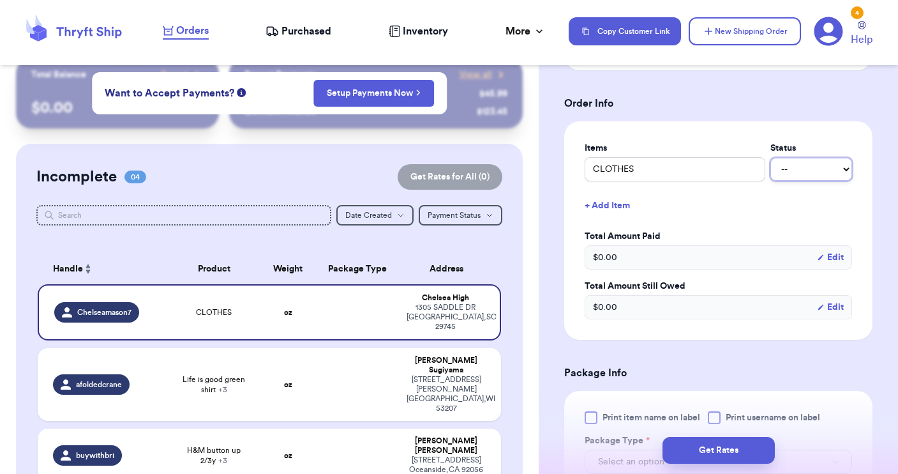
scroll to position [464, 0]
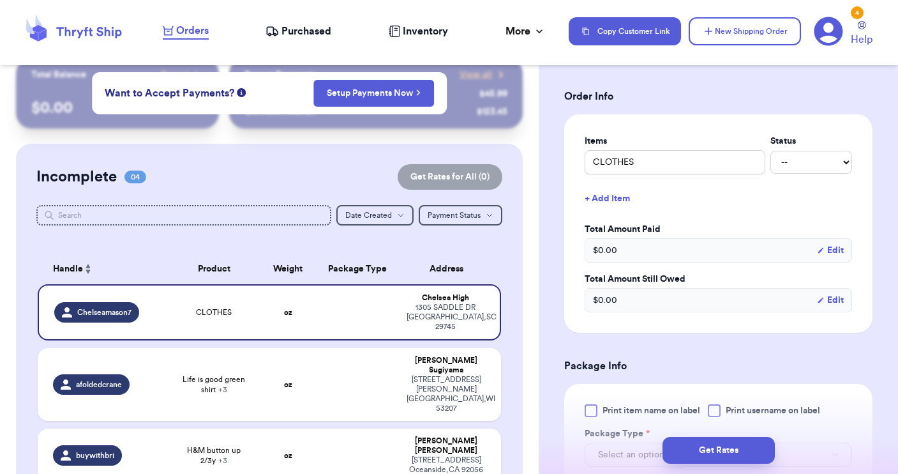
click at [723, 411] on label "Print username on label" at bounding box center [764, 410] width 112 height 13
click at [0, 0] on input "Print username on label" at bounding box center [0, 0] width 0 height 0
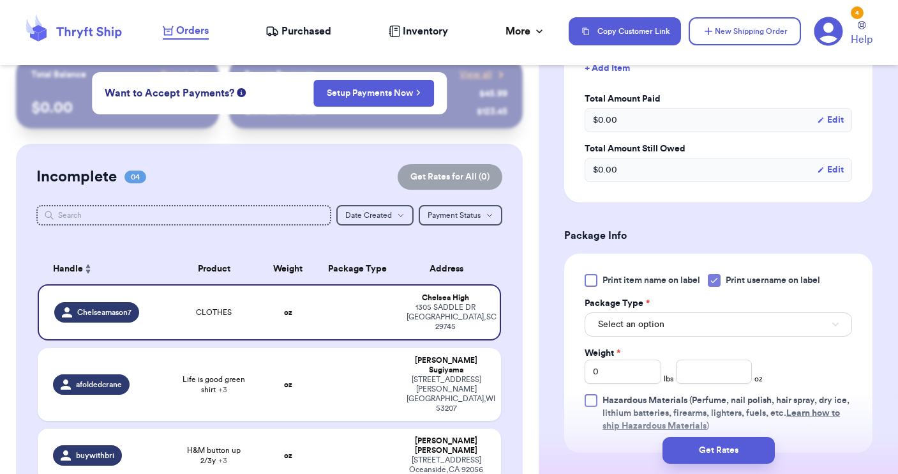
scroll to position [598, 0]
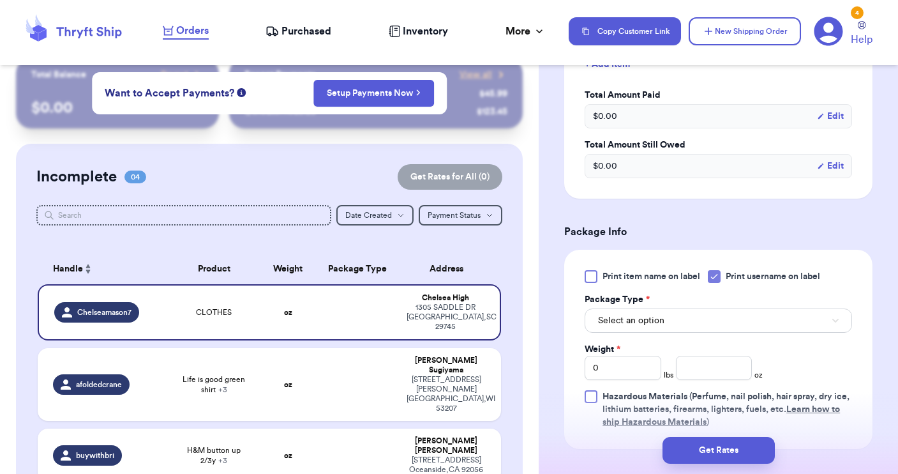
click at [670, 327] on button "Select an option" at bounding box center [718, 320] width 267 height 24
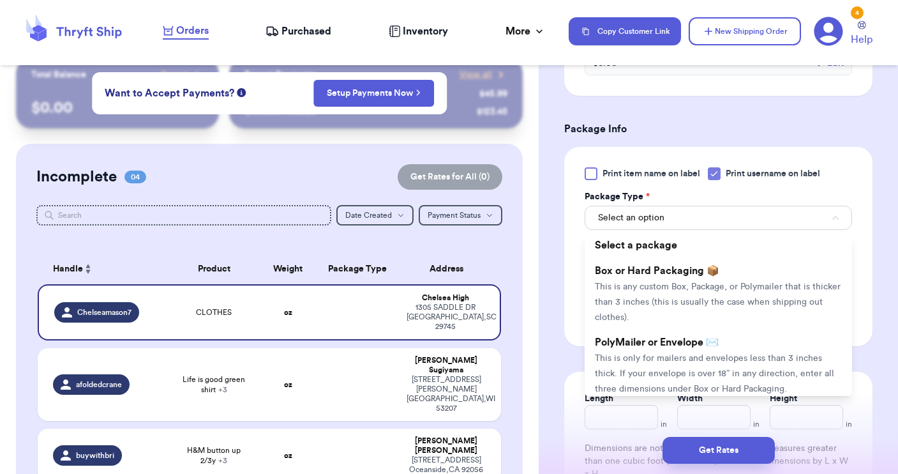
scroll to position [722, 0]
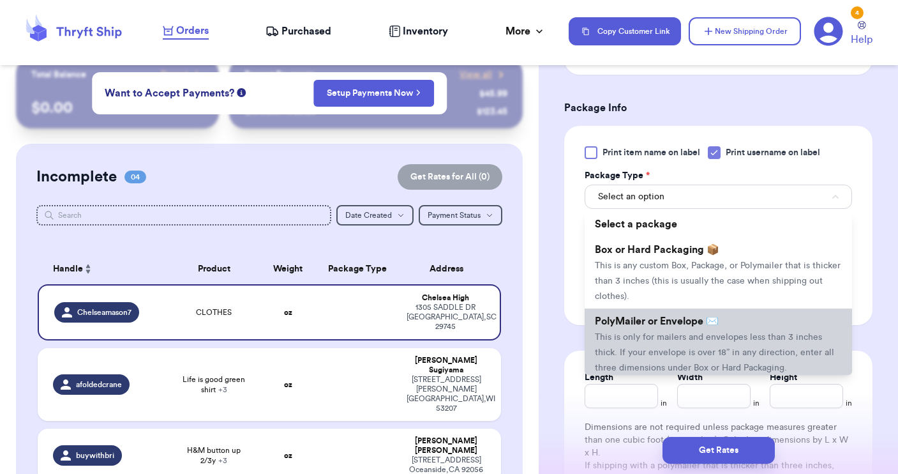
click at [658, 339] on span "This is only for mailers and envelopes less than 3 inches thick. If your envelo…" at bounding box center [714, 353] width 239 height 40
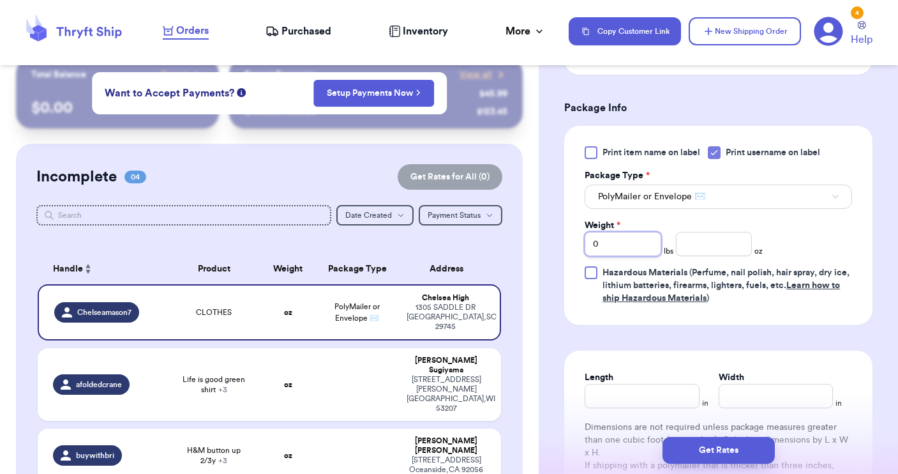
drag, startPoint x: 622, startPoint y: 241, endPoint x: 574, endPoint y: 236, distance: 48.9
click at [574, 236] on div "Print item name on label Print username on label Package Type * PolyMailer or E…" at bounding box center [718, 225] width 308 height 199
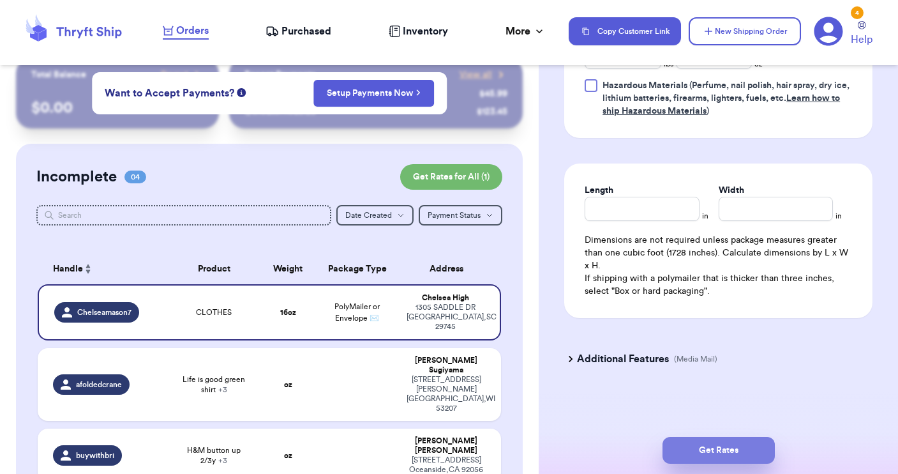
click at [706, 451] on button "Get Rates" at bounding box center [719, 450] width 112 height 27
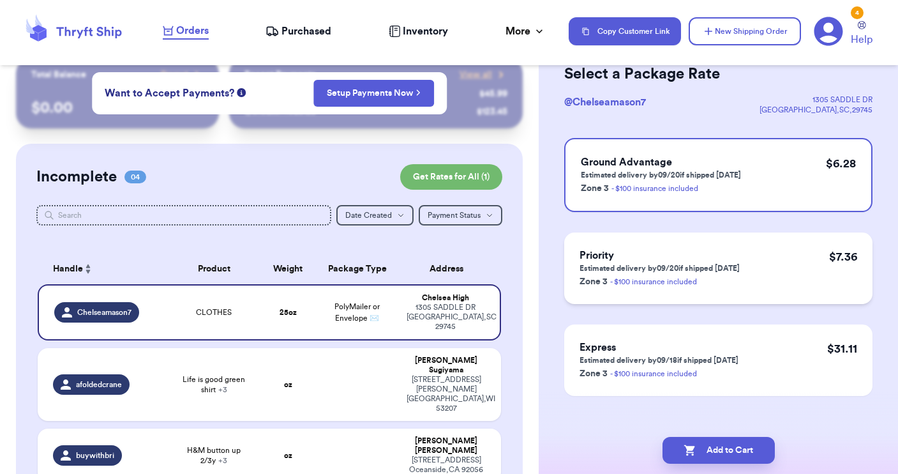
scroll to position [68, 0]
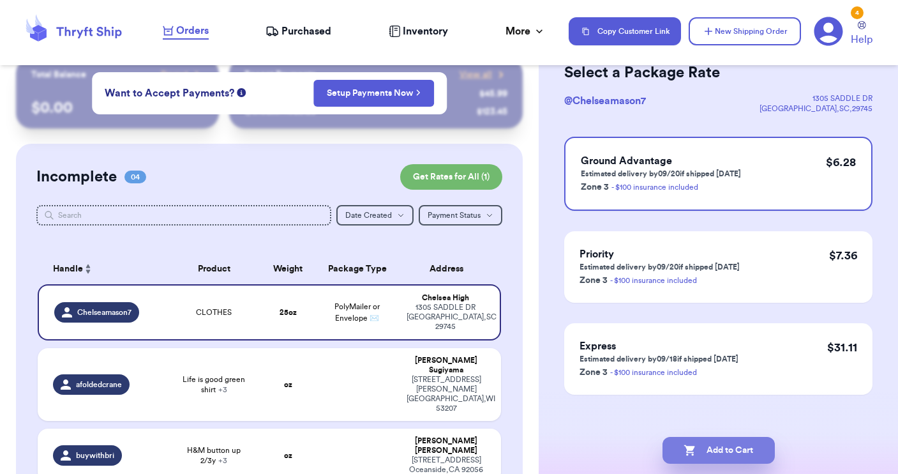
click at [725, 447] on button "Add to Cart" at bounding box center [719, 450] width 112 height 27
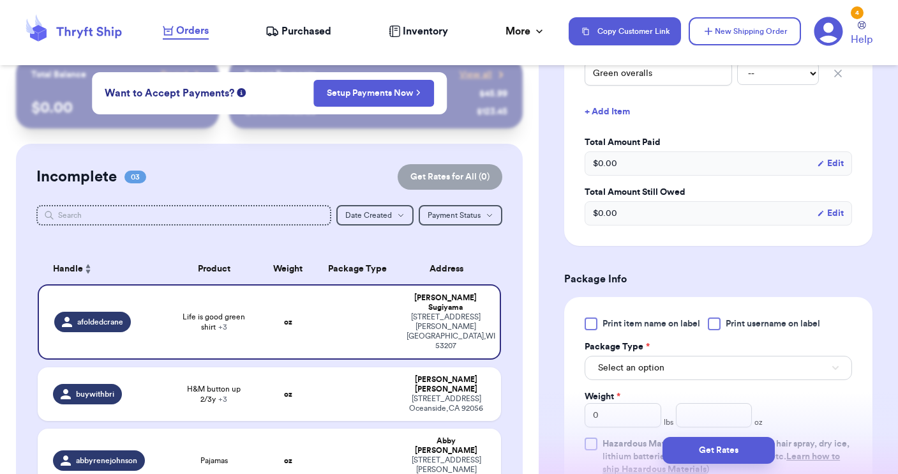
scroll to position [467, 0]
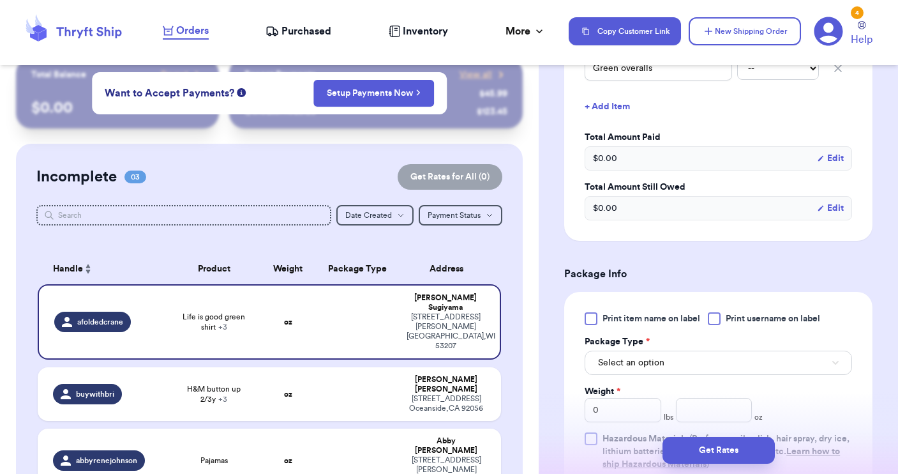
click at [718, 321] on div at bounding box center [714, 318] width 13 height 13
click at [0, 0] on input "Print username on label" at bounding box center [0, 0] width 0 height 0
click at [691, 370] on button "Select an option" at bounding box center [718, 362] width 267 height 24
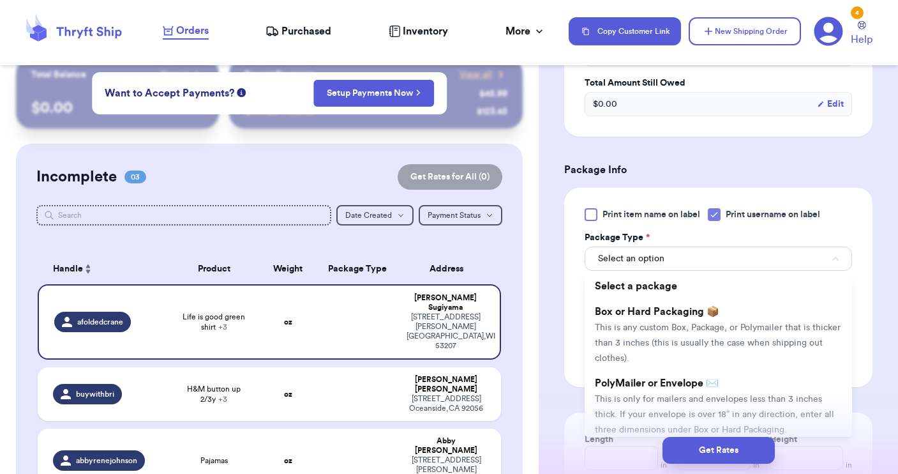
scroll to position [579, 0]
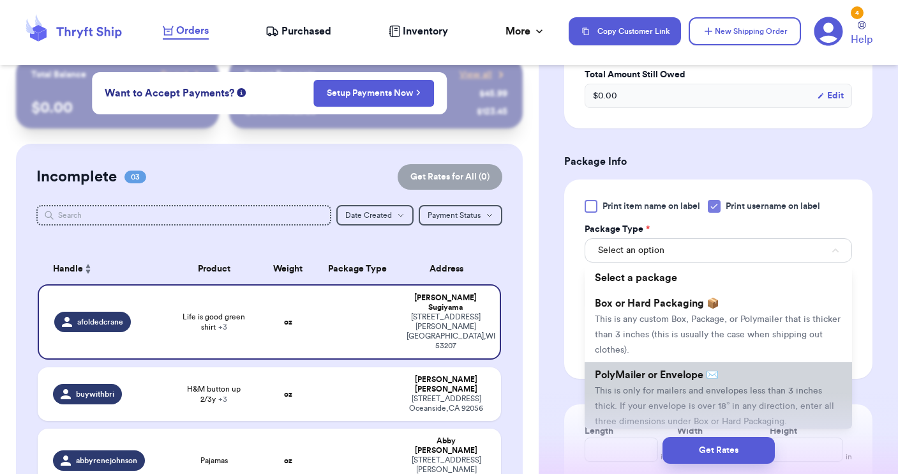
click at [678, 380] on span "PolyMailer or Envelope ✉️" at bounding box center [657, 375] width 124 height 10
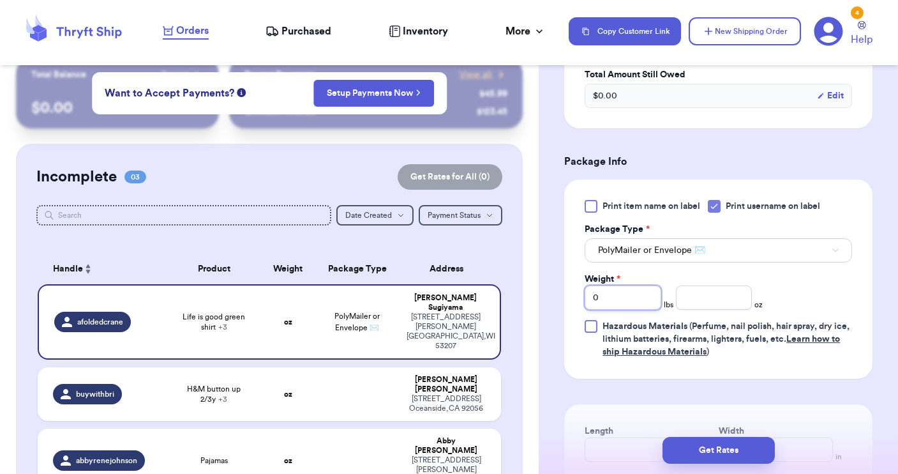
drag, startPoint x: 603, startPoint y: 302, endPoint x: 575, endPoint y: 295, distance: 29.0
click at [579, 297] on div "Print item name on label Print username on label Package Type * PolyMailer or E…" at bounding box center [718, 278] width 308 height 199
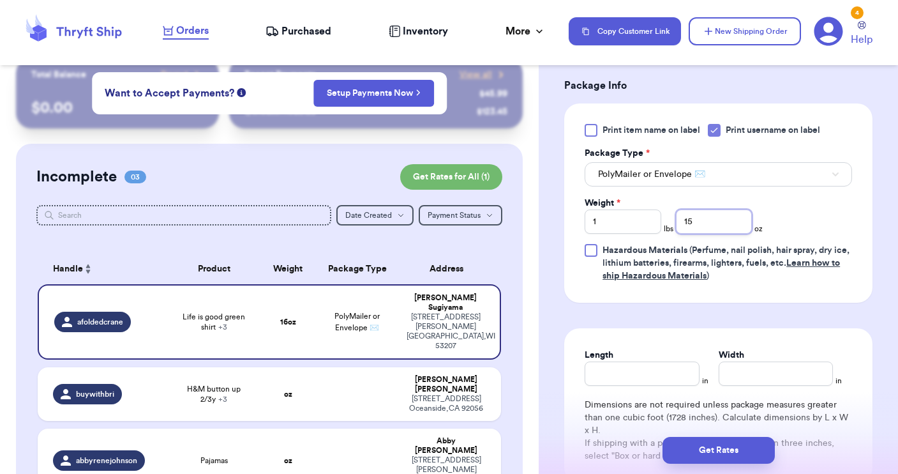
scroll to position [700, 0]
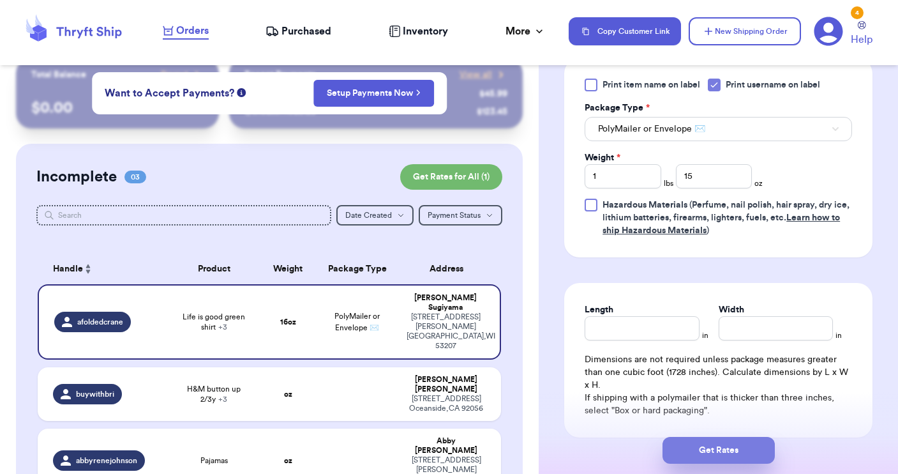
click at [696, 446] on button "Get Rates" at bounding box center [719, 450] width 112 height 27
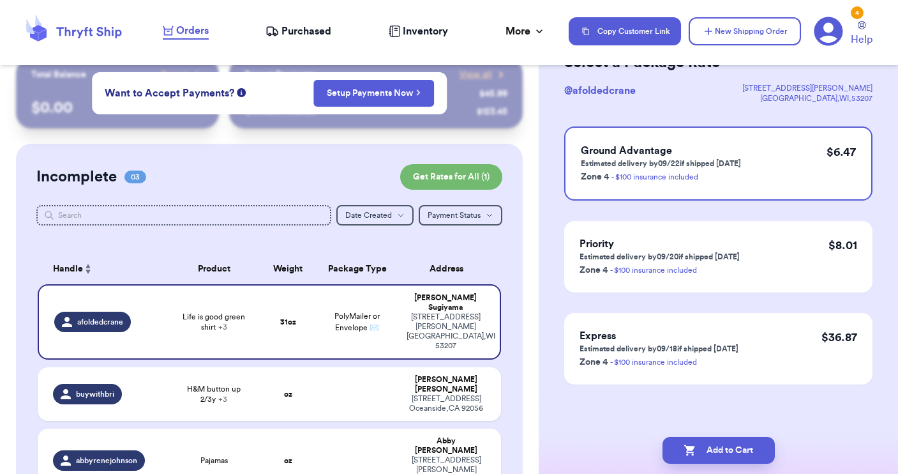
scroll to position [0, 0]
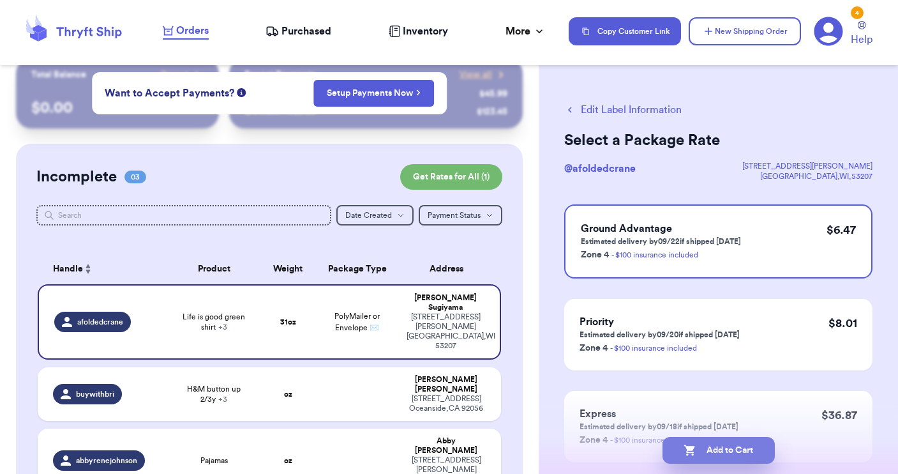
click at [725, 448] on button "Add to Cart" at bounding box center [719, 450] width 112 height 27
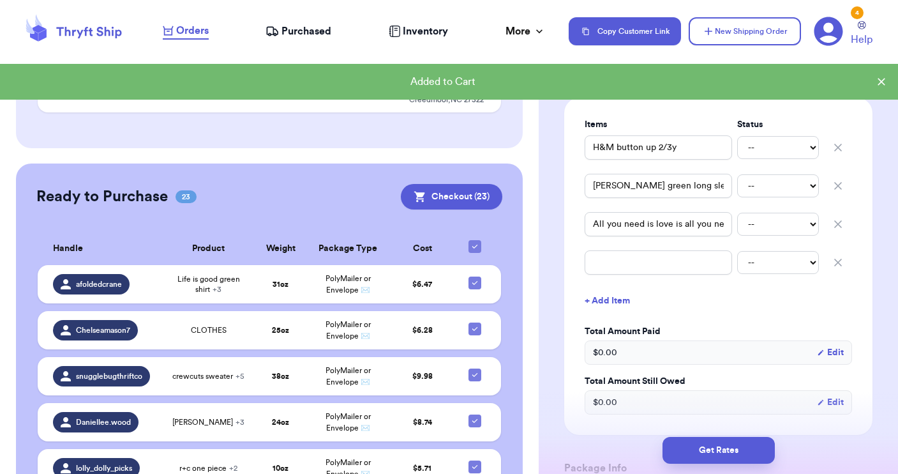
scroll to position [293, 0]
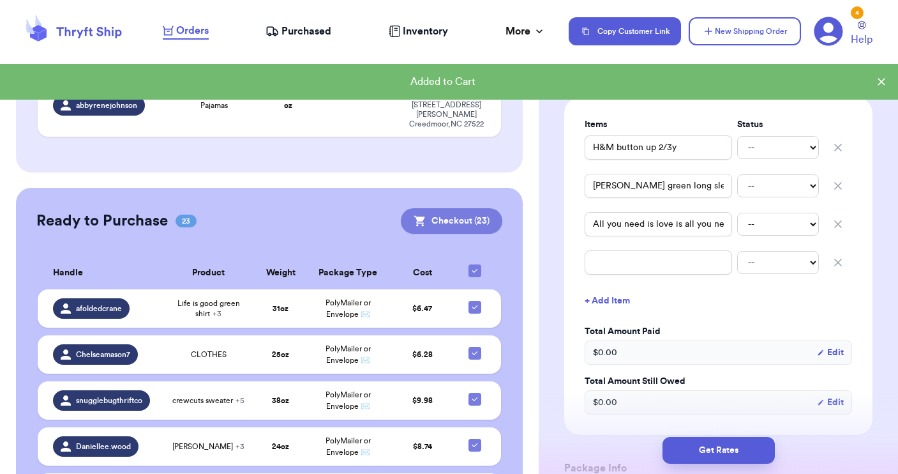
click at [463, 208] on button "Checkout ( 23 )" at bounding box center [451, 221] width 101 height 26
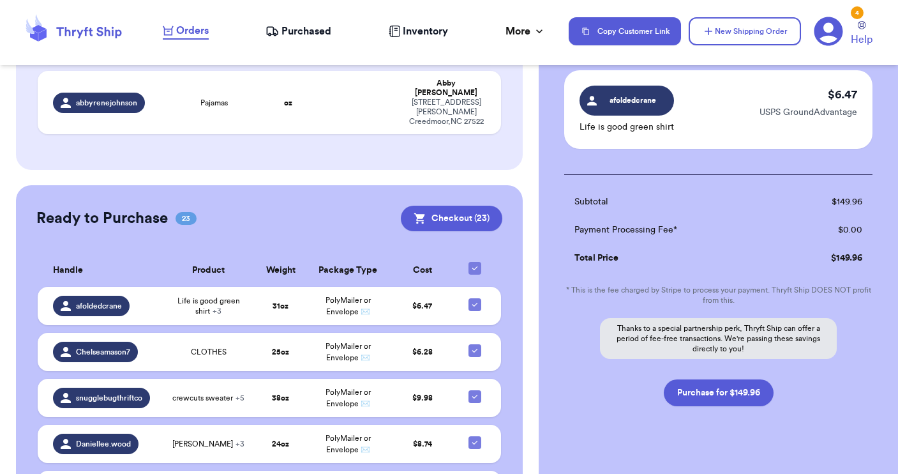
scroll to position [2062, 0]
click at [717, 380] on button "Purchase for $149.96" at bounding box center [719, 393] width 110 height 27
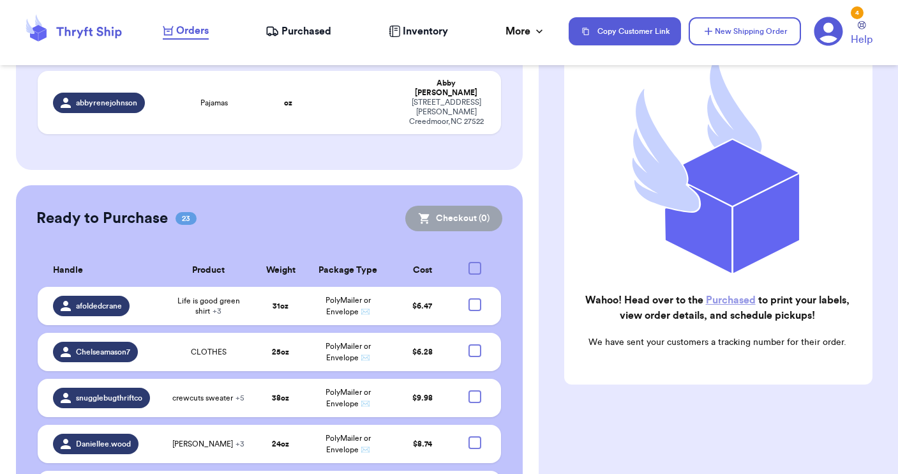
scroll to position [163, 0]
